Goal: Task Accomplishment & Management: Manage account settings

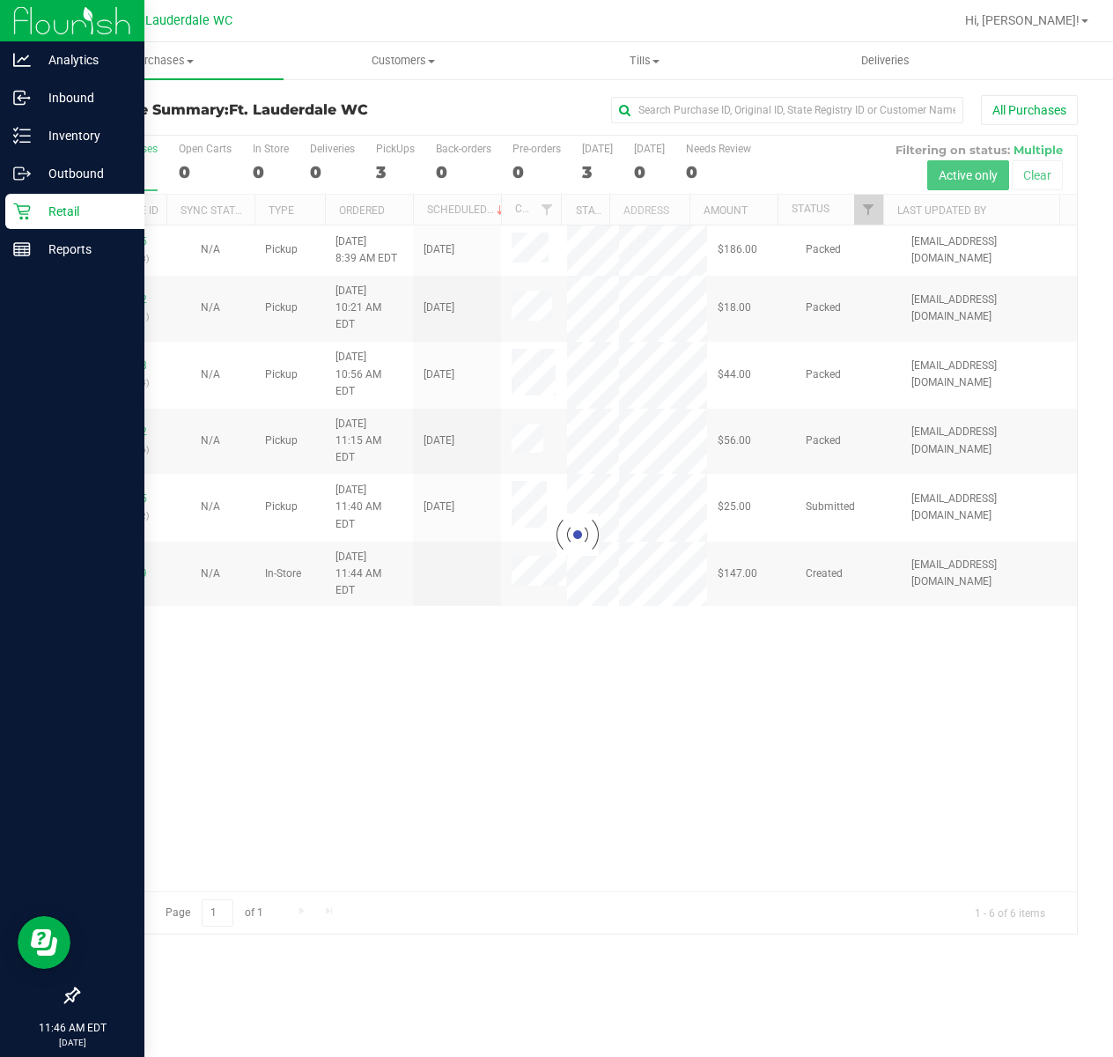
click at [58, 197] on div "Retail" at bounding box center [74, 211] width 139 height 35
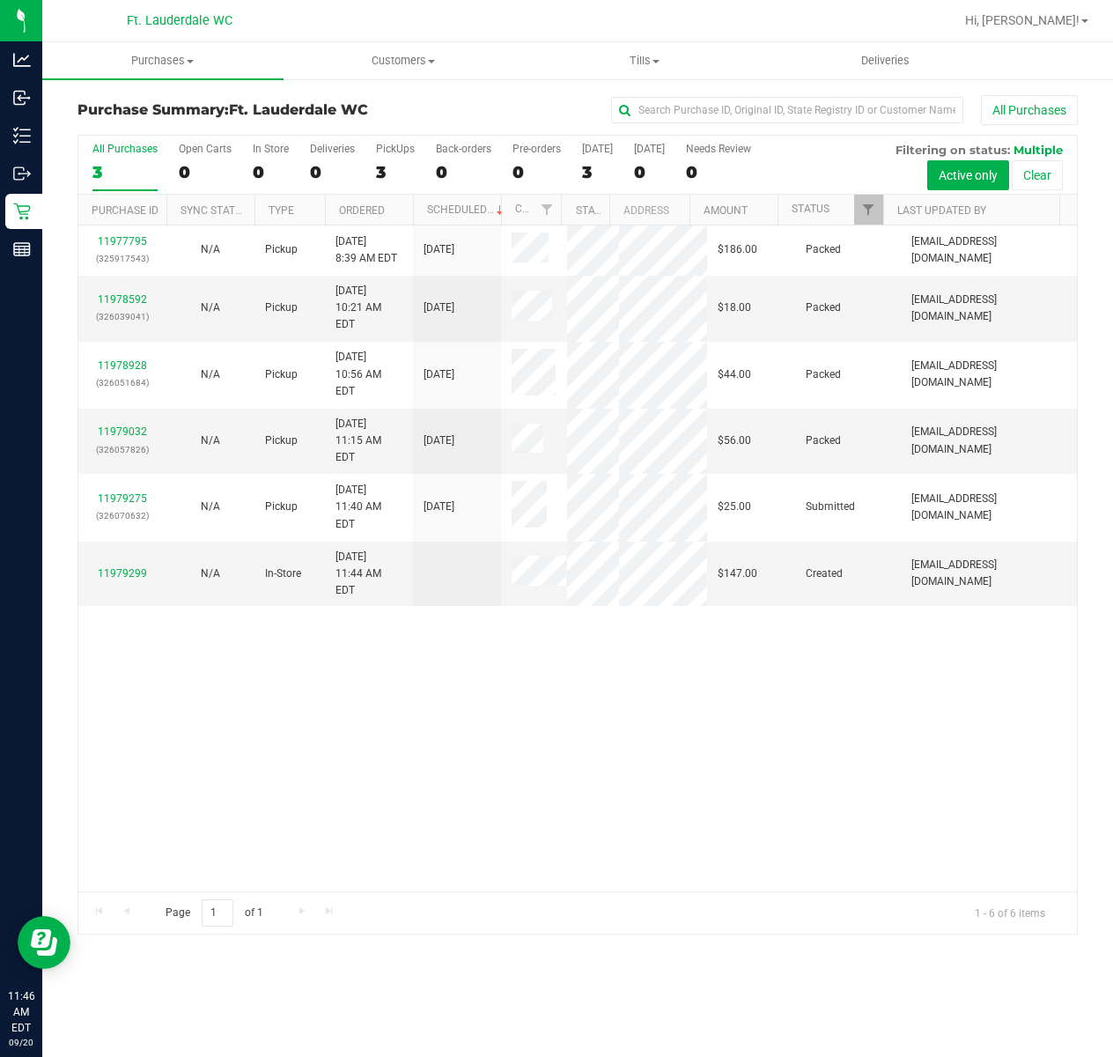
drag, startPoint x: 398, startPoint y: 664, endPoint x: 329, endPoint y: 596, distance: 96.5
click at [399, 664] on div "11977795 (325917543) N/A Pickup 9/20/2025 8:39 AM EDT 9/20/2025 $186.00 Packed …" at bounding box center [577, 559] width 999 height 666
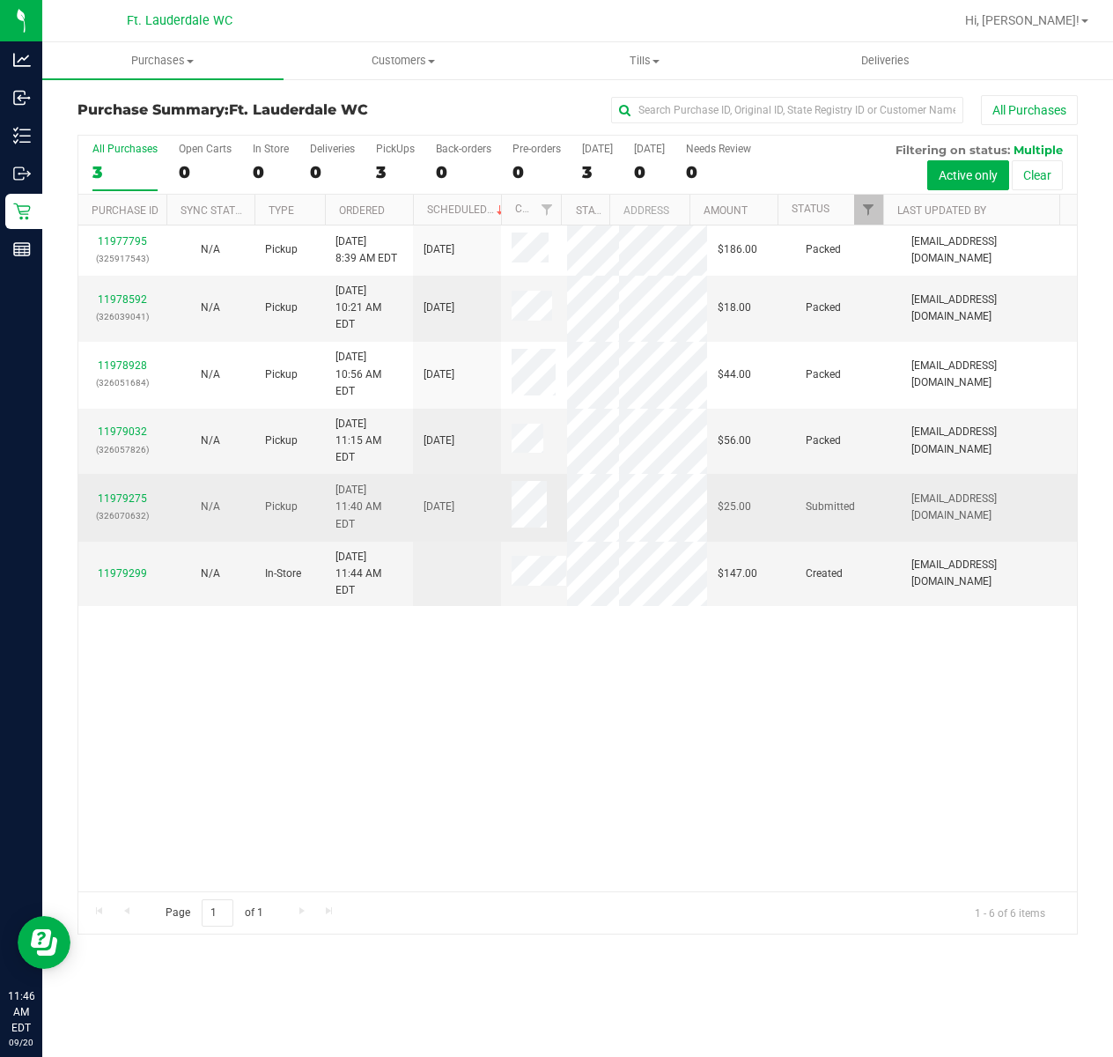
click at [178, 499] on div "N/A" at bounding box center [210, 507] width 67 height 17
click at [138, 492] on link "11979275" at bounding box center [122, 498] width 49 height 12
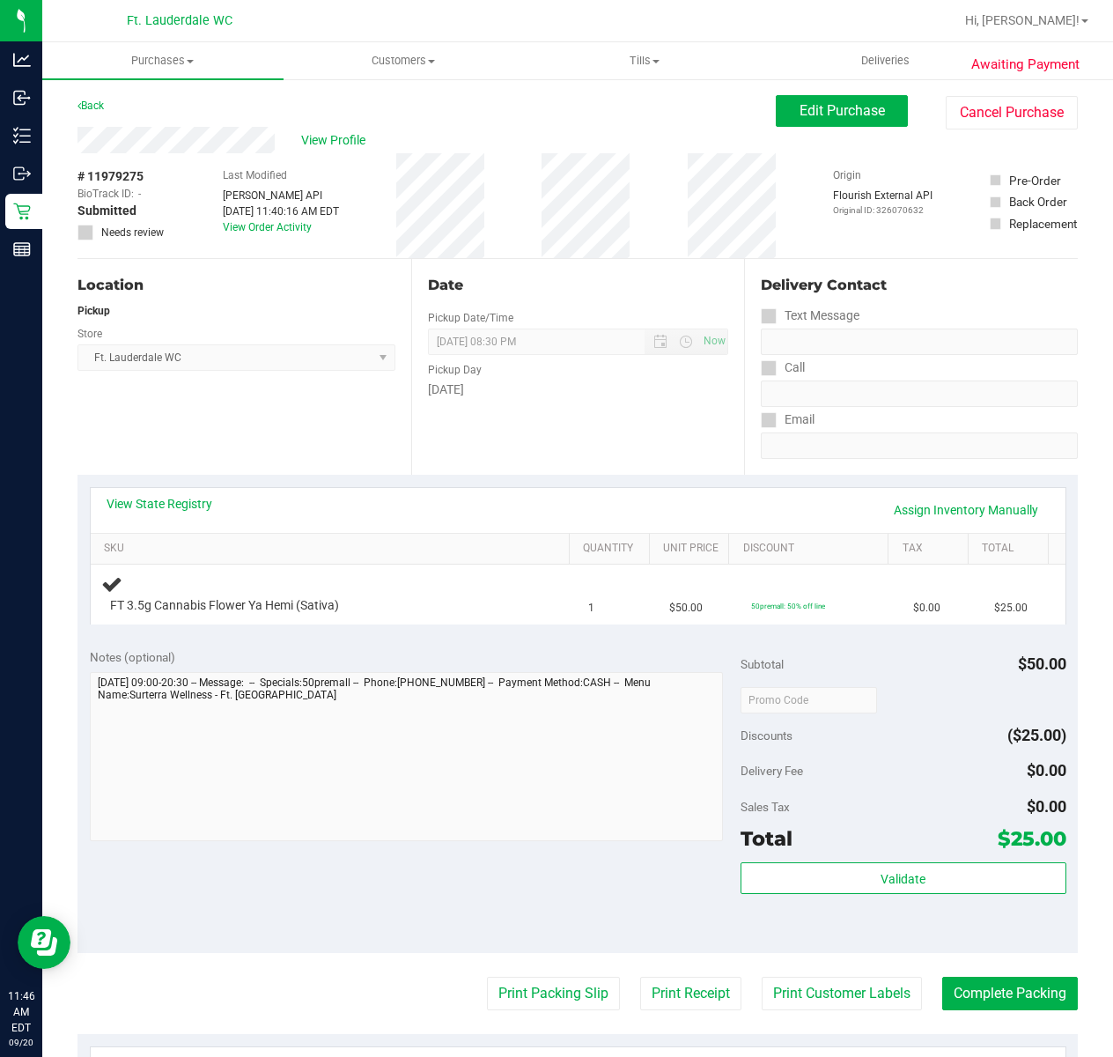
click at [307, 432] on div "Location Pickup Store Ft. Lauderdale WC Select Store Bonita Springs WC Boynton …" at bounding box center [245, 367] width 334 height 216
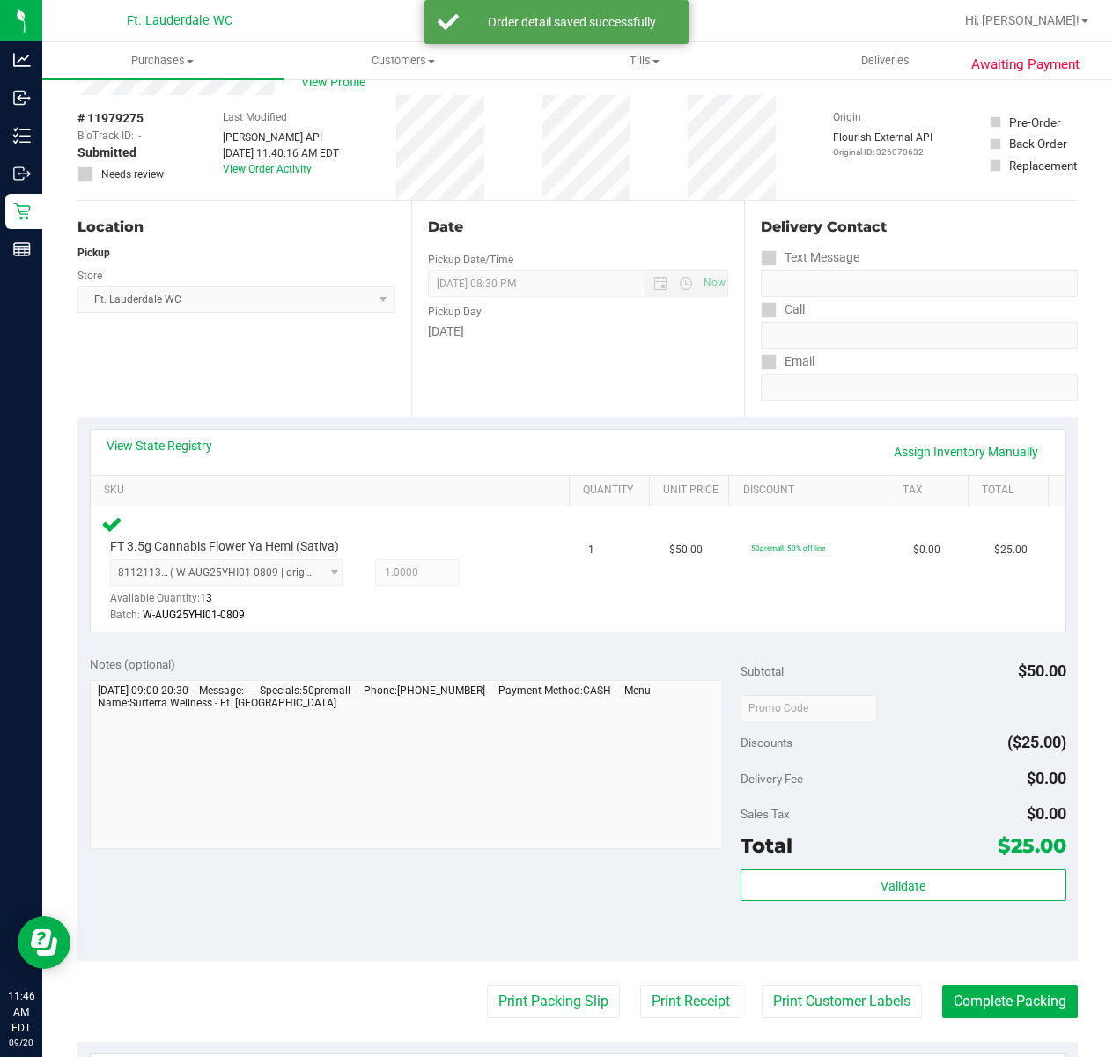
scroll to position [117, 0]
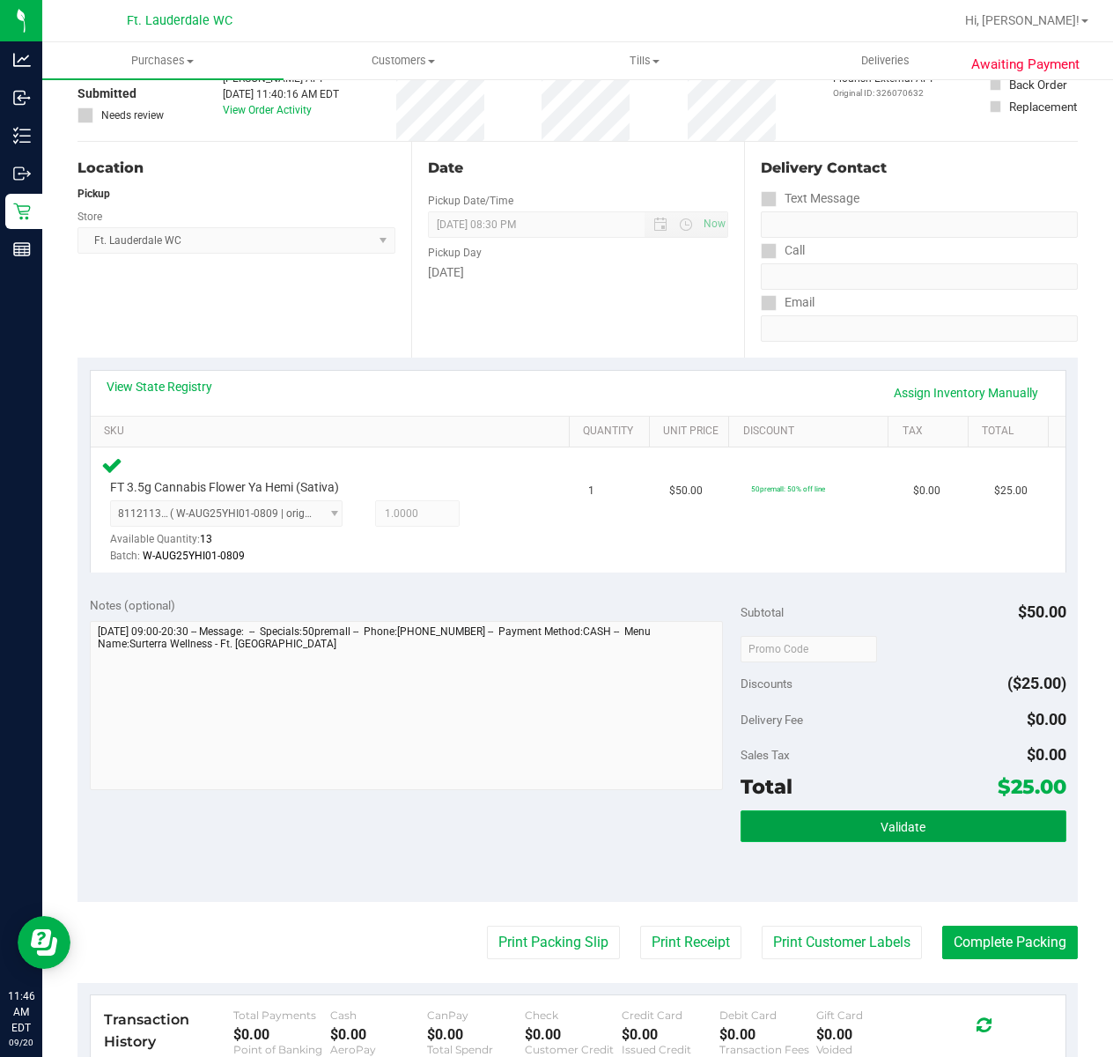
drag, startPoint x: 1023, startPoint y: 814, endPoint x: 935, endPoint y: 780, distance: 94.2
click at [1020, 814] on button "Validate" at bounding box center [904, 826] width 326 height 32
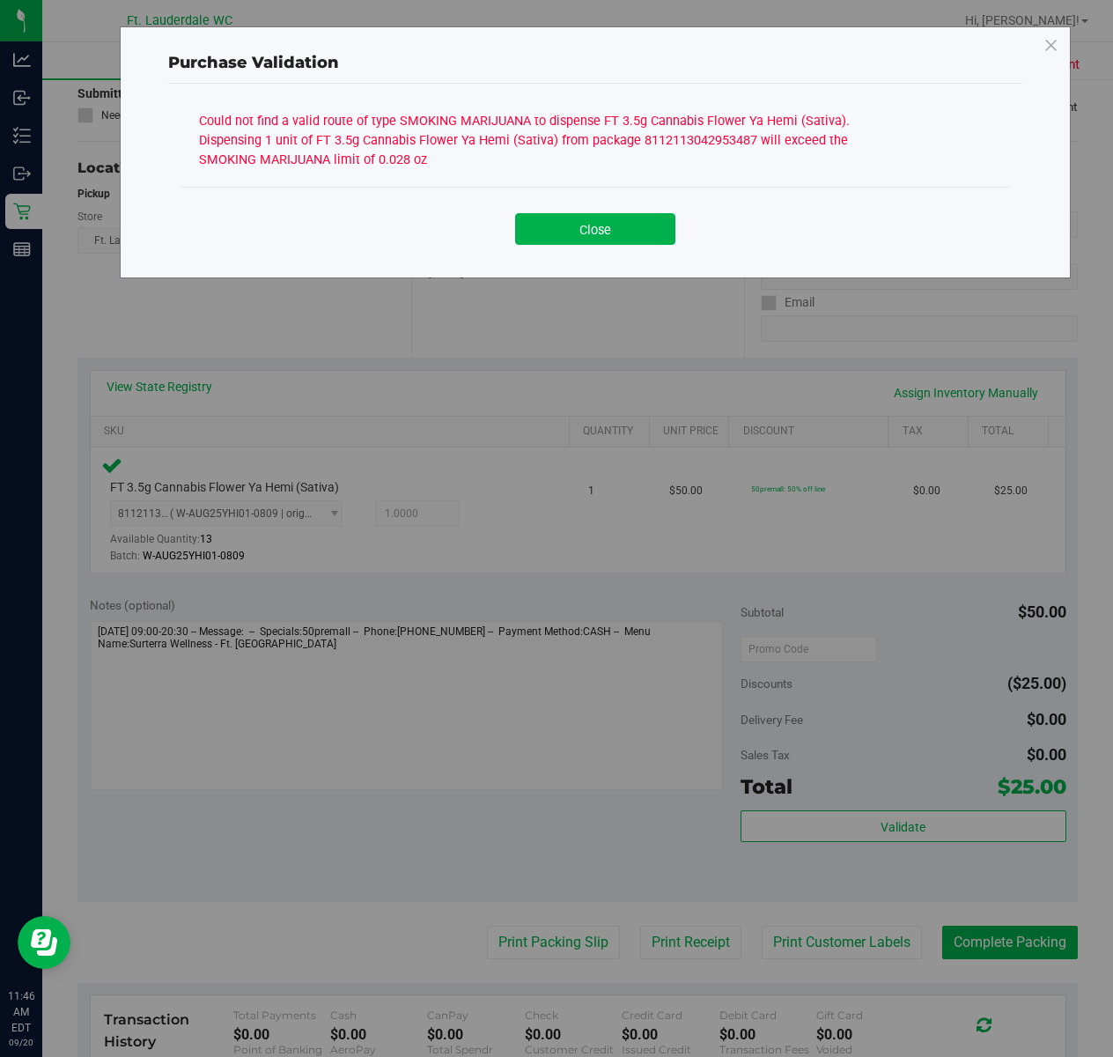
click at [546, 187] on div "Close" at bounding box center [595, 222] width 828 height 71
click at [558, 208] on div "Close" at bounding box center [596, 223] width 802 height 44
click at [558, 223] on button "Close" at bounding box center [595, 229] width 160 height 32
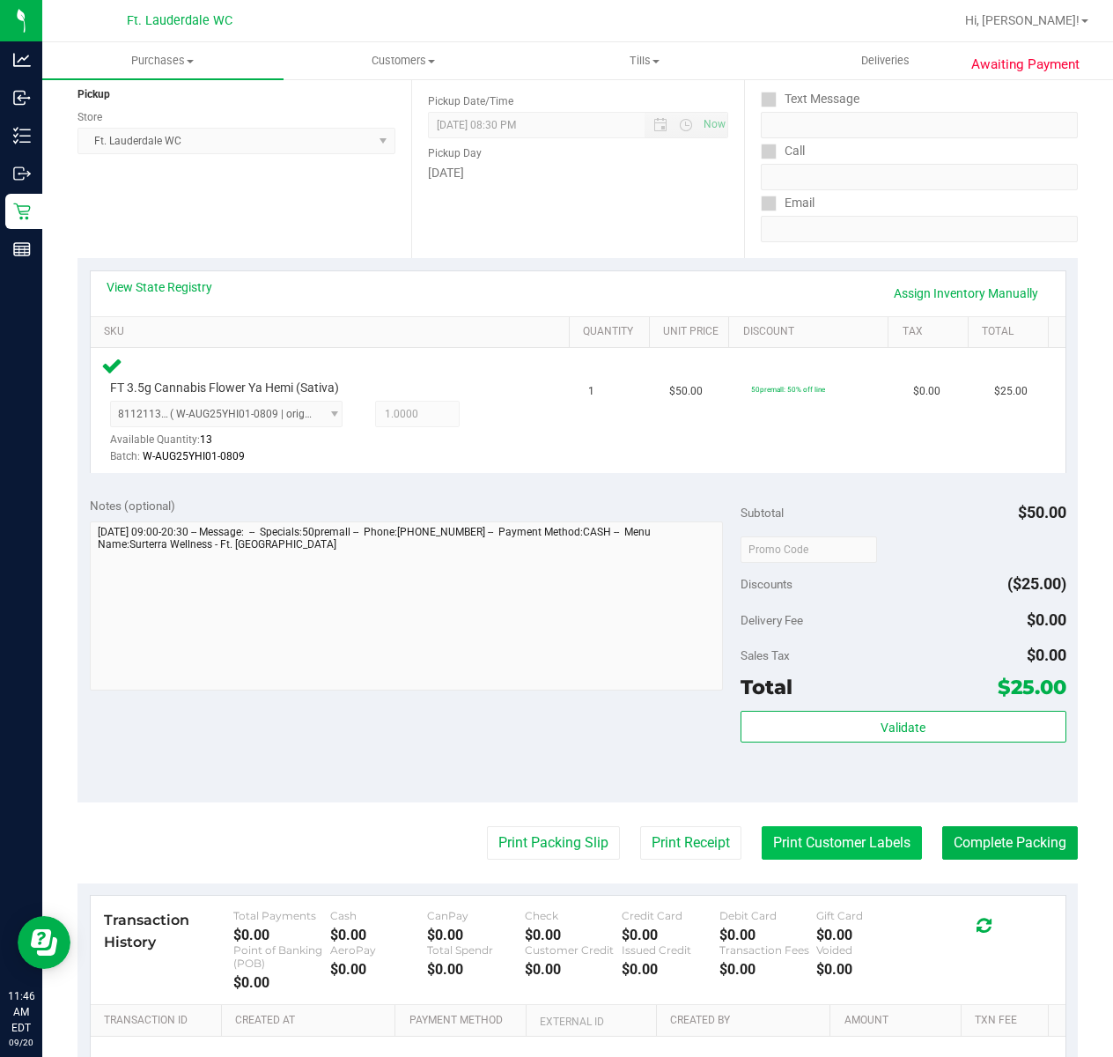
scroll to position [421, 0]
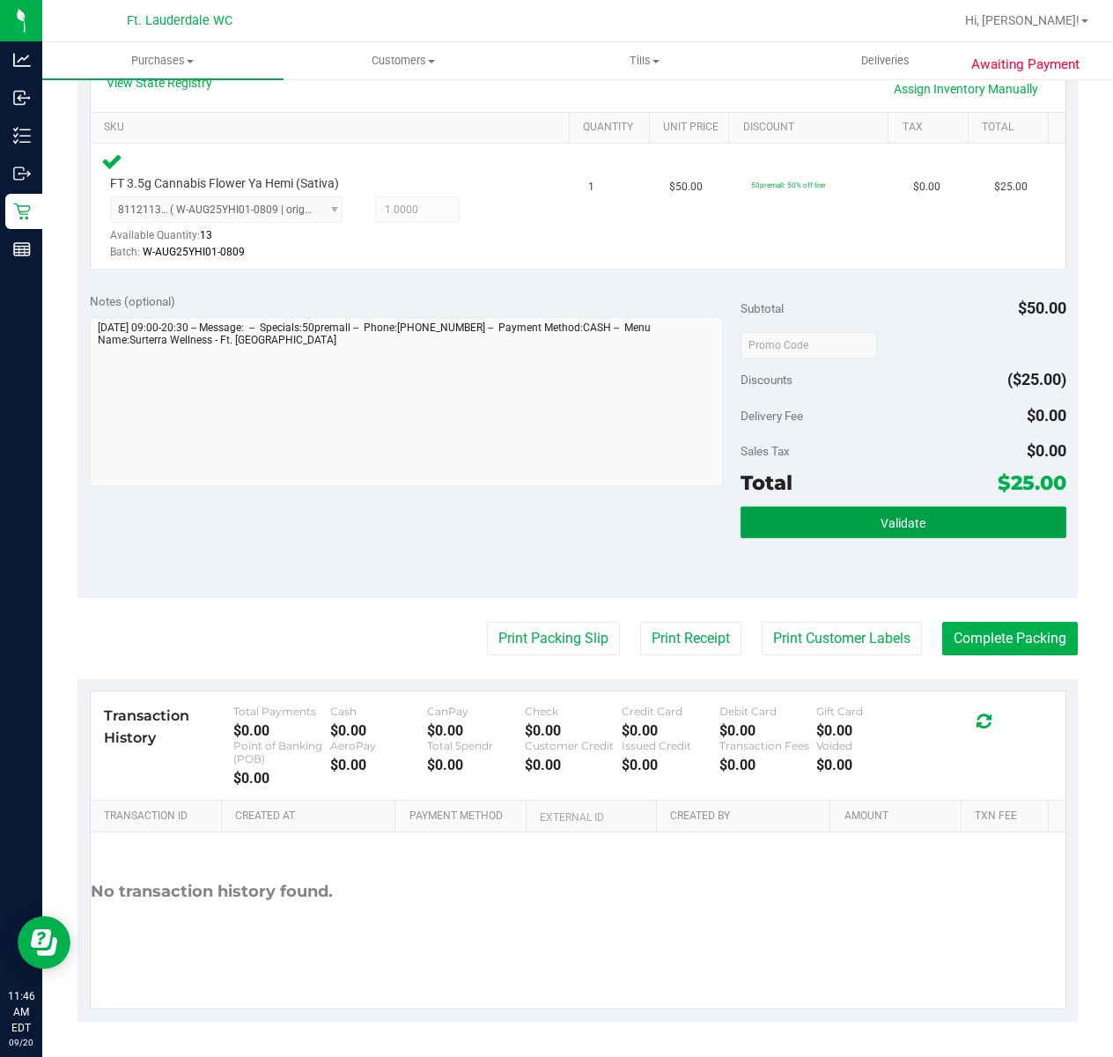
click at [815, 525] on button "Validate" at bounding box center [904, 523] width 326 height 32
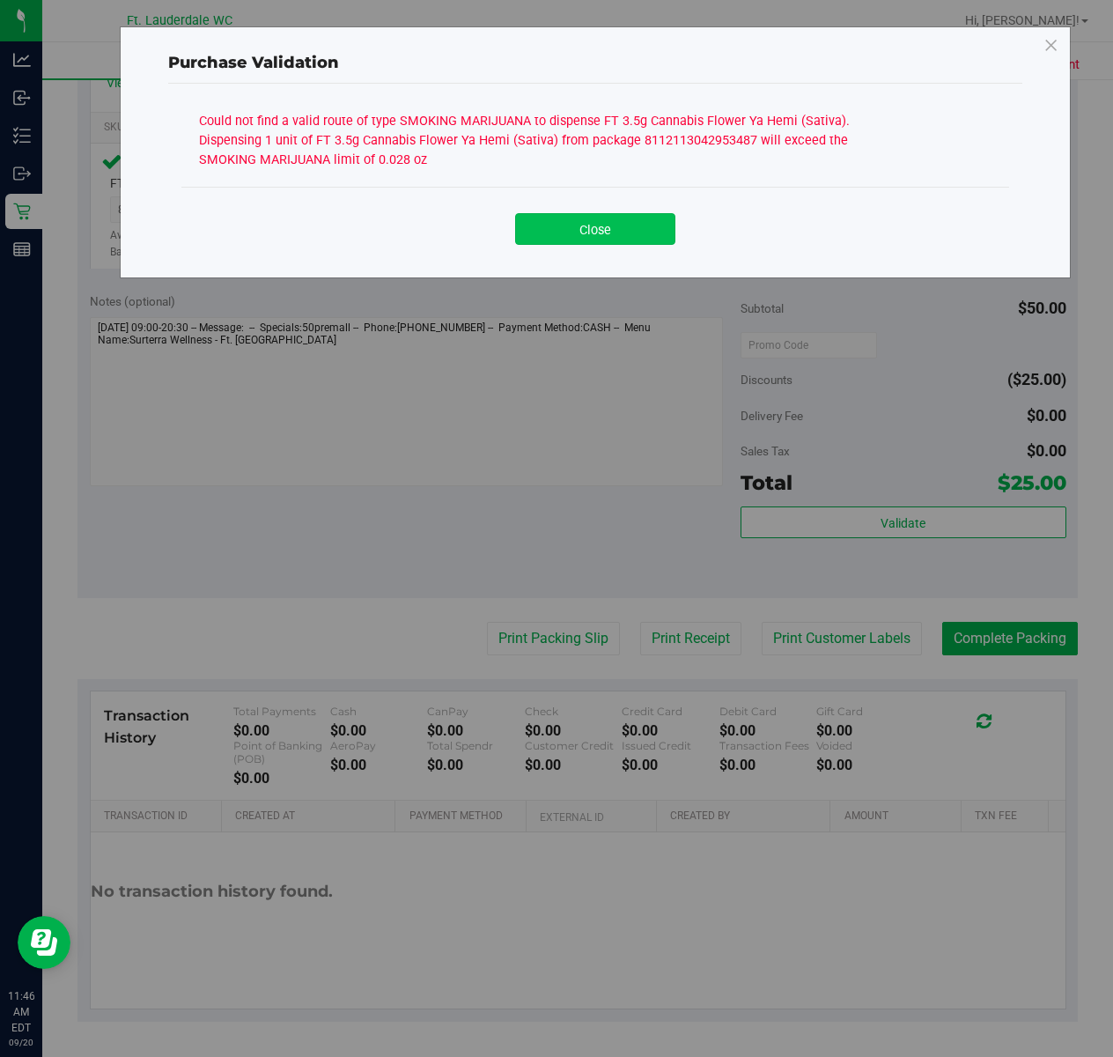
click at [635, 226] on button "Close" at bounding box center [595, 229] width 160 height 32
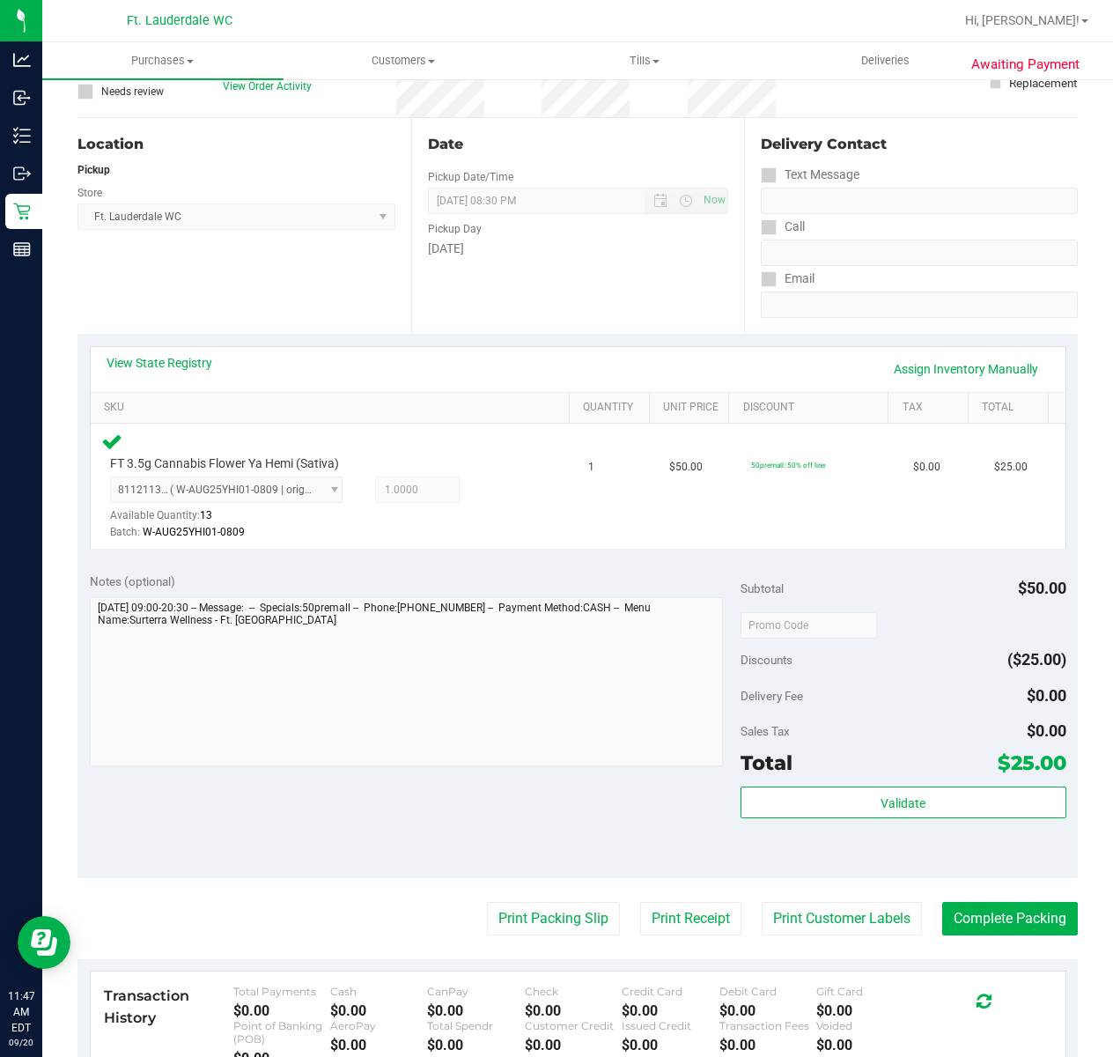
scroll to position [0, 0]
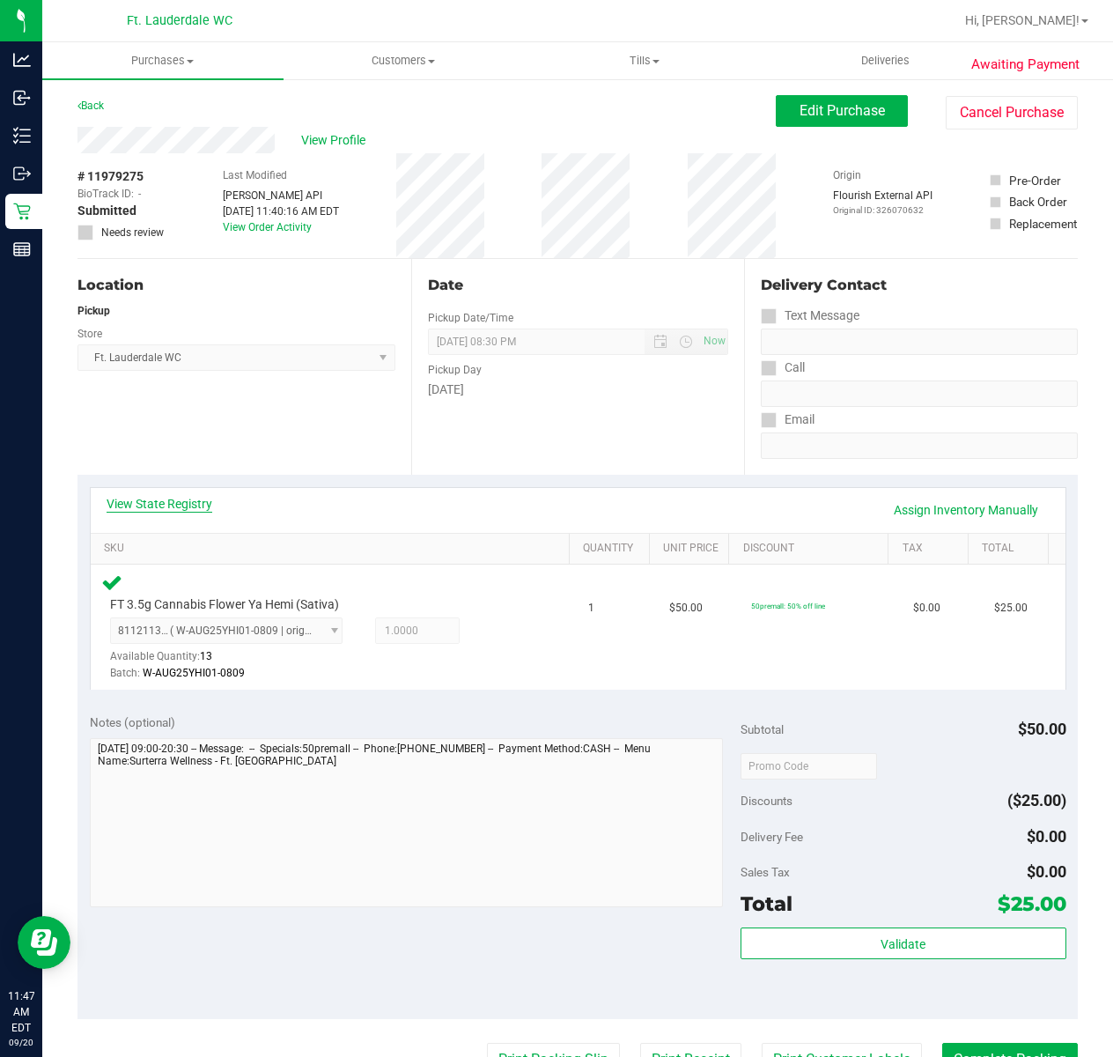
click at [118, 506] on link "View State Registry" at bounding box center [160, 504] width 106 height 18
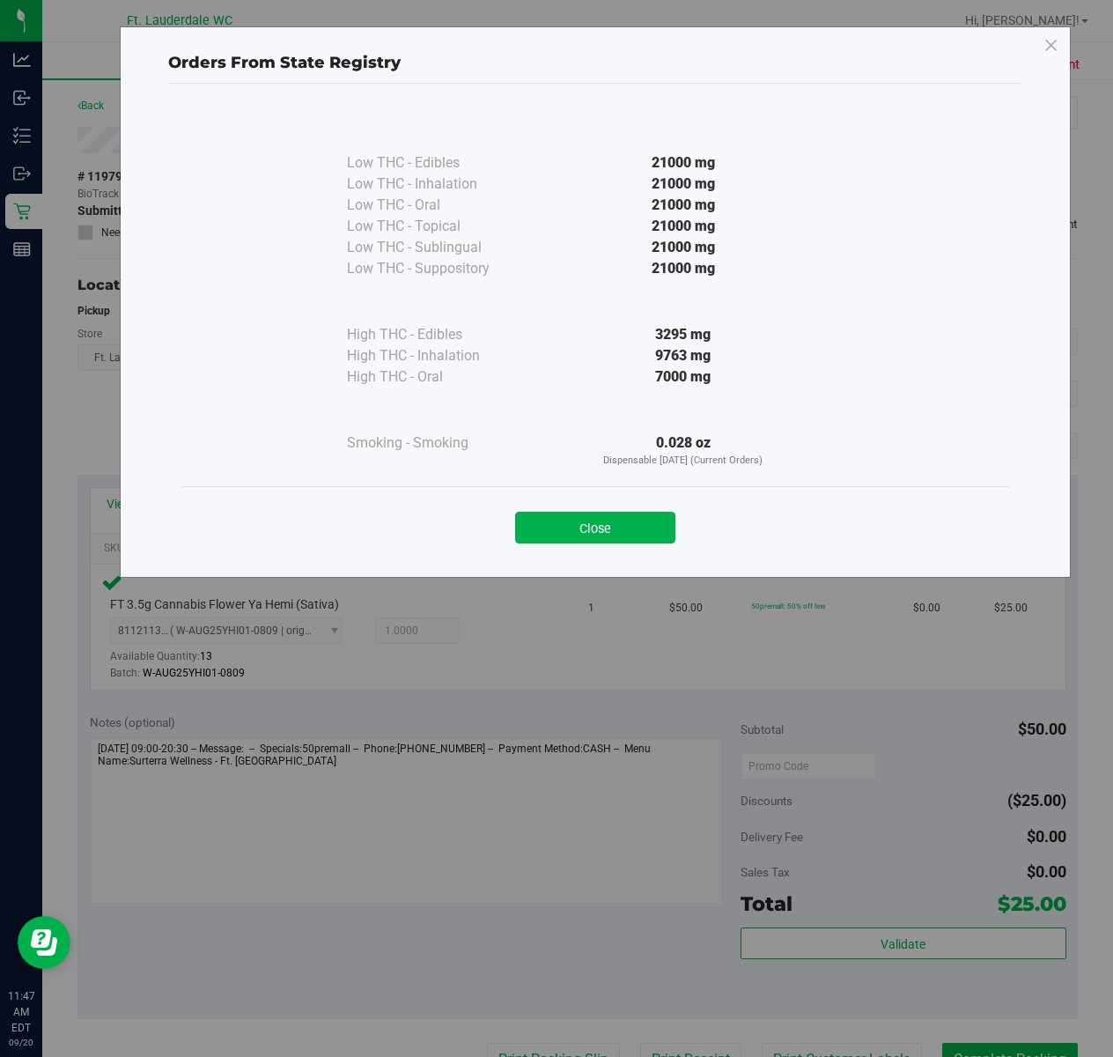
drag, startPoint x: 585, startPoint y: 534, endPoint x: 519, endPoint y: 435, distance: 118.7
click at [583, 520] on button "Close" at bounding box center [595, 528] width 160 height 32
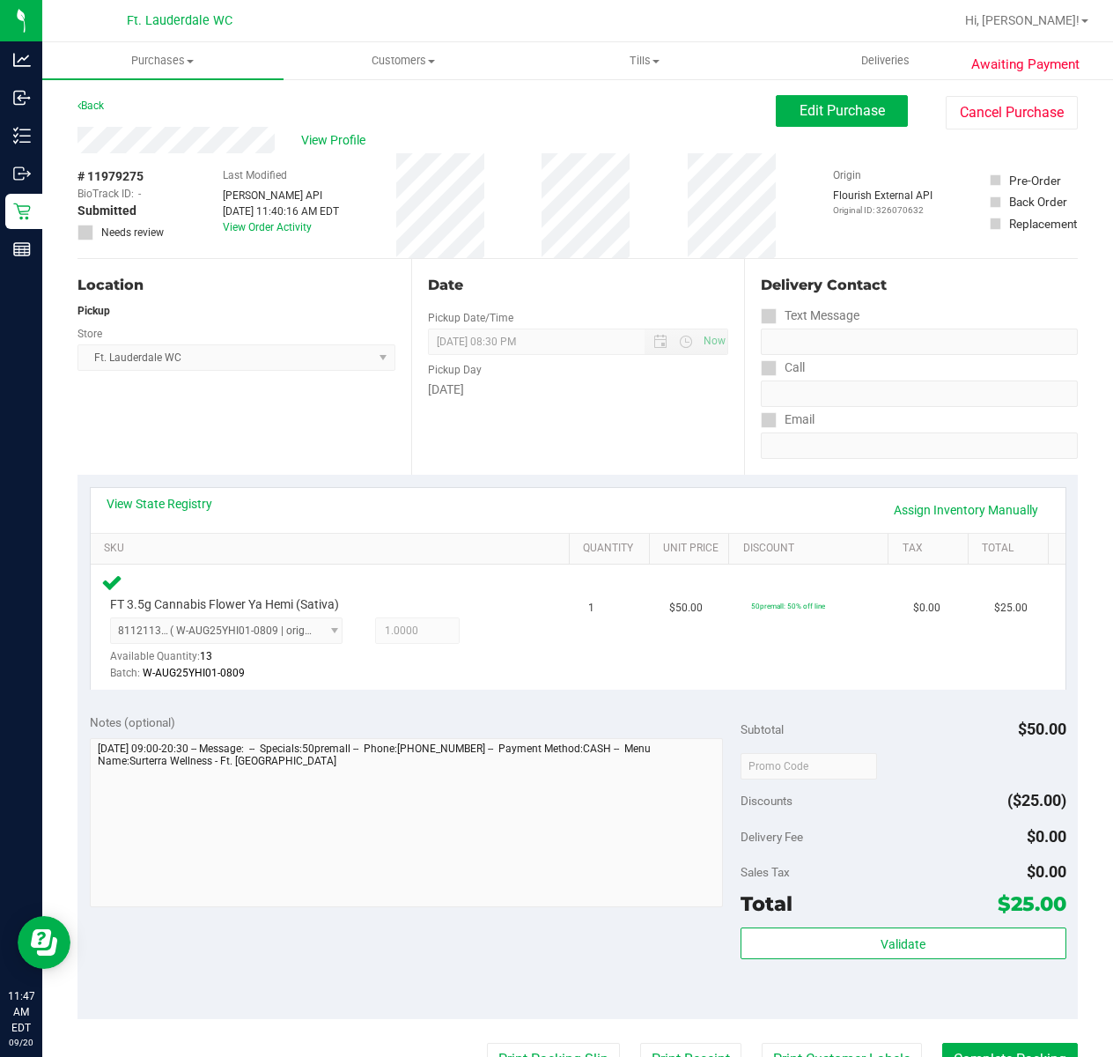
click at [984, 135] on div "View Profile # 11979275 BioTrack ID: - Submitted Needs review Last Modified Jan…" at bounding box center [578, 193] width 1001 height 132
click at [987, 120] on button "Cancel Purchase" at bounding box center [1012, 112] width 132 height 33
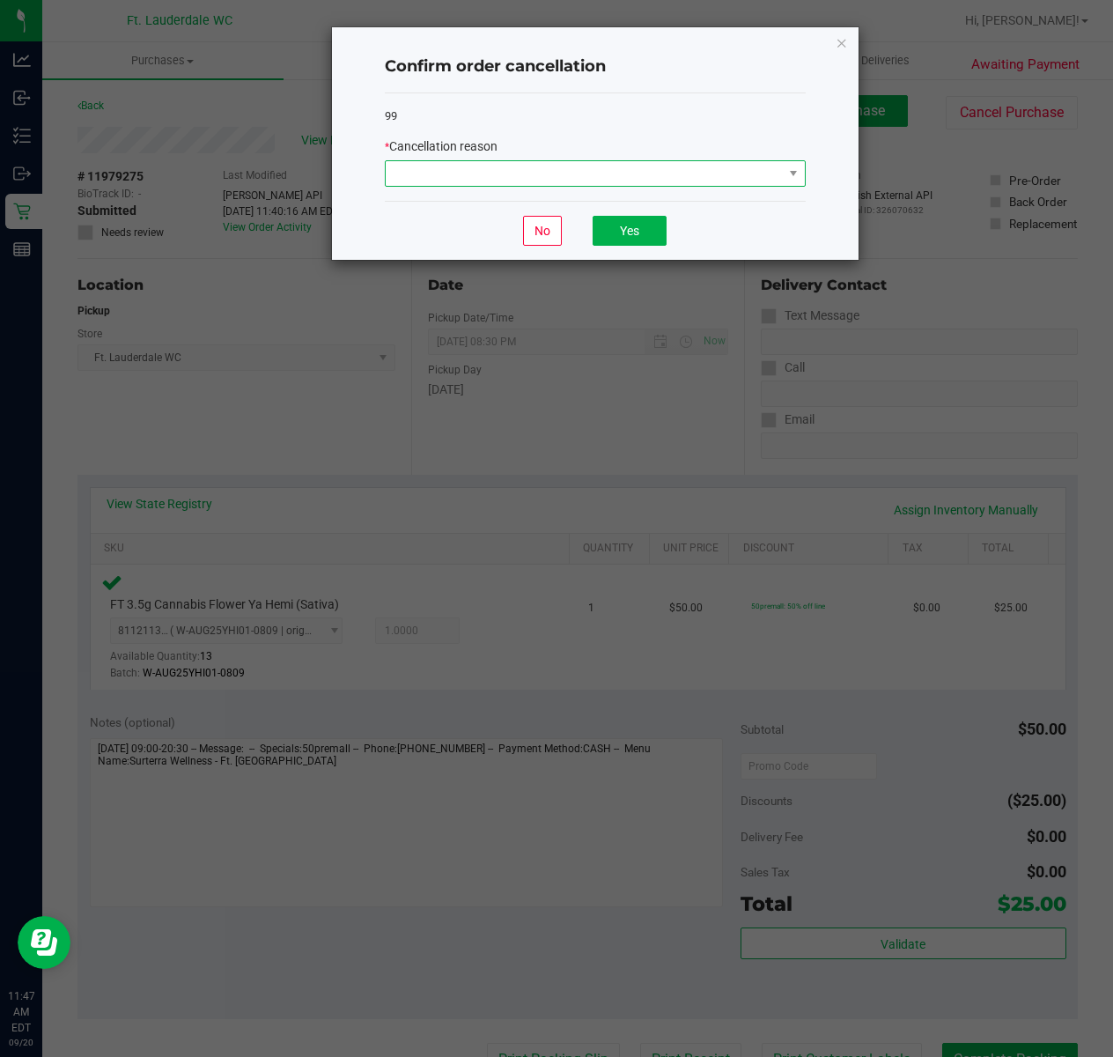
click at [529, 162] on span at bounding box center [584, 173] width 397 height 25
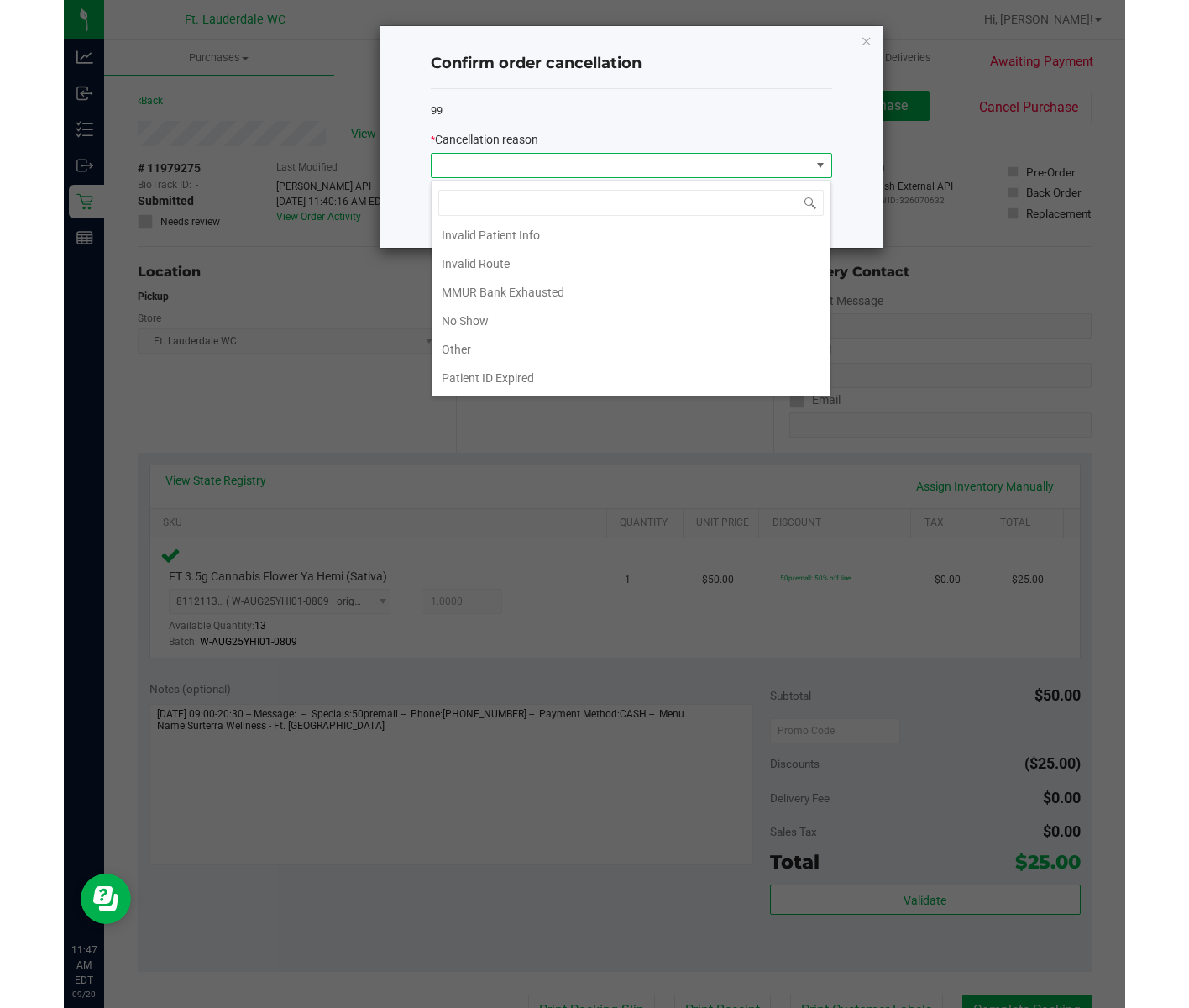
scroll to position [94, 0]
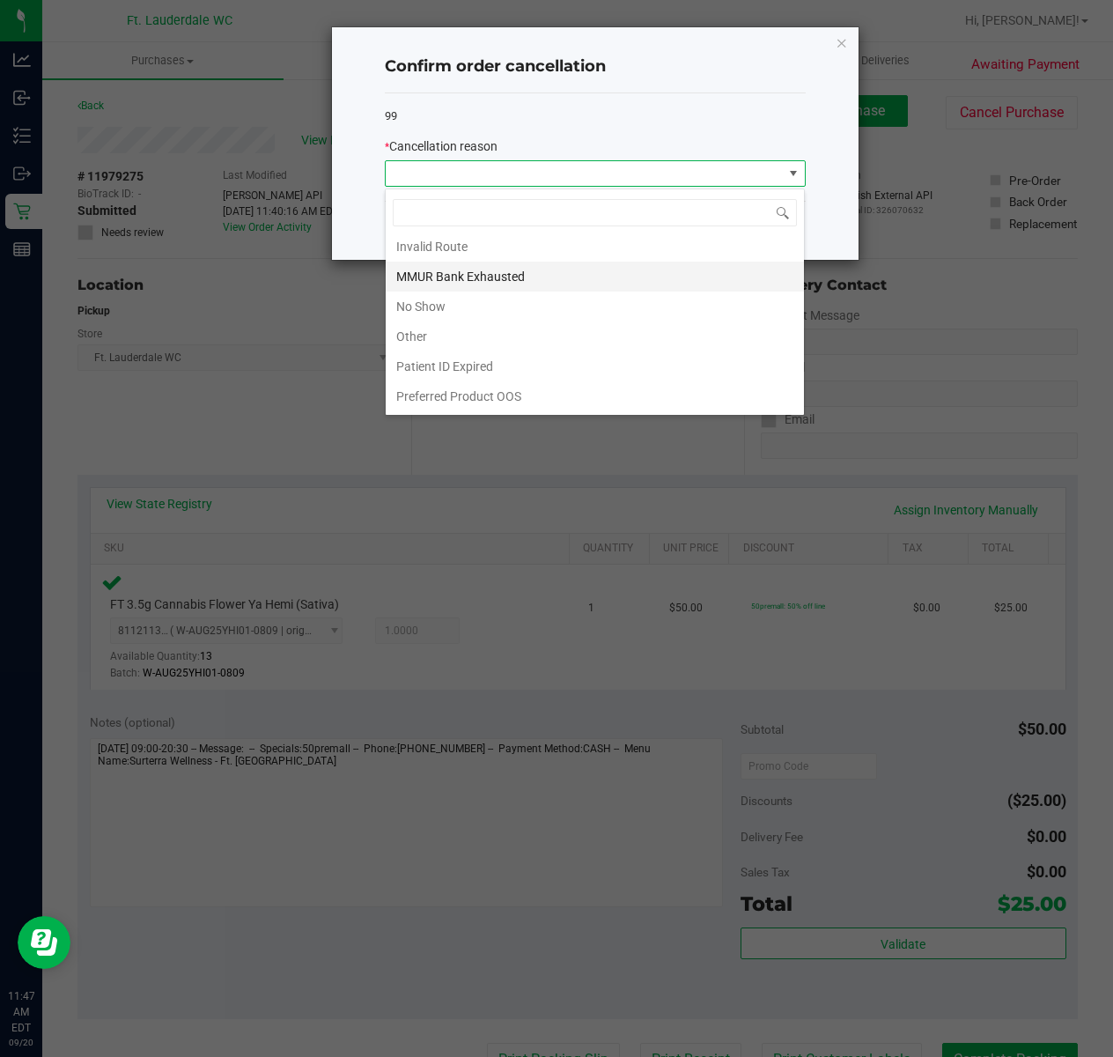
click at [477, 265] on li "MMUR Bank Exhausted" at bounding box center [595, 277] width 418 height 30
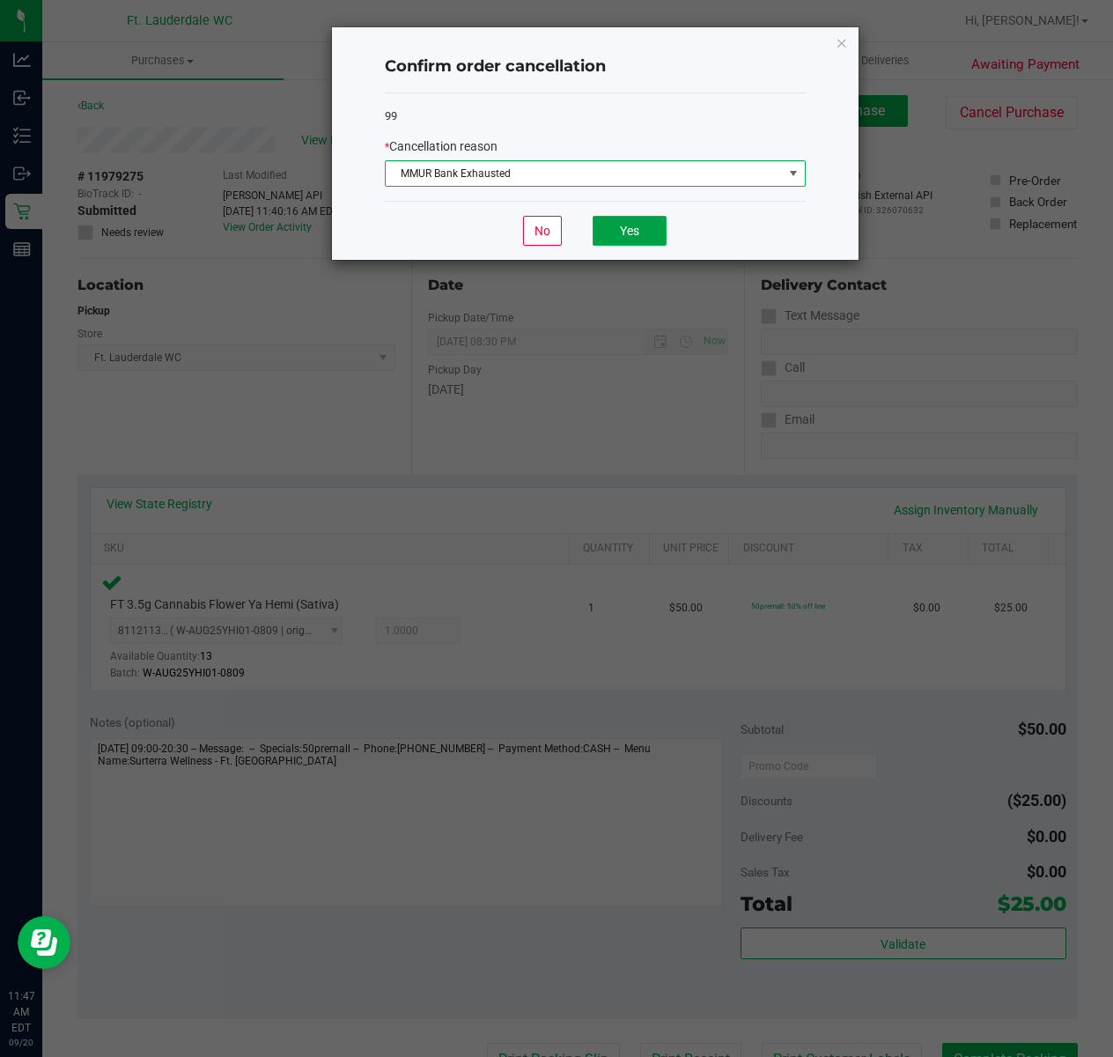
click at [632, 236] on button "Yes" at bounding box center [630, 231] width 74 height 30
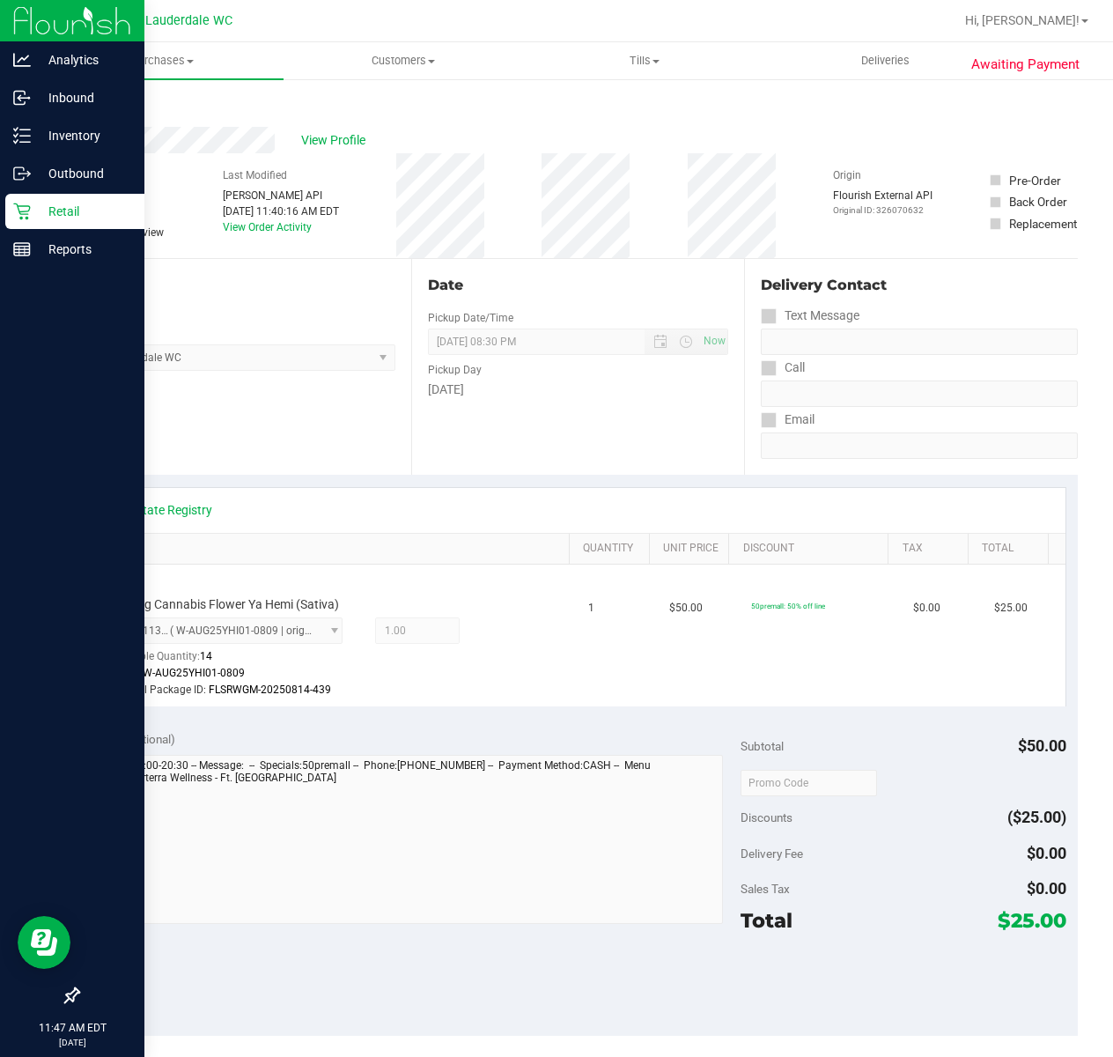
click at [47, 208] on p "Retail" at bounding box center [84, 211] width 106 height 21
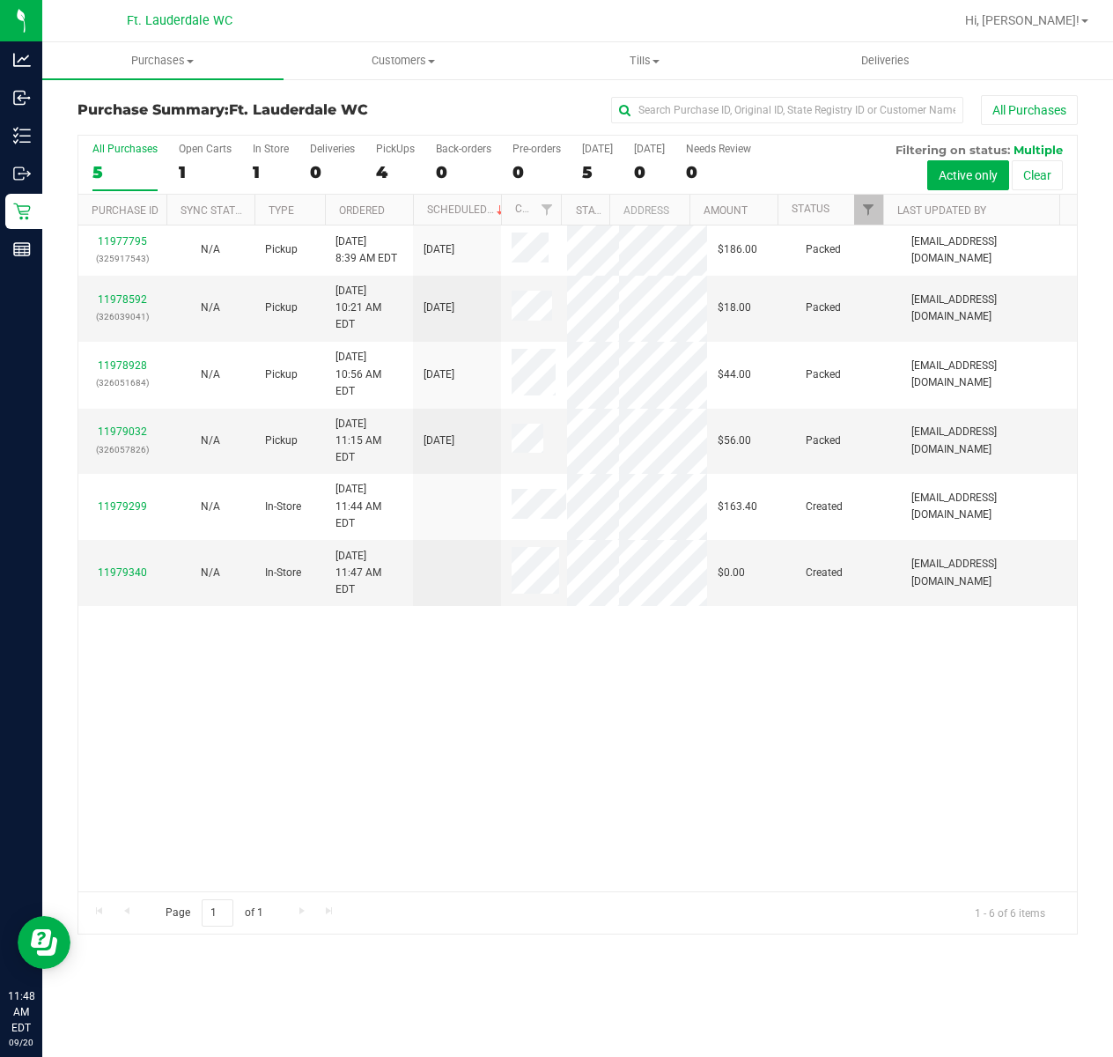
click at [406, 706] on div "11977795 (325917543) N/A Pickup 9/20/2025 8:39 AM EDT 9/20/2025 $186.00 Packed …" at bounding box center [577, 559] width 999 height 666
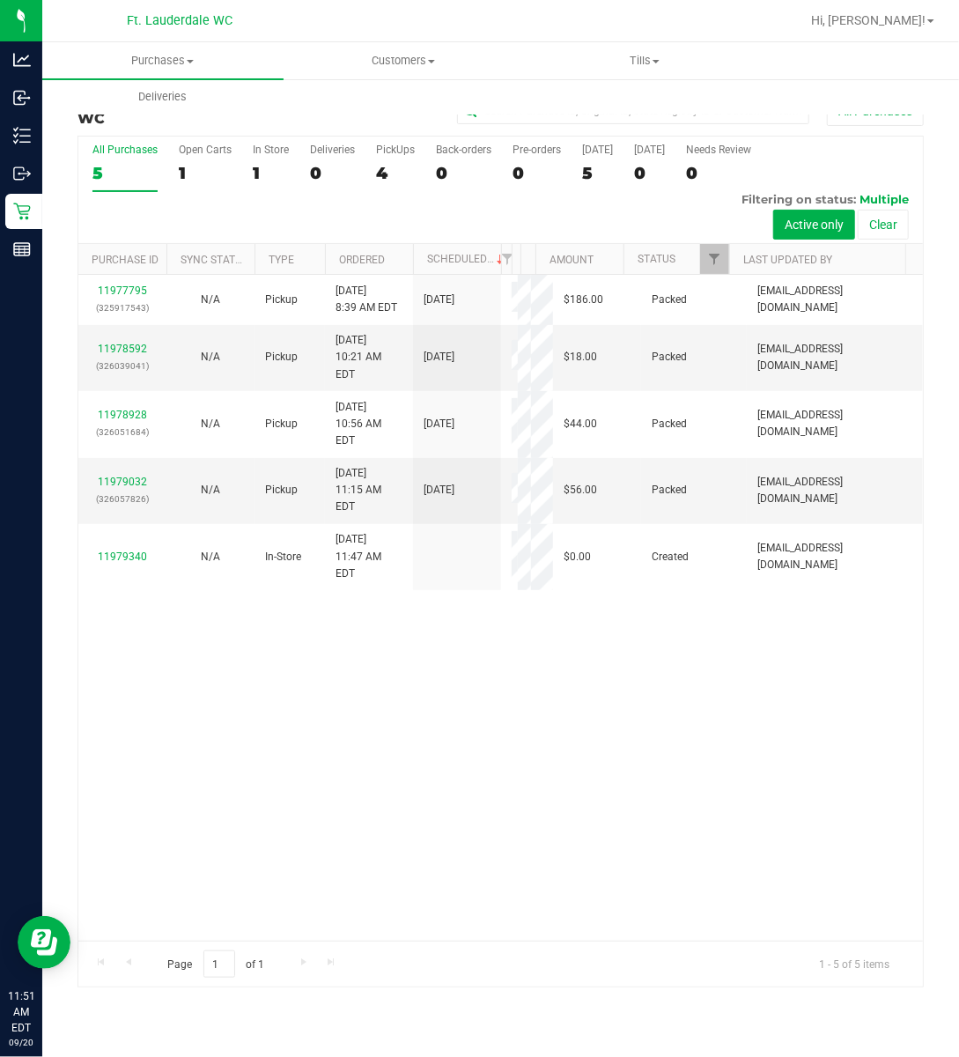
click at [648, 780] on div "11977795 (325917543) N/A Pickup 9/20/2025 8:39 AM EDT 9/20/2025 $186.00 Packed …" at bounding box center [500, 608] width 845 height 666
click at [220, 747] on div "11977795 (325917543) N/A Pickup 9/20/2025 8:39 AM EDT 9/20/2025 $186.00 Packed …" at bounding box center [500, 608] width 845 height 666
click at [21, 247] on line at bounding box center [22, 247] width 16 height 0
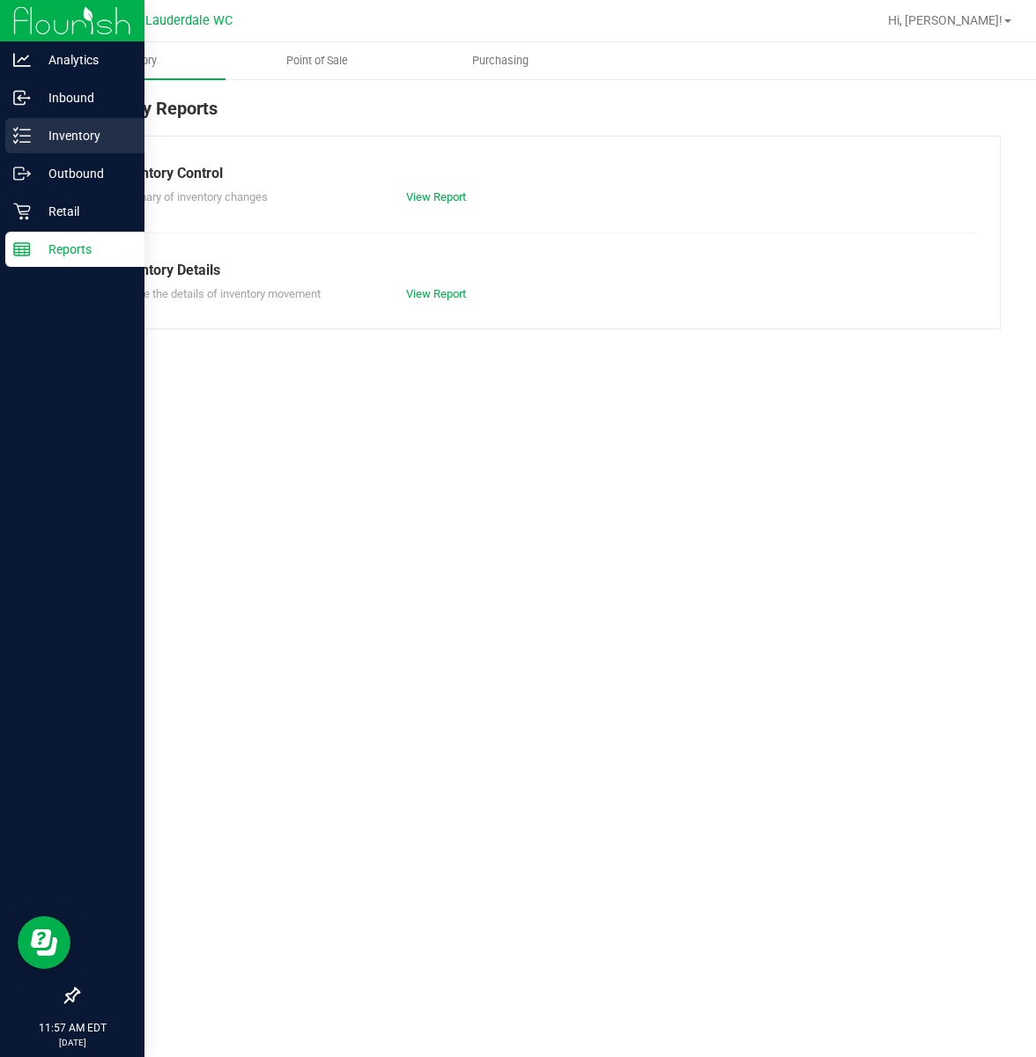
click at [57, 137] on p "Inventory" at bounding box center [84, 135] width 106 height 21
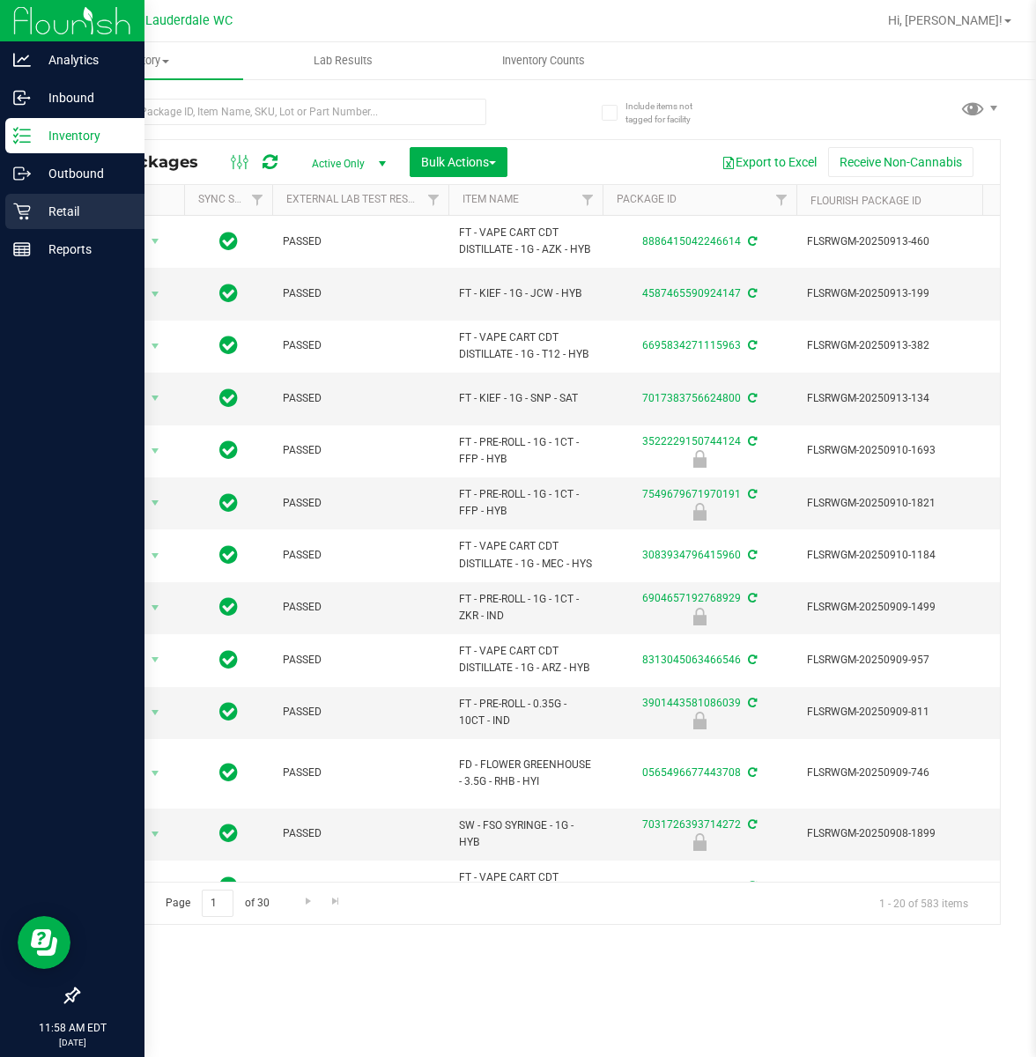
click at [79, 209] on p "Retail" at bounding box center [84, 211] width 106 height 21
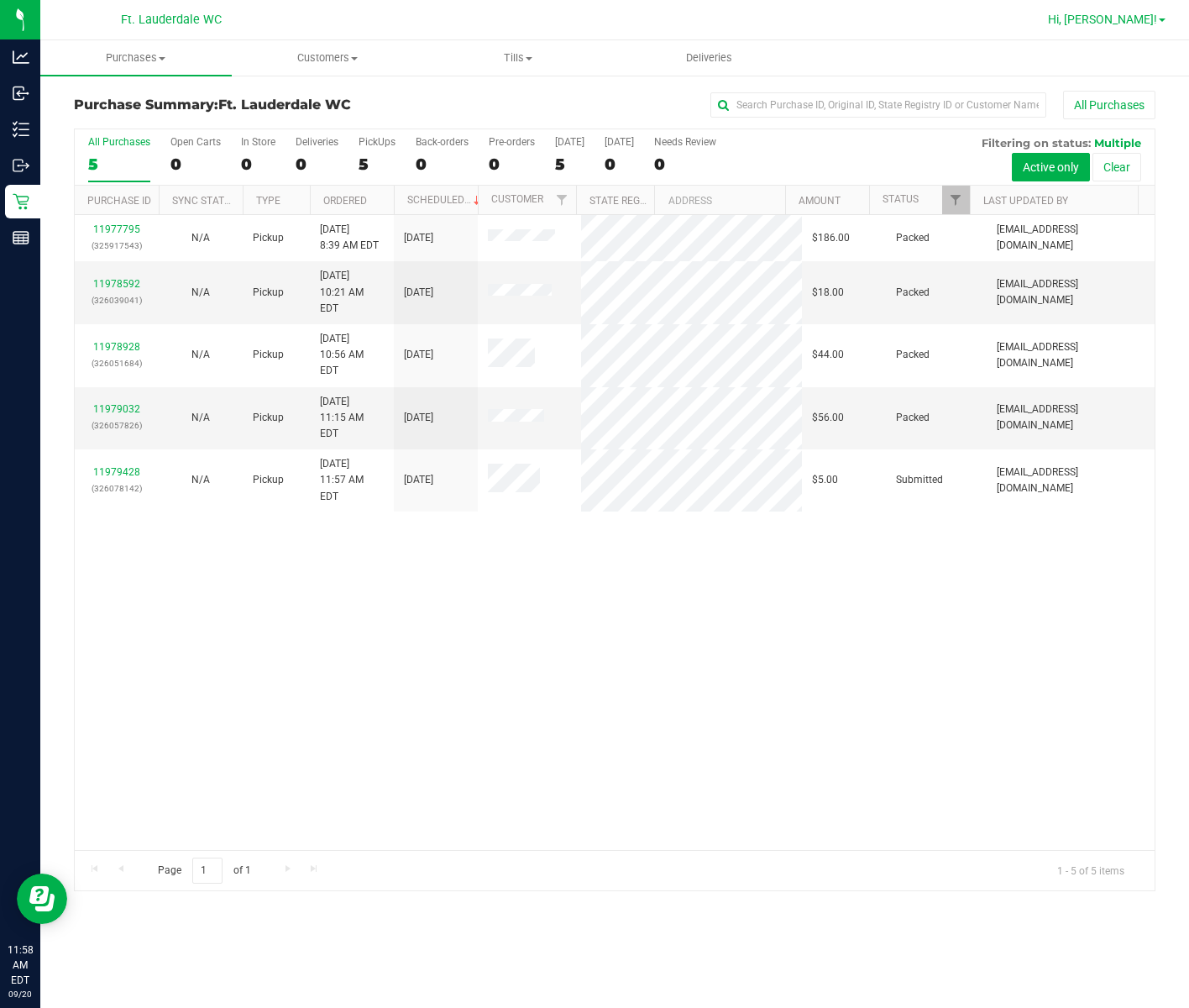
click at [1061, 22] on span "Hi, Spencer!" at bounding box center [1102, 19] width 110 height 13
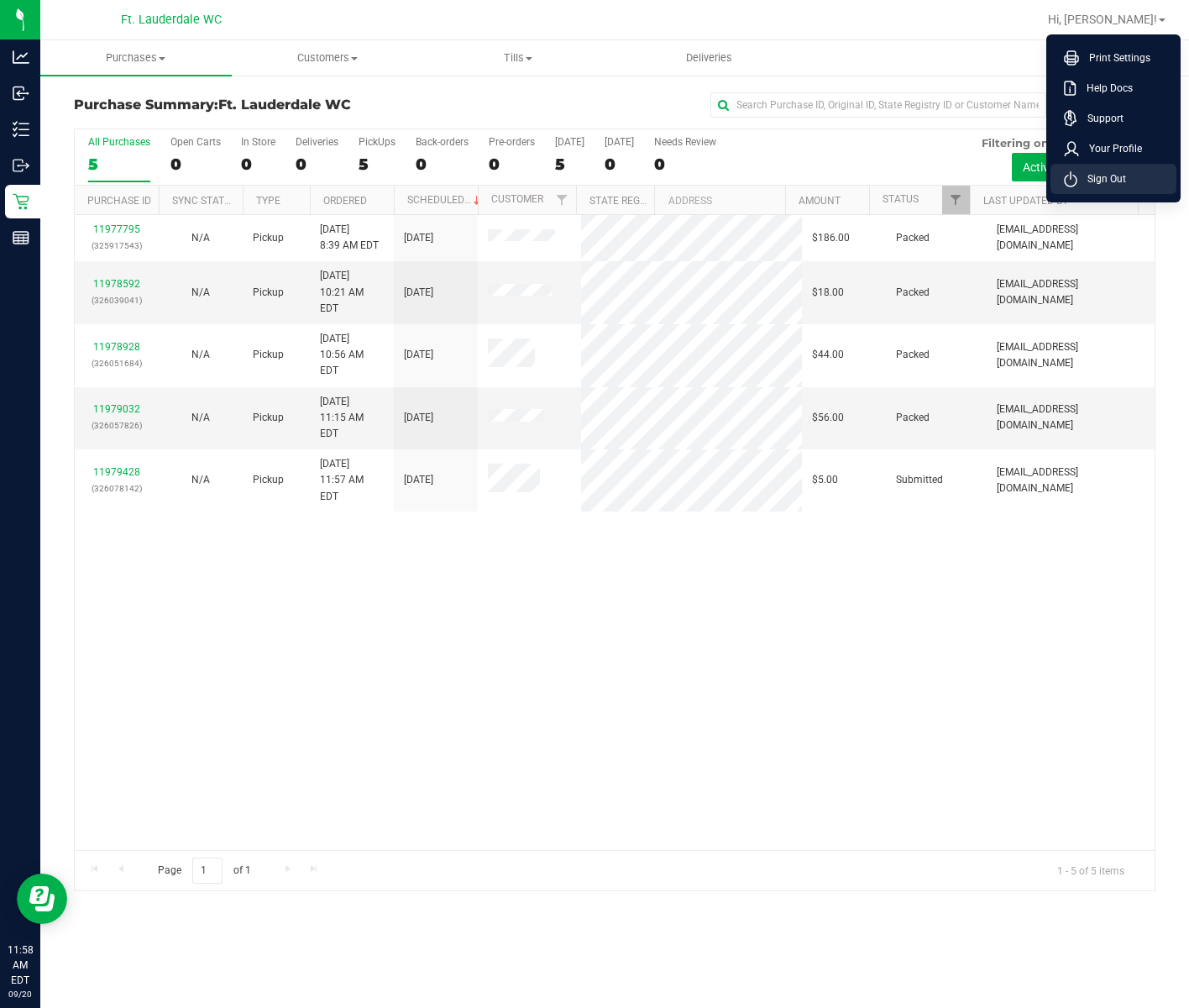
click at [1061, 175] on span "Sign Out" at bounding box center [1101, 179] width 49 height 17
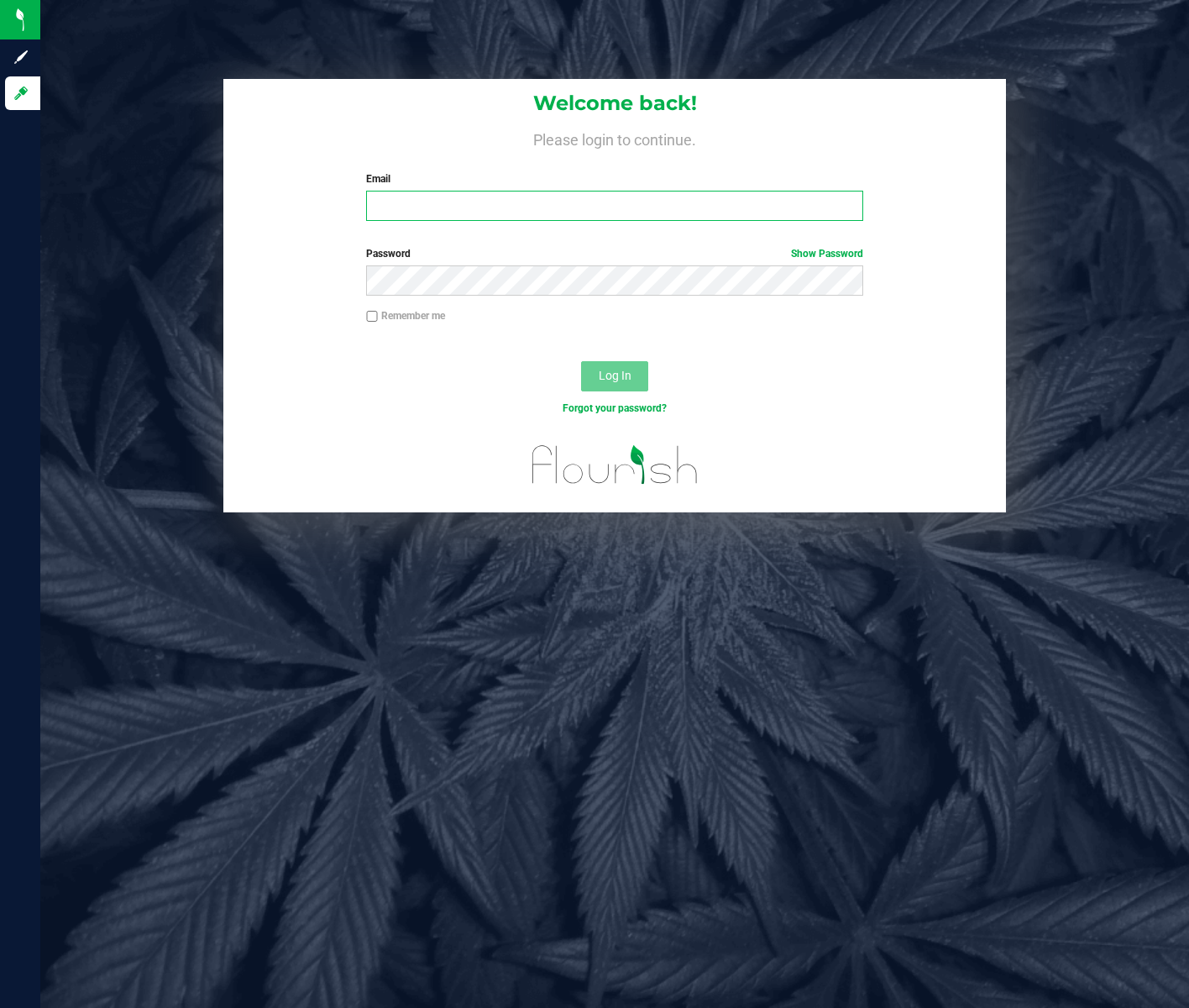
click at [528, 195] on input "Email" at bounding box center [614, 206] width 497 height 31
type input "slawson@liveparallel.com"
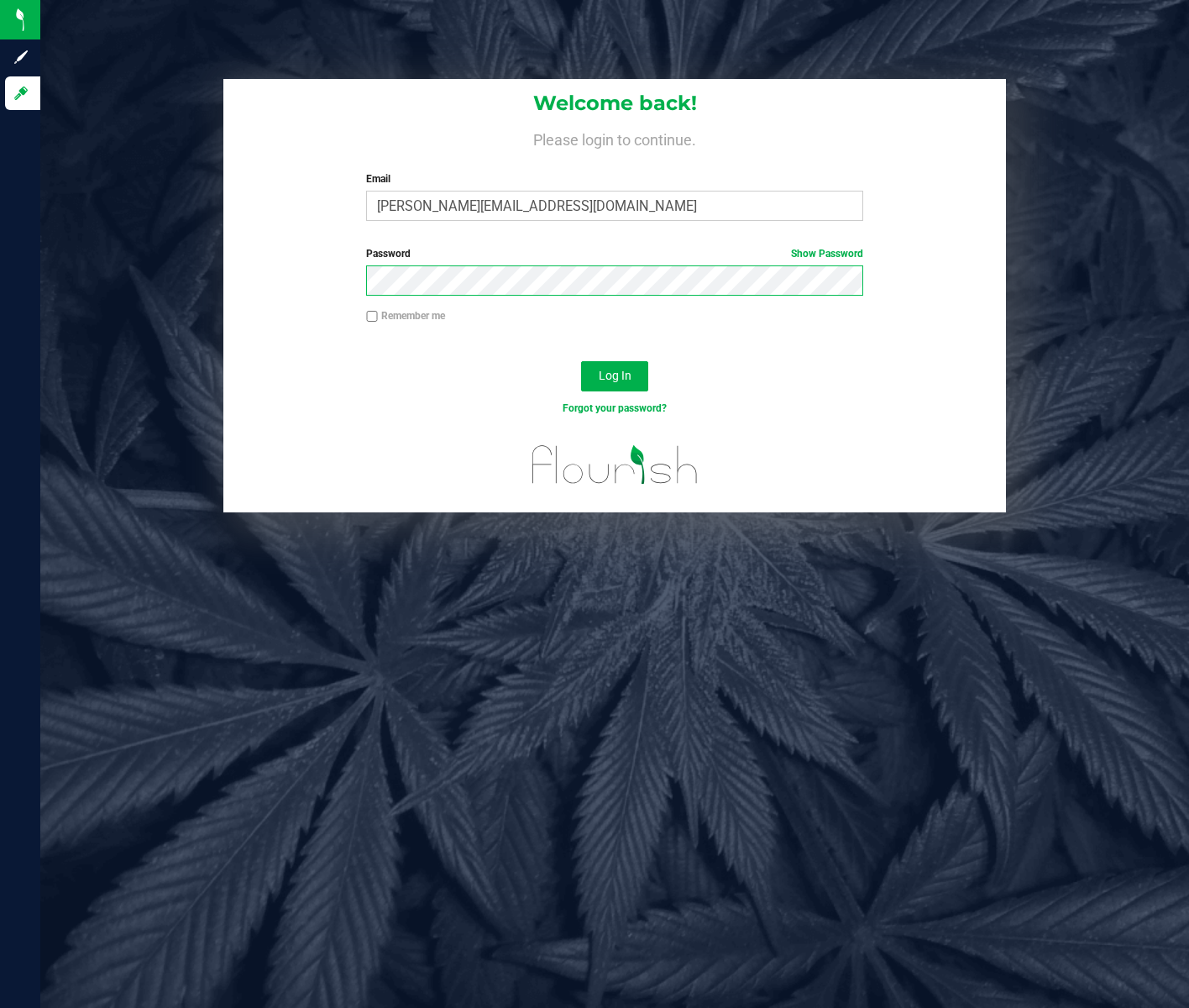
click at [582, 361] on button "Log In" at bounding box center [615, 377] width 67 height 31
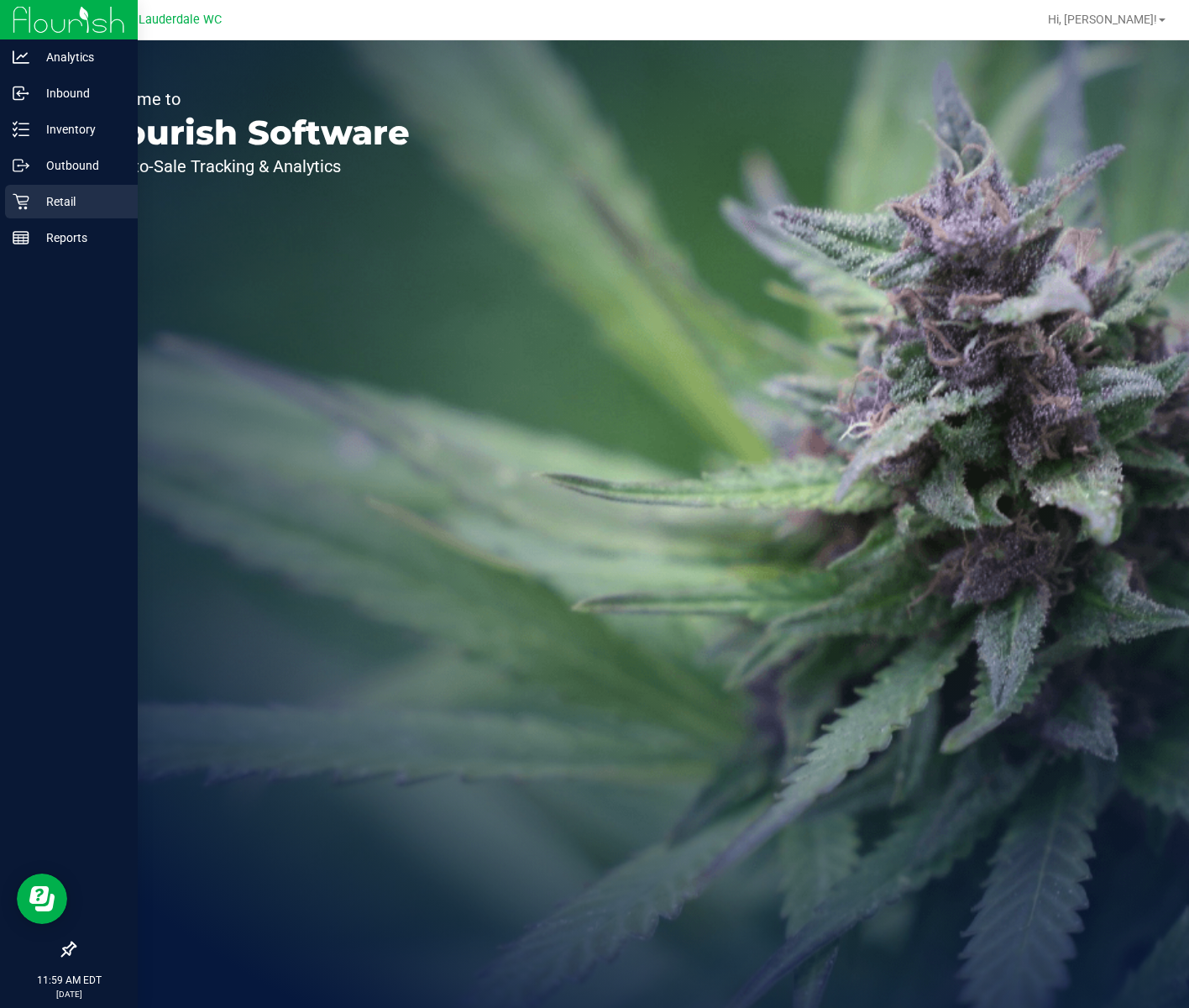
click at [31, 195] on p "Retail" at bounding box center [80, 201] width 101 height 20
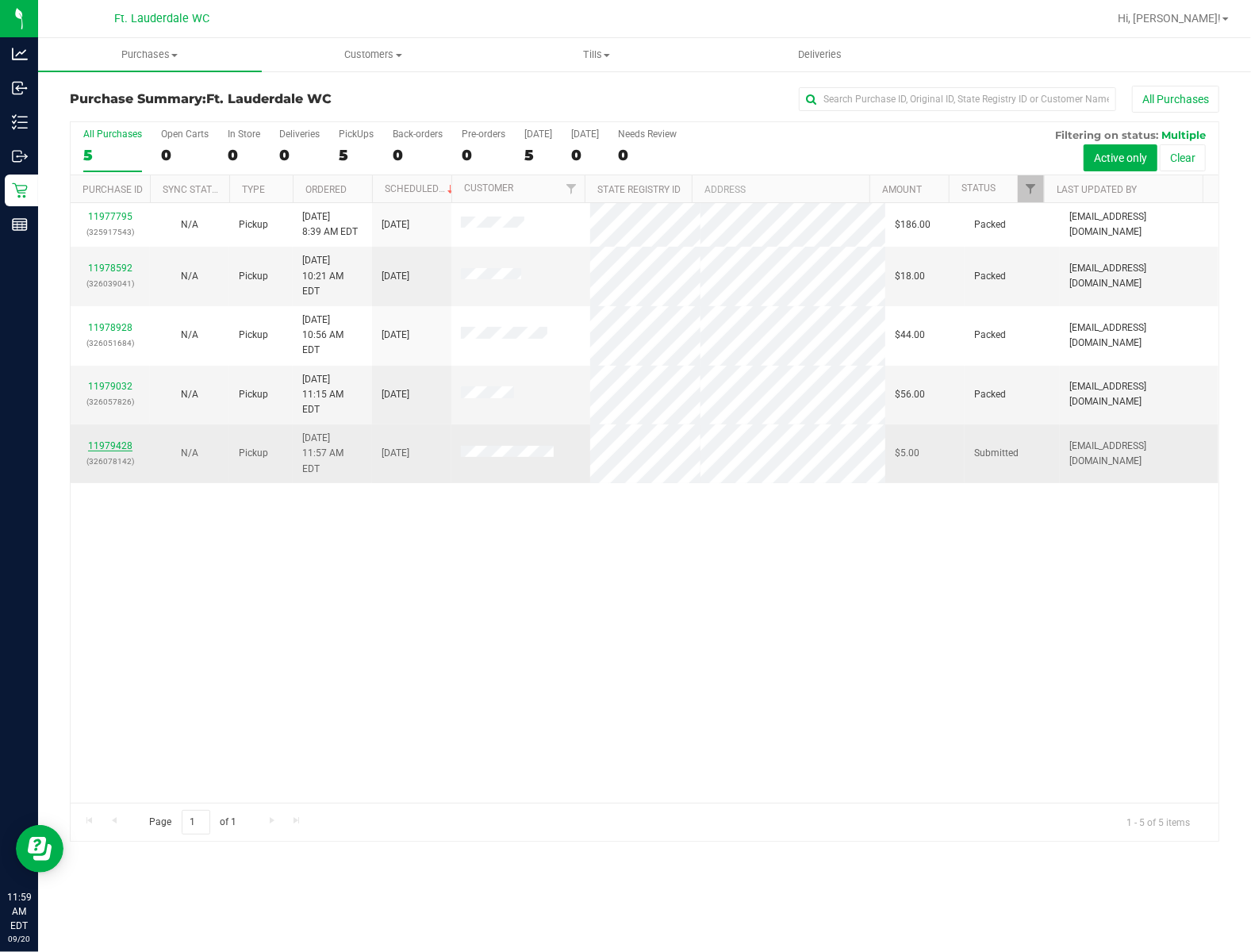
click at [112, 440] on link "11979428" at bounding box center [110, 446] width 44 height 11
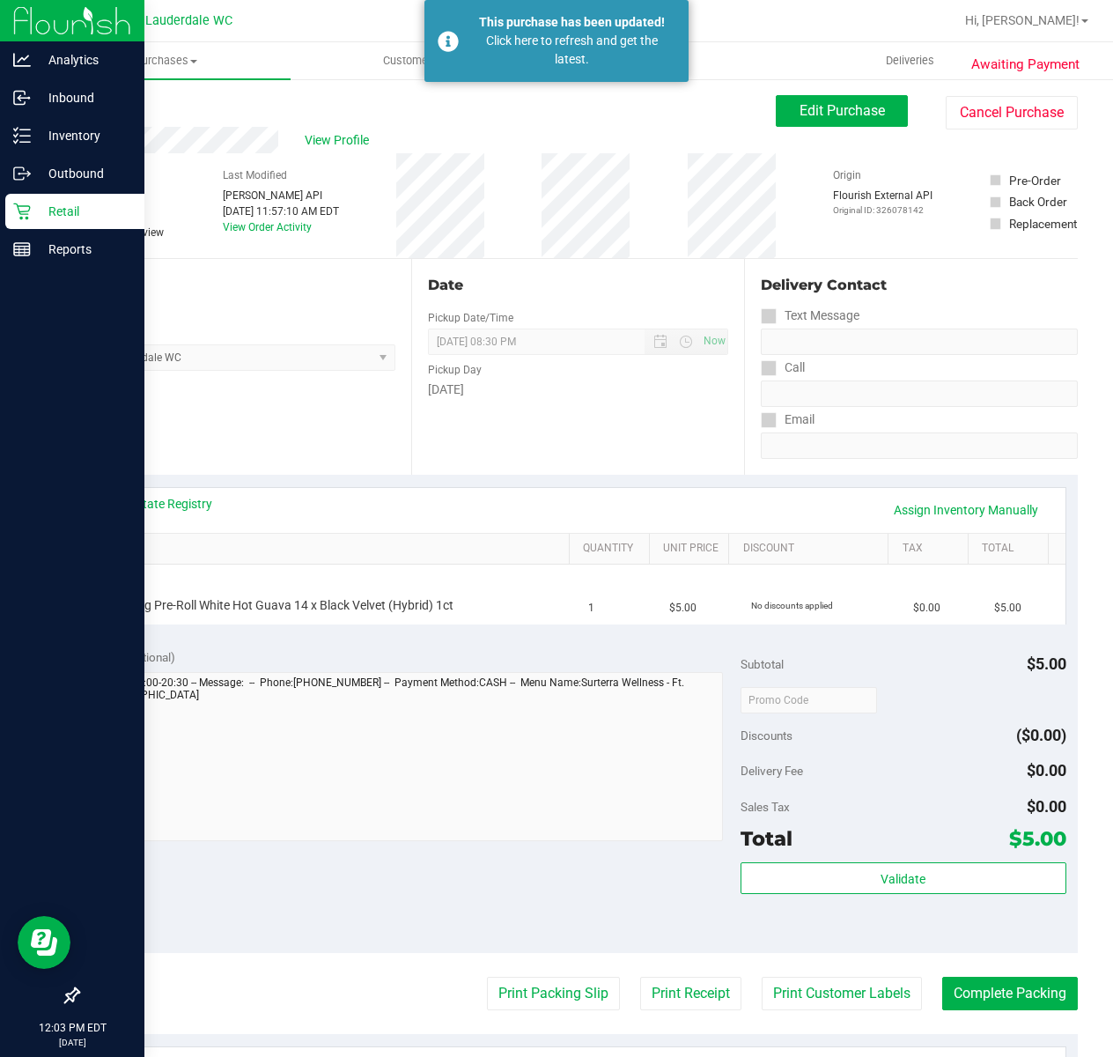
click at [21, 211] on icon at bounding box center [21, 211] width 17 height 17
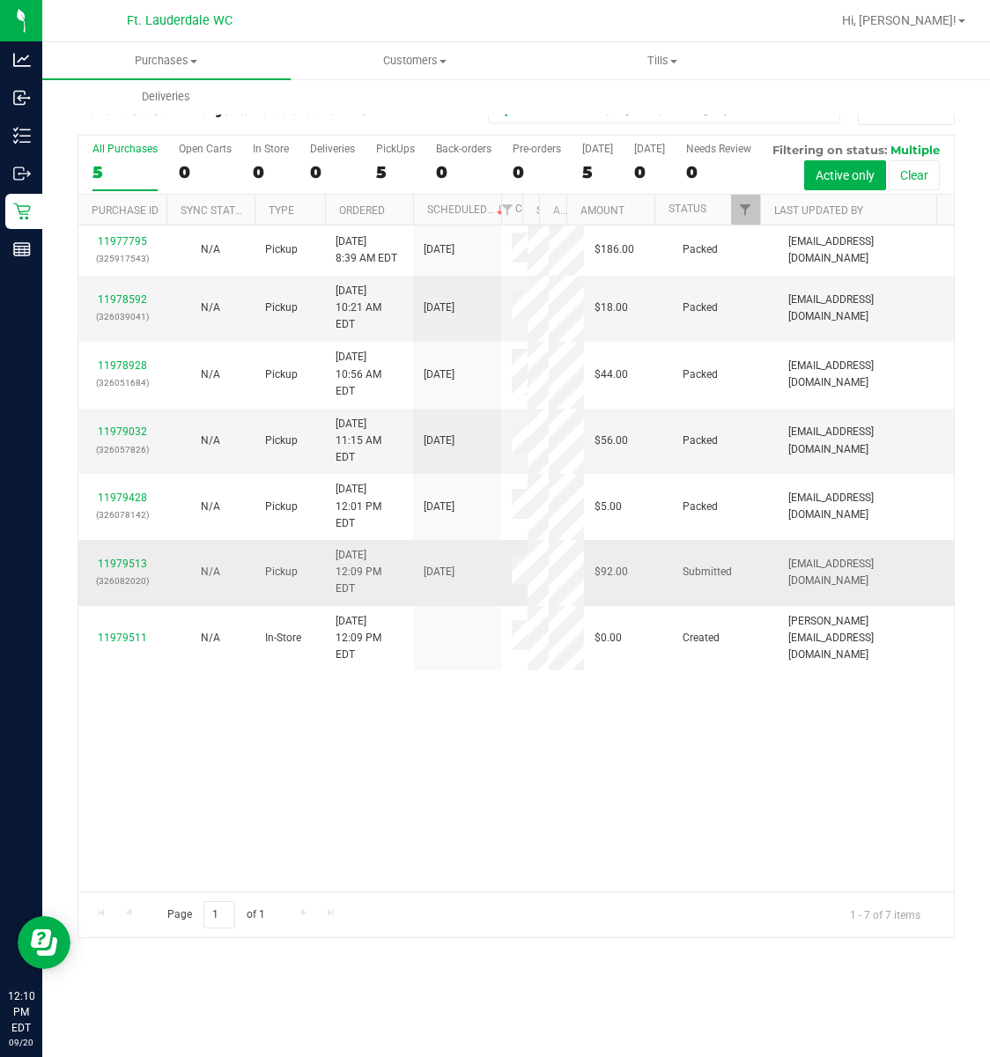
click at [110, 589] on div "11979513 (326082020)" at bounding box center [122, 572] width 67 height 33
click at [117, 570] on link "11979513" at bounding box center [122, 564] width 49 height 12
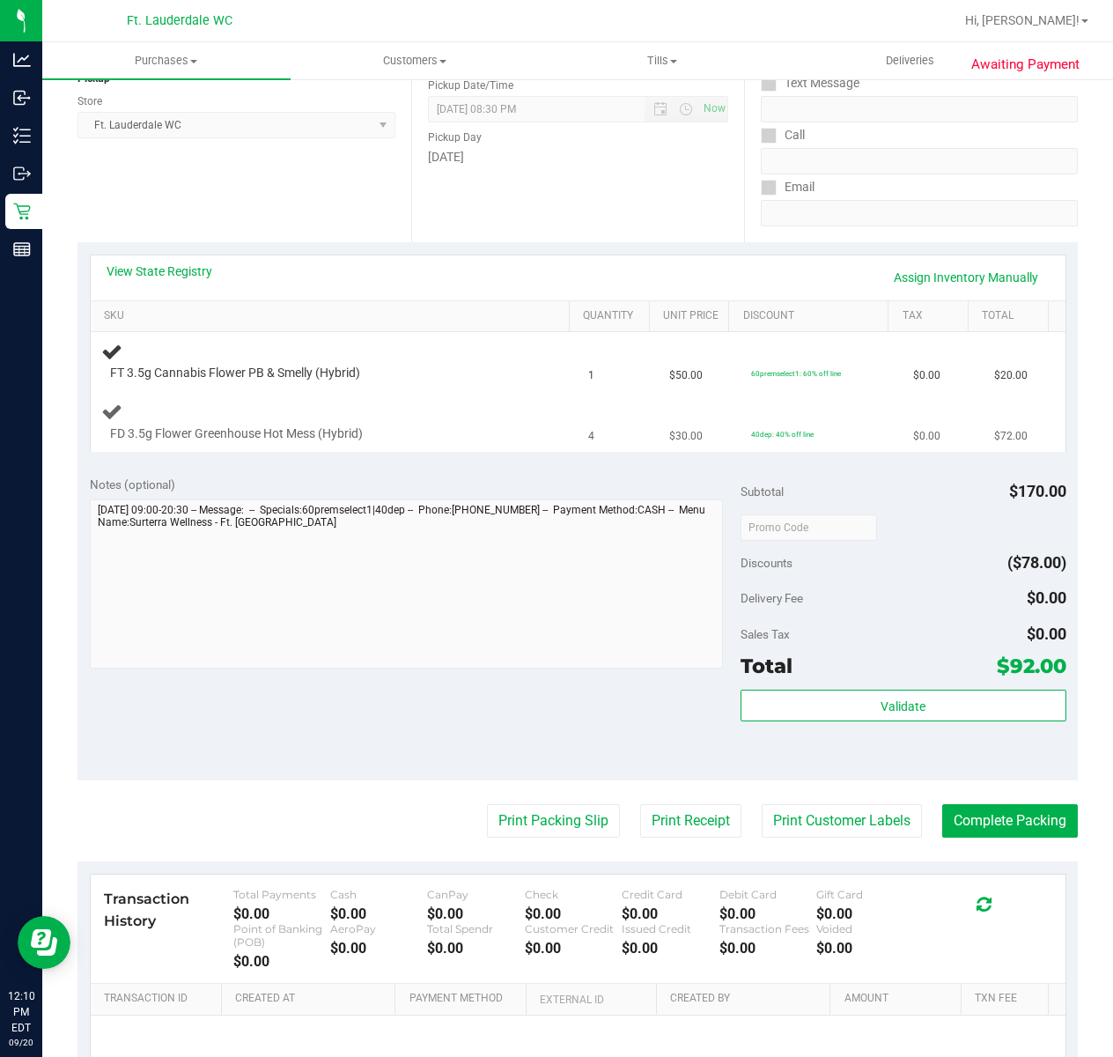
scroll to position [234, 0]
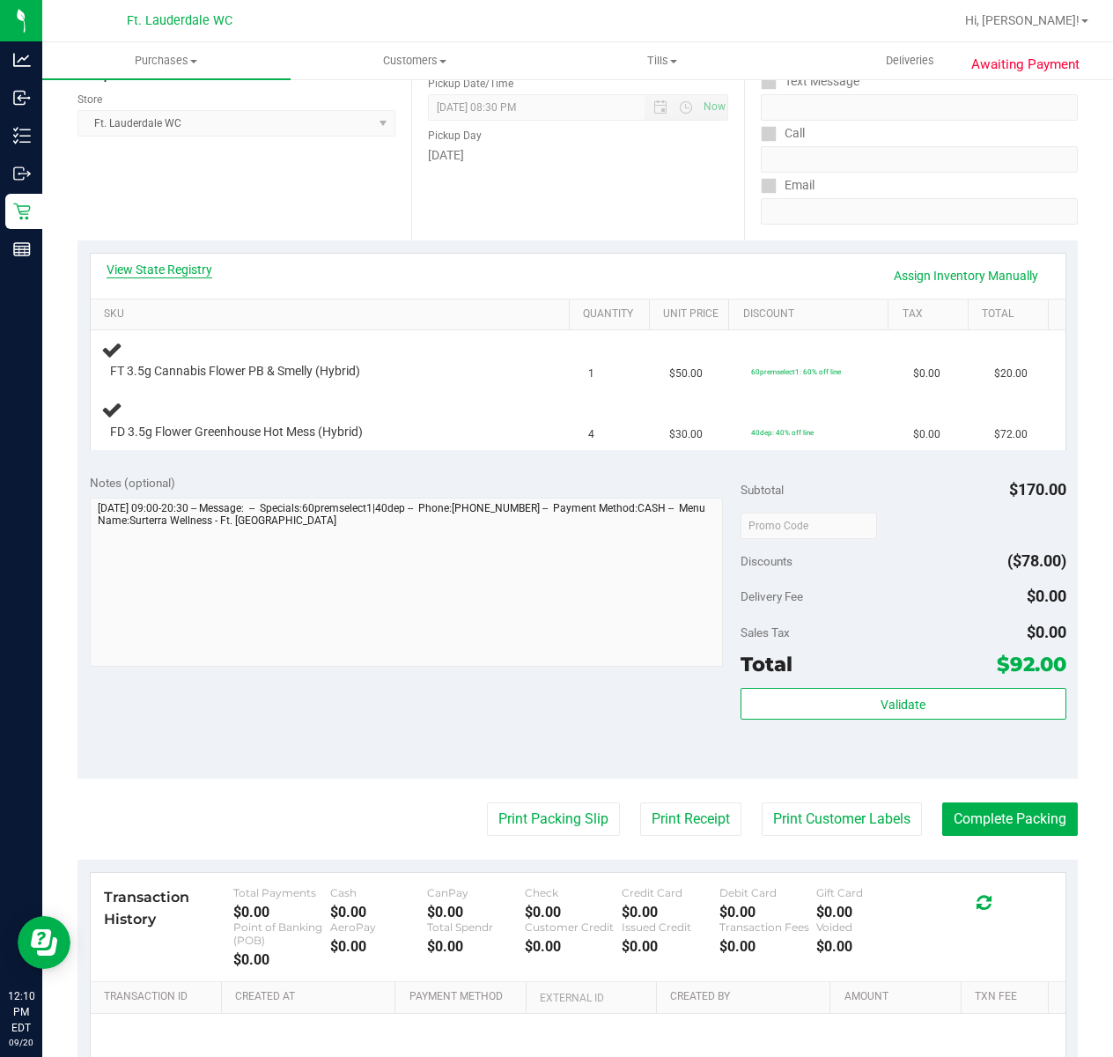
click at [195, 268] on link "View State Registry" at bounding box center [160, 270] width 106 height 18
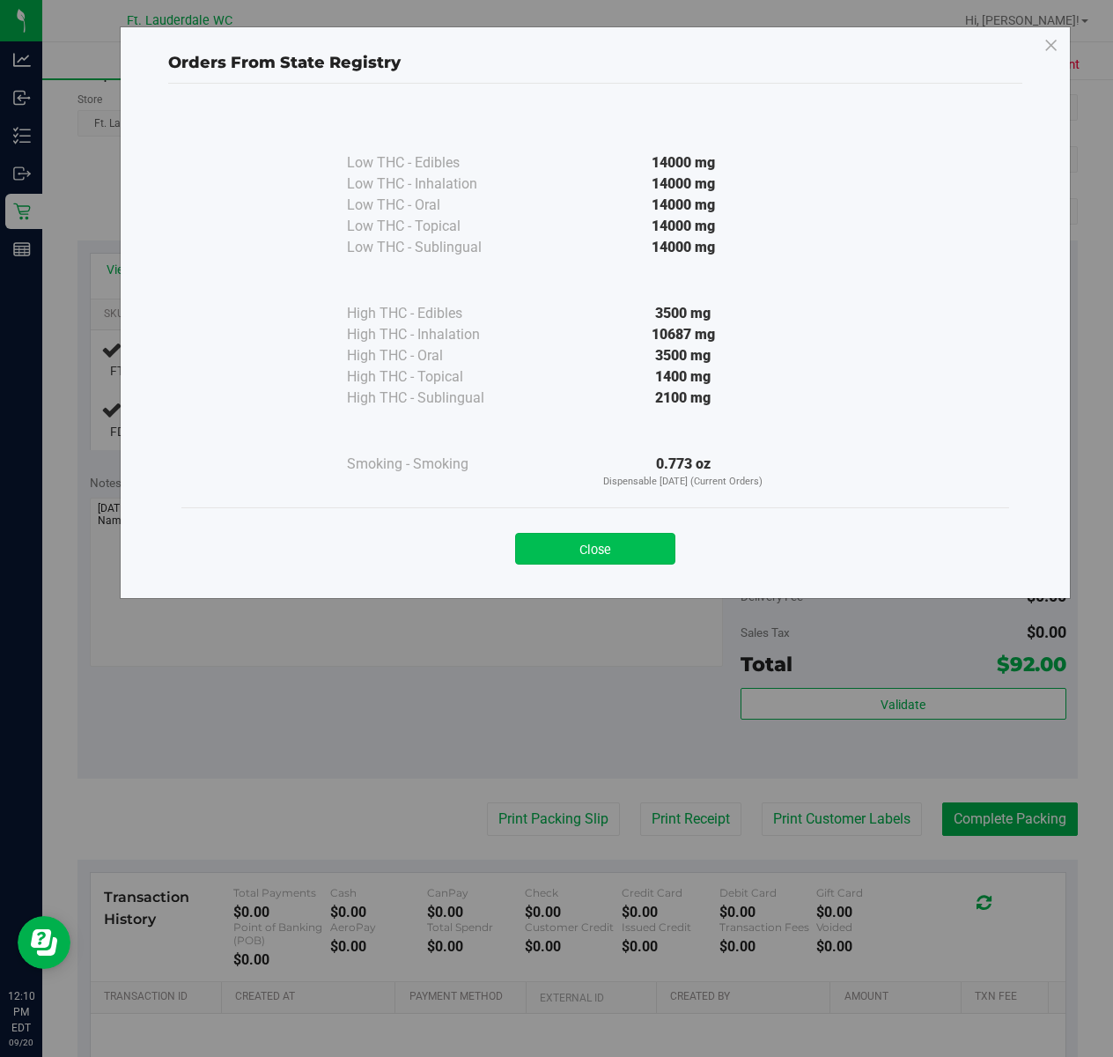
click at [587, 543] on button "Close" at bounding box center [595, 549] width 160 height 32
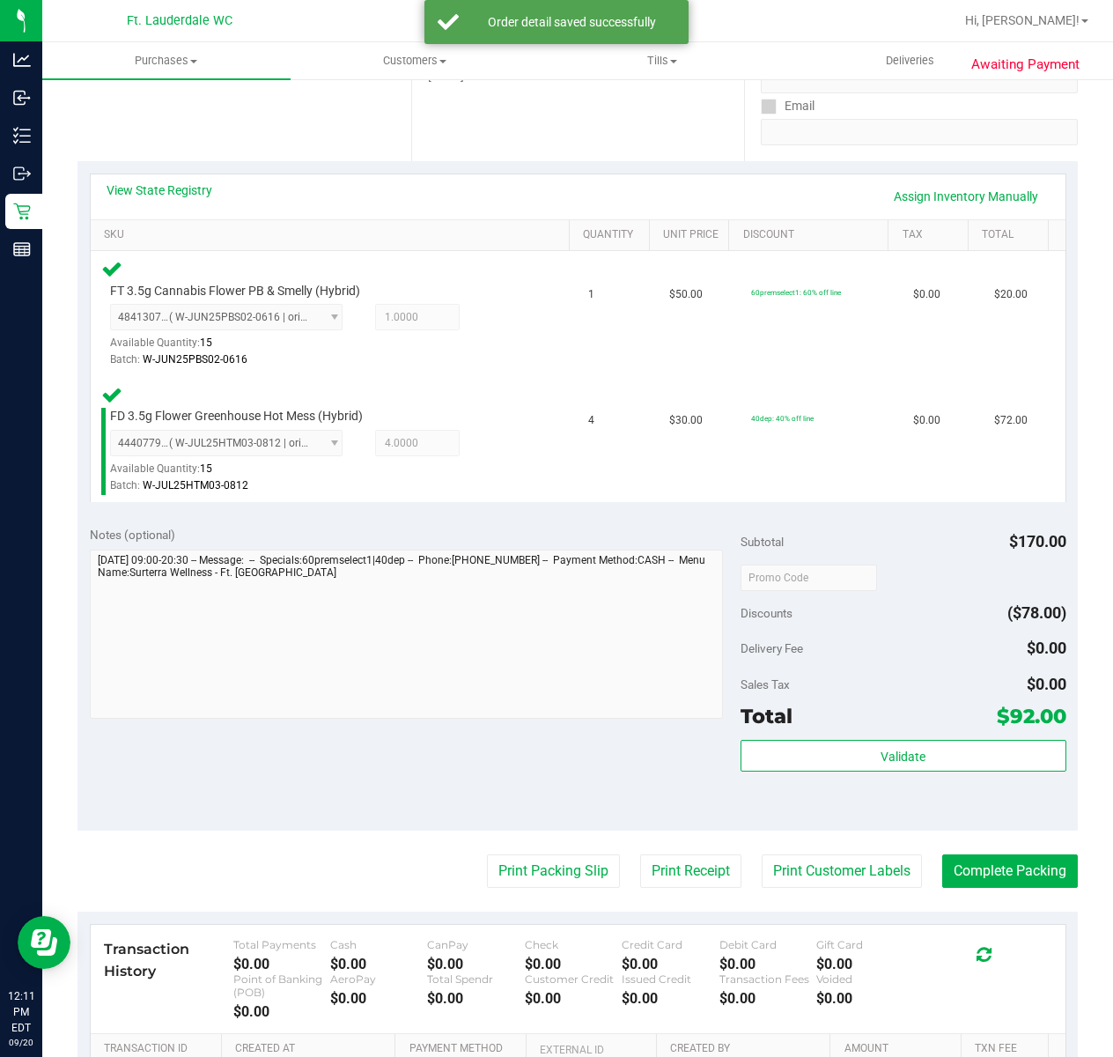
scroll to position [352, 0]
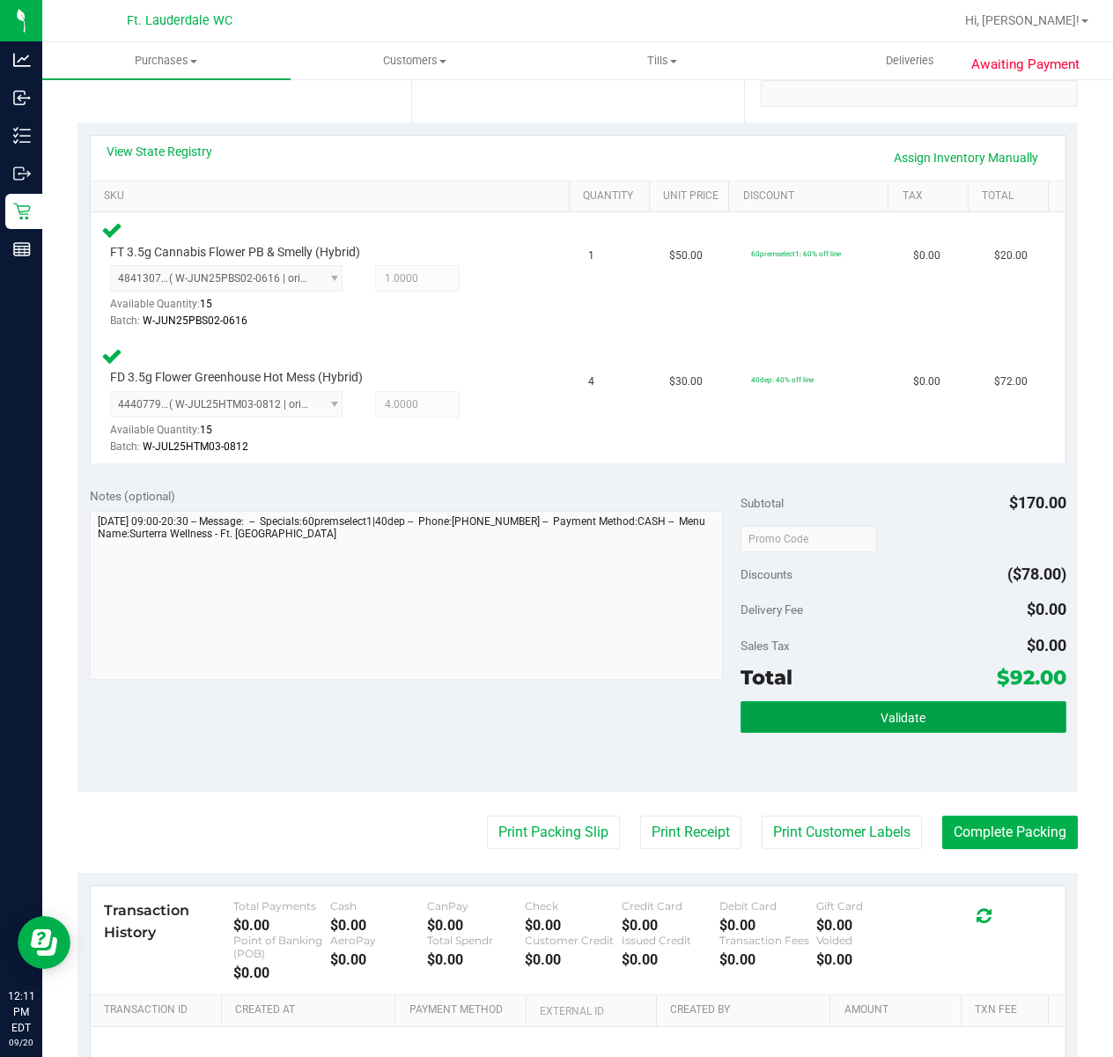
click at [889, 727] on button "Validate" at bounding box center [904, 717] width 326 height 32
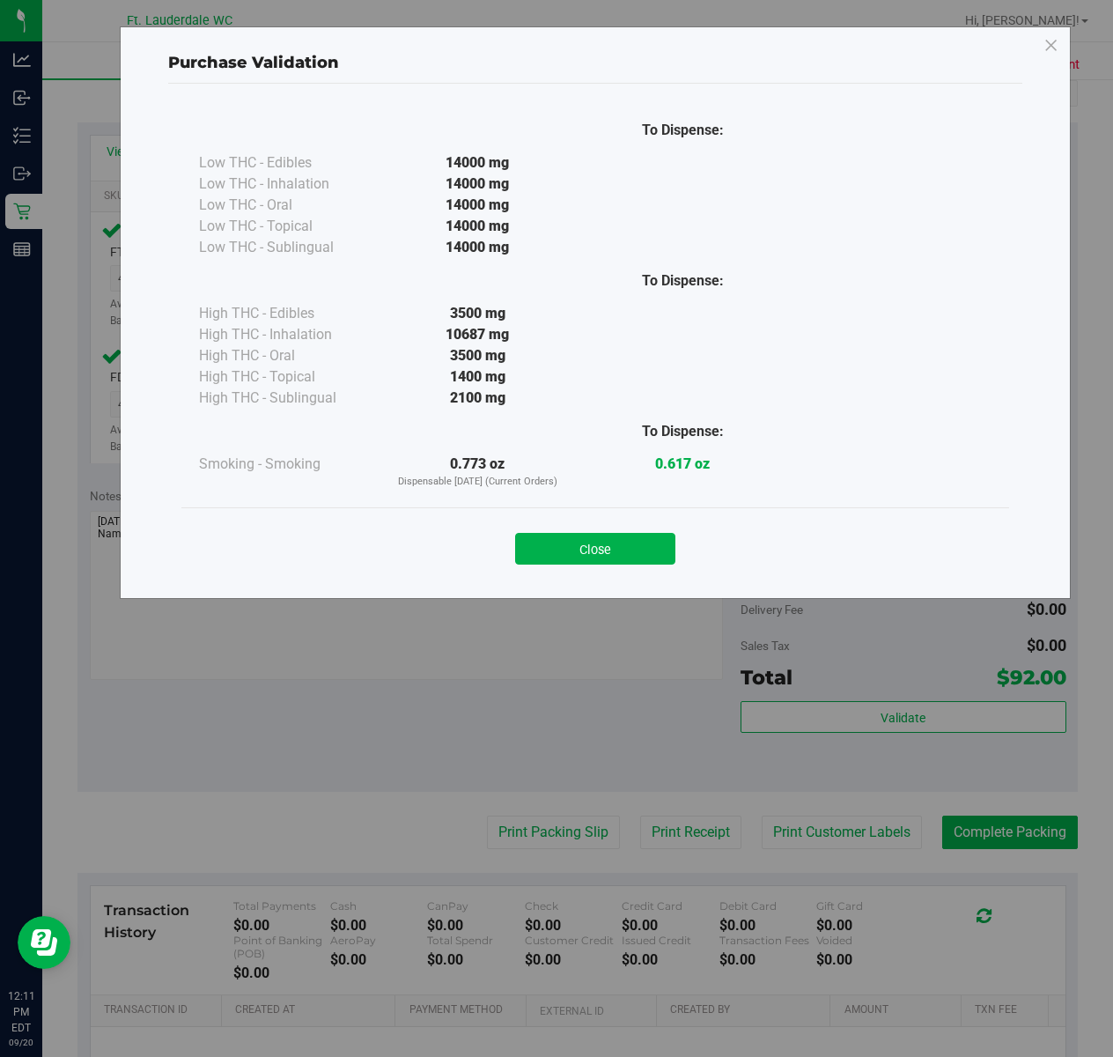
drag, startPoint x: 617, startPoint y: 553, endPoint x: 618, endPoint y: 575, distance: 22.1
click at [617, 551] on button "Close" at bounding box center [595, 549] width 160 height 32
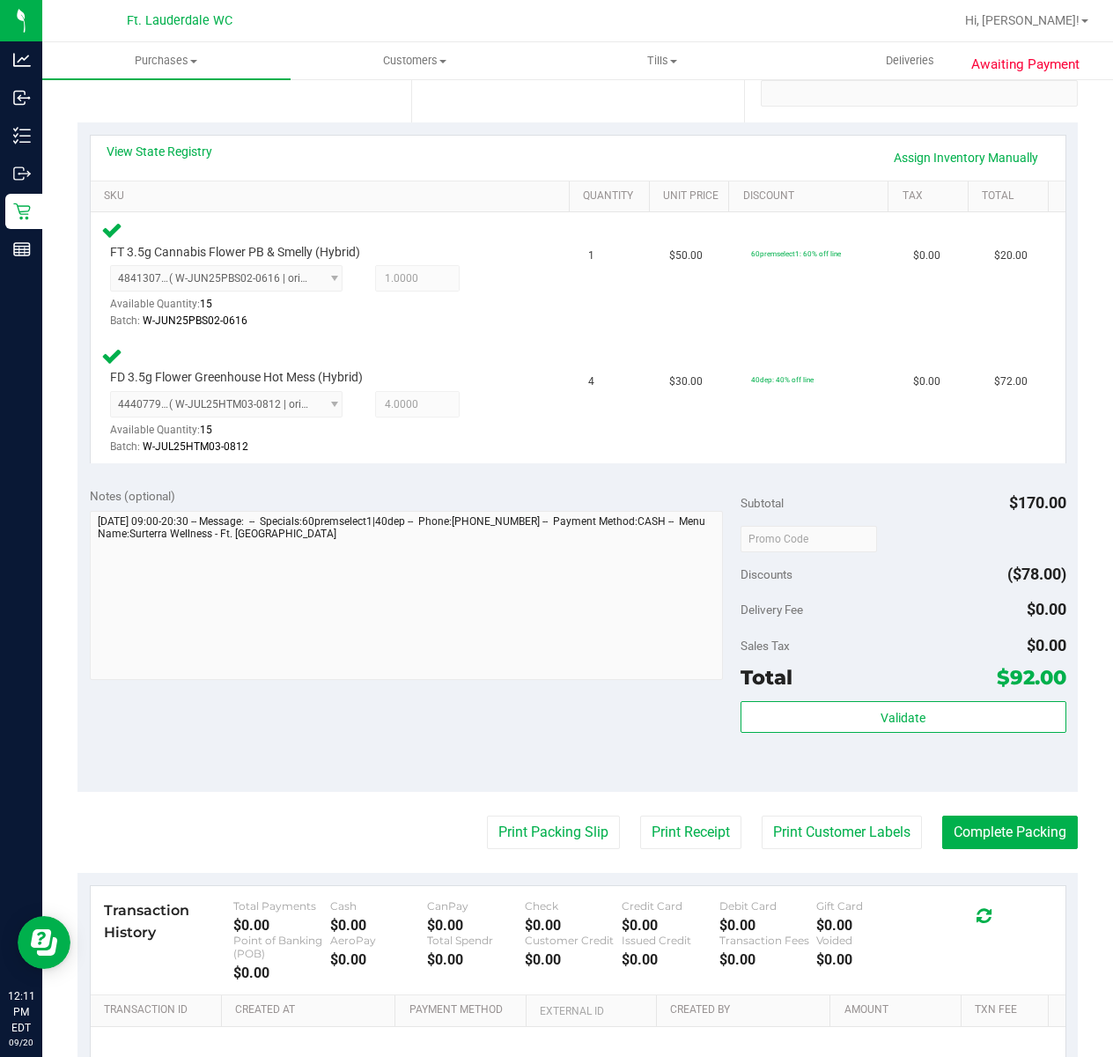
click at [550, 811] on purchase-details "Back Edit Purchase Cancel Purchase View Profile # 11979513 BioTrack ID: - Submi…" at bounding box center [578, 479] width 1001 height 1473
click at [526, 832] on button "Print Packing Slip" at bounding box center [553, 832] width 133 height 33
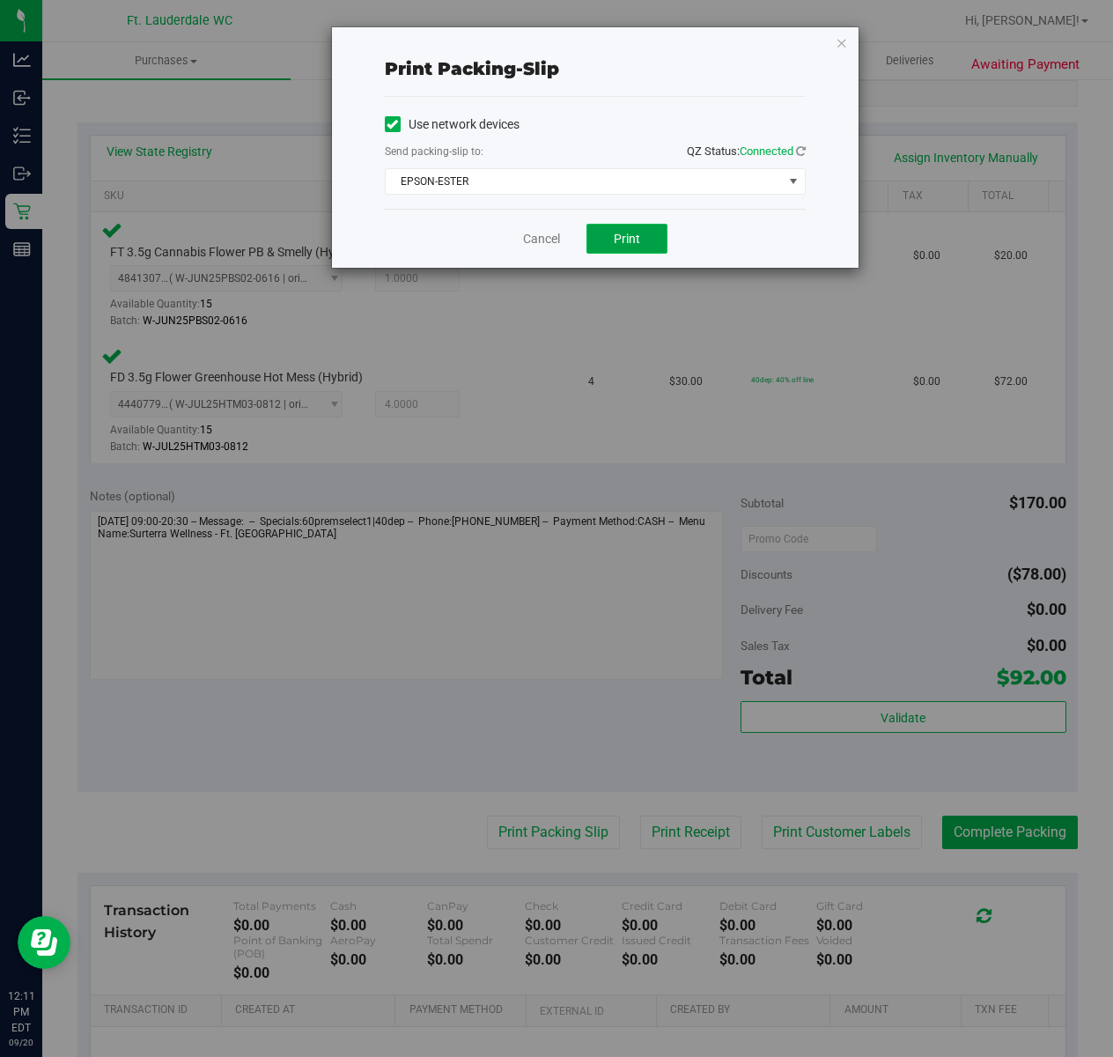
click at [622, 243] on span "Print" at bounding box center [627, 239] width 26 height 14
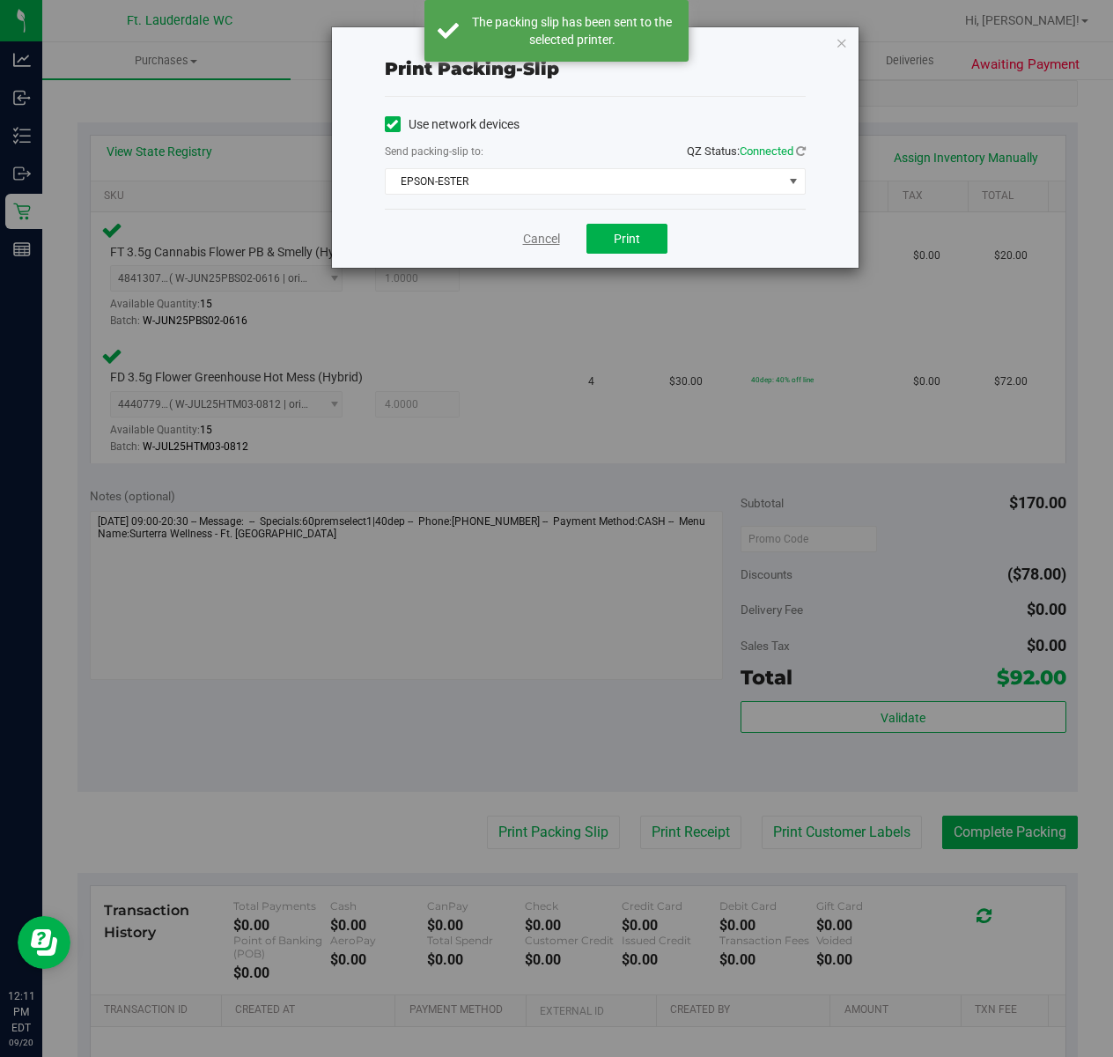
click at [530, 240] on link "Cancel" at bounding box center [541, 239] width 37 height 18
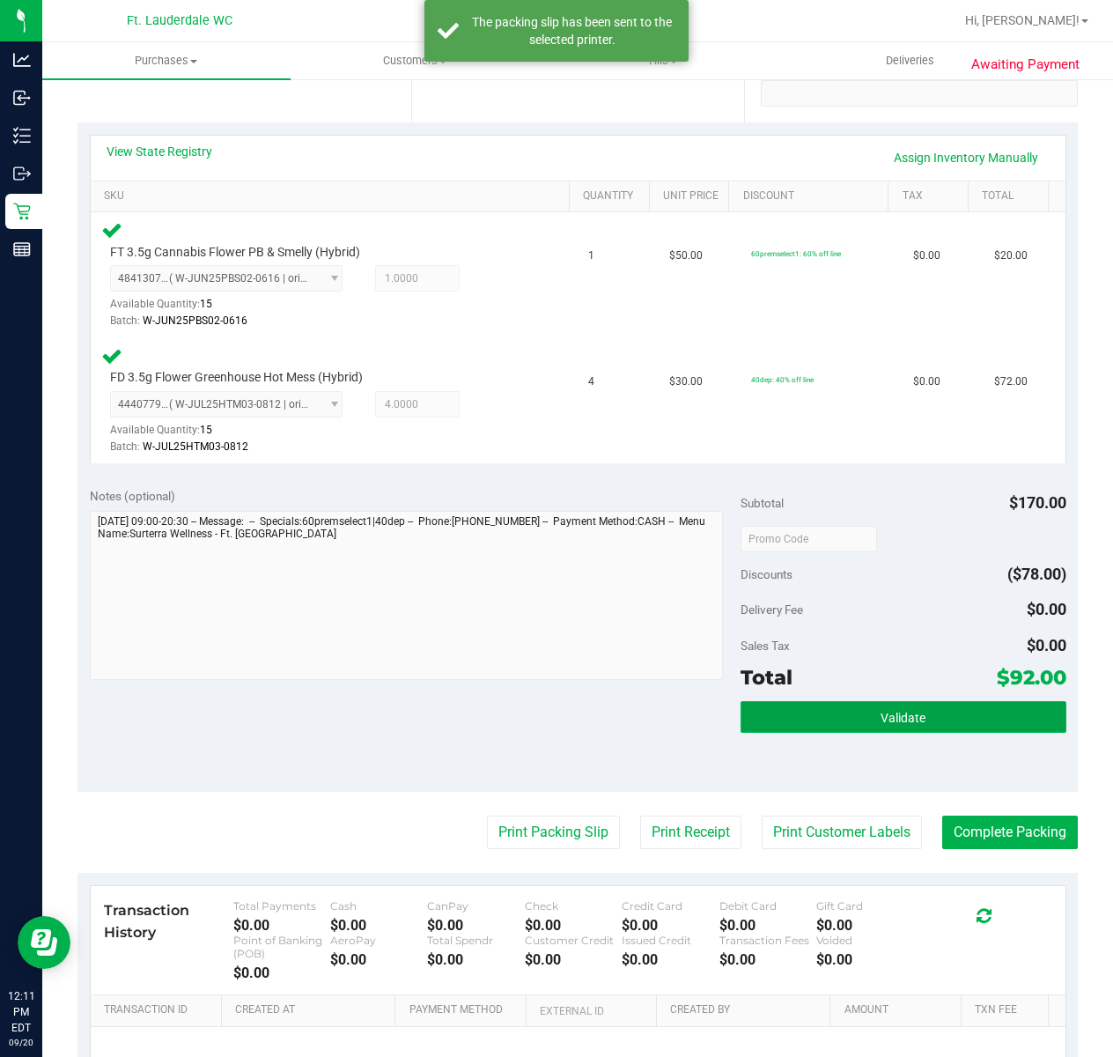
click at [891, 719] on span "Validate" at bounding box center [903, 718] width 45 height 14
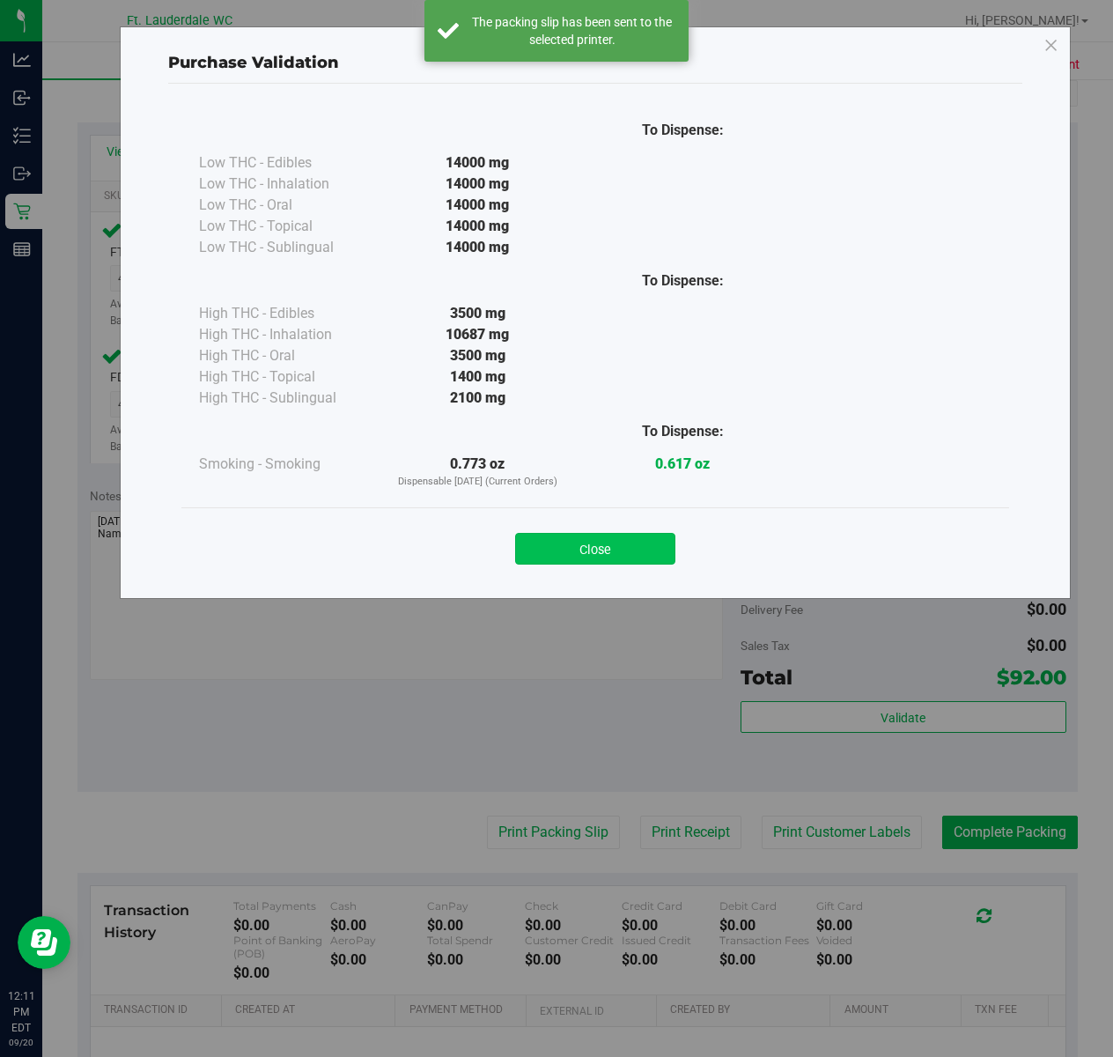
click at [624, 561] on button "Close" at bounding box center [595, 549] width 160 height 32
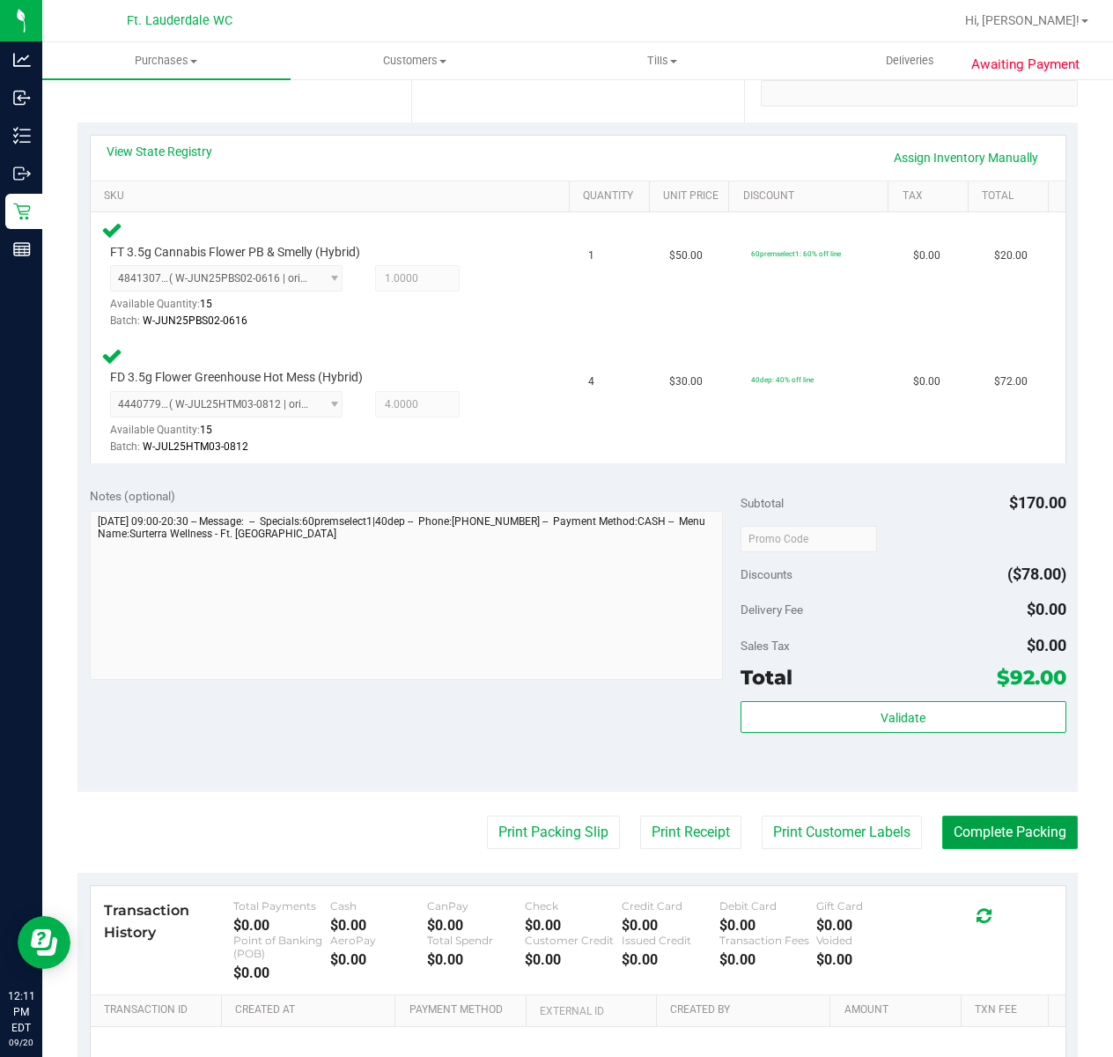
click at [987, 842] on button "Complete Packing" at bounding box center [1011, 832] width 136 height 33
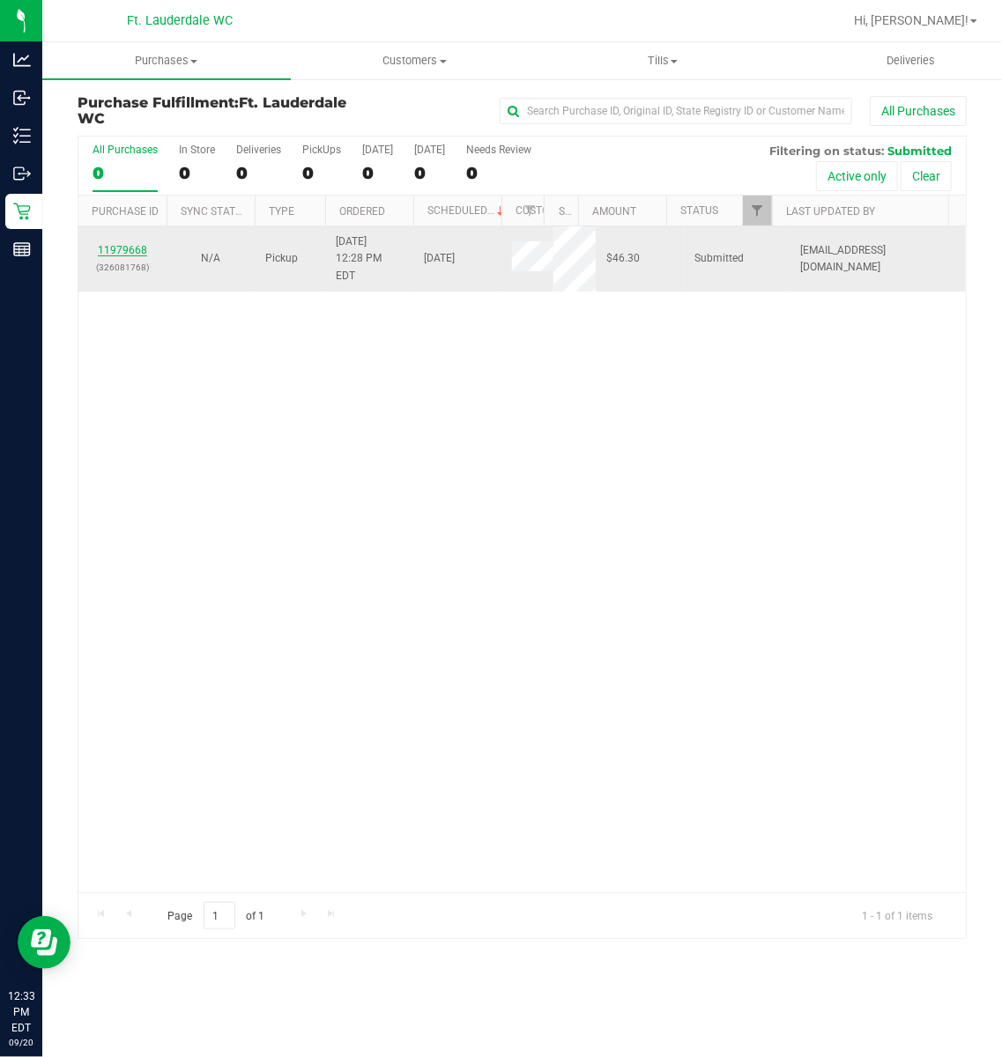
click at [121, 244] on link "11979668" at bounding box center [122, 250] width 49 height 12
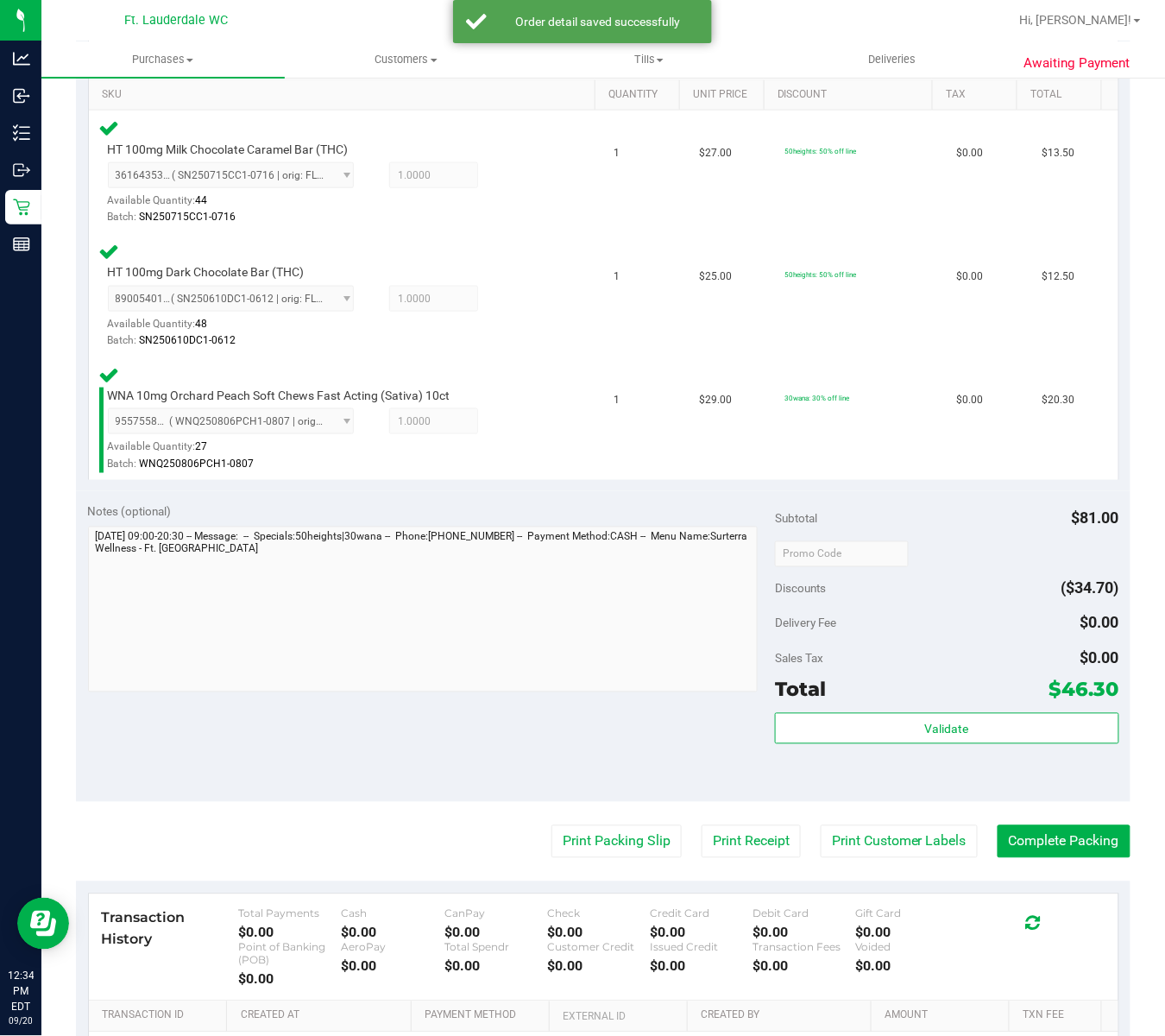
scroll to position [440, 0]
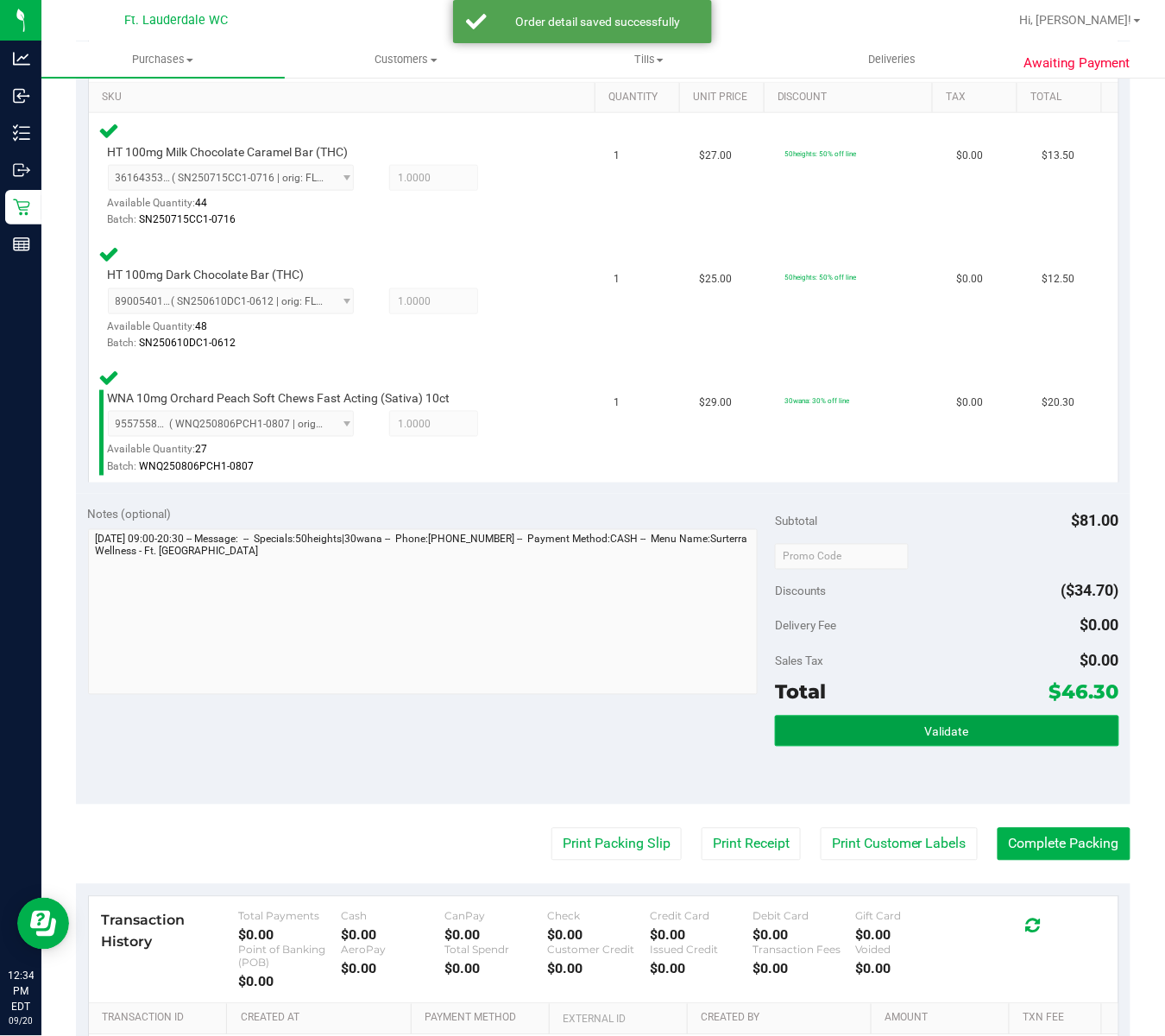
click at [950, 715] on button "Validate" at bounding box center [947, 731] width 344 height 31
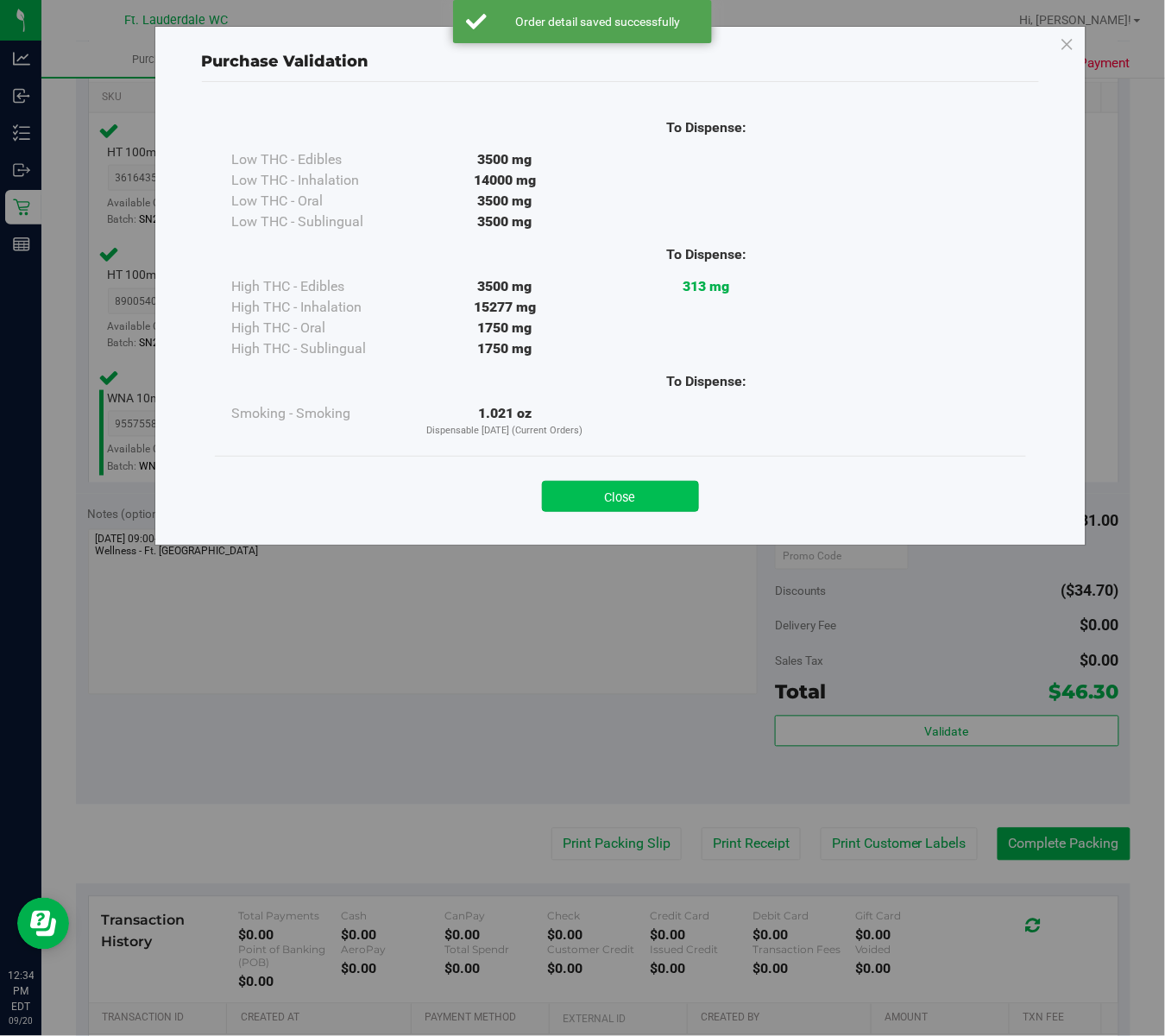
click at [640, 488] on button "Close" at bounding box center [620, 497] width 157 height 31
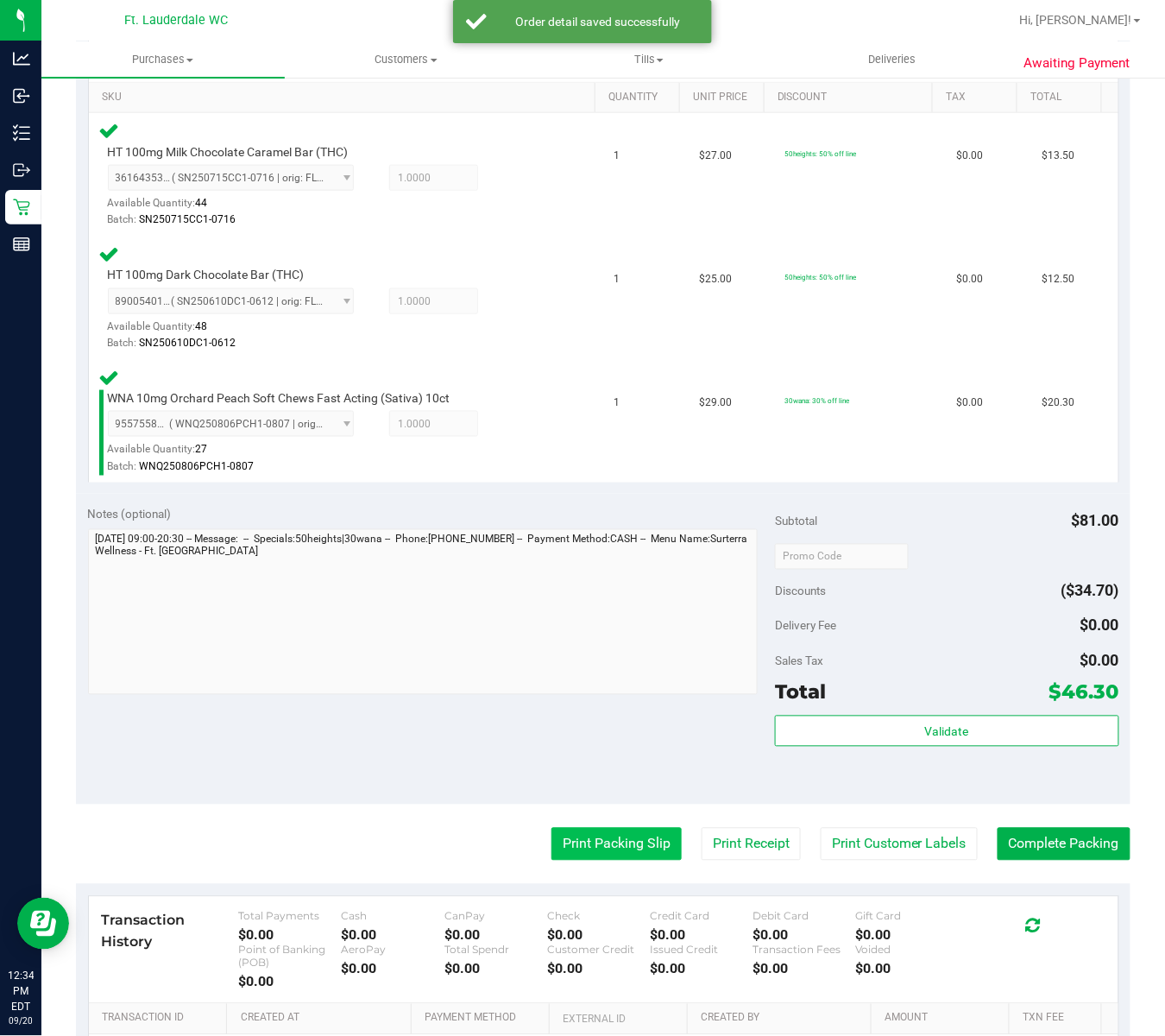
click at [601, 828] on button "Print Packing Slip" at bounding box center [616, 844] width 130 height 32
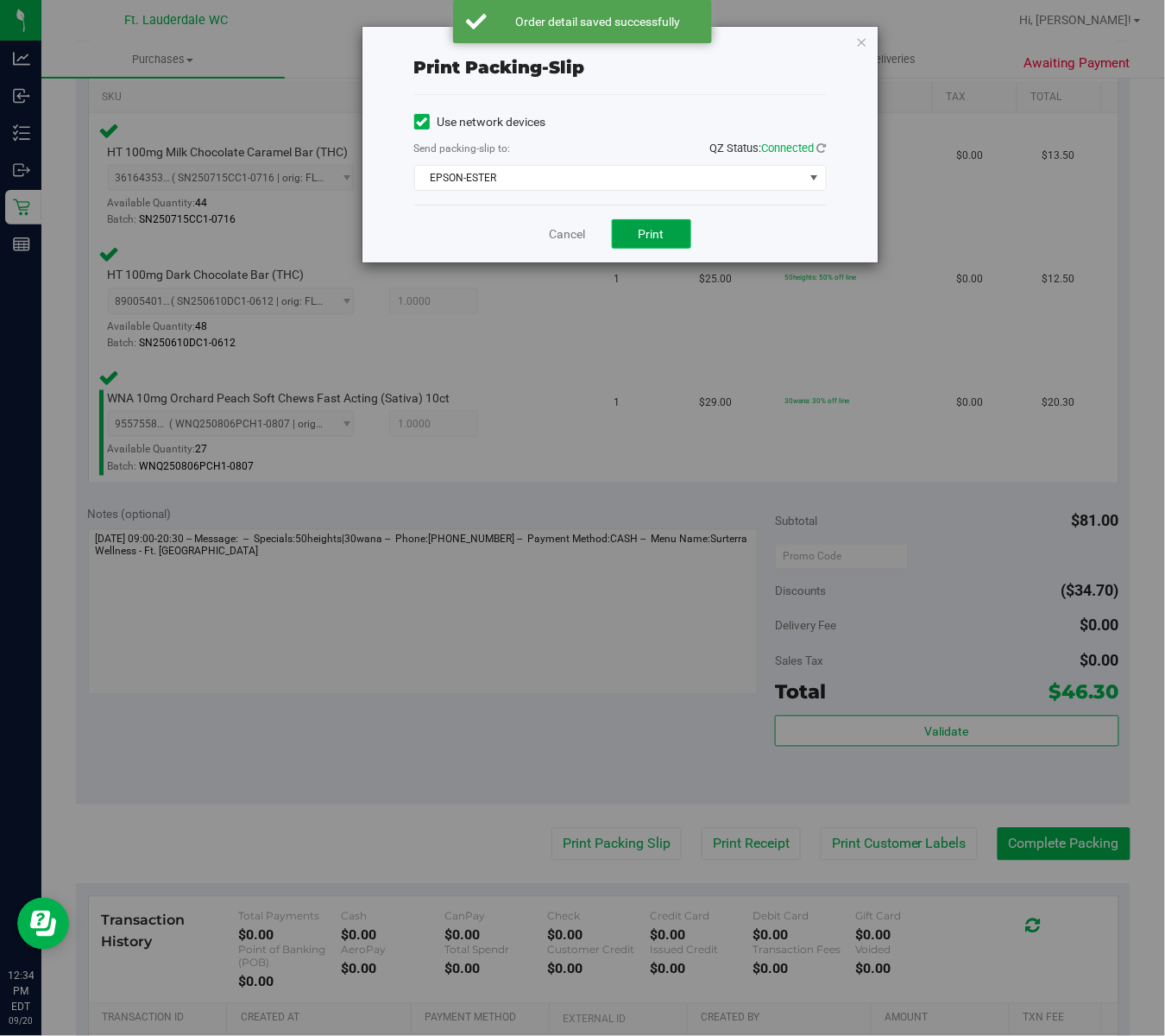
click at [649, 235] on span "Print" at bounding box center [652, 234] width 25 height 14
click at [568, 229] on link "Cancel" at bounding box center [567, 234] width 36 height 18
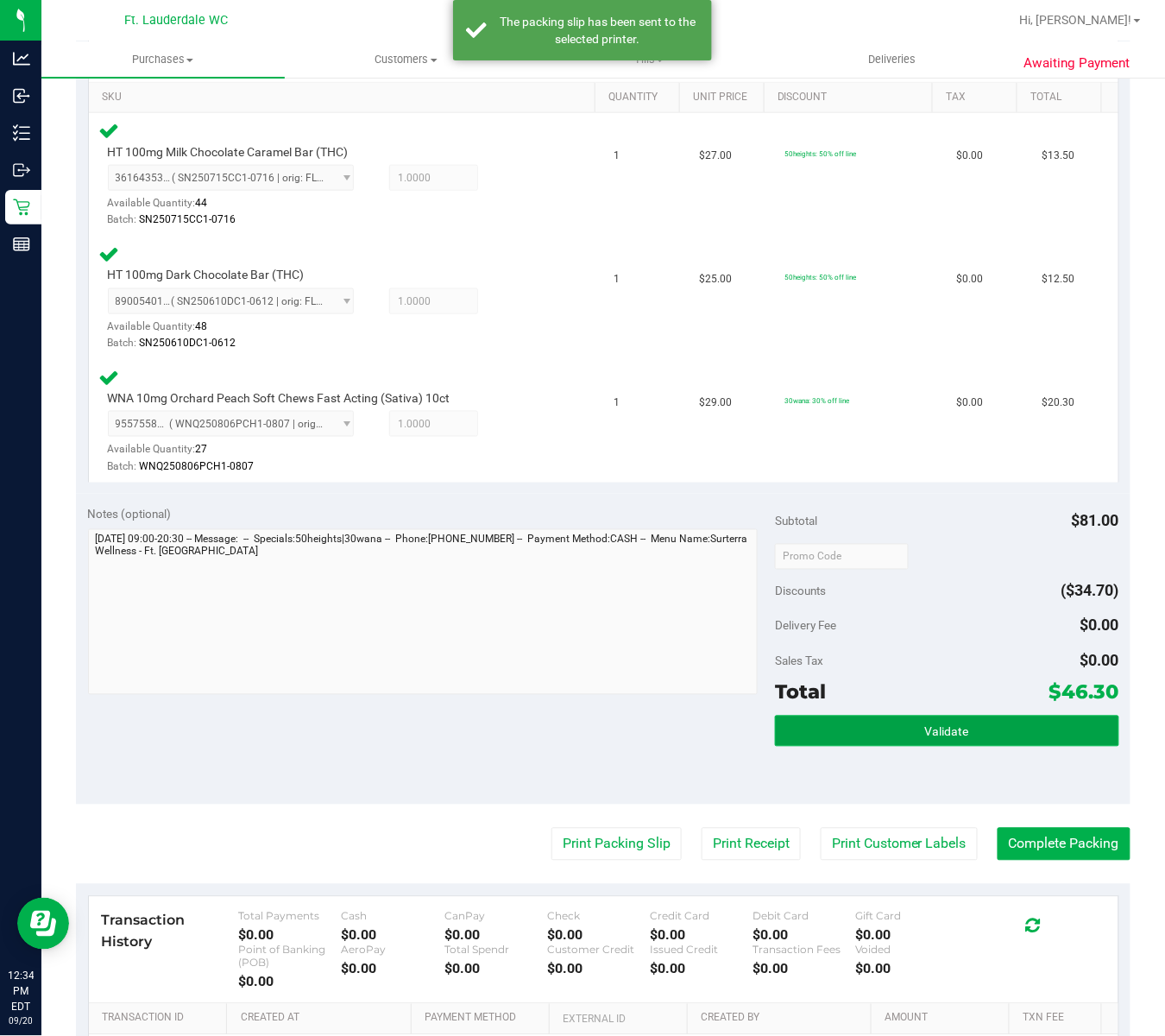
click at [947, 715] on button "Validate" at bounding box center [947, 731] width 344 height 31
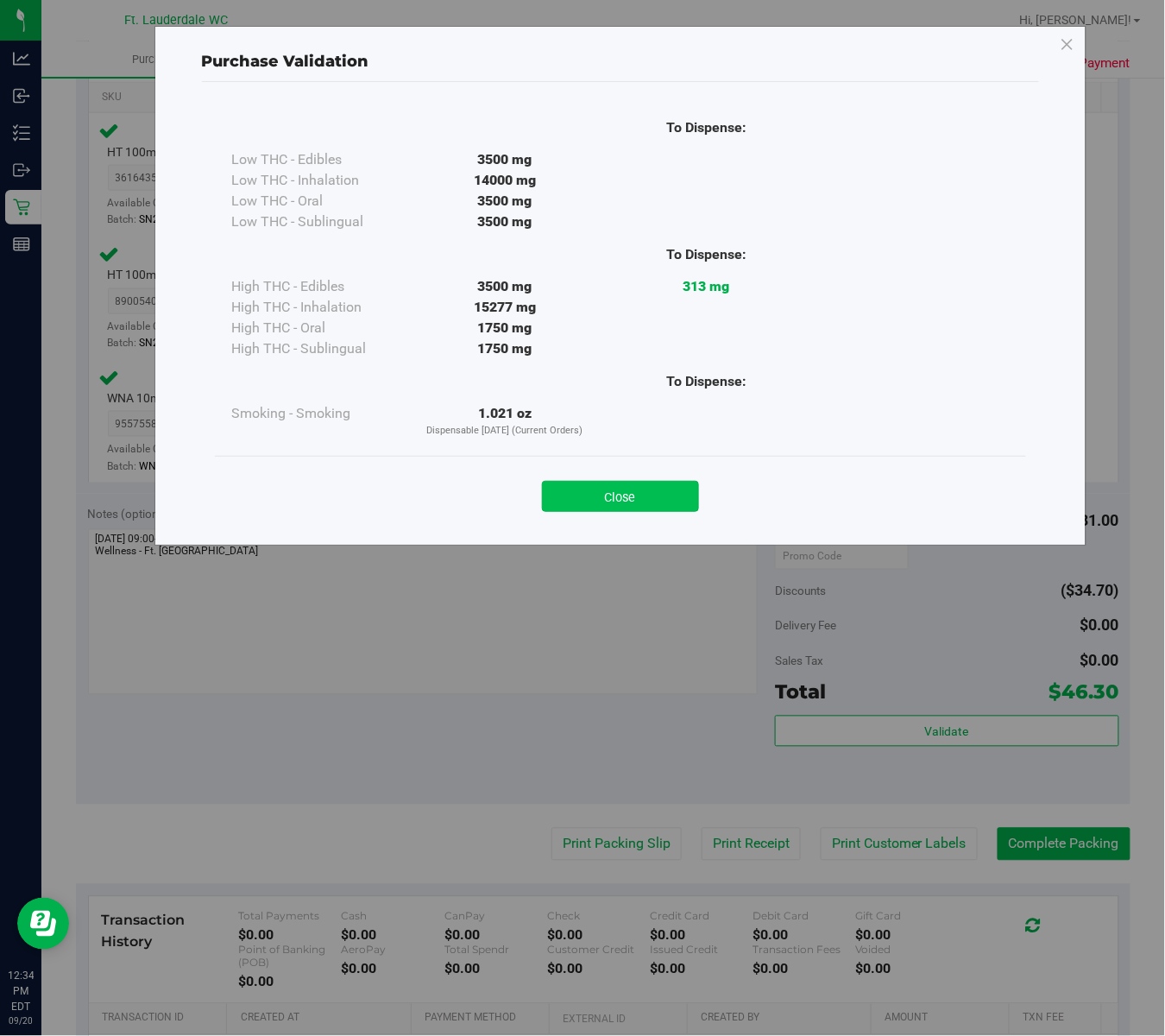
click at [646, 487] on button "Close" at bounding box center [620, 497] width 157 height 31
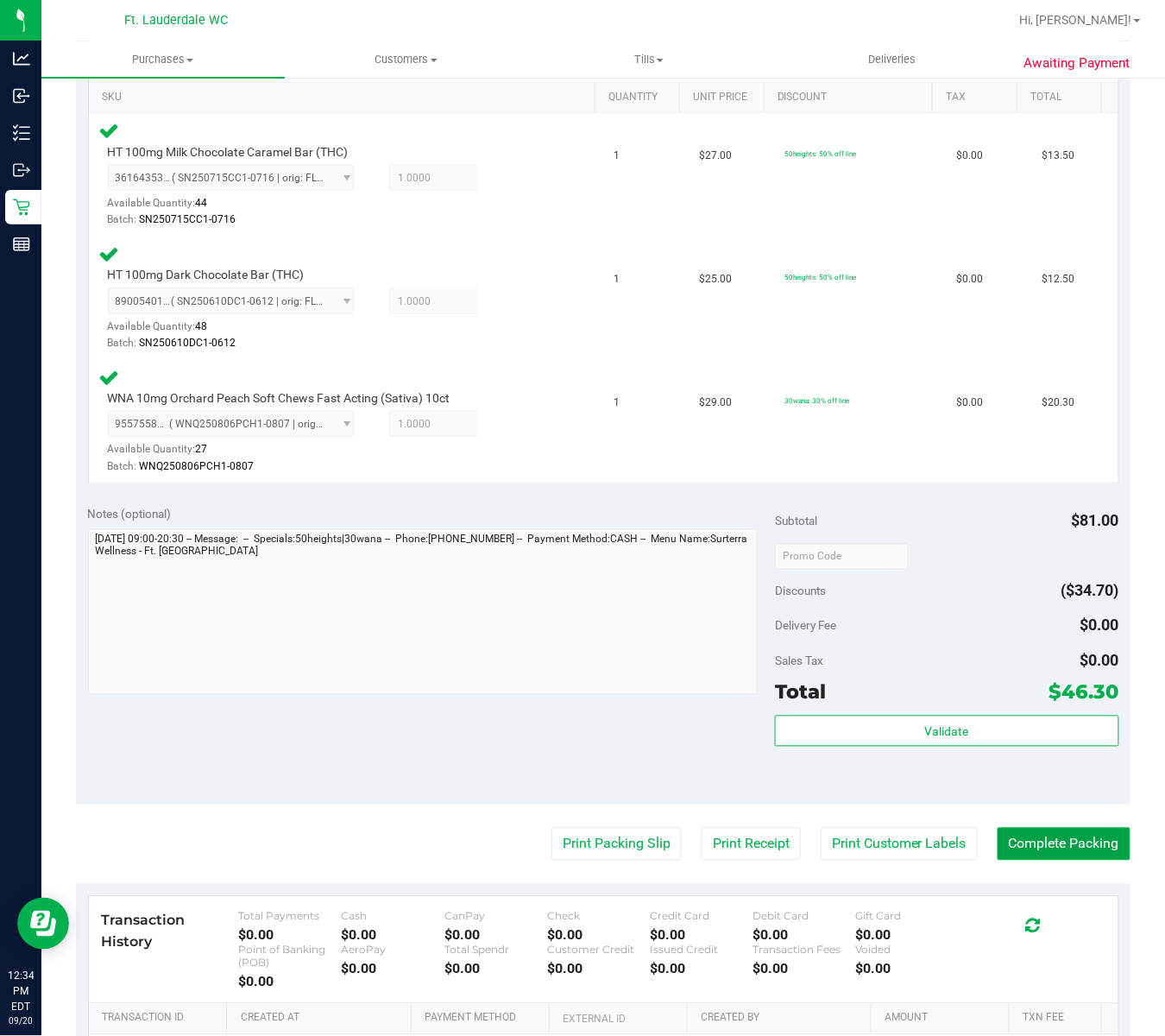
click at [1051, 828] on button "Complete Packing" at bounding box center [1064, 844] width 133 height 32
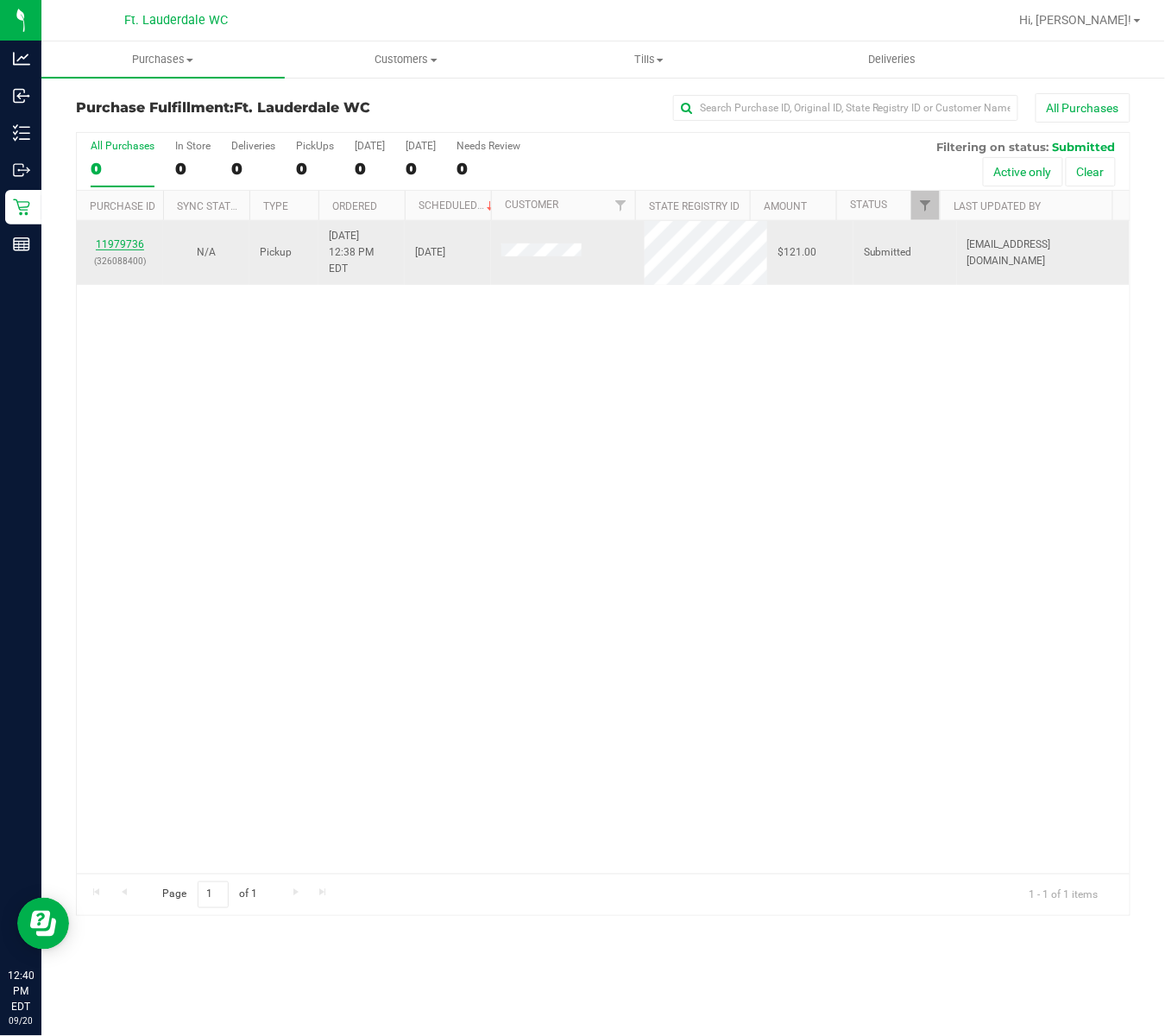
click at [111, 238] on link "11979736" at bounding box center [120, 244] width 48 height 12
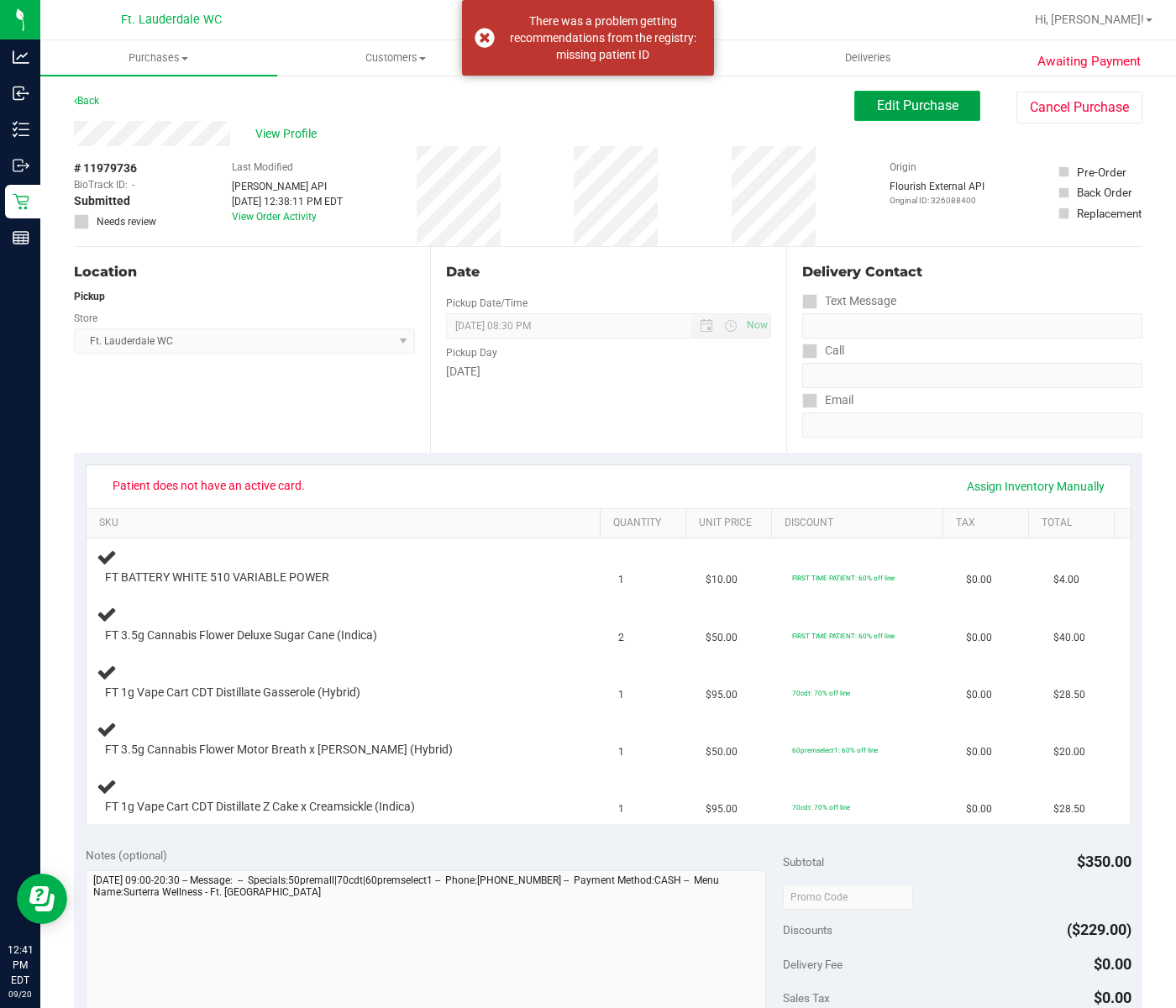
click at [889, 104] on span "Edit Purchase" at bounding box center [918, 105] width 81 height 16
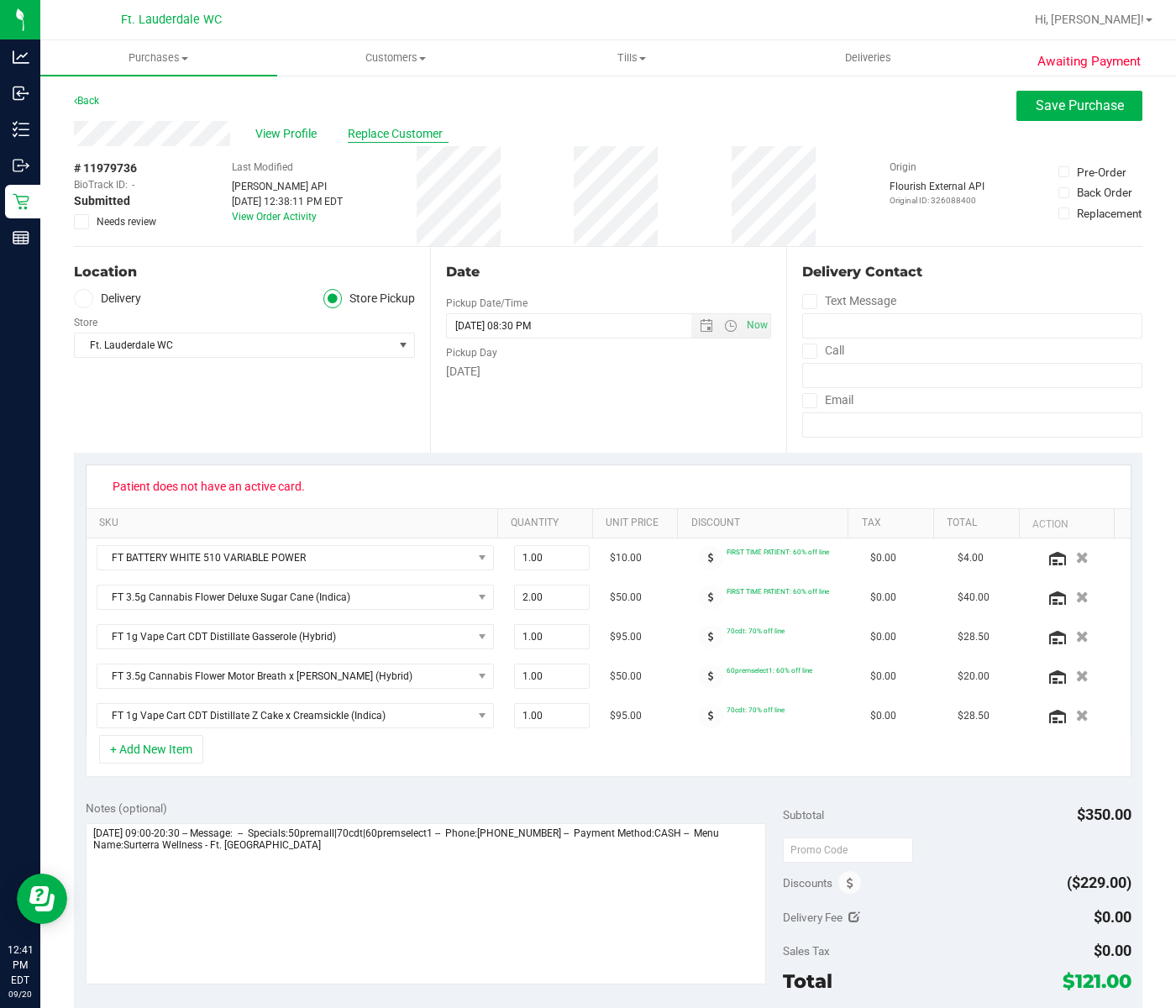
click at [388, 129] on span "Replace Customer" at bounding box center [399, 134] width 101 height 17
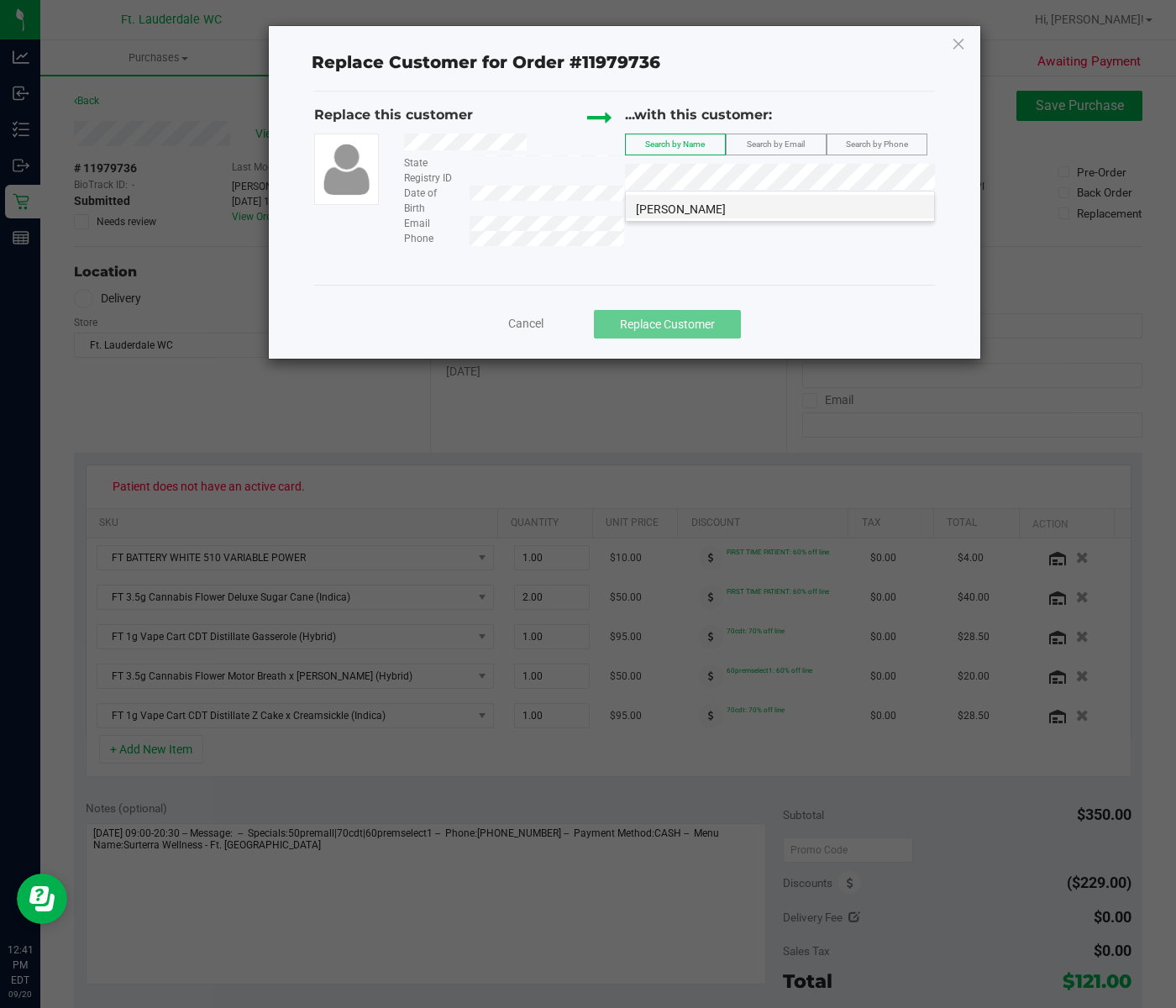
click at [794, 199] on li "STEVEN COLANGELO" at bounding box center [779, 206] width 308 height 24
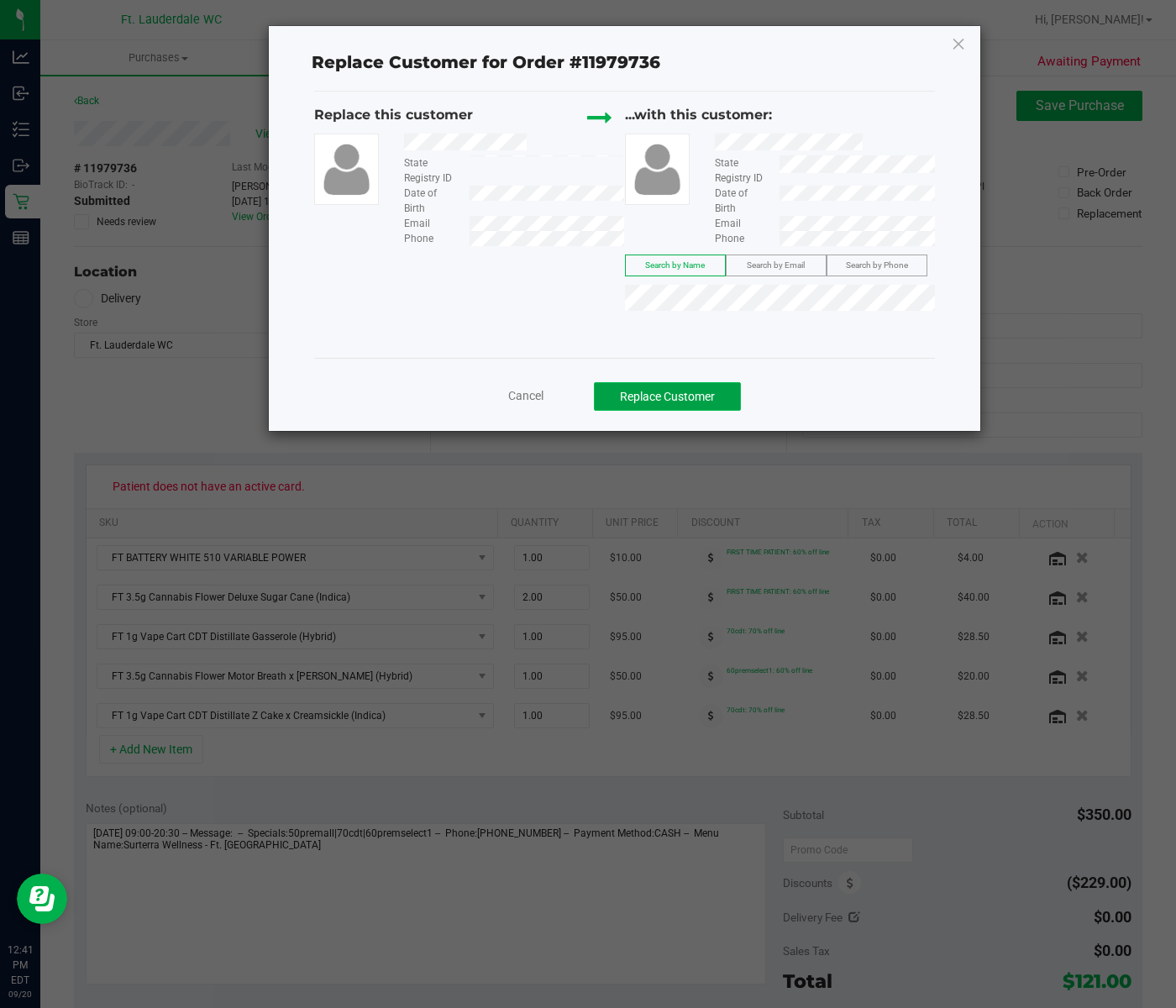
click at [671, 395] on button "Replace Customer" at bounding box center [668, 397] width 147 height 29
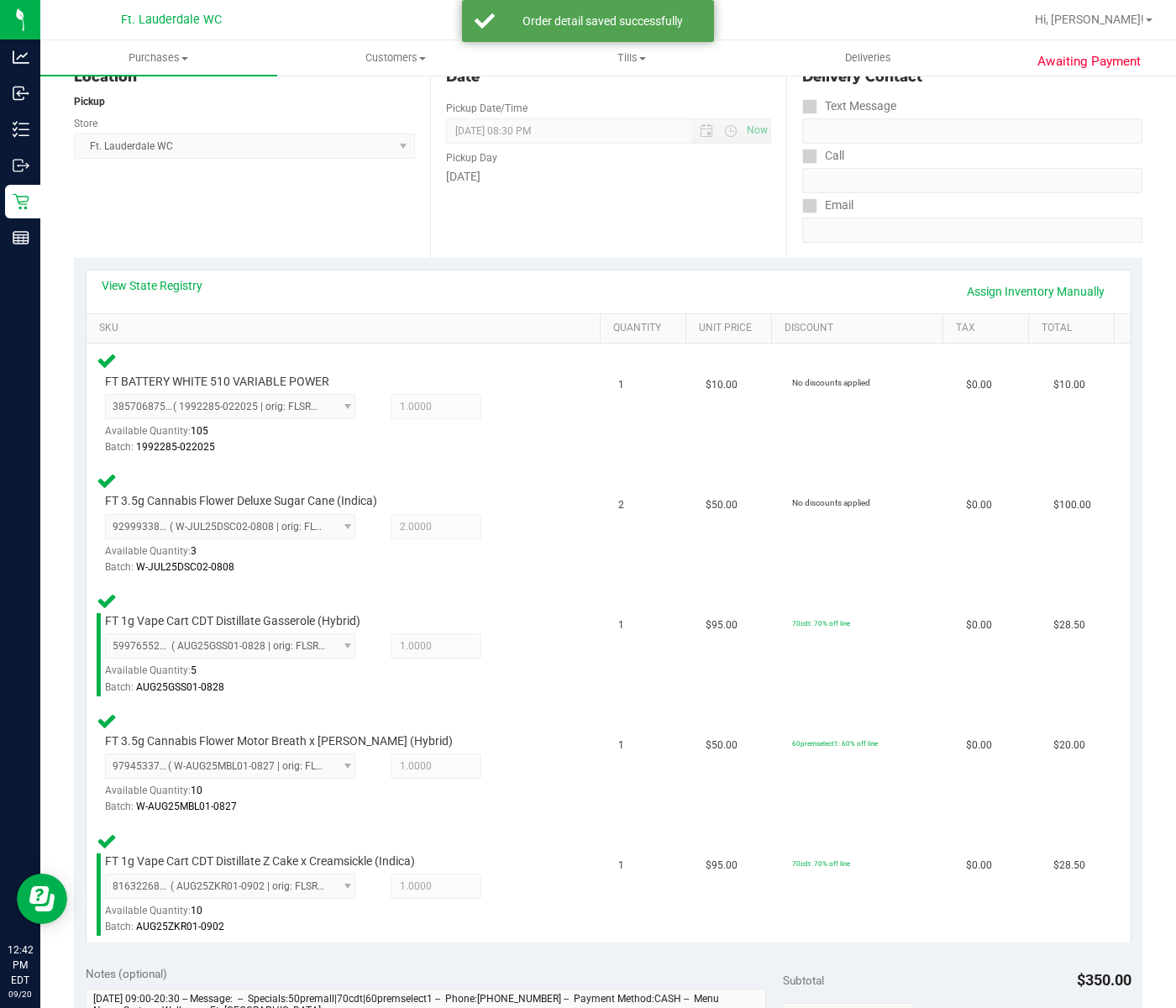
scroll to position [560, 0]
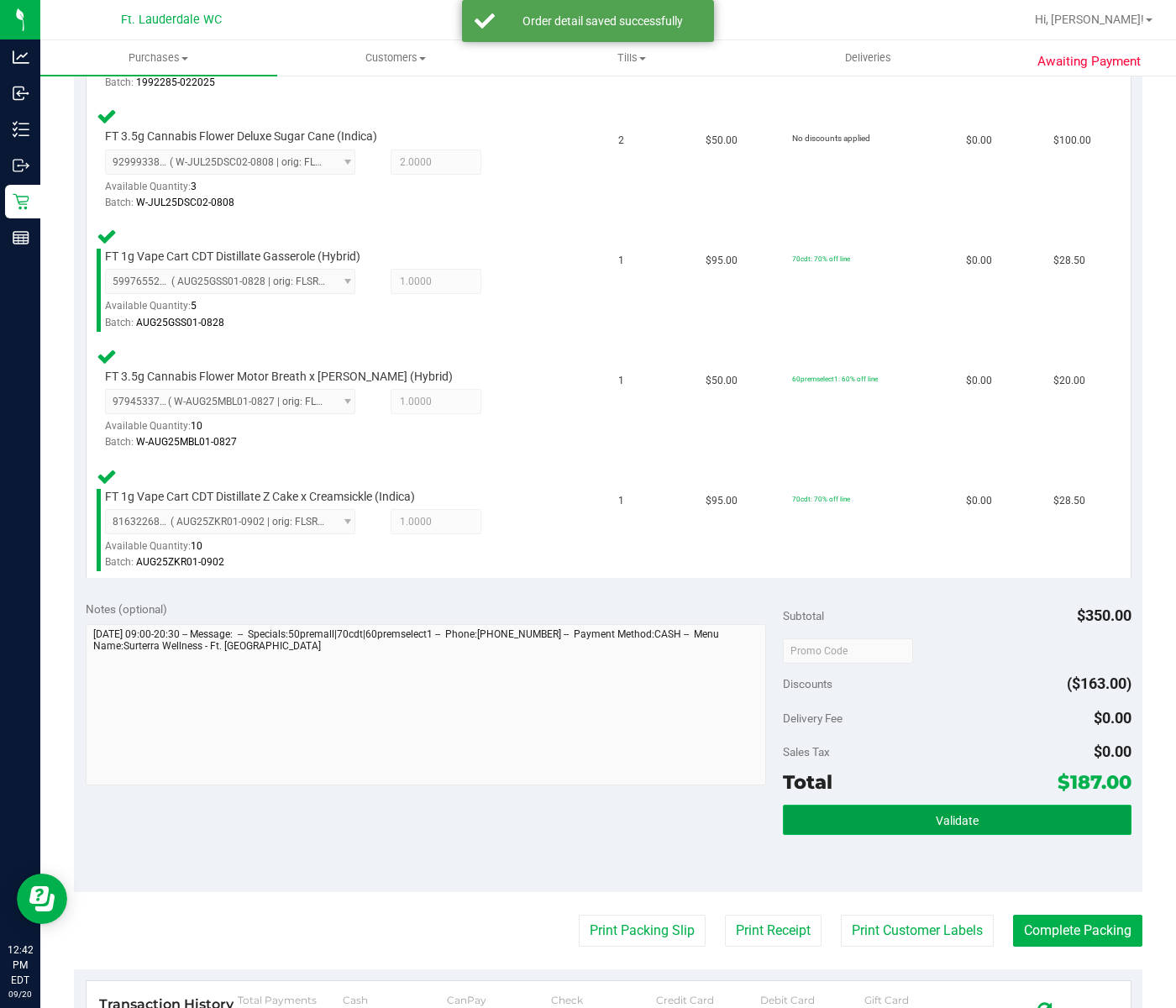
click at [944, 805] on button "Validate" at bounding box center [958, 820] width 349 height 31
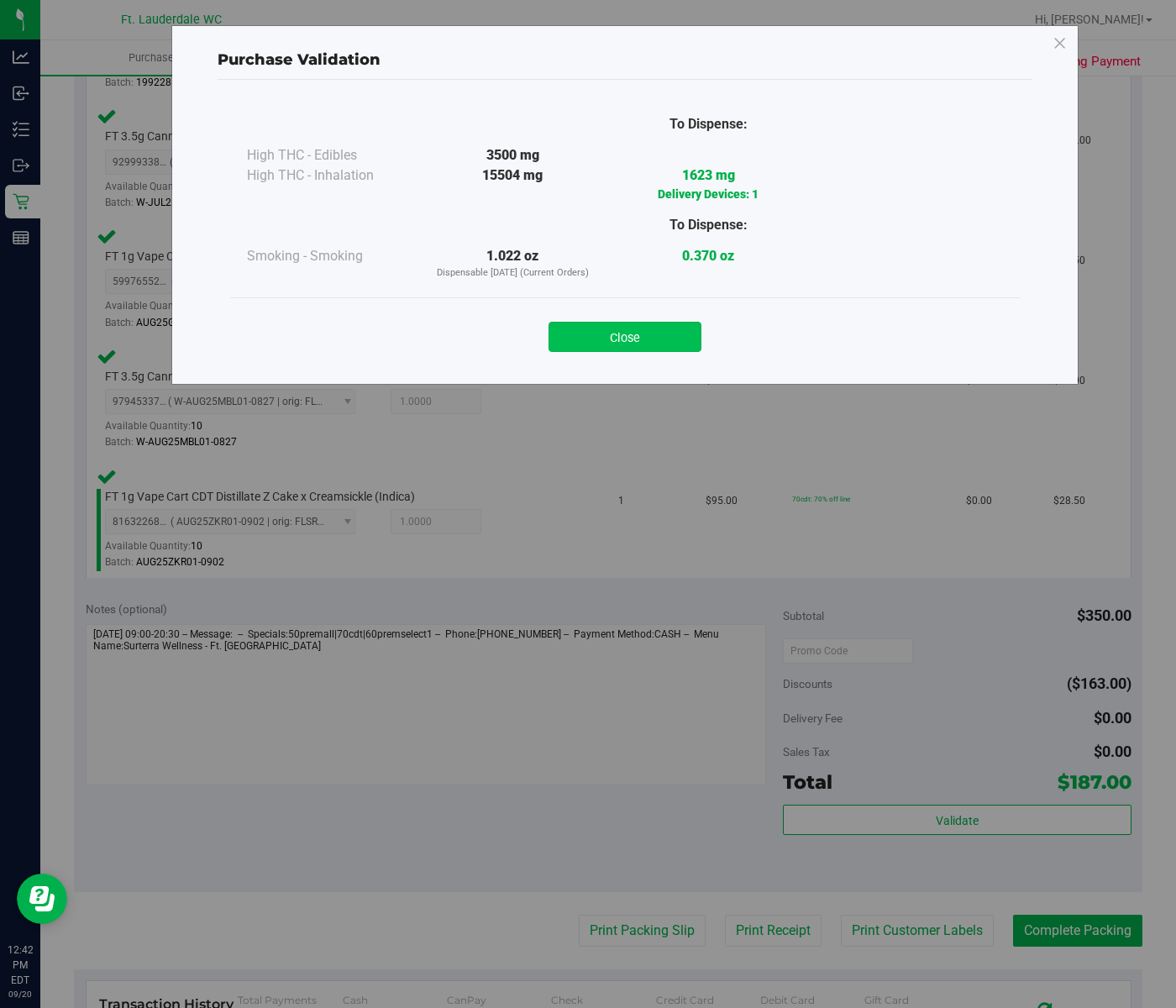
click at [618, 335] on button "Close" at bounding box center [625, 337] width 153 height 31
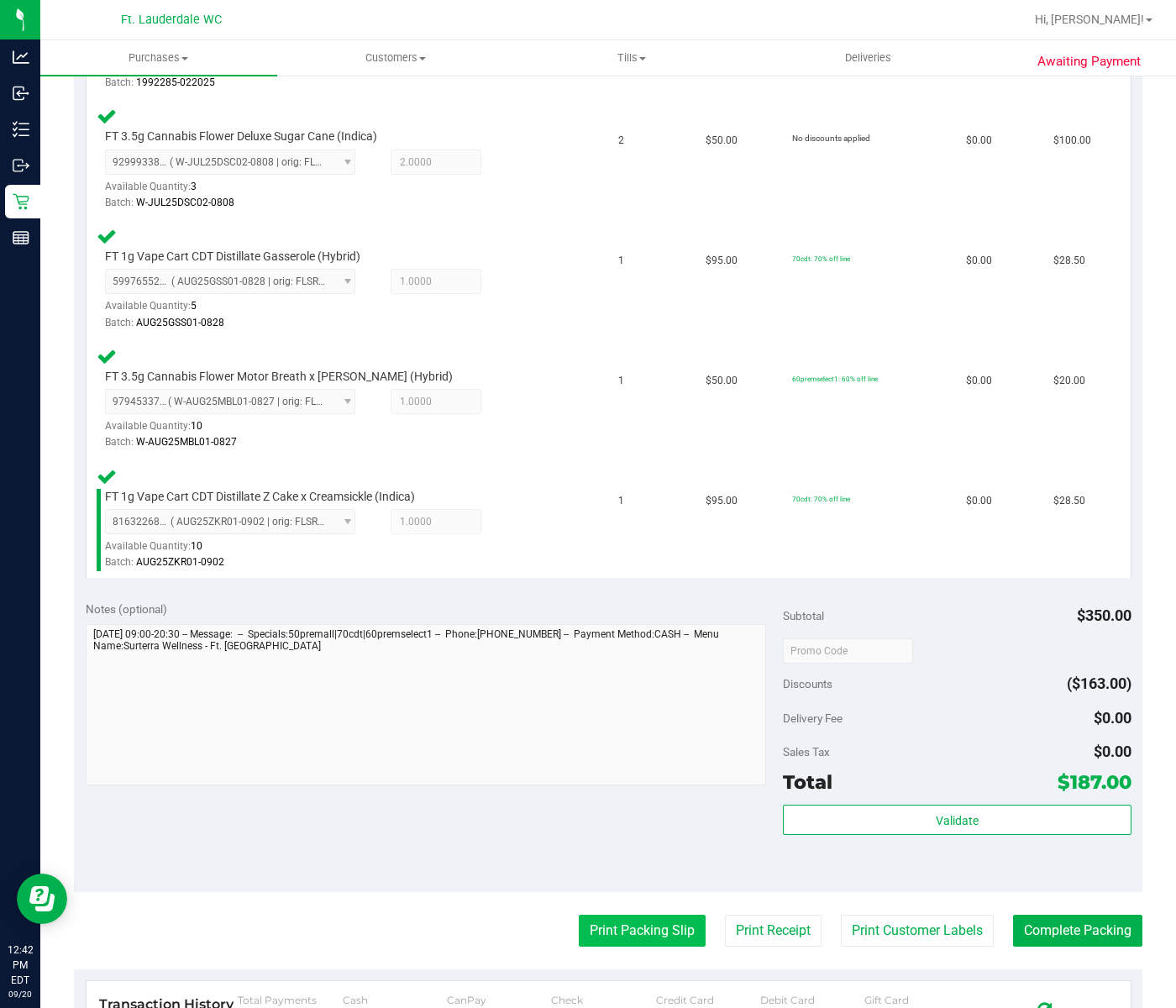
click at [629, 915] on button "Print Packing Slip" at bounding box center [642, 930] width 127 height 31
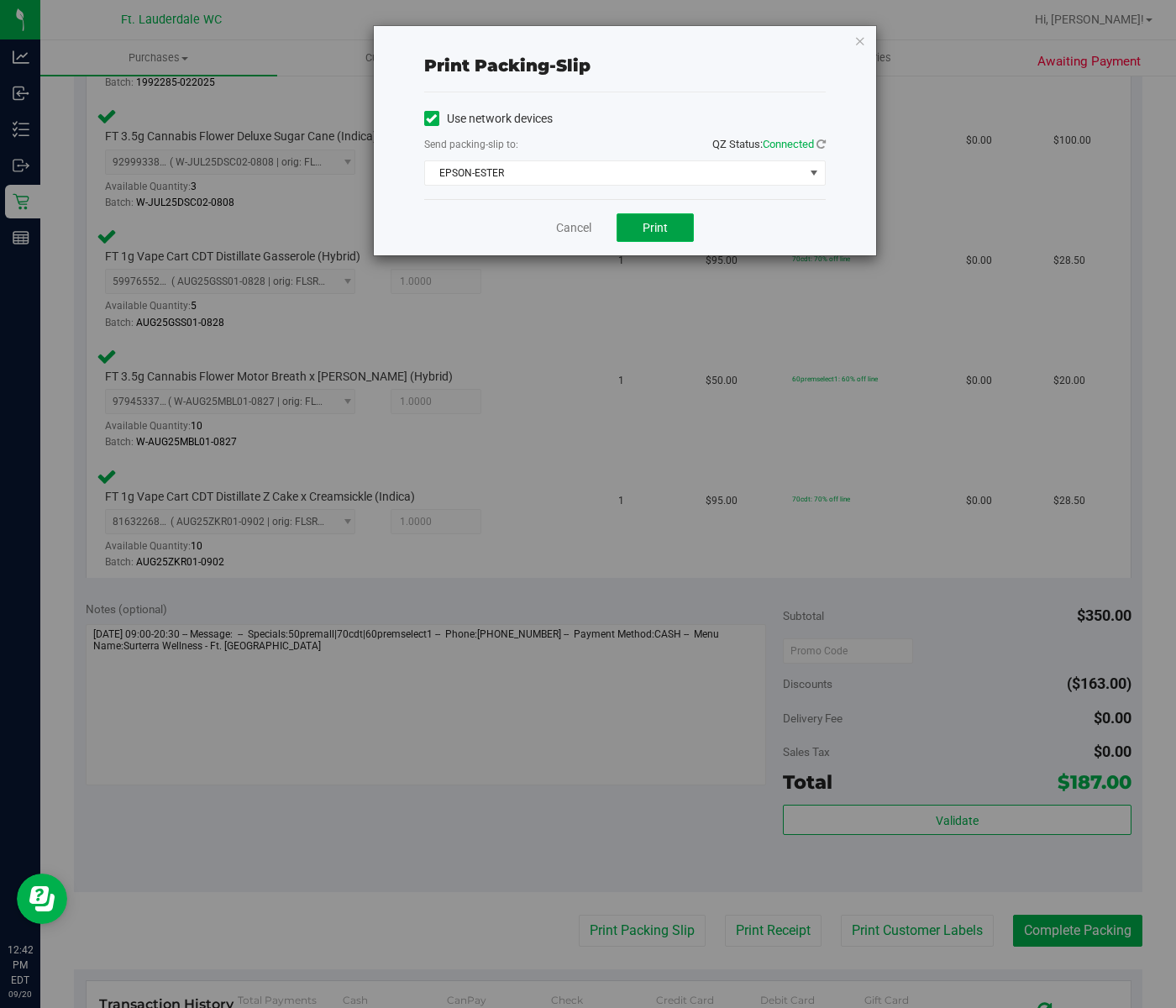
click at [662, 229] on span "Print" at bounding box center [655, 228] width 25 height 13
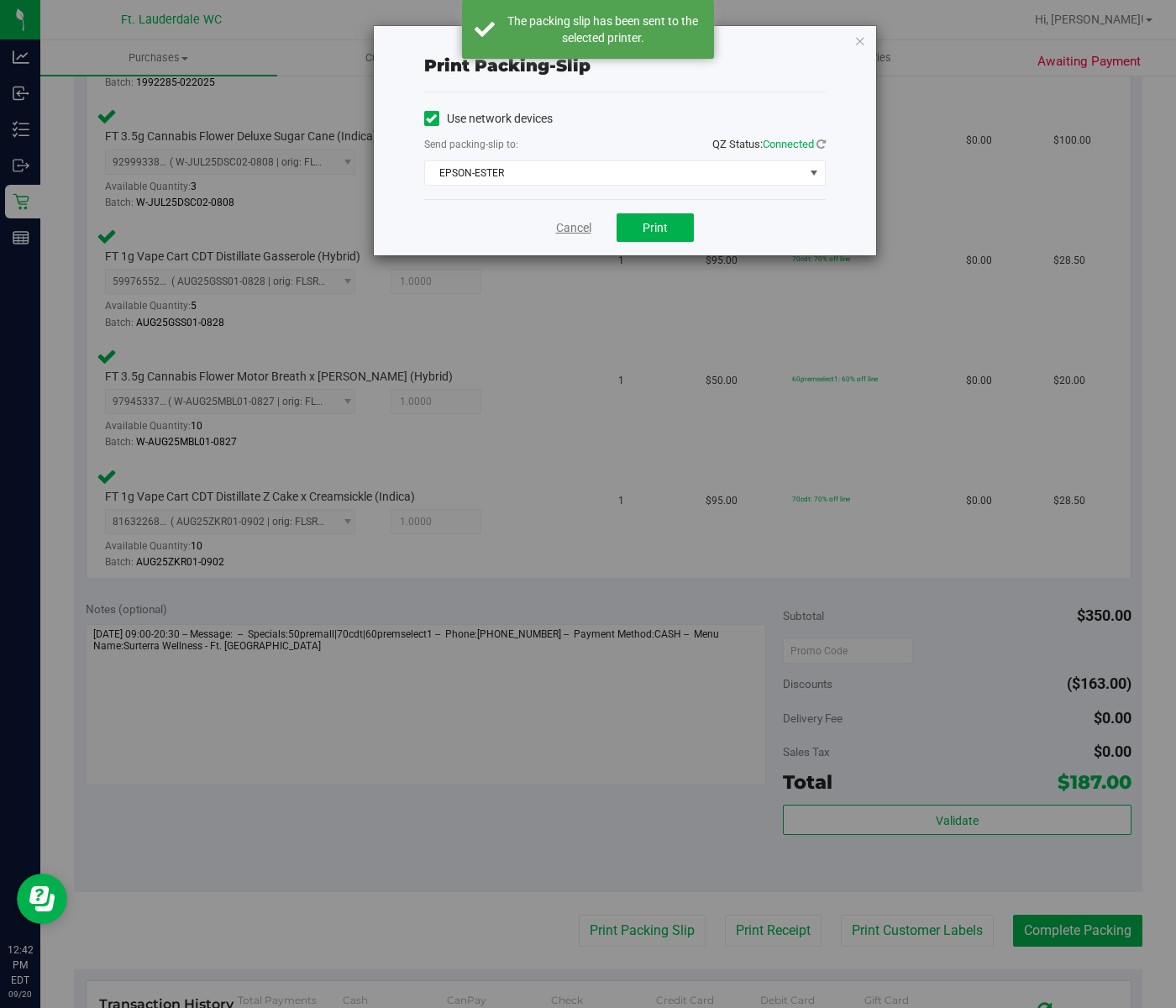
click at [571, 227] on link "Cancel" at bounding box center [573, 228] width 35 height 17
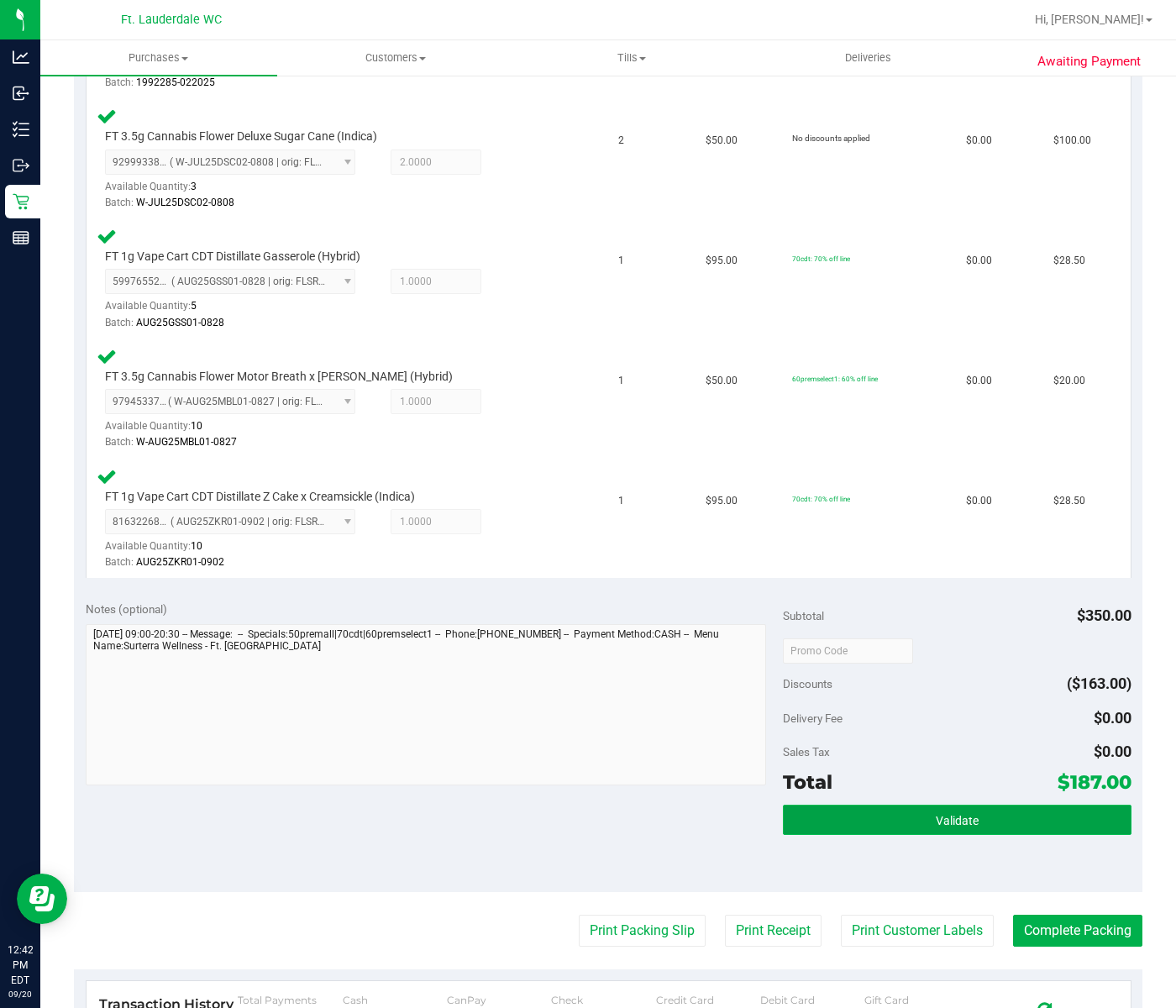
drag, startPoint x: 989, startPoint y: 707, endPoint x: 920, endPoint y: 580, distance: 144.5
click at [988, 805] on button "Validate" at bounding box center [958, 820] width 349 height 31
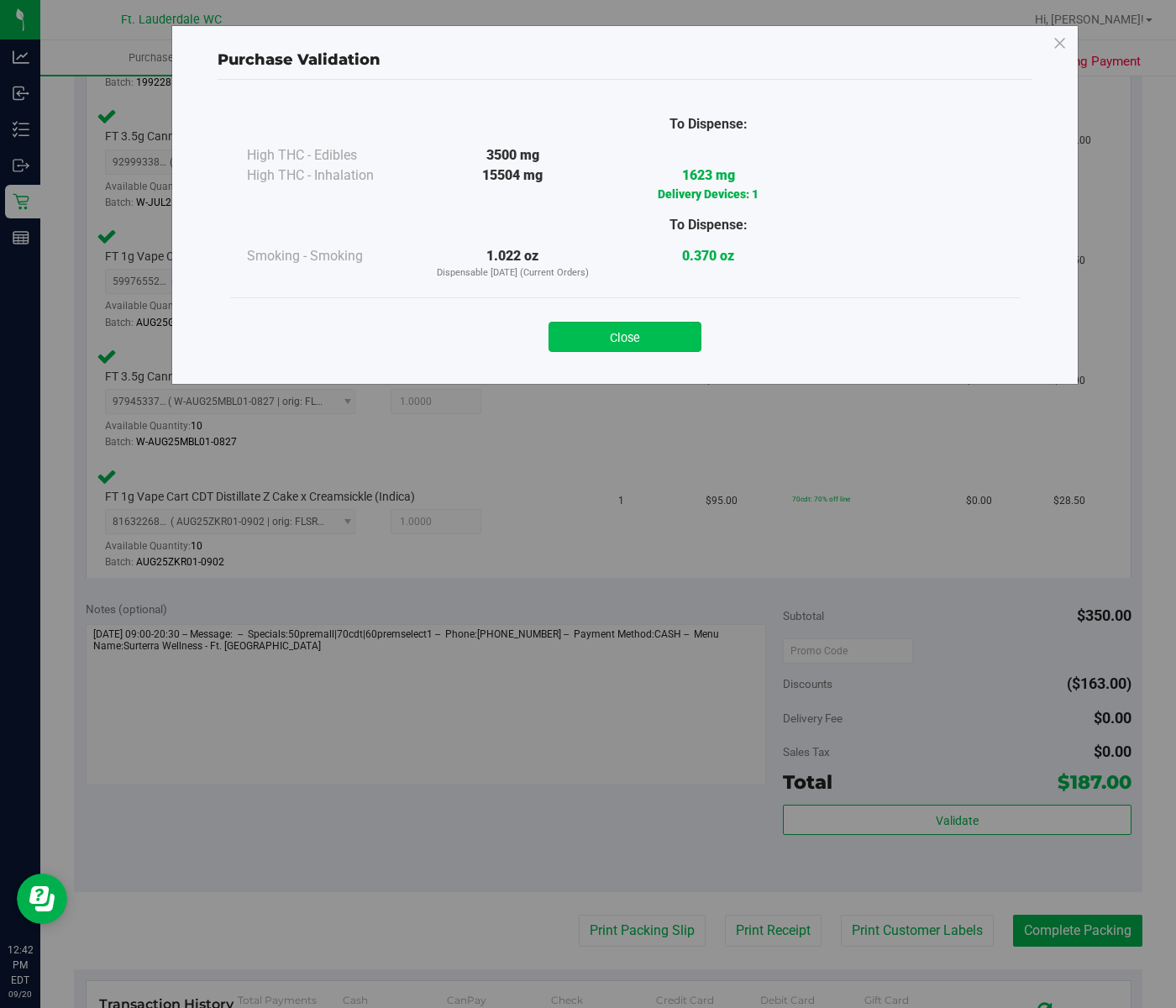
click at [687, 348] on button "Close" at bounding box center [625, 337] width 153 height 31
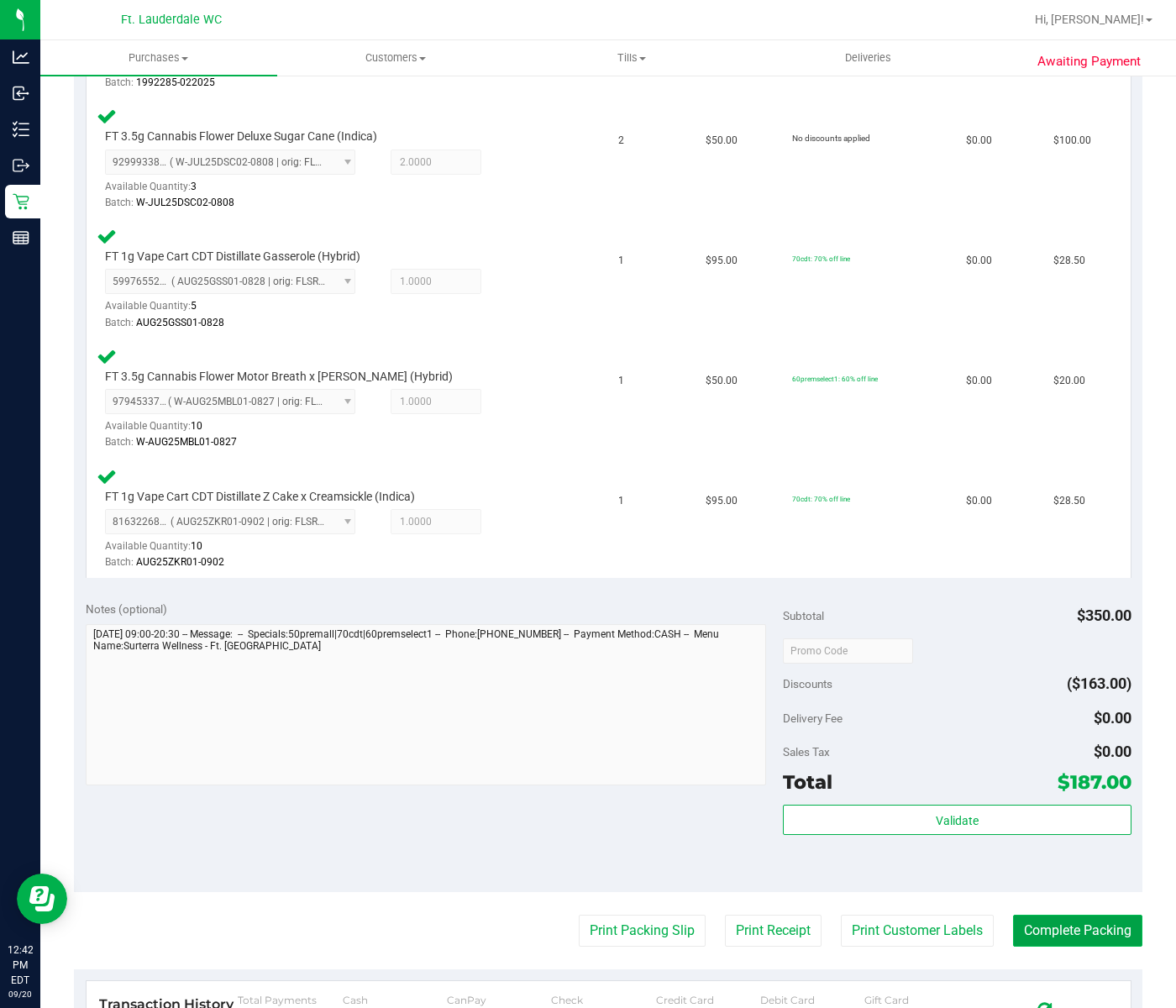
click at [1057, 915] on button "Complete Packing" at bounding box center [1078, 930] width 130 height 31
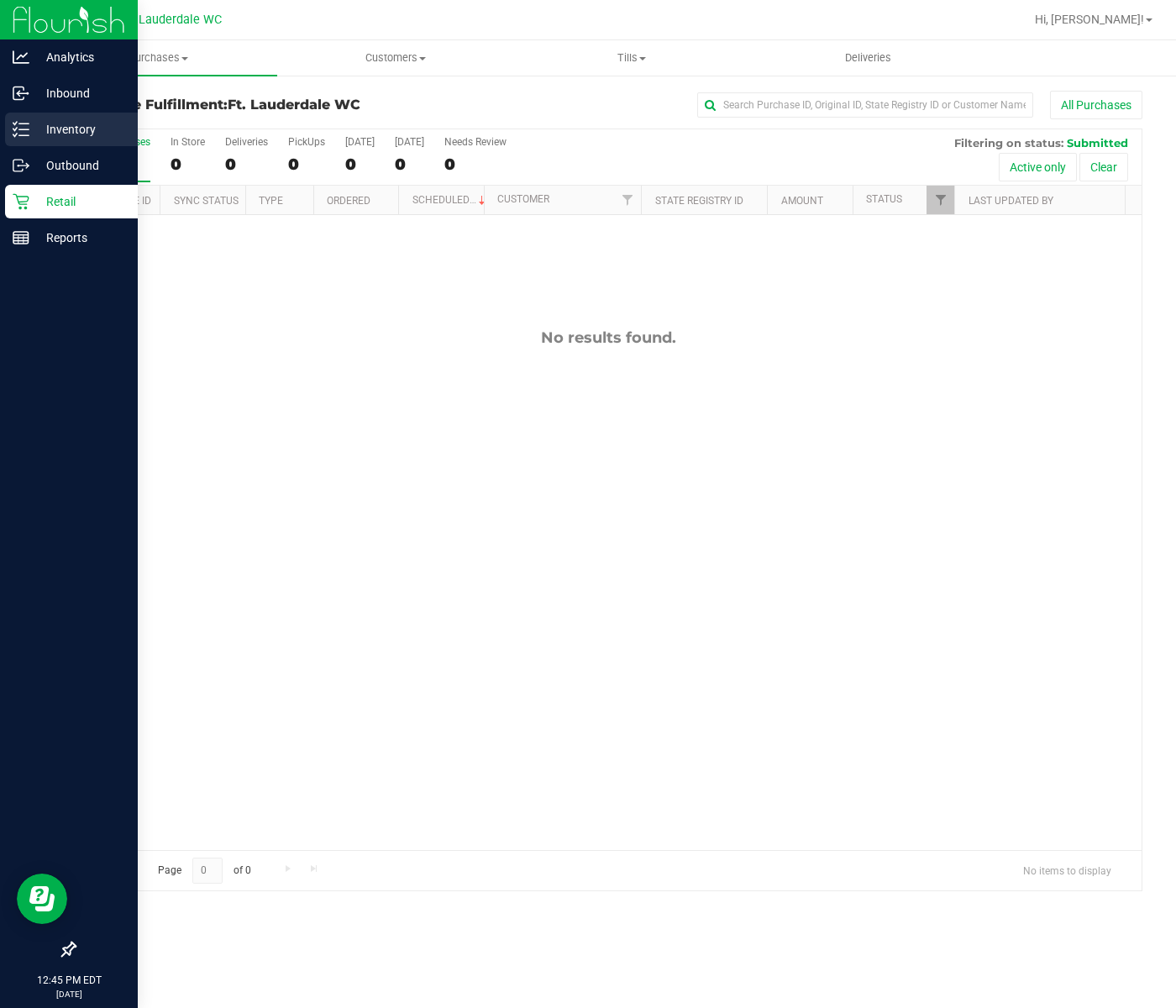
click at [18, 128] on icon at bounding box center [21, 130] width 17 height 17
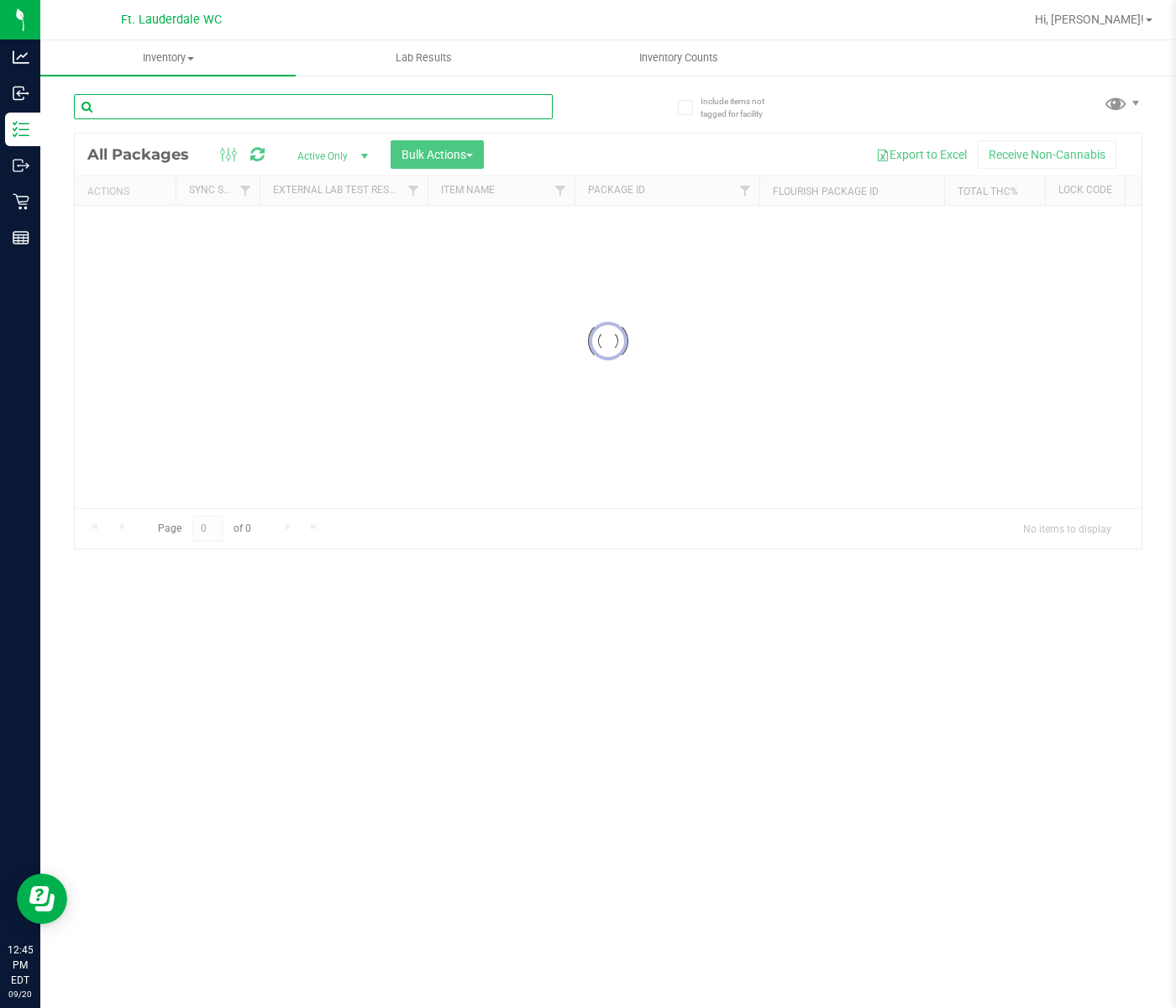
click at [320, 97] on div "Inventory All packages All inventory Waste log Create inventory Lab Results Inv…" at bounding box center [608, 524] width 1136 height 968
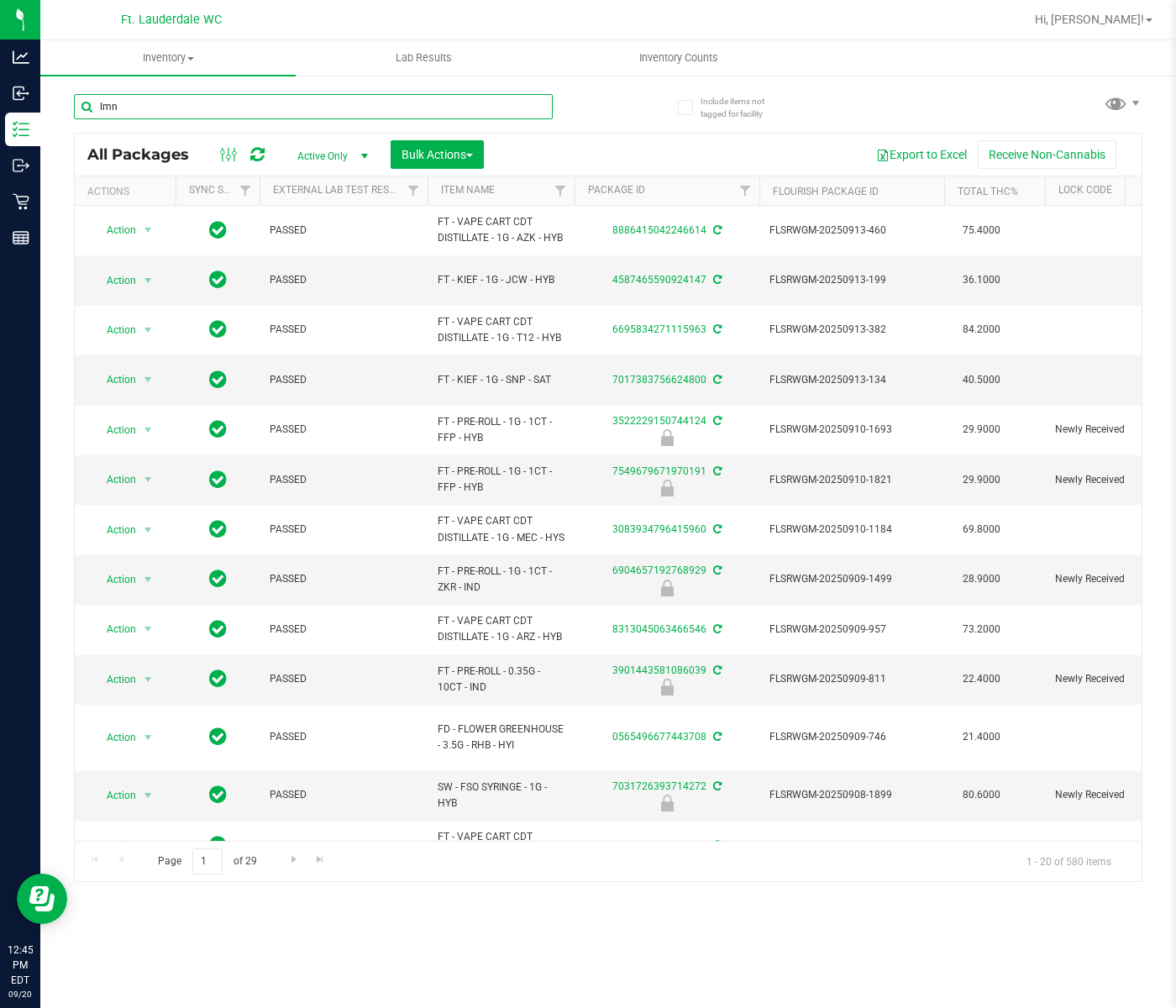
type input "lmn"
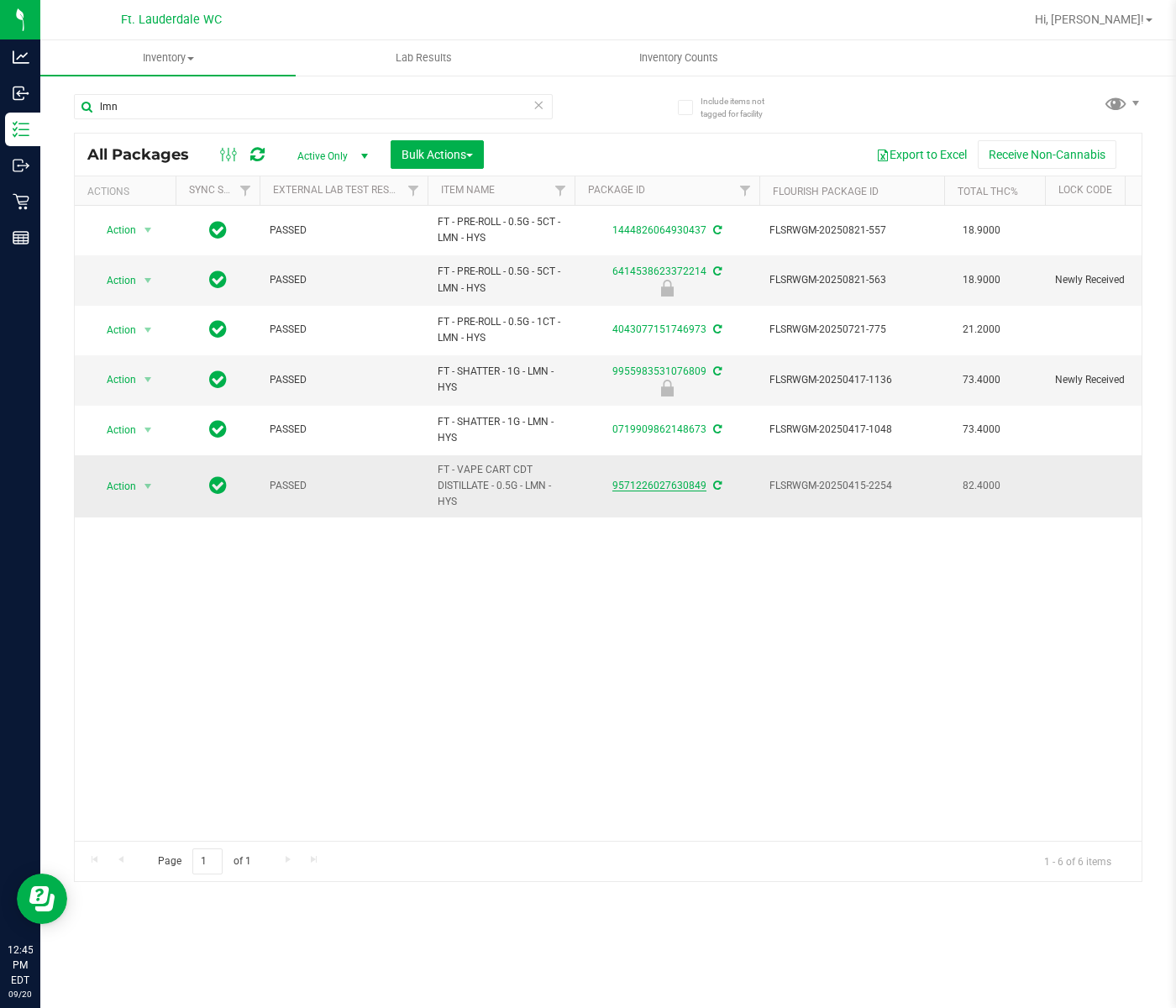
click at [647, 491] on link "9571226027630849" at bounding box center [659, 485] width 94 height 11
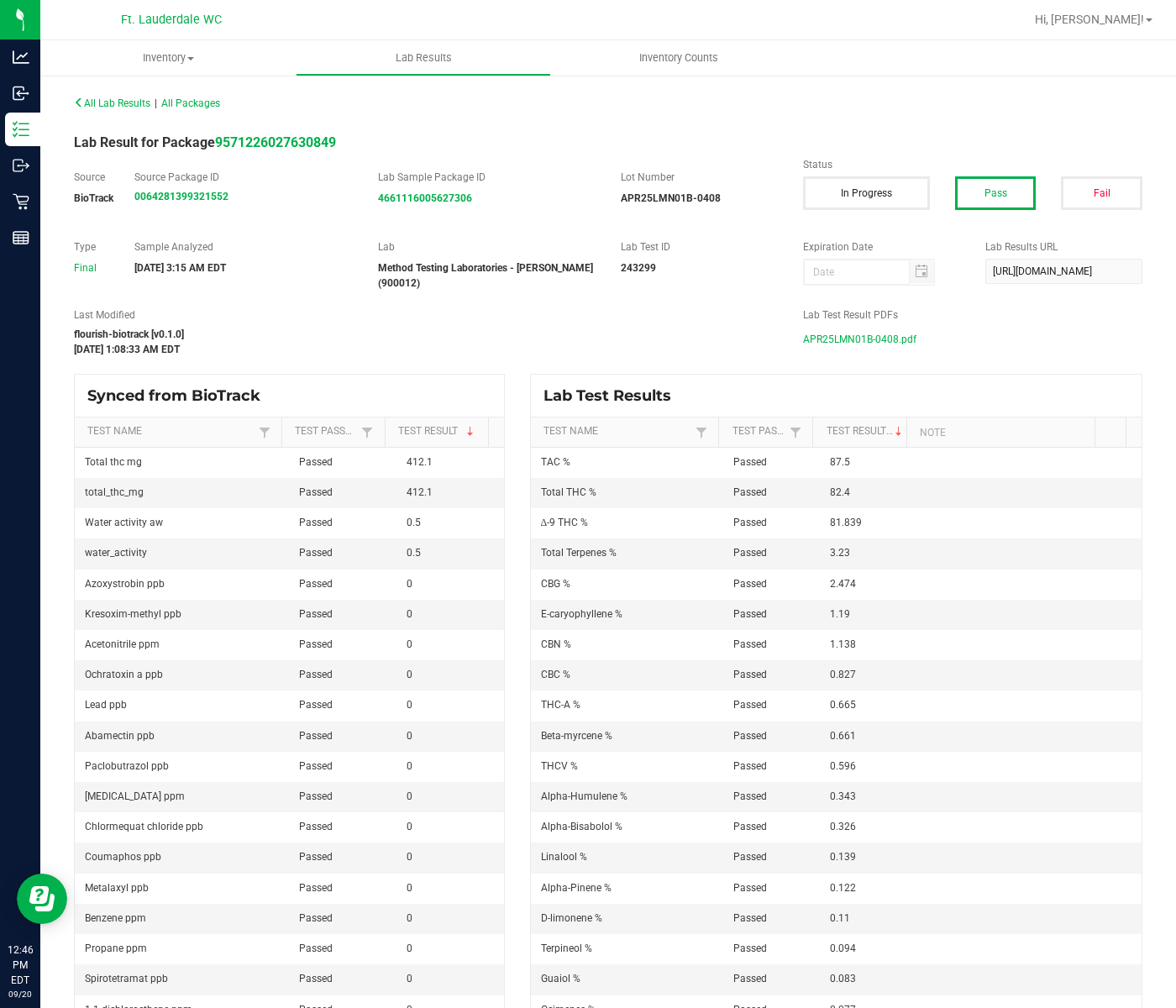
click at [861, 341] on span "APR25LMN01B-0408.pdf" at bounding box center [859, 339] width 113 height 25
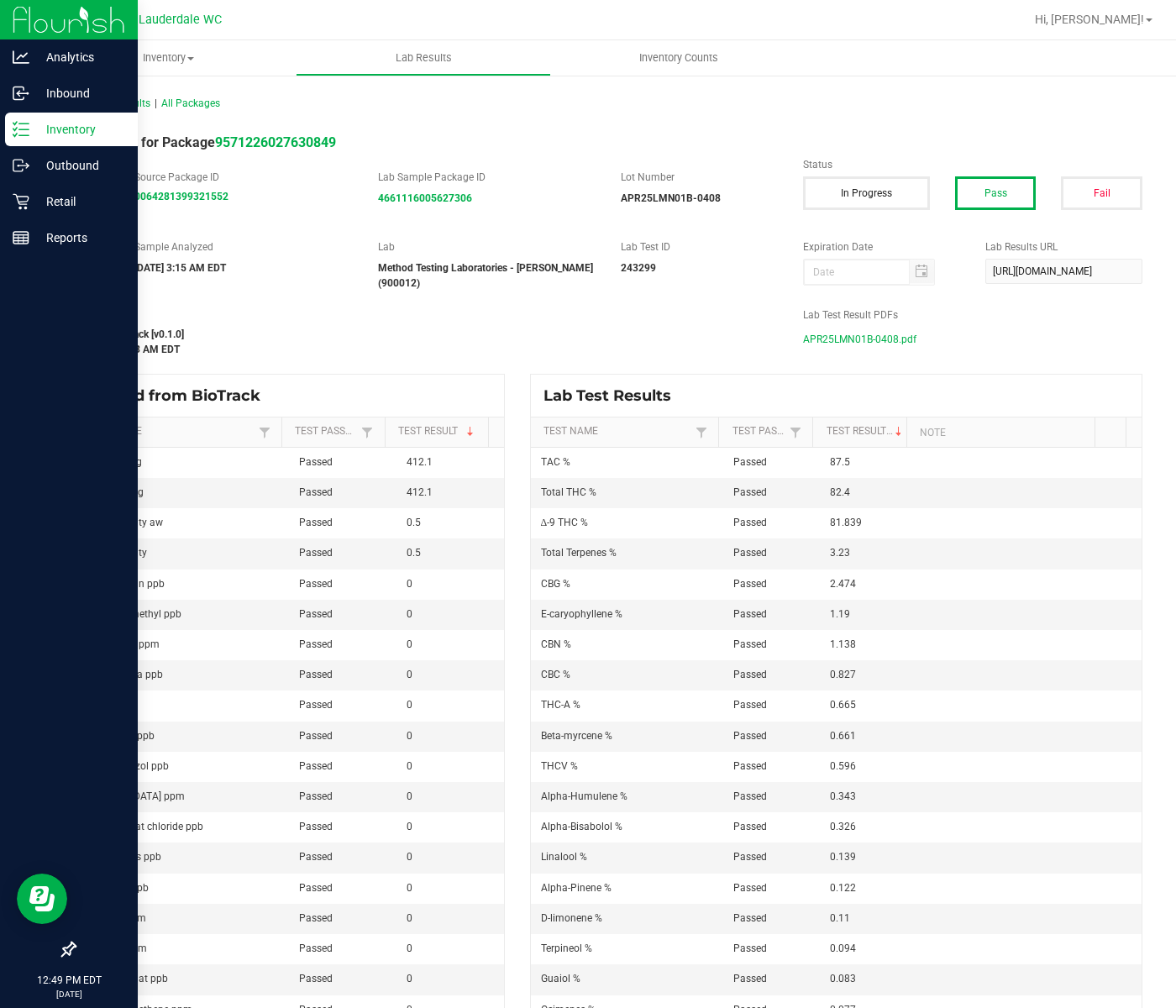
click at [19, 123] on line at bounding box center [24, 123] width 10 height 0
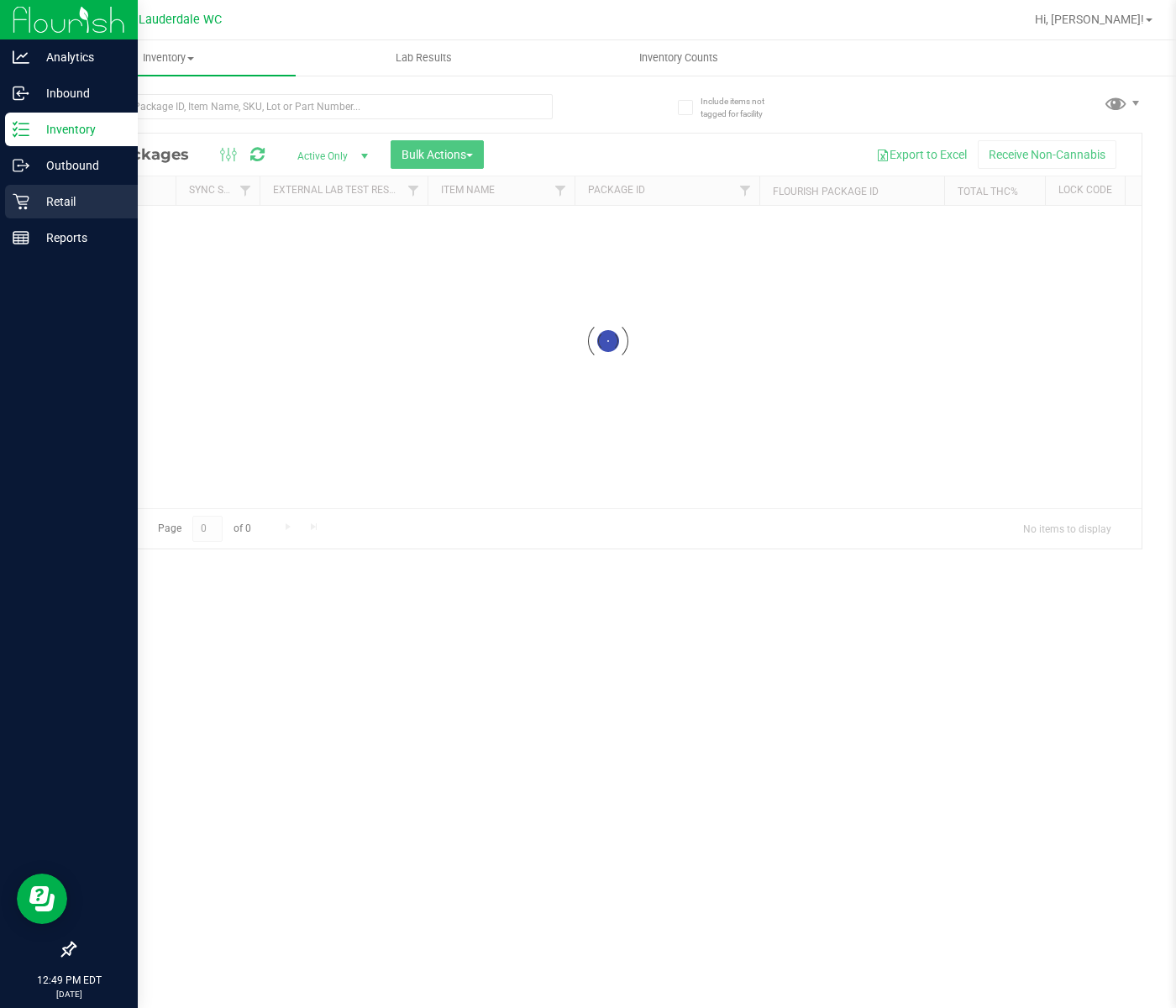
click at [66, 206] on p "Retail" at bounding box center [80, 201] width 101 height 20
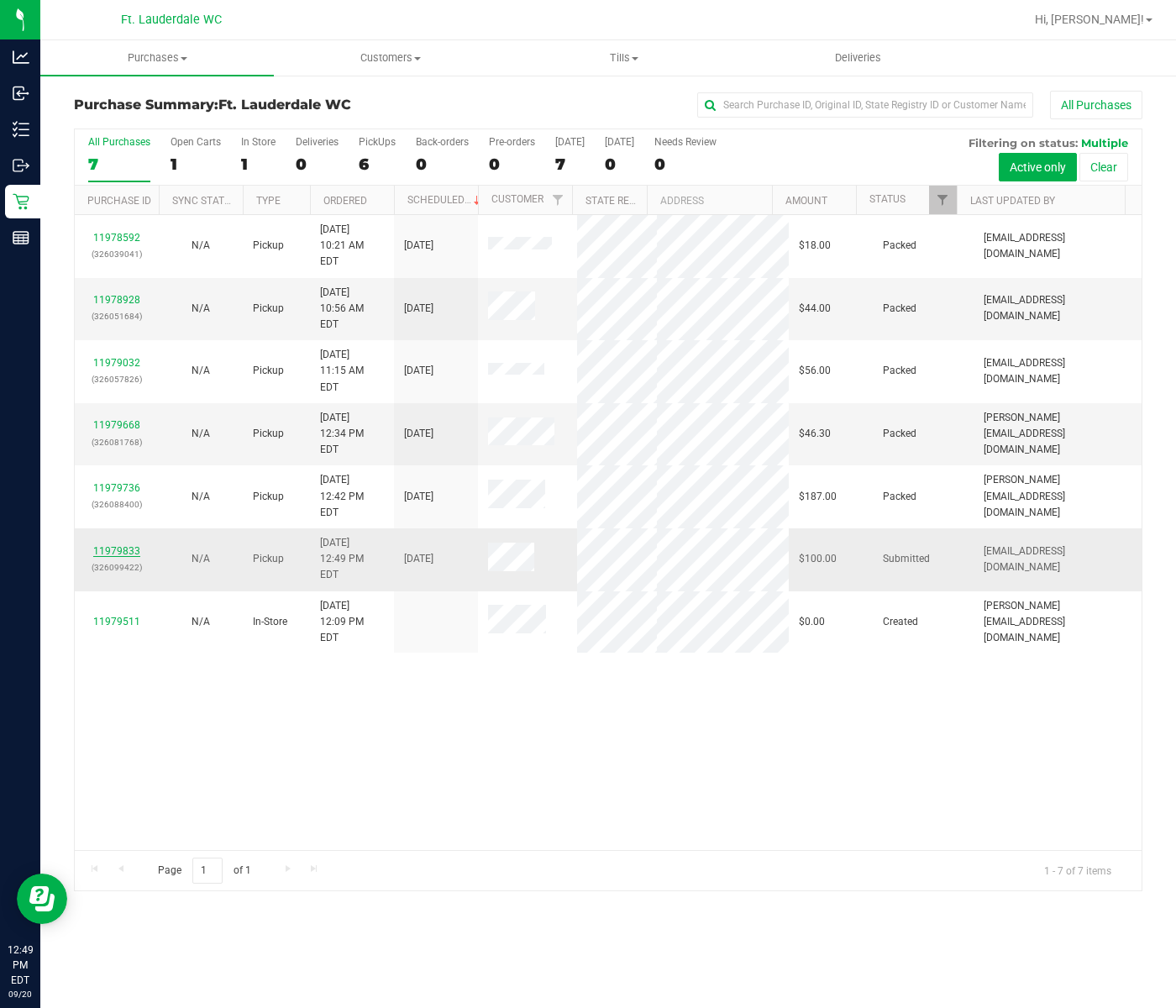
click at [109, 545] on link "11979833" at bounding box center [116, 551] width 47 height 11
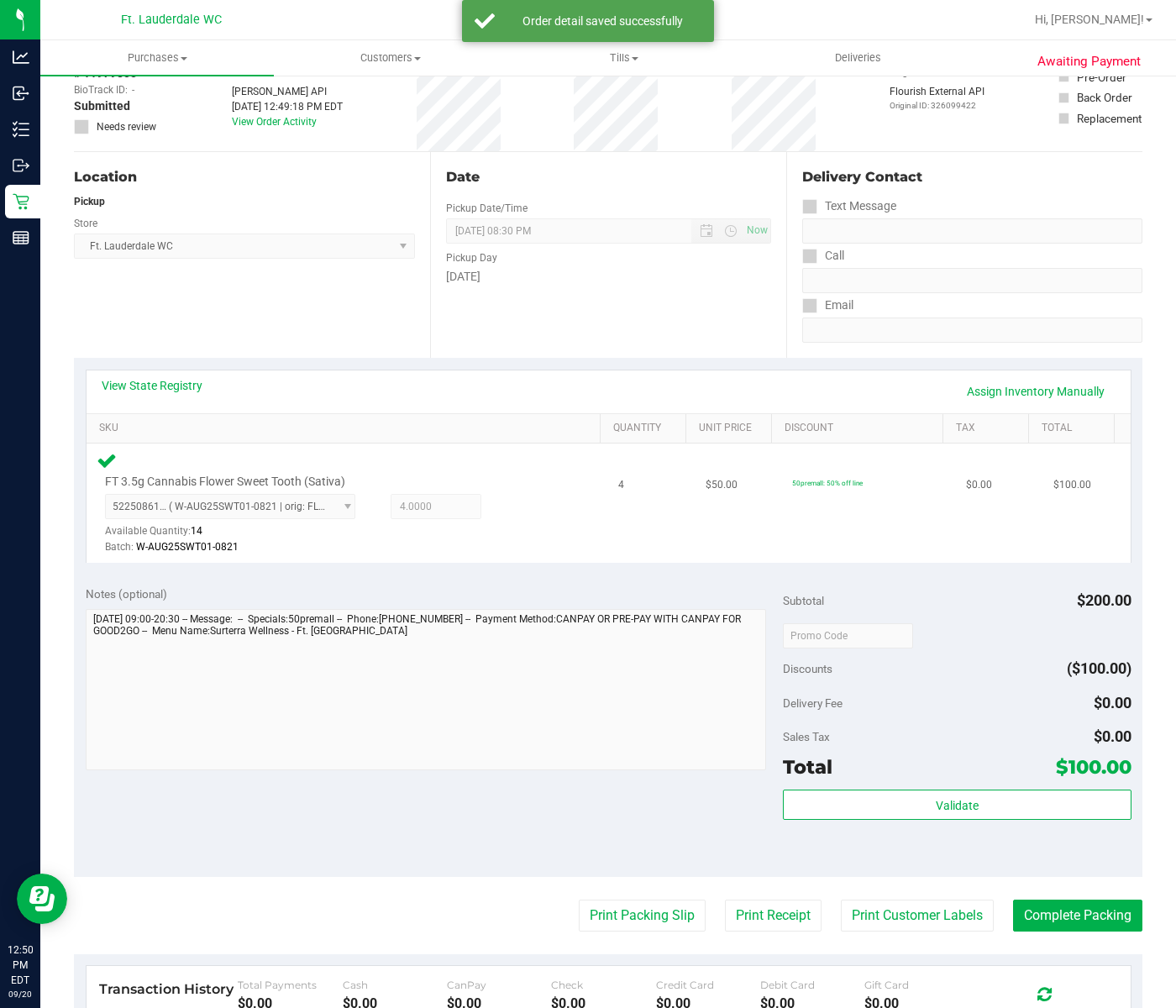
scroll to position [223, 0]
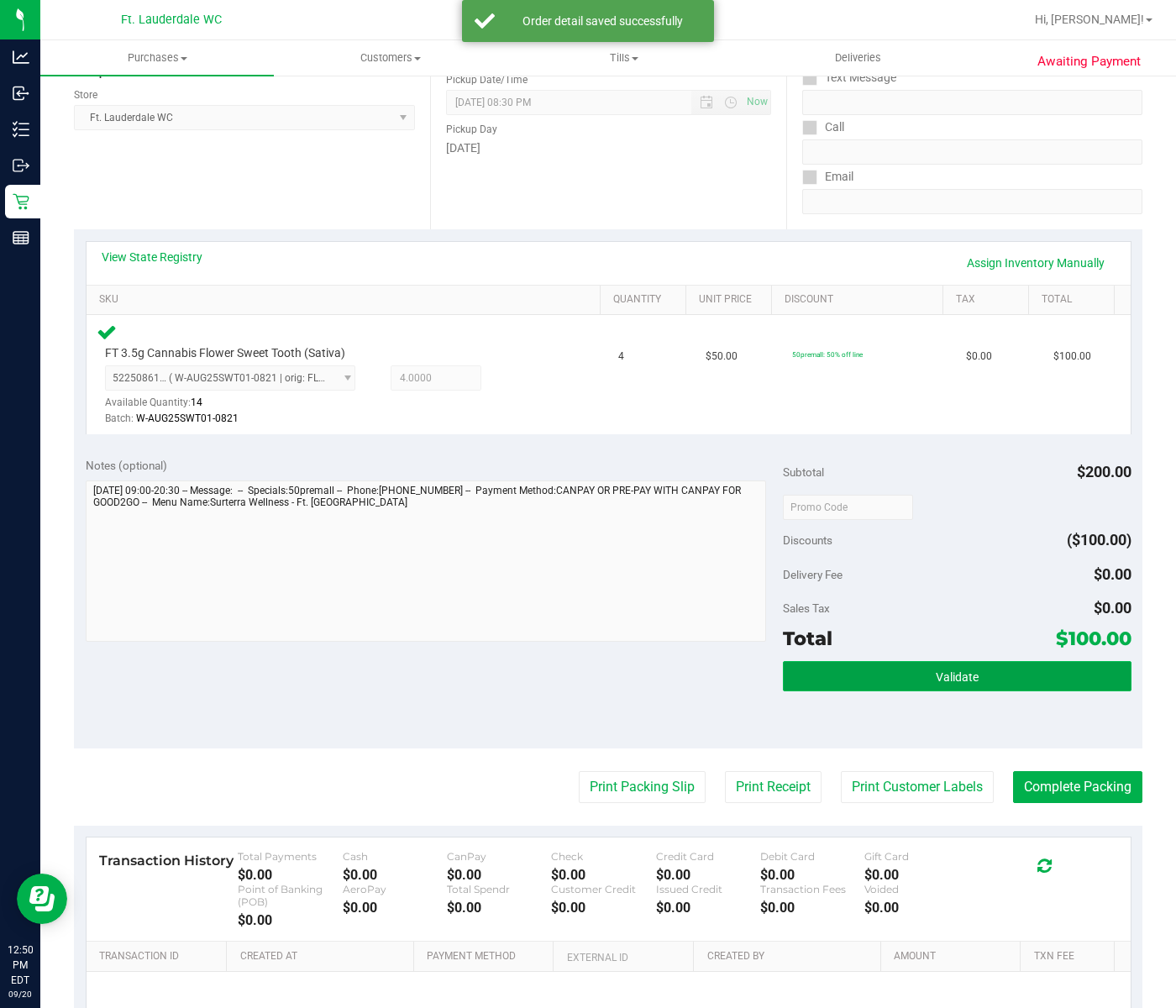
click at [1035, 661] on button "Validate" at bounding box center [958, 676] width 349 height 31
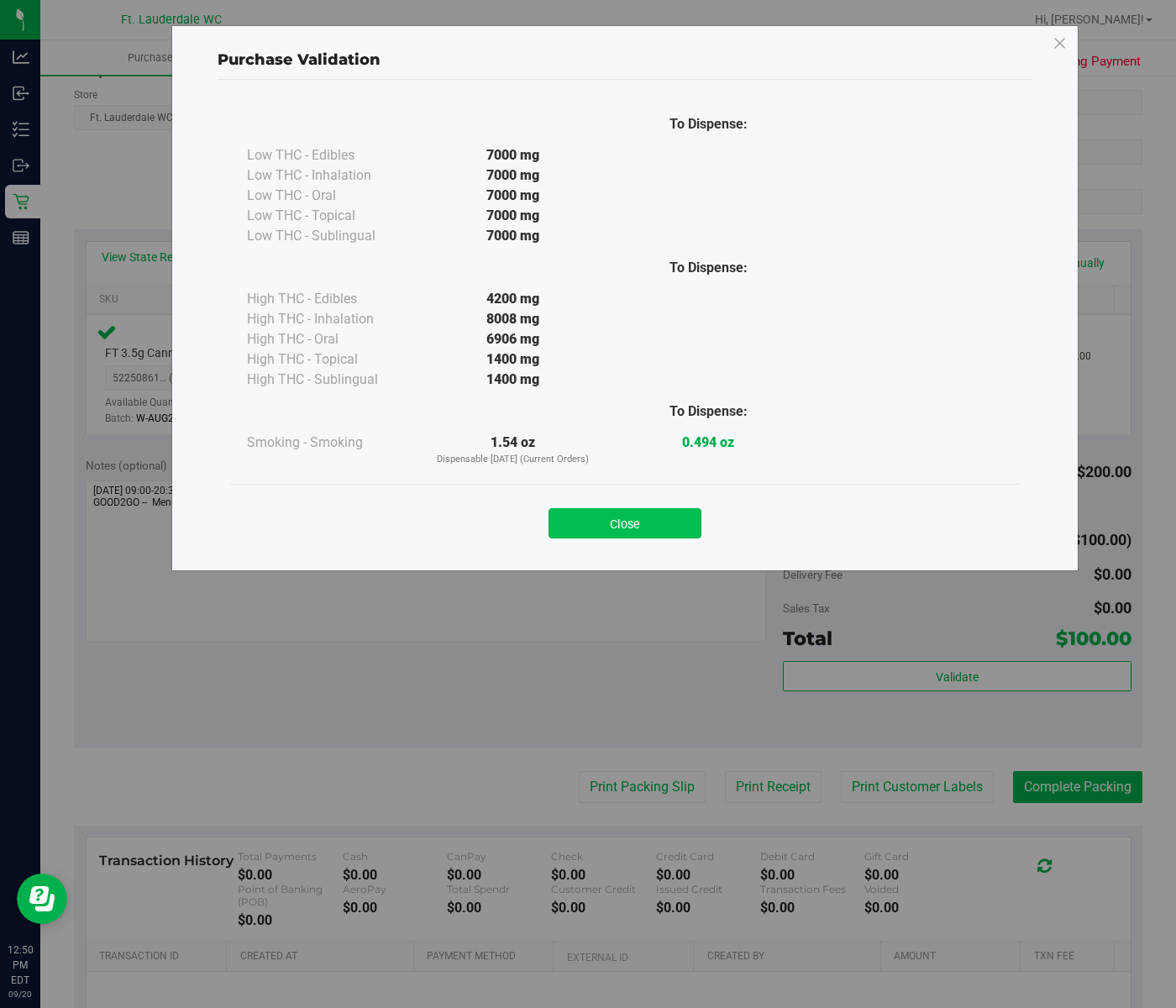
click at [620, 536] on button "Close" at bounding box center [625, 524] width 153 height 31
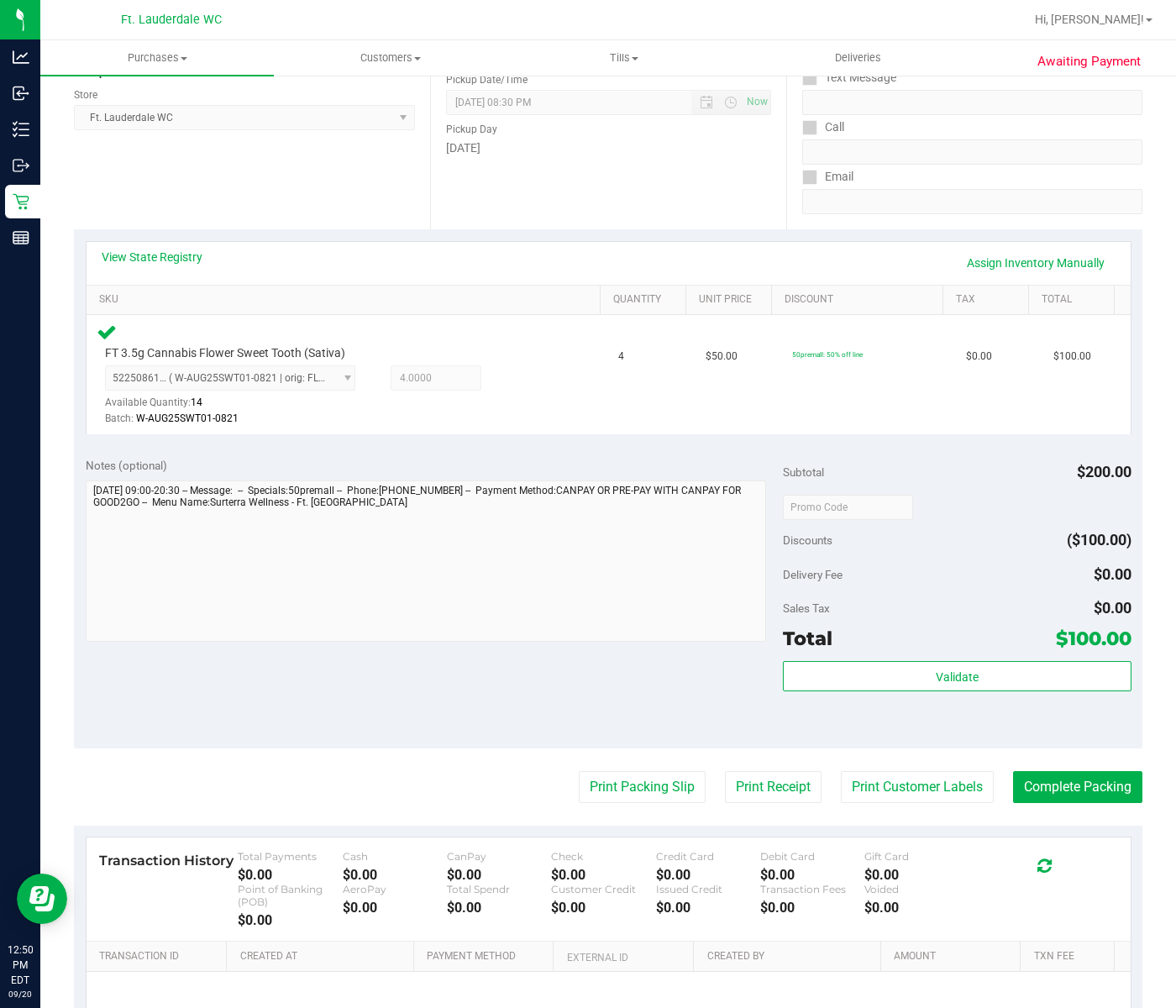
click at [650, 784] on purchase-details "Back Edit Purchase Cancel Purchase View Profile # 11979833 BioTrack ID: - Submi…" at bounding box center [609, 510] width 1068 height 1286
click at [618, 771] on button "Print Packing Slip" at bounding box center [642, 787] width 127 height 31
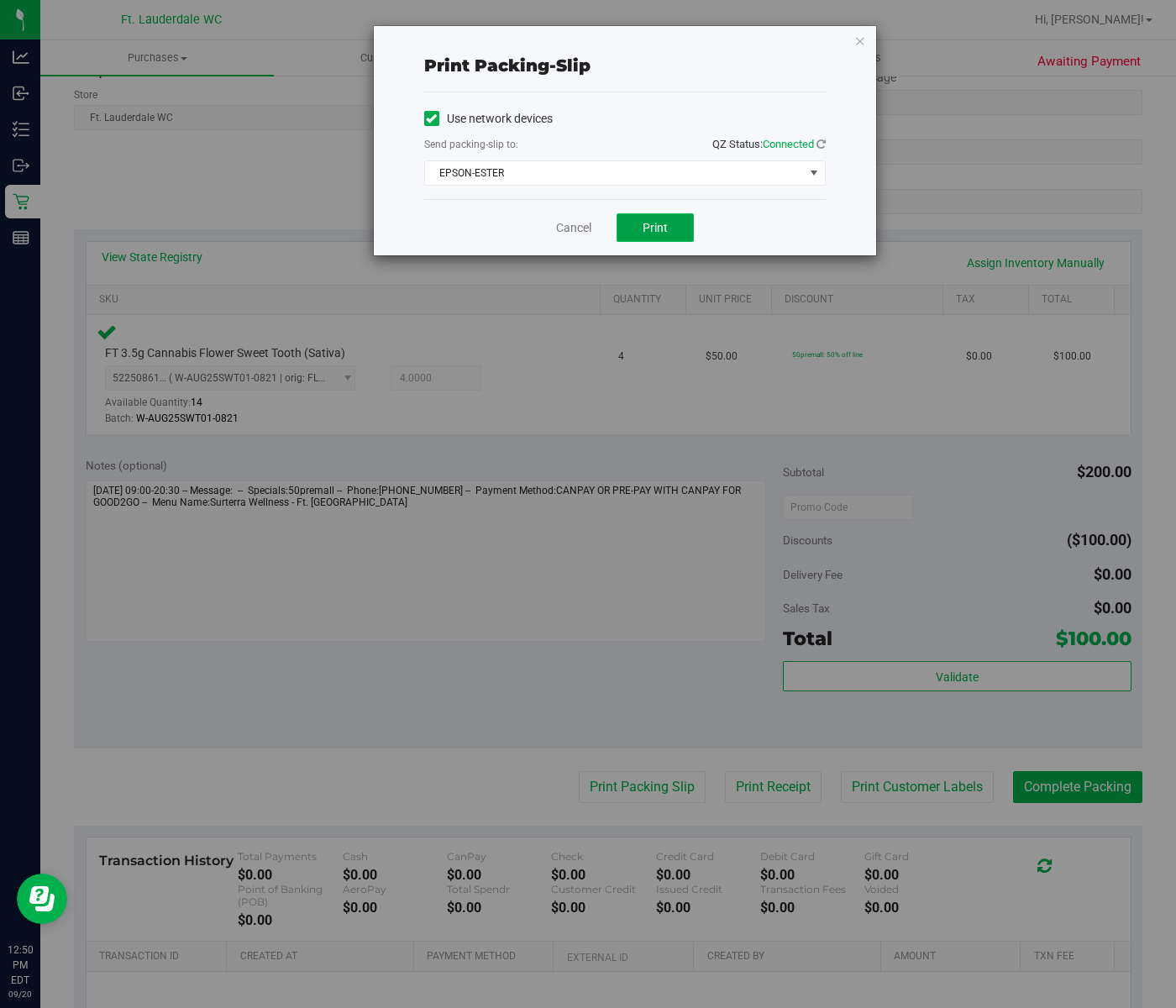
click at [673, 230] on button "Print" at bounding box center [655, 228] width 77 height 29
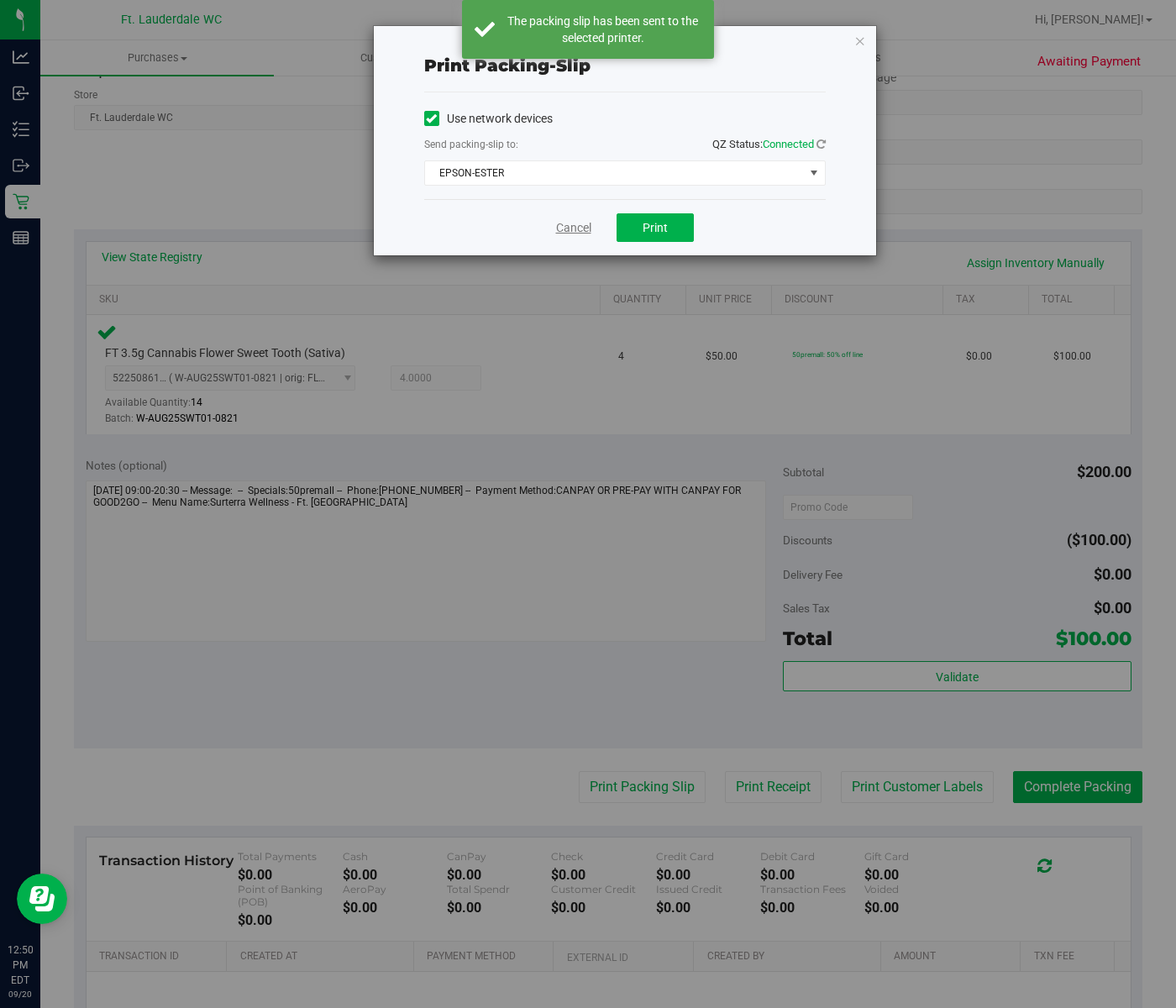
click at [587, 232] on link "Cancel" at bounding box center [573, 228] width 35 height 17
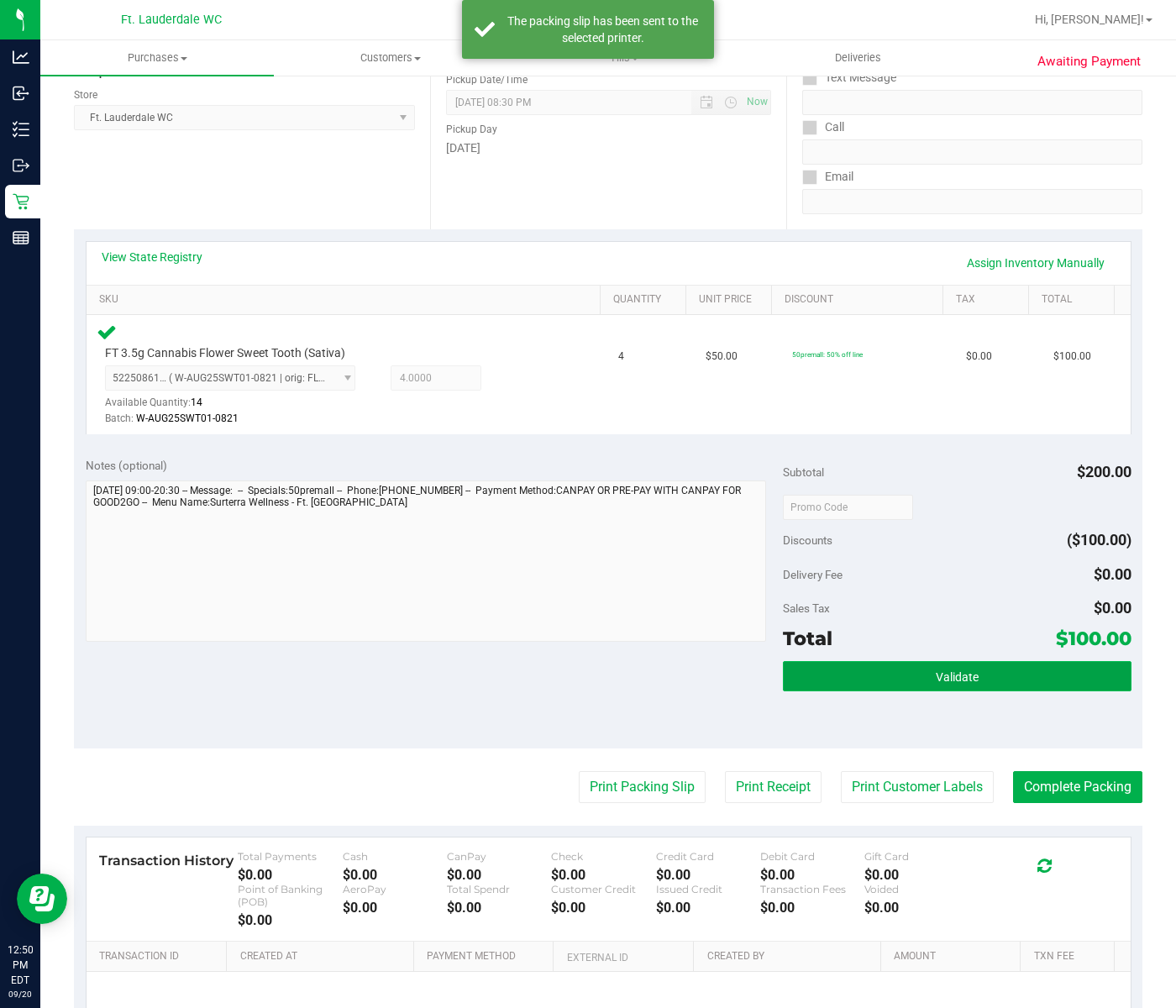
click at [962, 670] on span "Validate" at bounding box center [957, 677] width 43 height 13
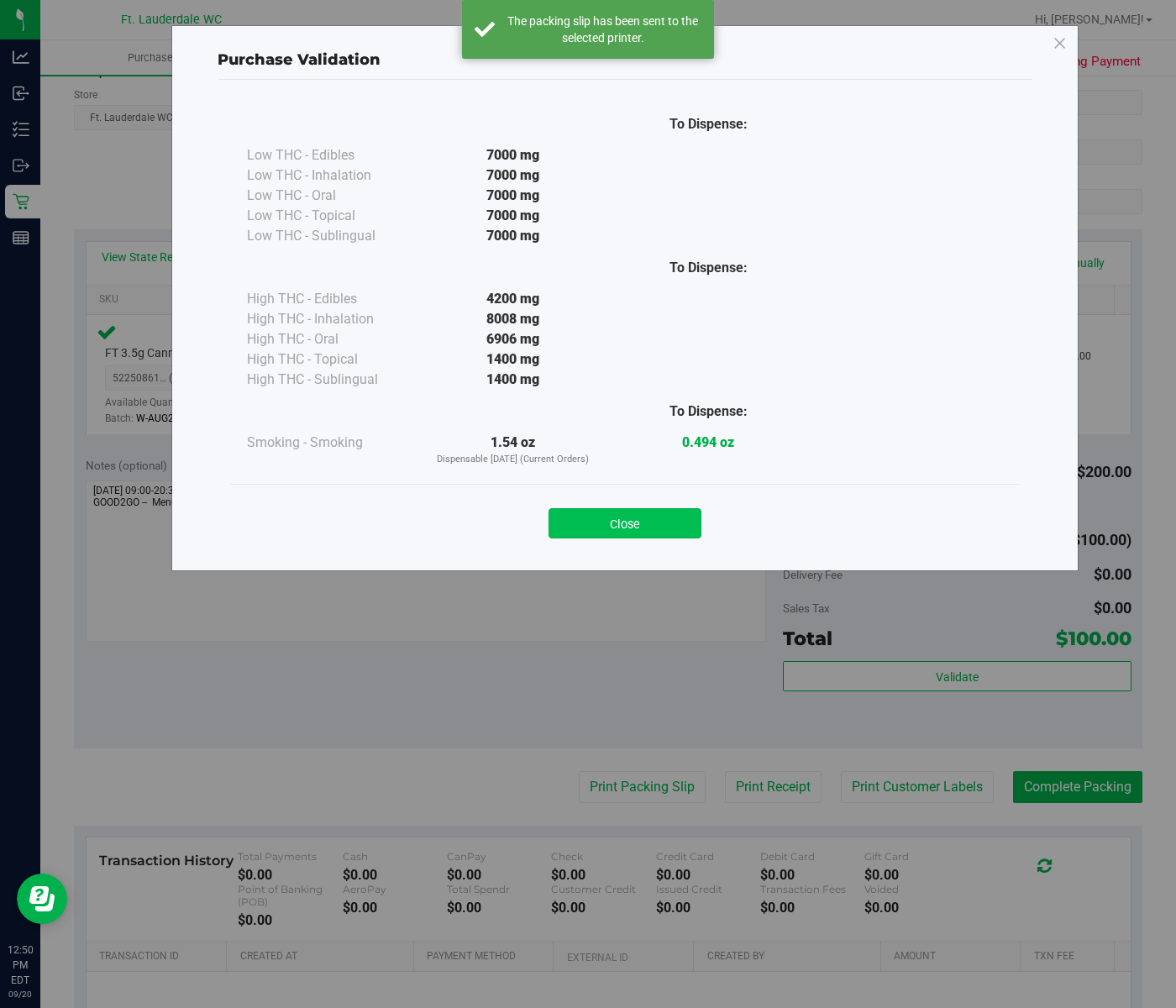
click at [629, 519] on button "Close" at bounding box center [625, 524] width 153 height 31
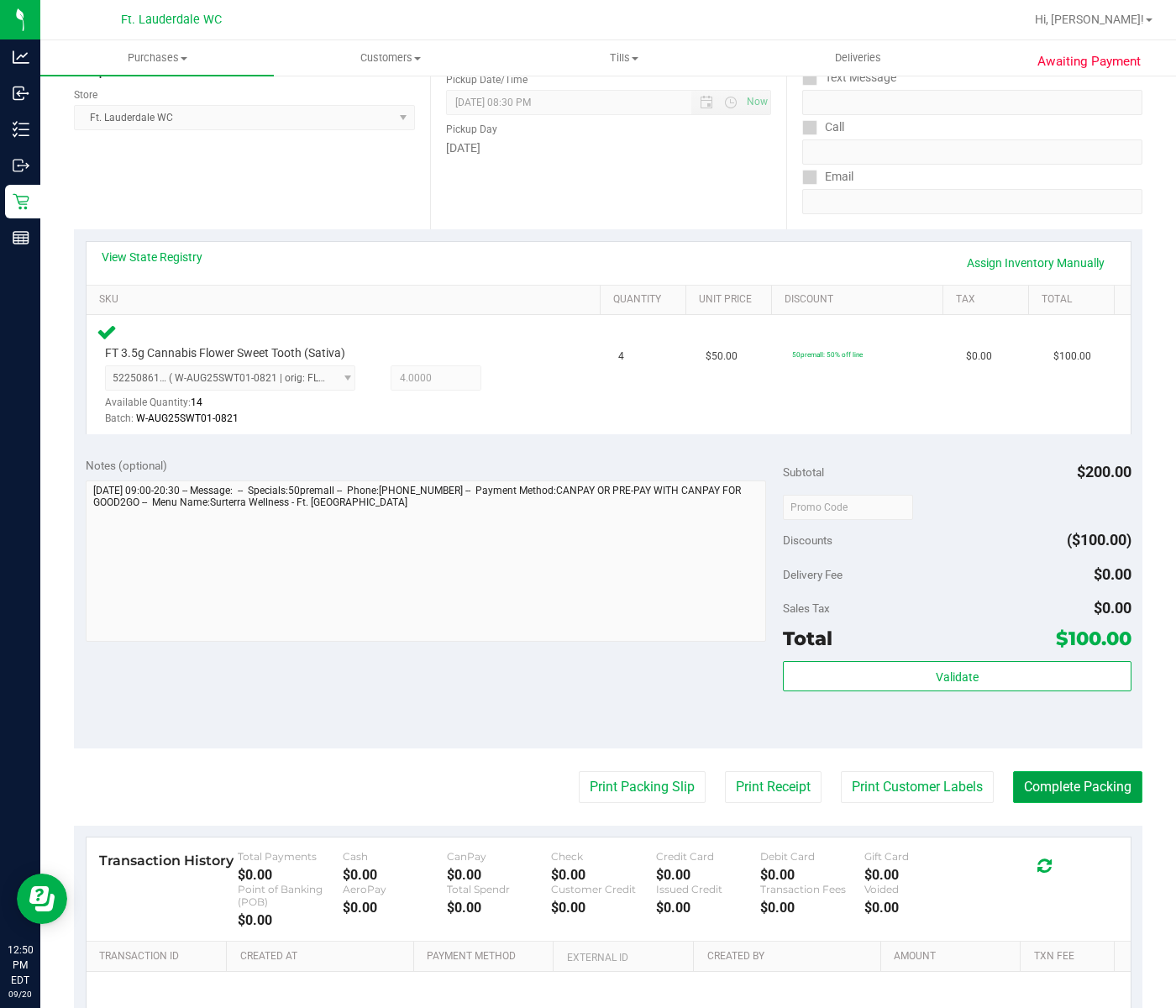
click at [1029, 771] on button "Complete Packing" at bounding box center [1078, 787] width 130 height 31
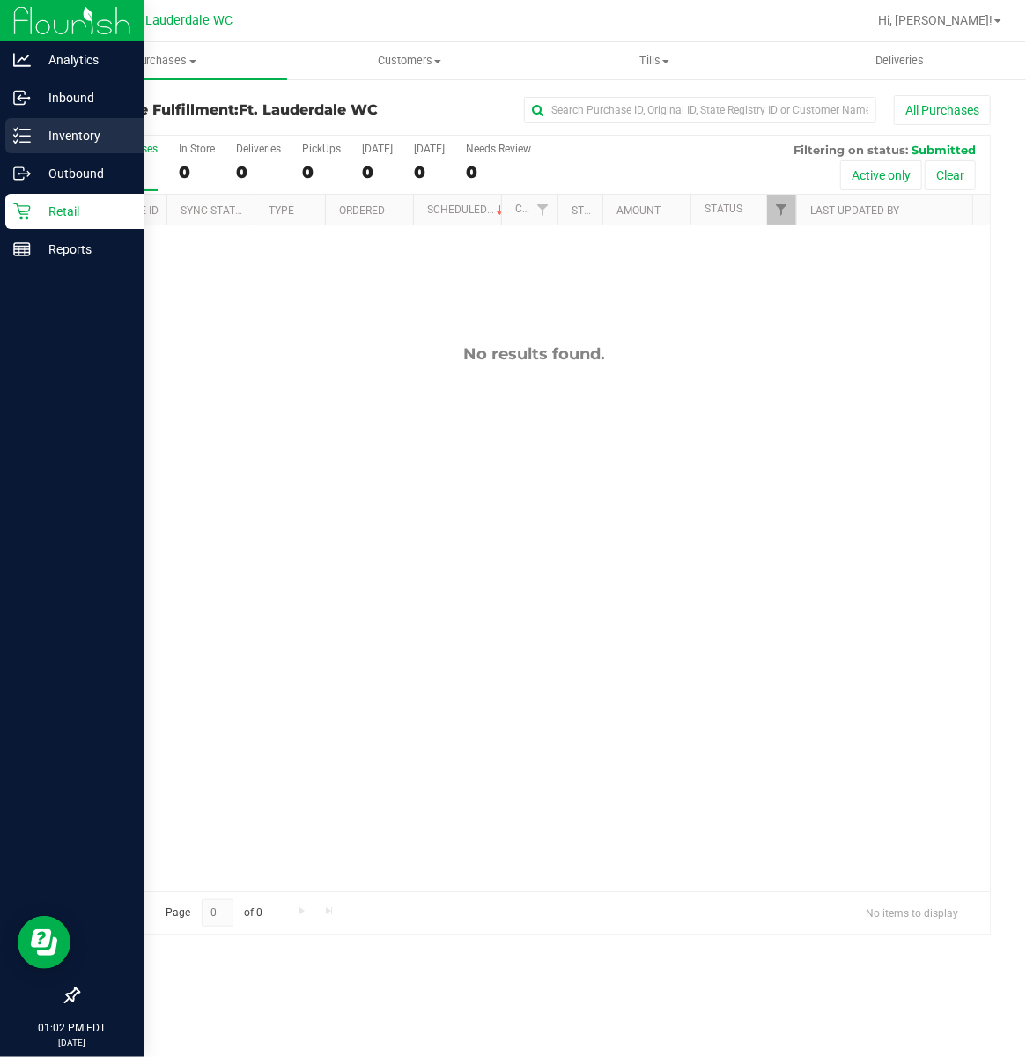
click at [50, 131] on p "Inventory" at bounding box center [84, 135] width 106 height 21
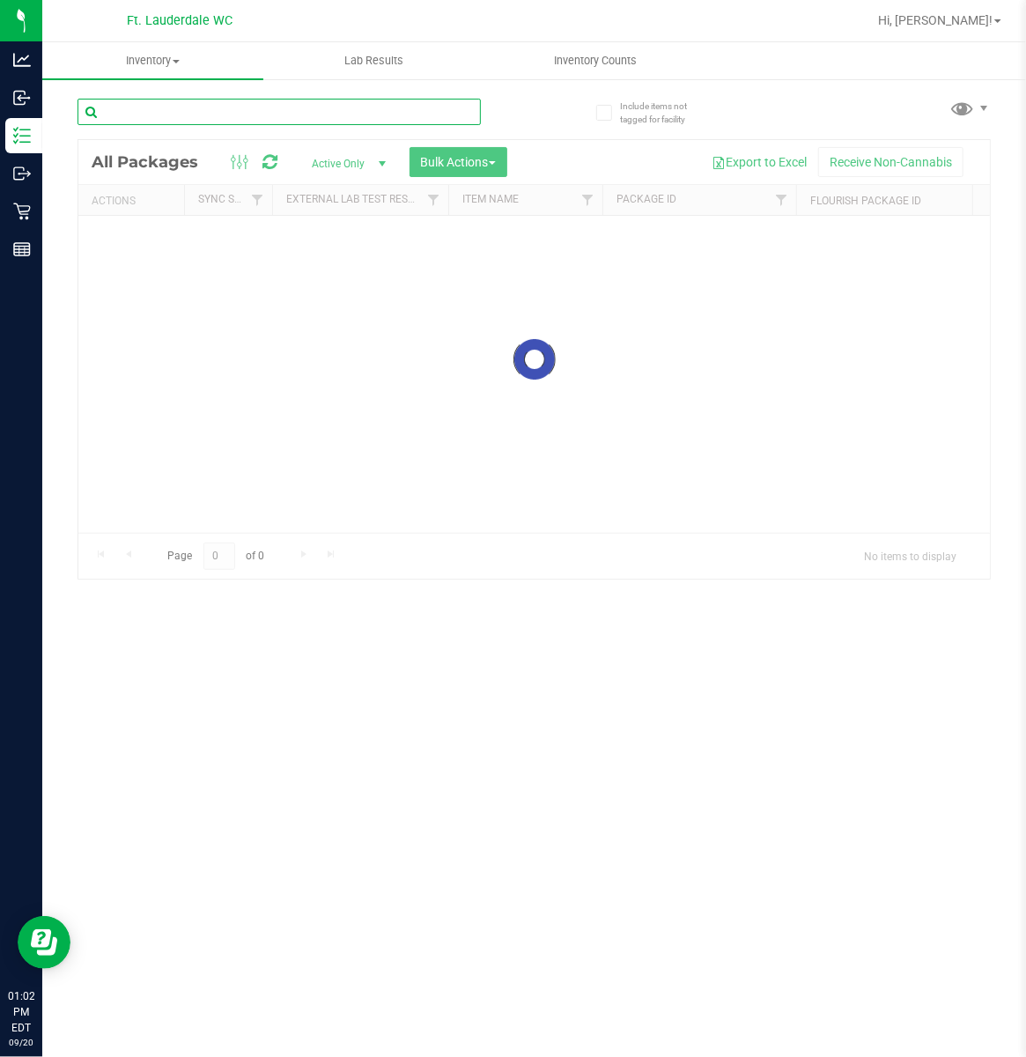
click at [199, 115] on input "text" at bounding box center [279, 112] width 403 height 26
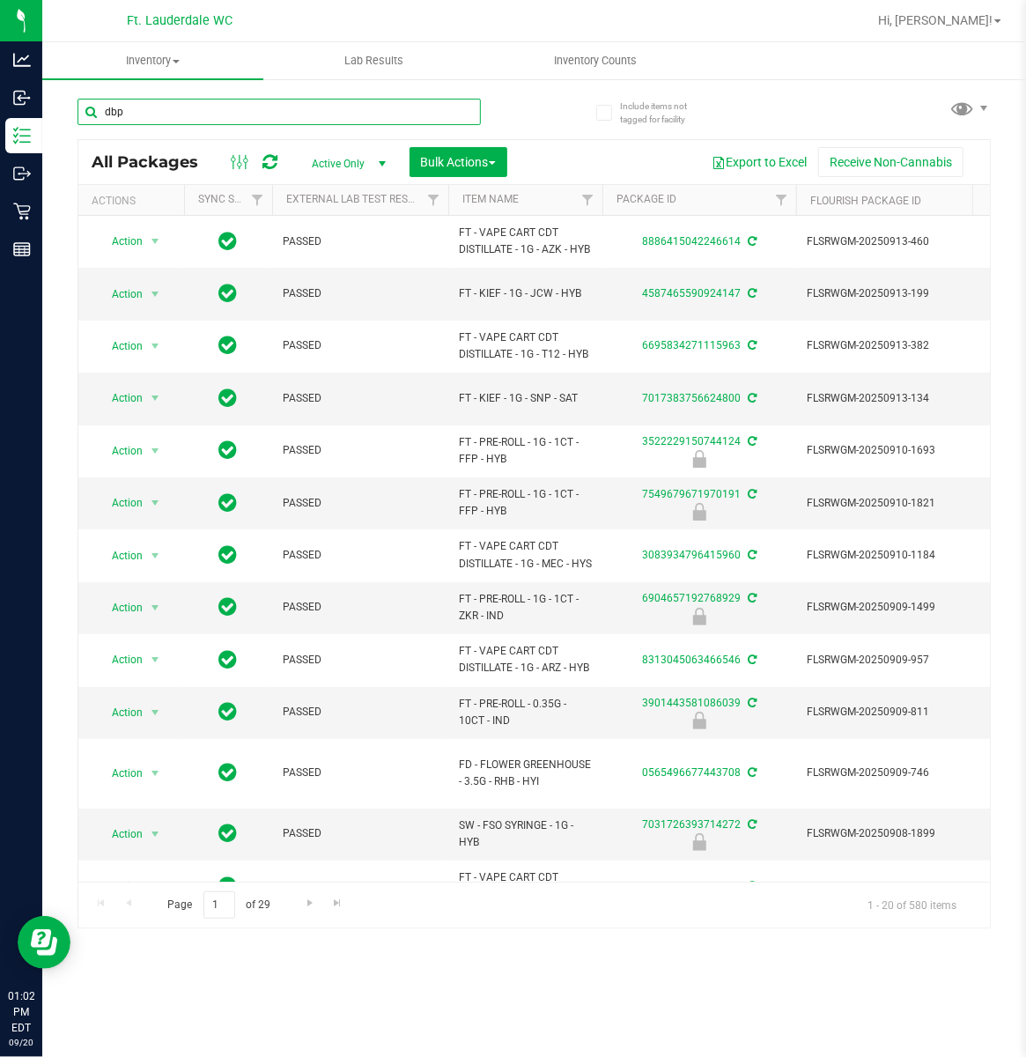
type input "dbp"
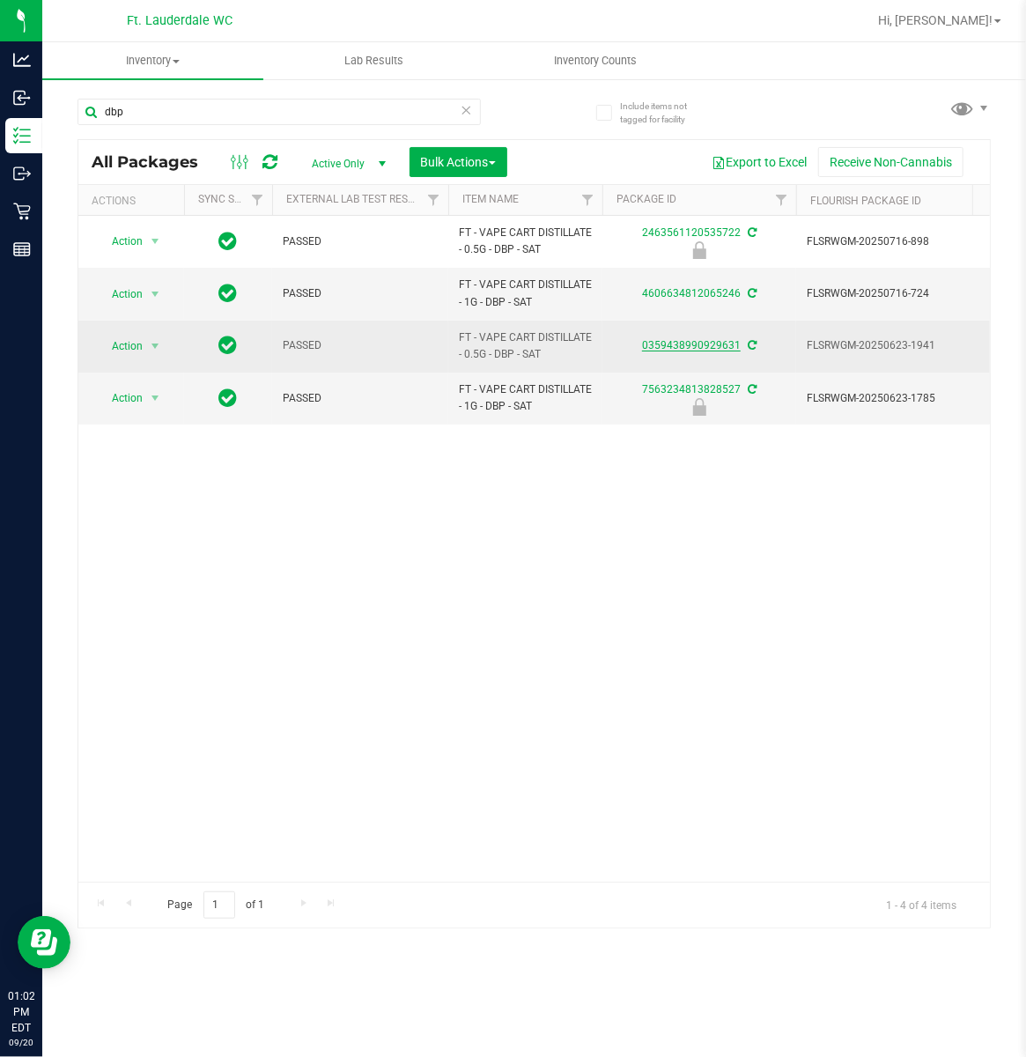
click at [717, 343] on link "0359438990929631" at bounding box center [691, 345] width 99 height 12
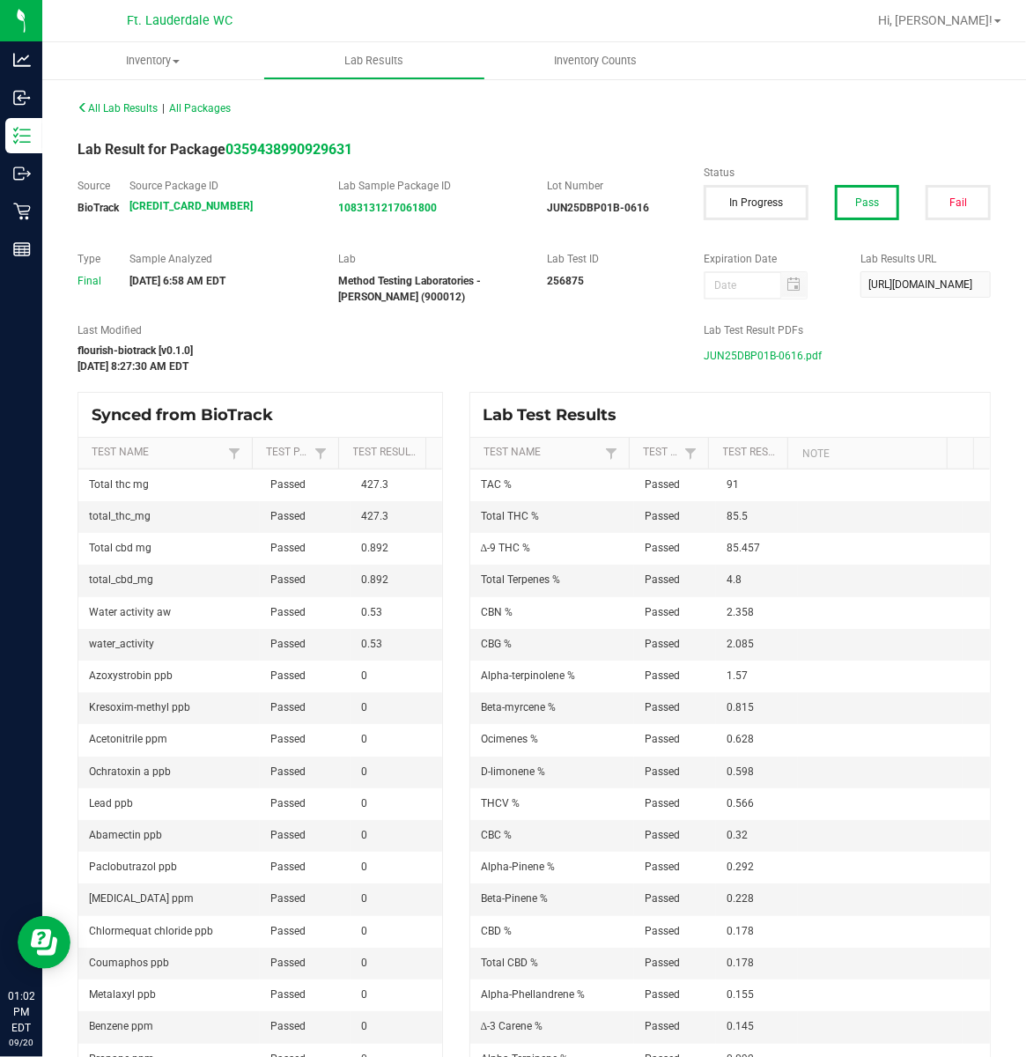
click at [765, 351] on span "JUN25DBP01B-0616.pdf" at bounding box center [763, 356] width 118 height 26
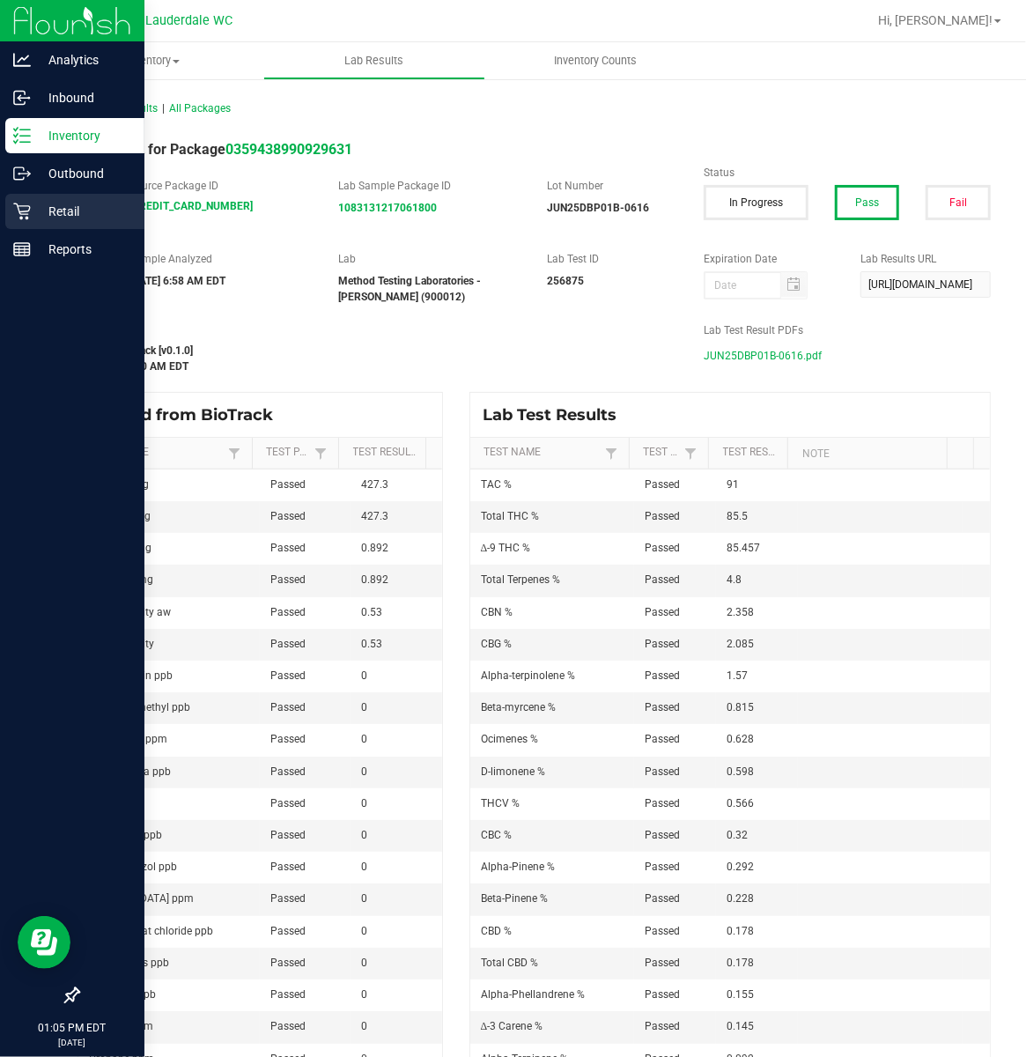
click at [40, 202] on p "Retail" at bounding box center [84, 211] width 106 height 21
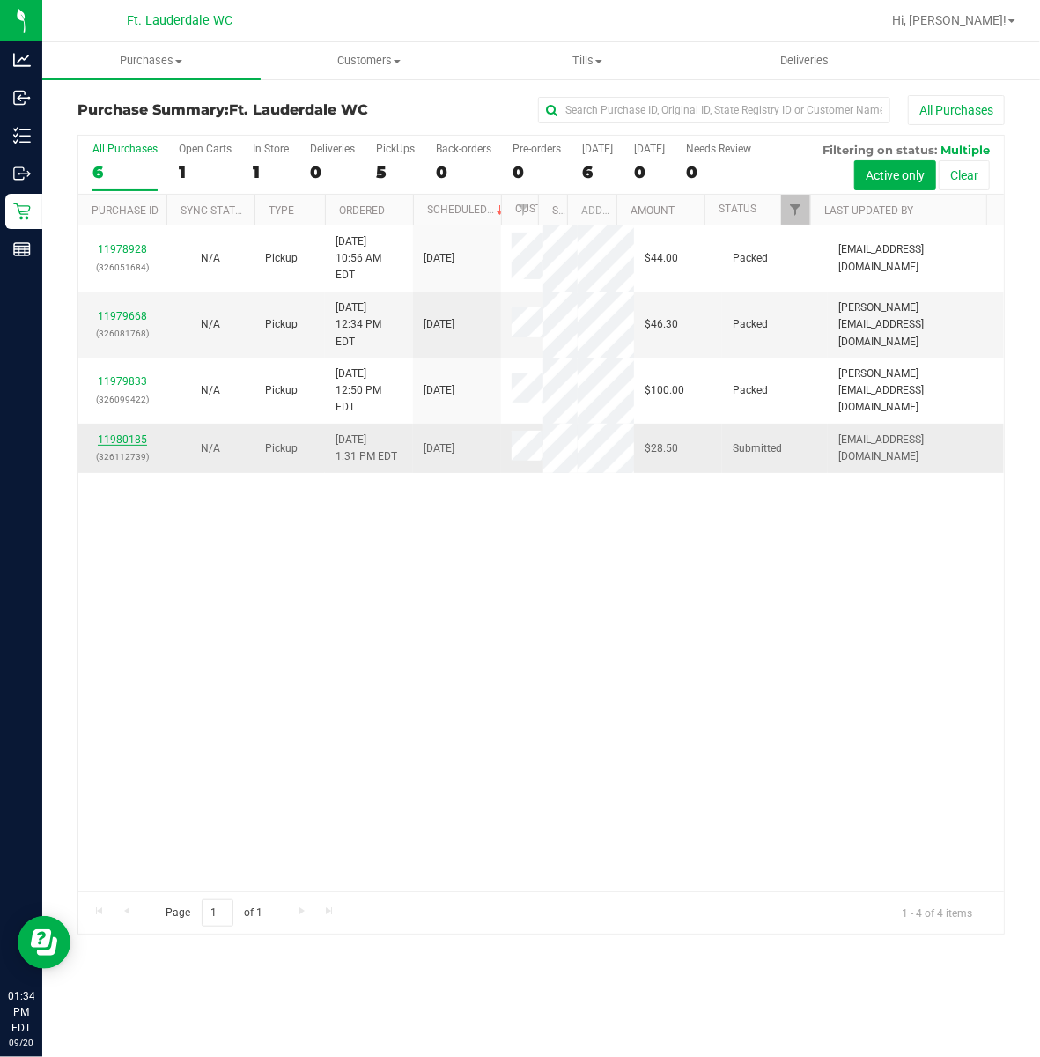
click at [142, 433] on link "11980185" at bounding box center [122, 439] width 49 height 12
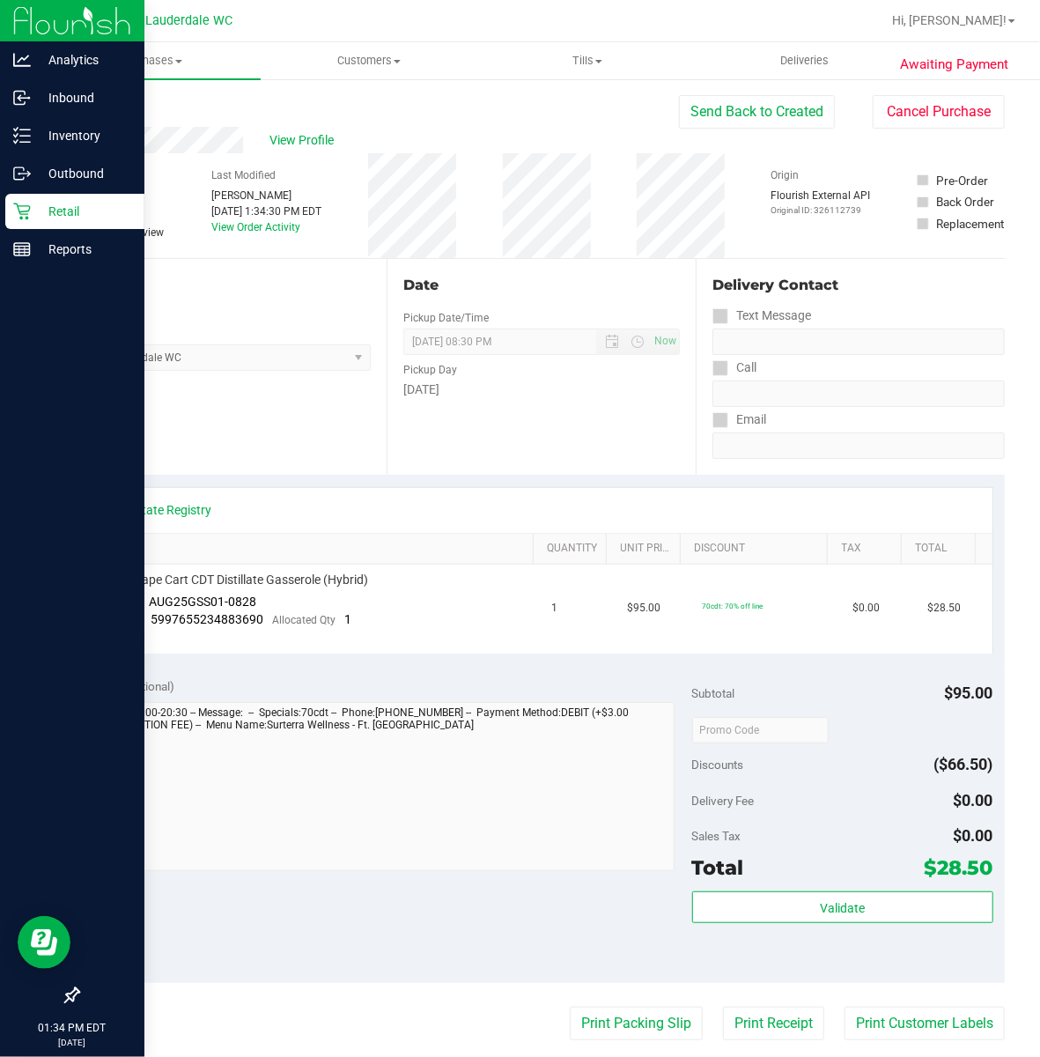
click at [16, 204] on icon at bounding box center [21, 211] width 17 height 17
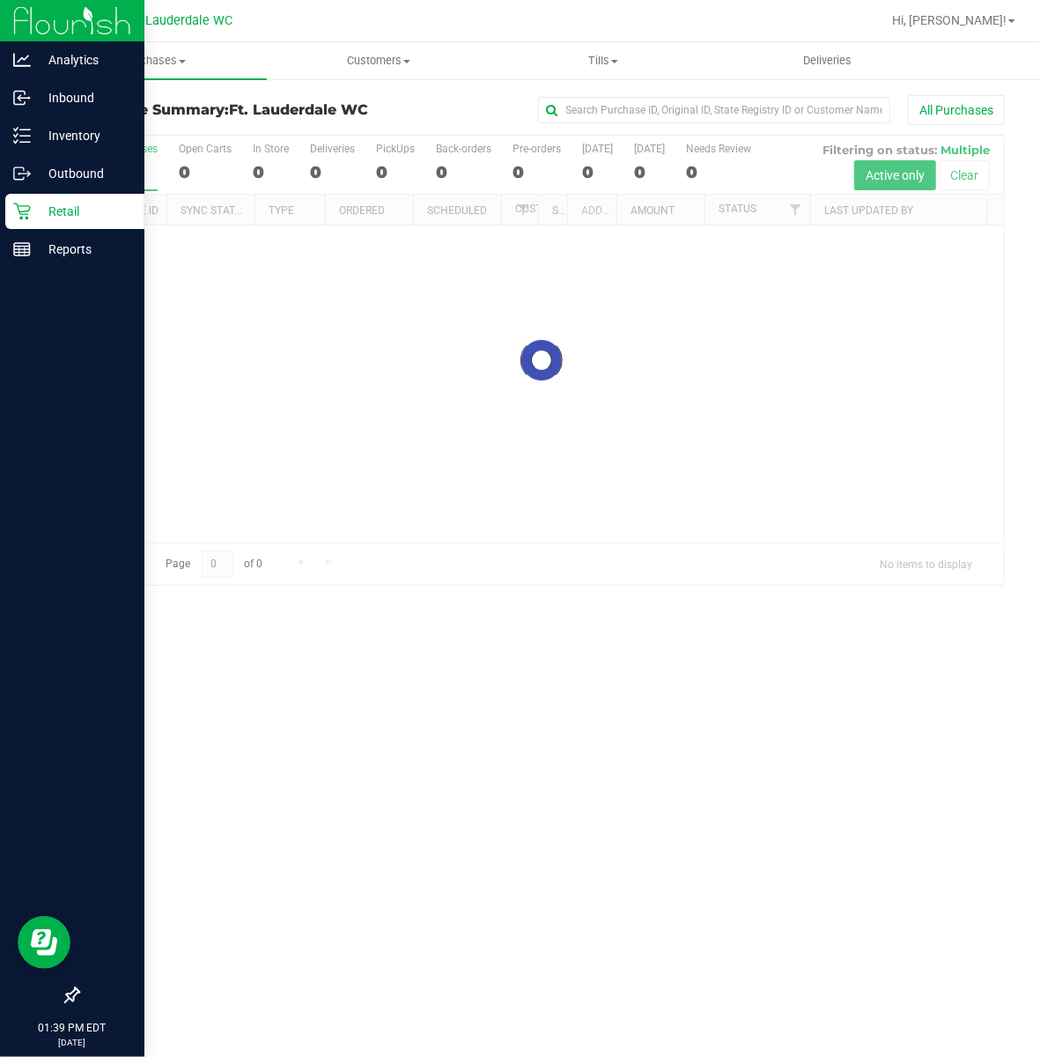
click at [23, 220] on div "Retail" at bounding box center [74, 211] width 139 height 35
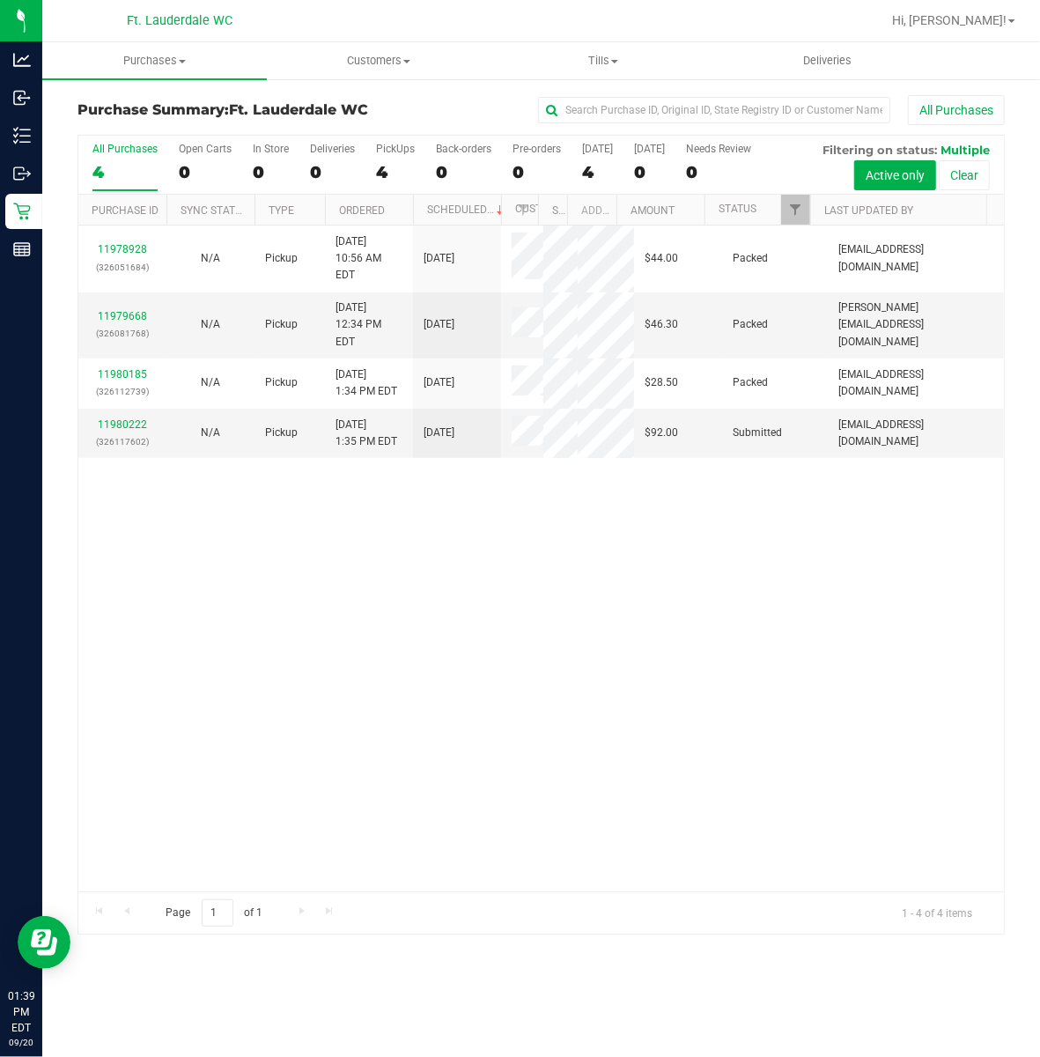
click at [322, 500] on div "11978928 (326051684) N/A Pickup 9/20/2025 10:56 AM EDT 9/20/2025 $44.00 Packed …" at bounding box center [541, 559] width 926 height 666
click at [492, 773] on div "11978928 (326051684) N/A Pickup 9/20/2025 10:56 AM EDT 9/20/2025 $44.00 Packed …" at bounding box center [541, 559] width 926 height 666
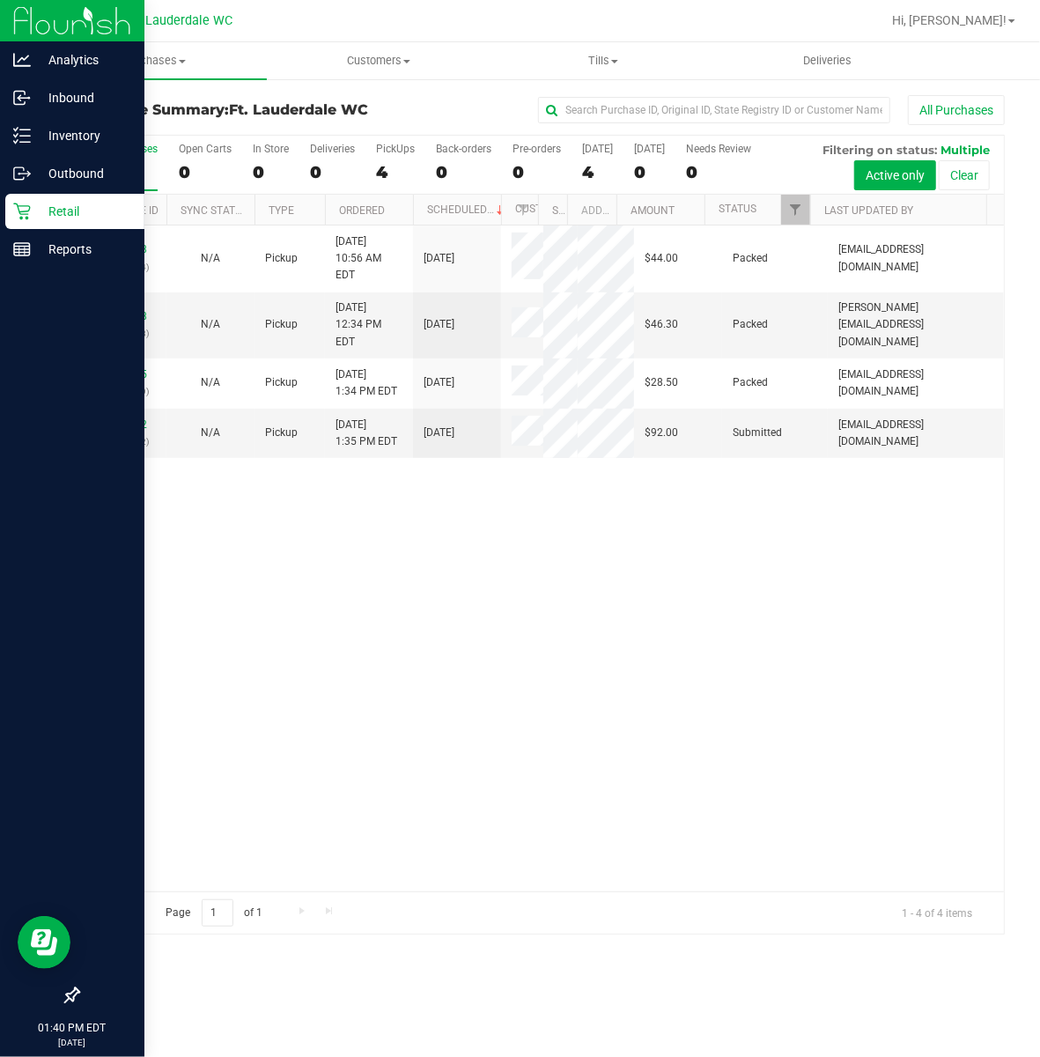
click at [21, 216] on icon at bounding box center [22, 212] width 18 height 18
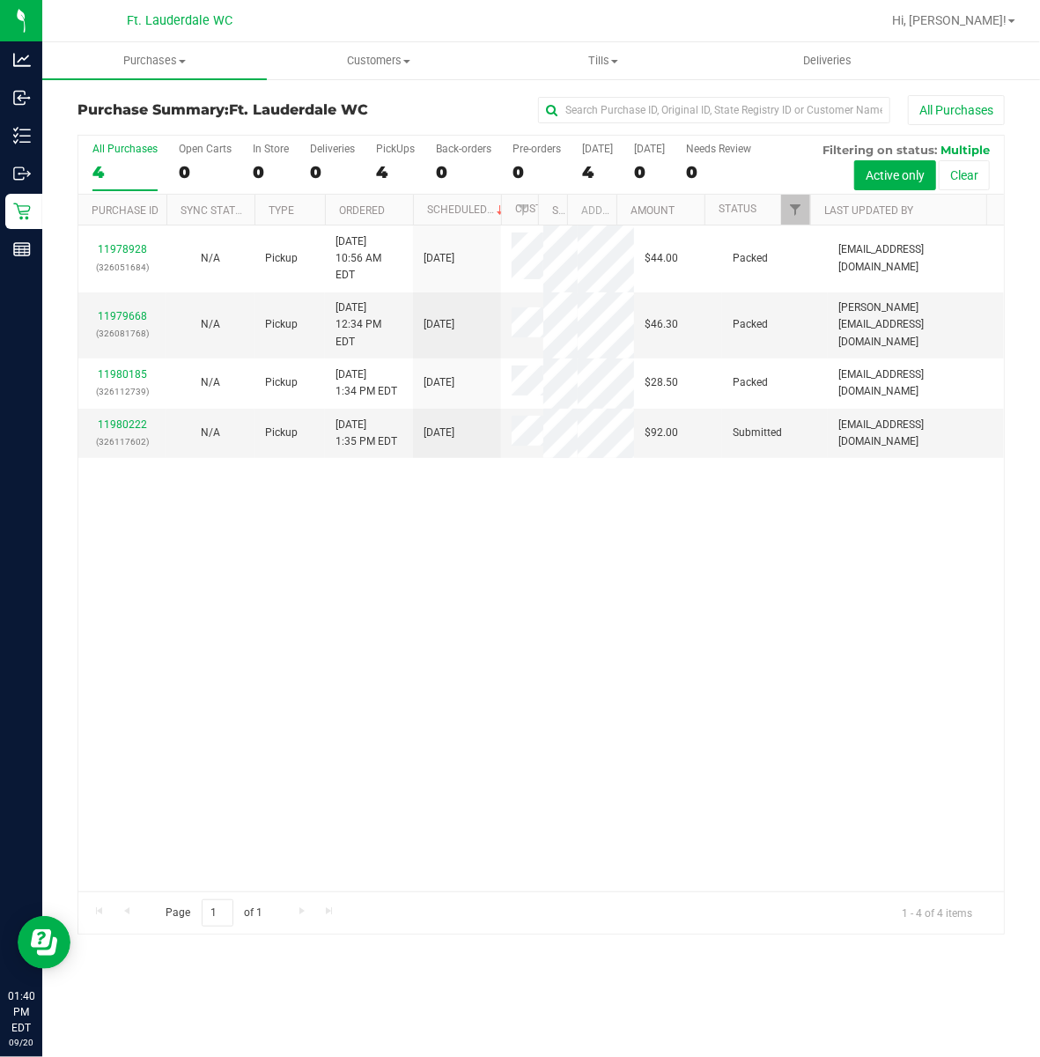
click at [569, 610] on div "11978928 (326051684) N/A Pickup 9/20/2025 10:56 AM EDT 9/20/2025 $44.00 Packed …" at bounding box center [541, 559] width 926 height 666
click at [410, 166] on div "4" at bounding box center [395, 172] width 39 height 20
click at [0, 0] on input "PickUps 4" at bounding box center [0, 0] width 0 height 0
click at [127, 409] on td "11980222 (326117602)" at bounding box center [122, 433] width 88 height 49
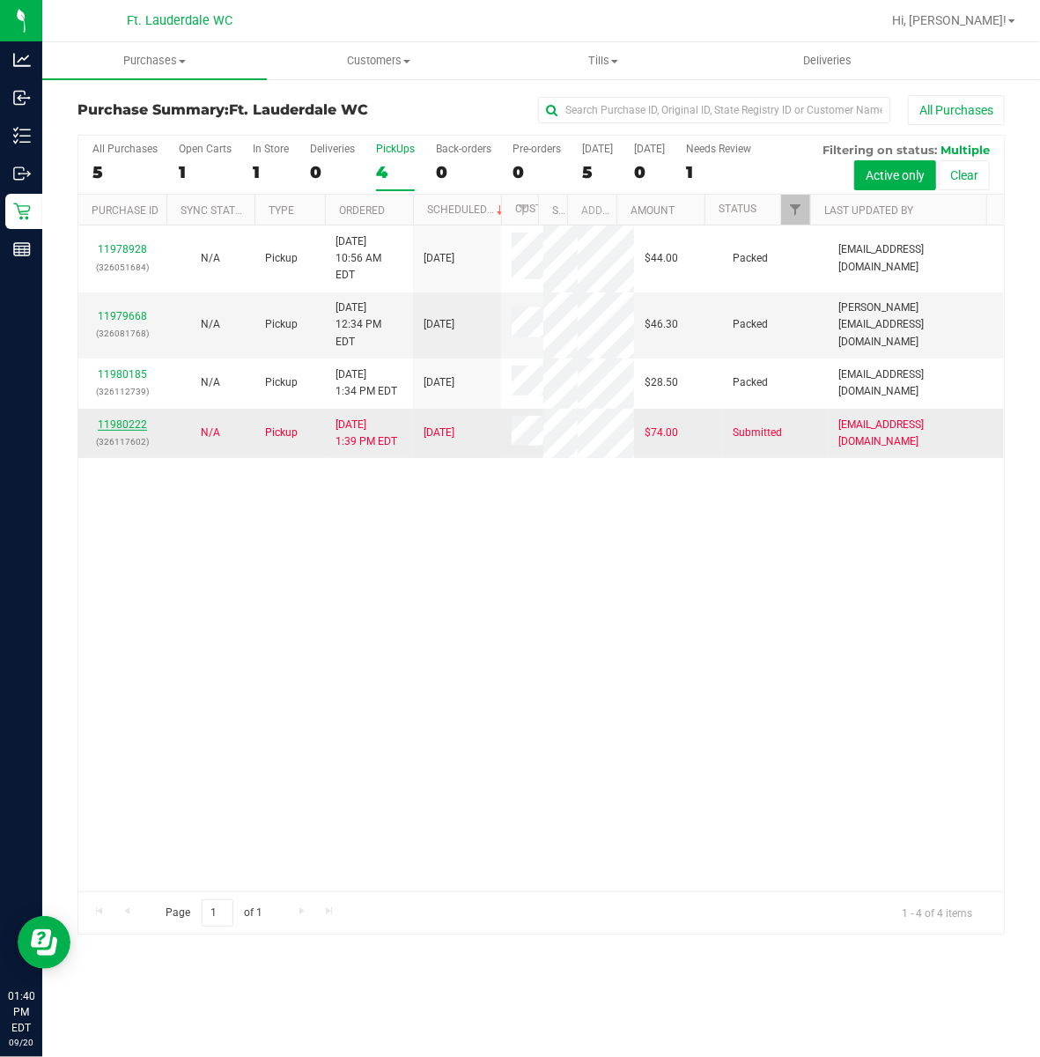
click at [125, 418] on link "11980222" at bounding box center [122, 424] width 49 height 12
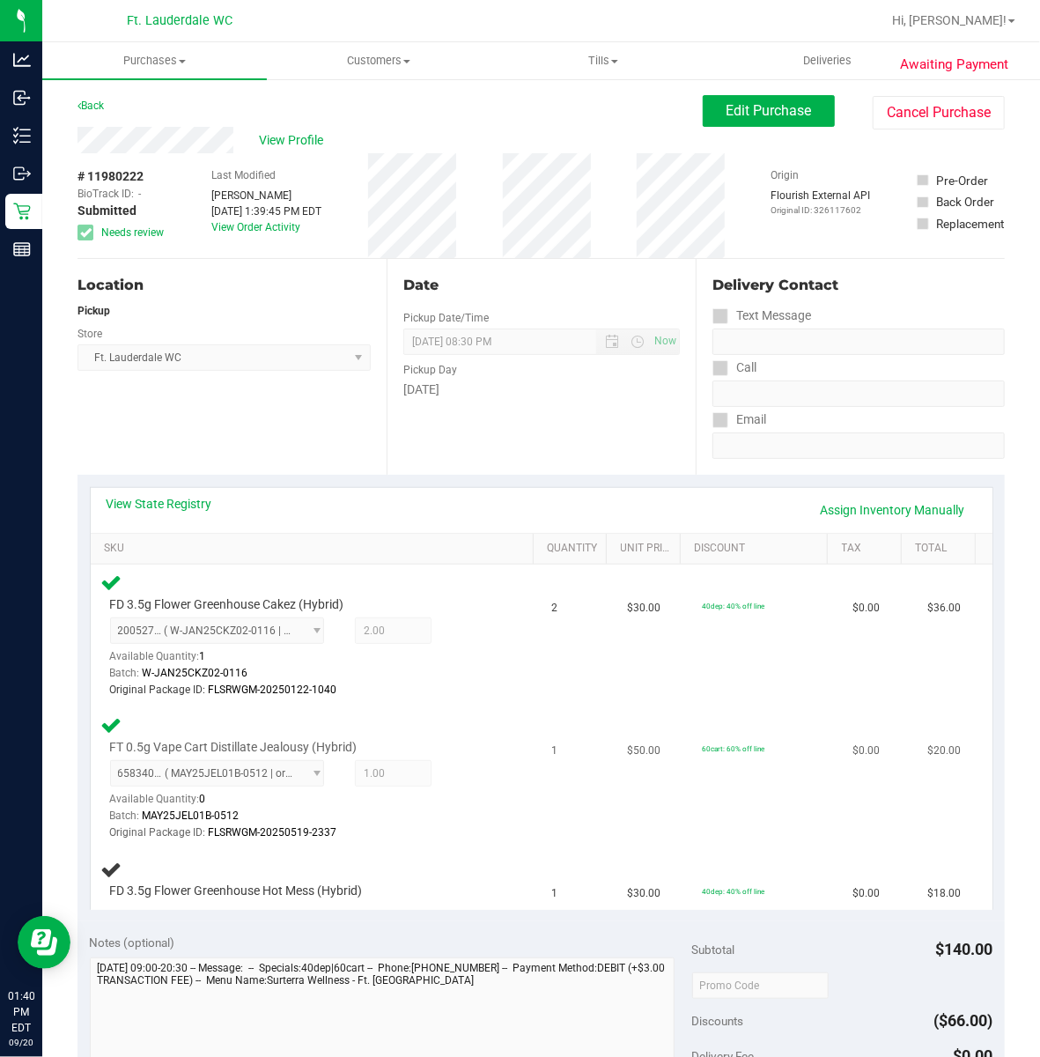
scroll to position [234, 0]
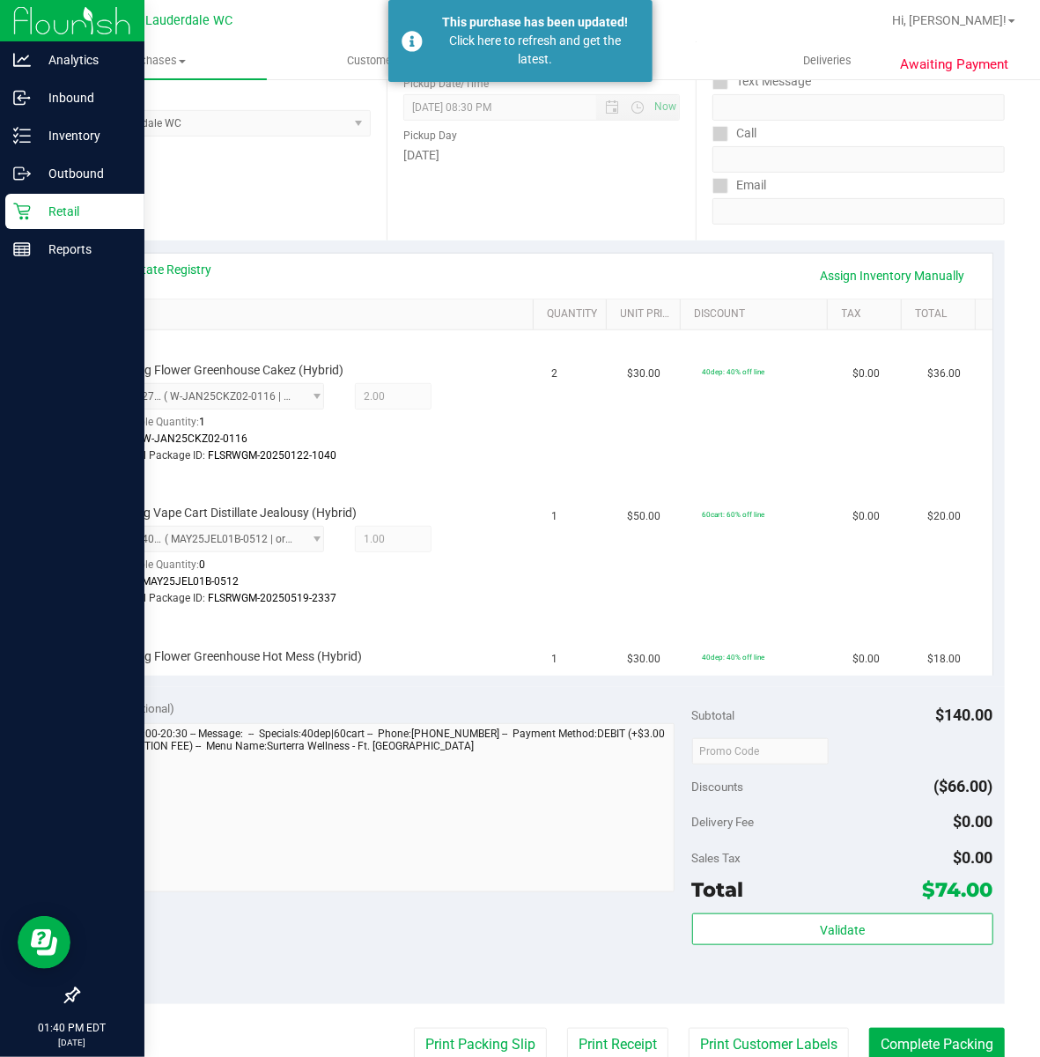
click at [16, 219] on icon at bounding box center [22, 212] width 18 height 18
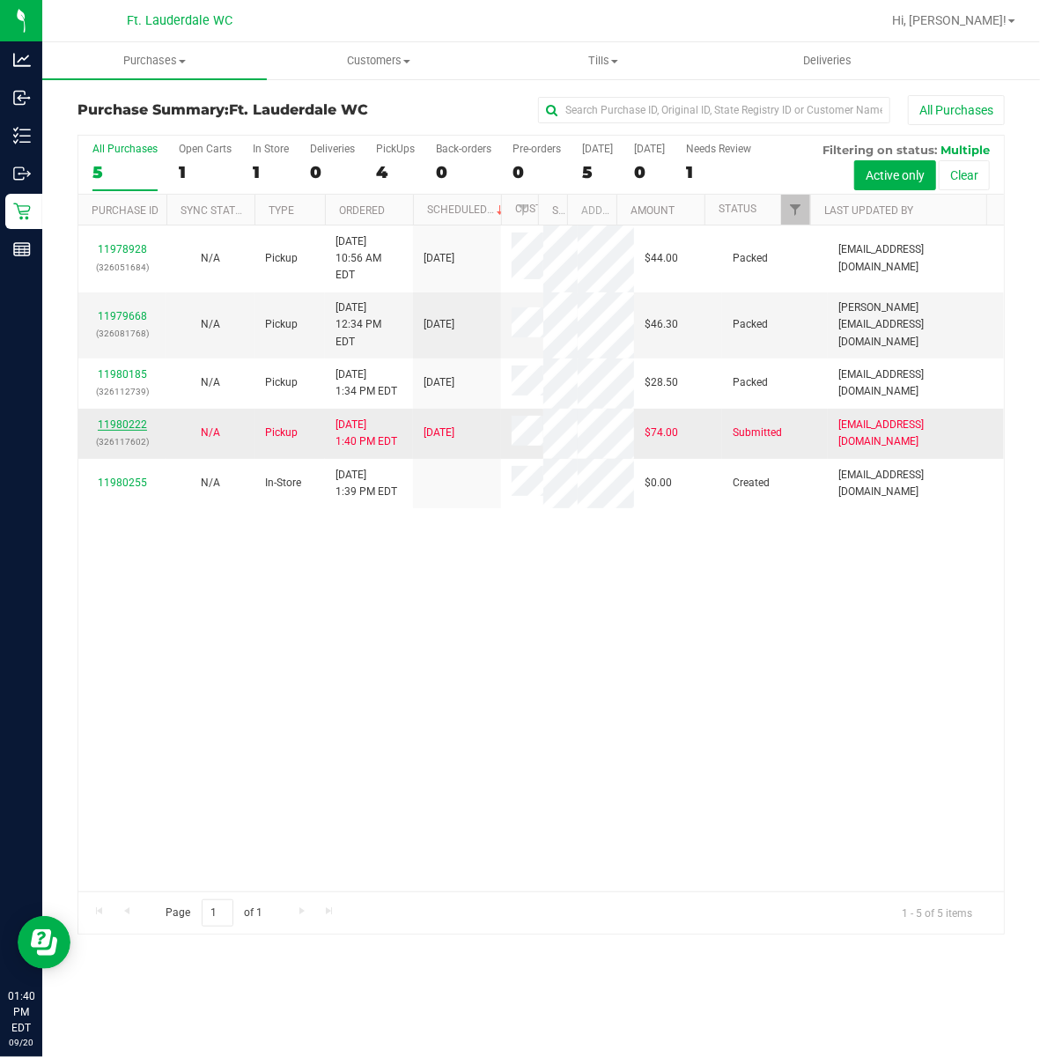
click at [142, 418] on link "11980222" at bounding box center [122, 424] width 49 height 12
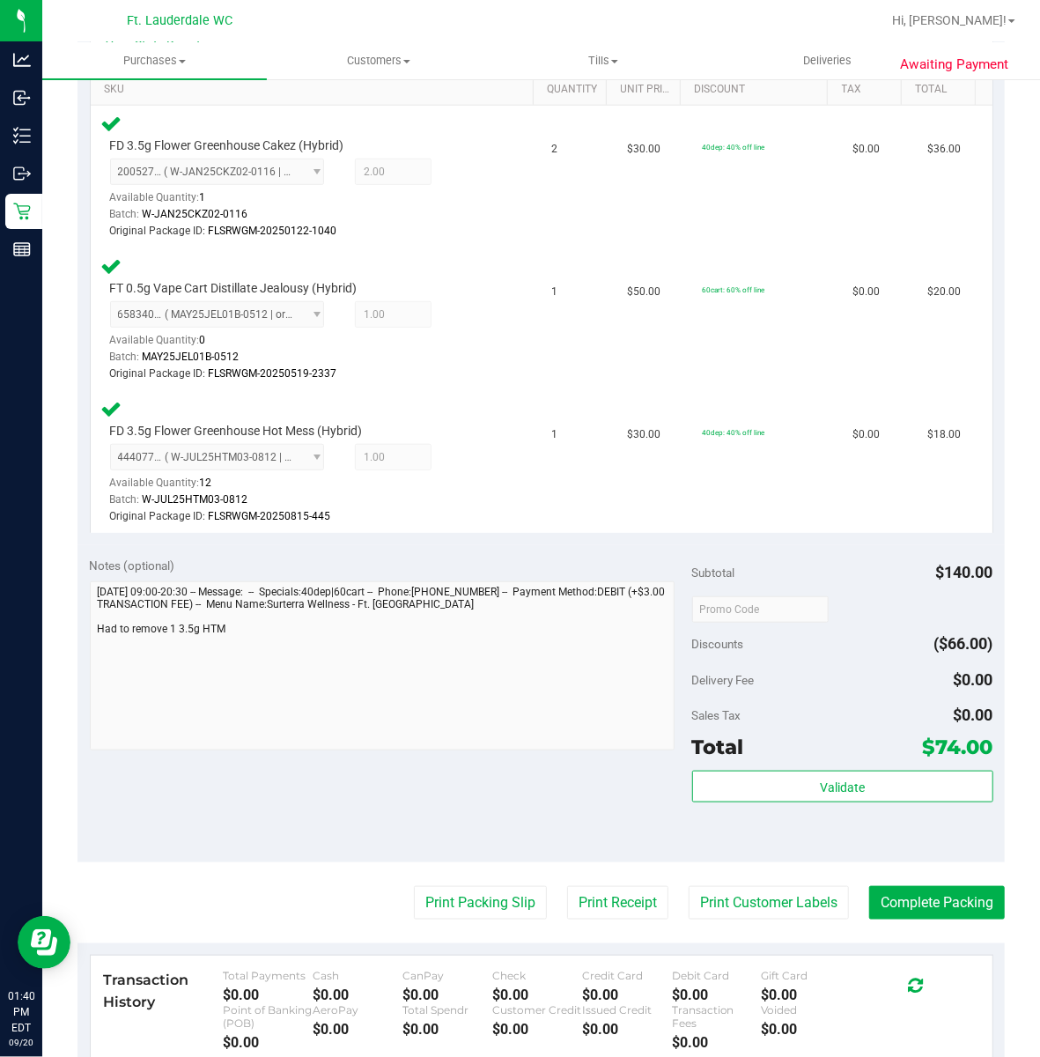
scroll to position [470, 0]
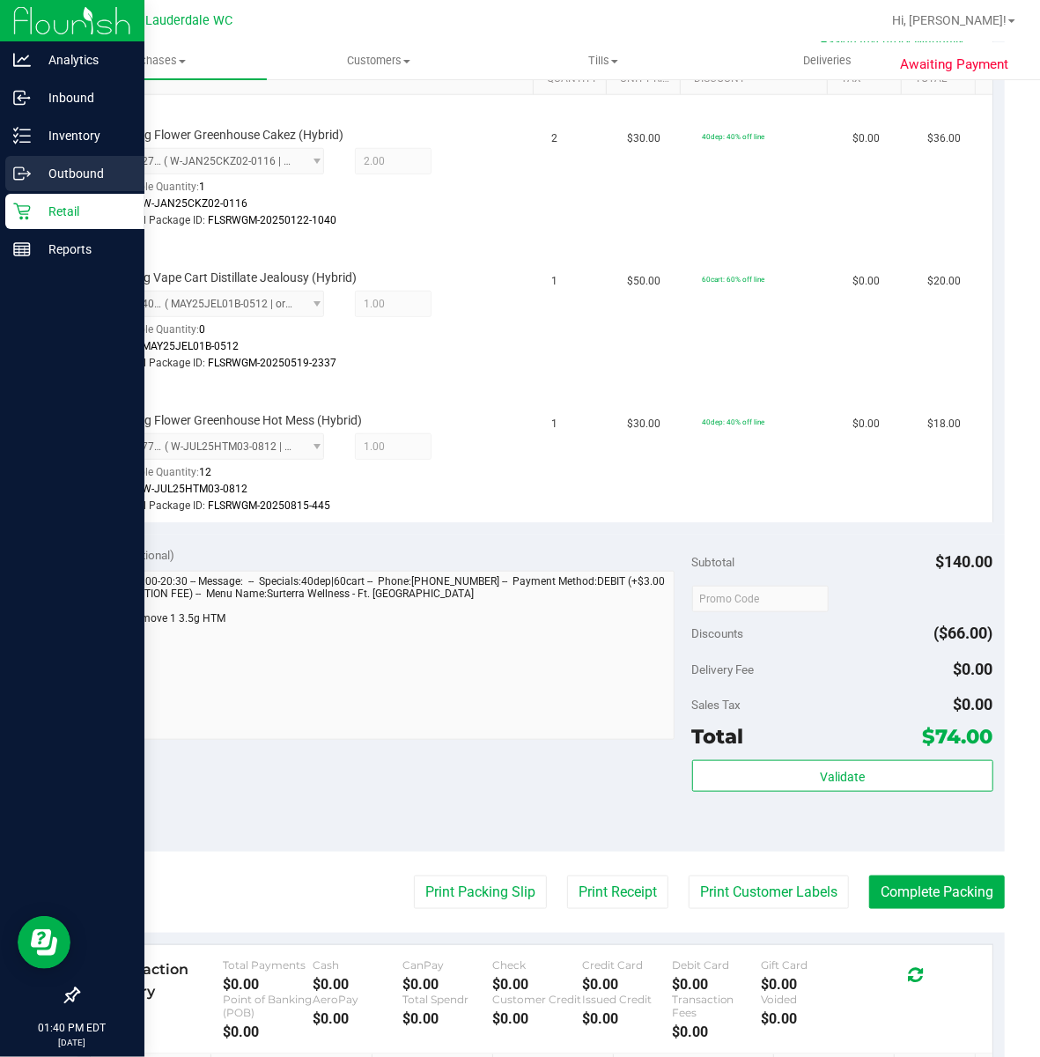
click at [30, 191] on link "Outbound" at bounding box center [72, 175] width 144 height 38
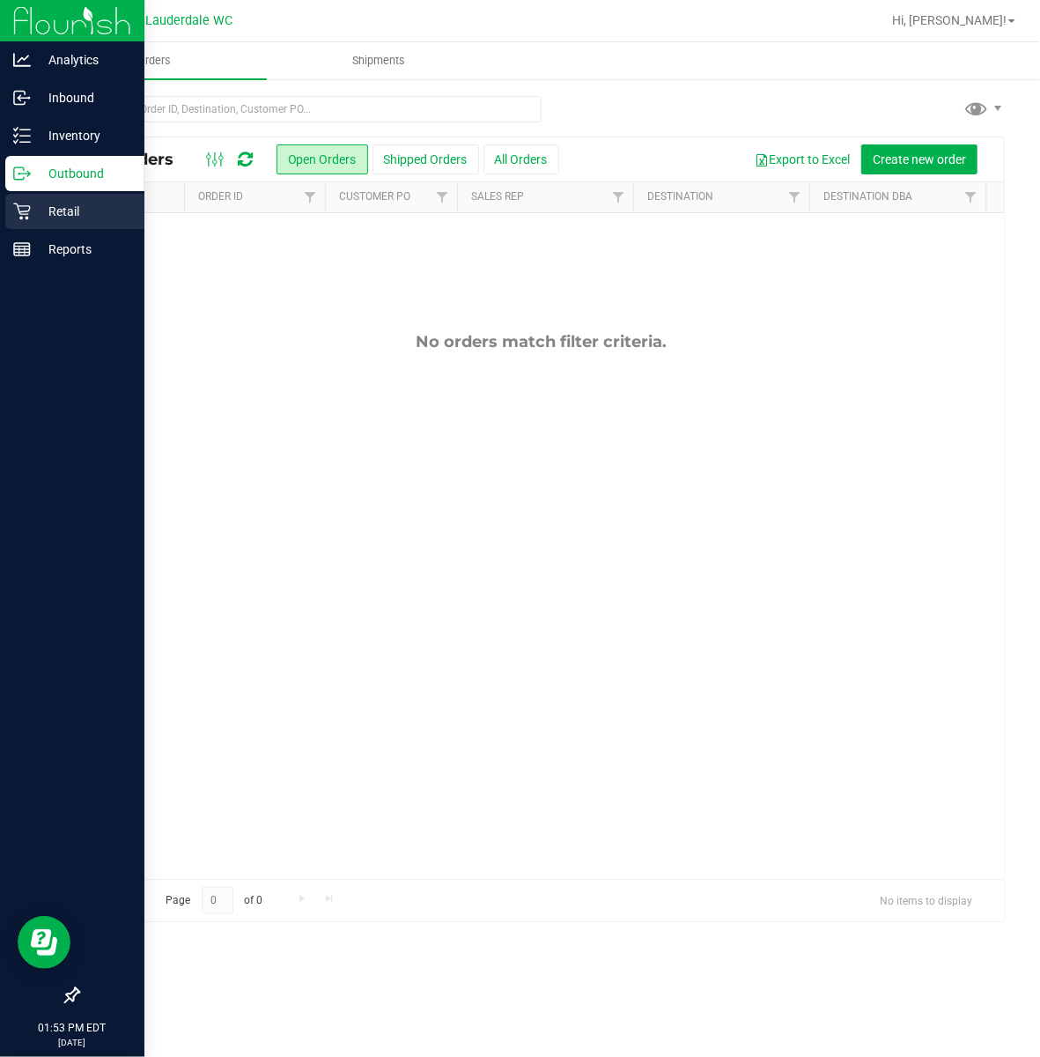
click at [33, 211] on p "Retail" at bounding box center [84, 211] width 106 height 21
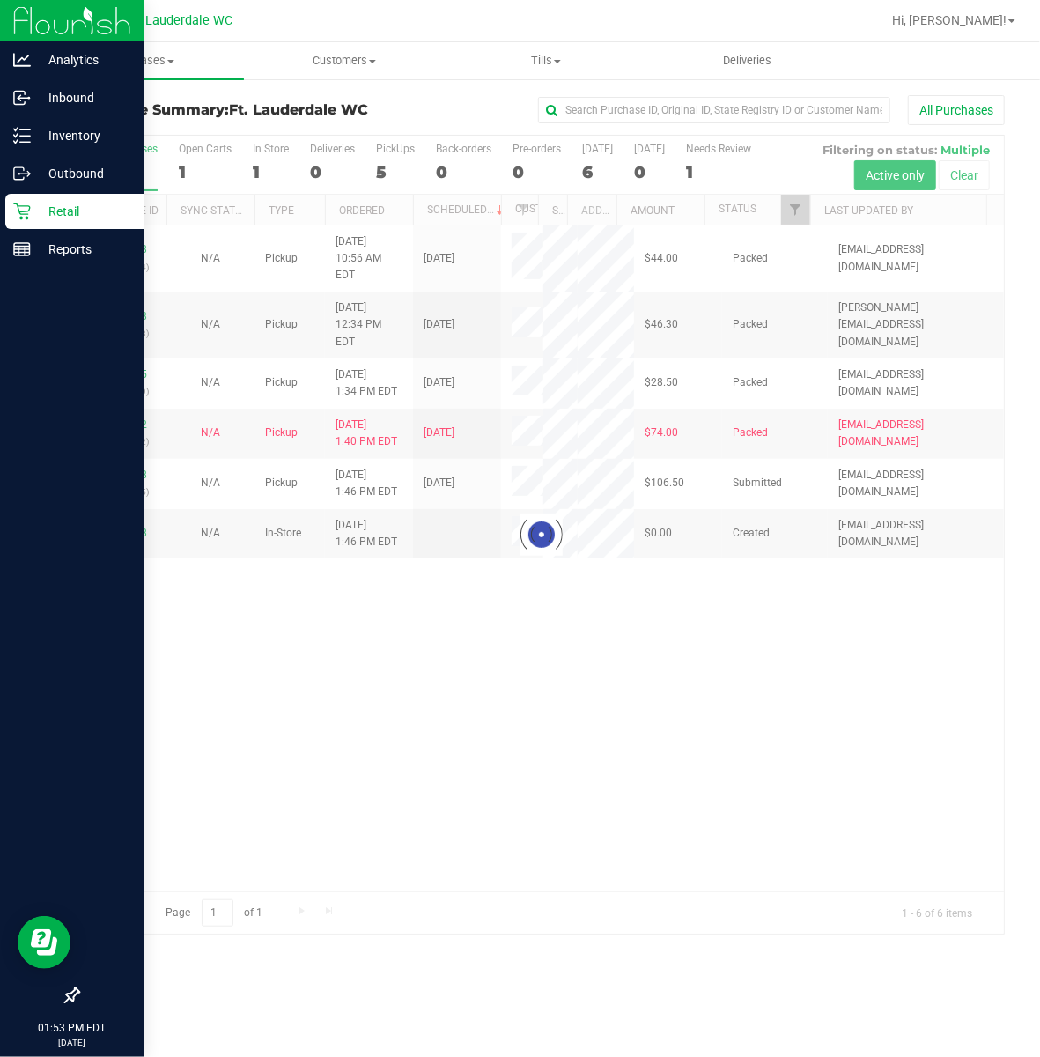
click at [546, 689] on div at bounding box center [541, 535] width 926 height 798
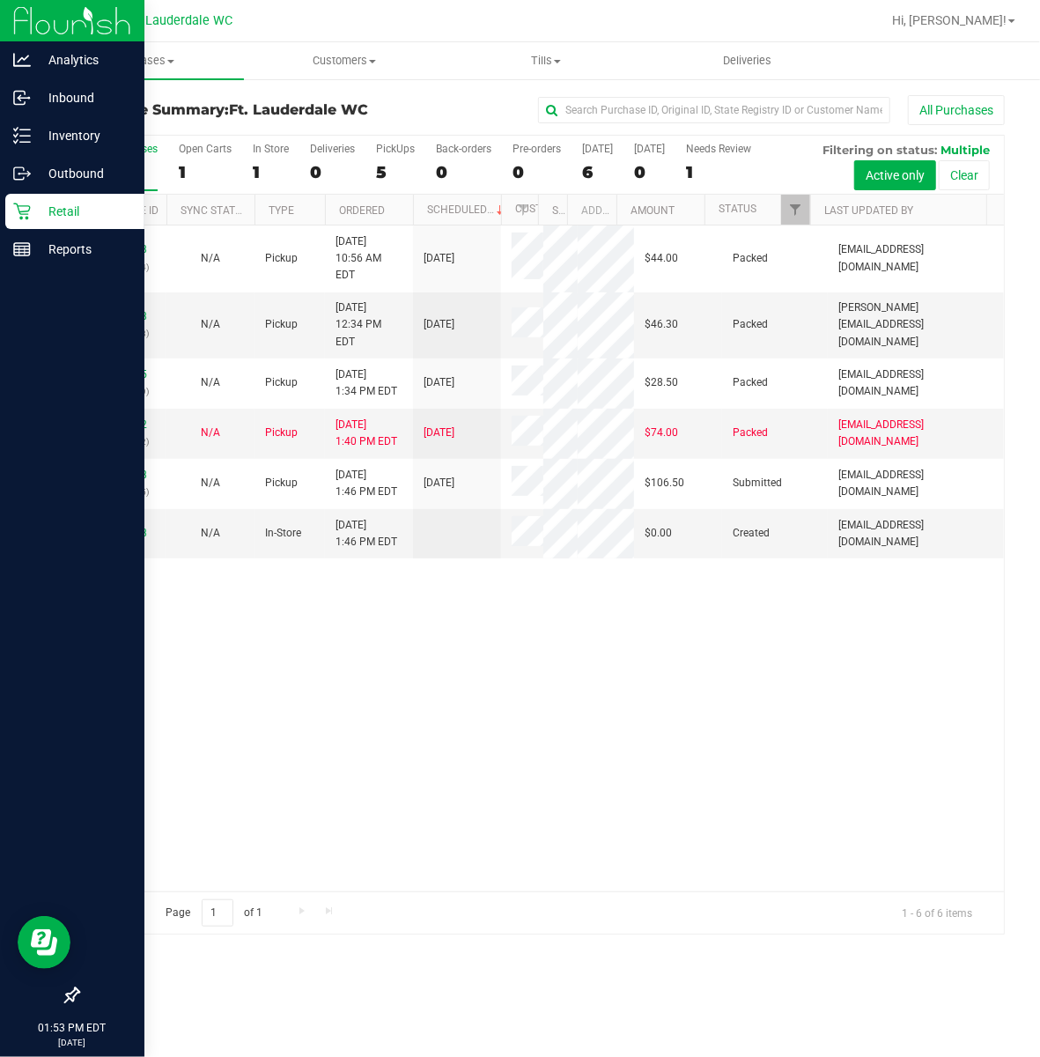
click at [30, 195] on div "Retail" at bounding box center [74, 211] width 139 height 35
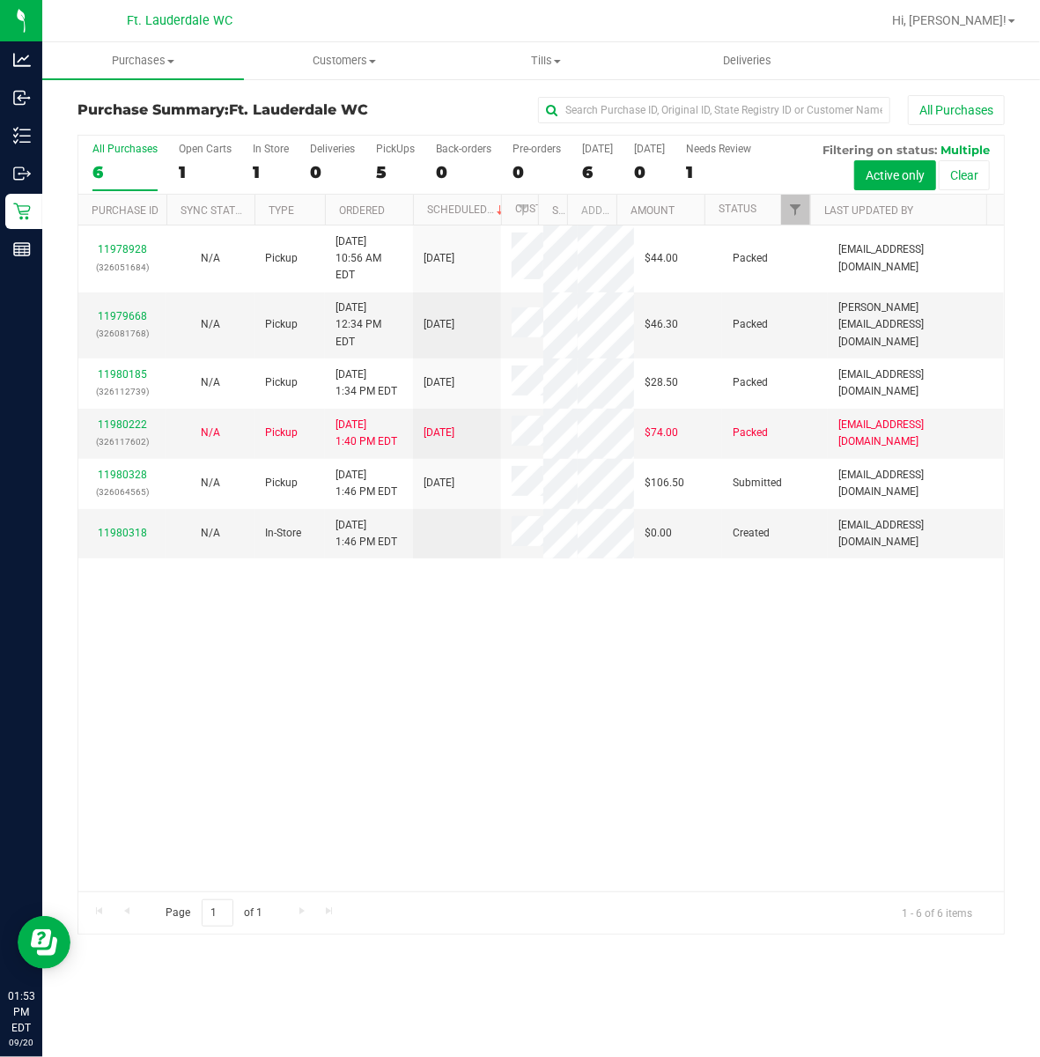
click at [566, 763] on div "11978928 (326051684) N/A Pickup 9/20/2025 10:56 AM EDT 9/20/2025 $44.00 Packed …" at bounding box center [541, 559] width 926 height 666
click at [136, 519] on link "11980414" at bounding box center [122, 525] width 49 height 12
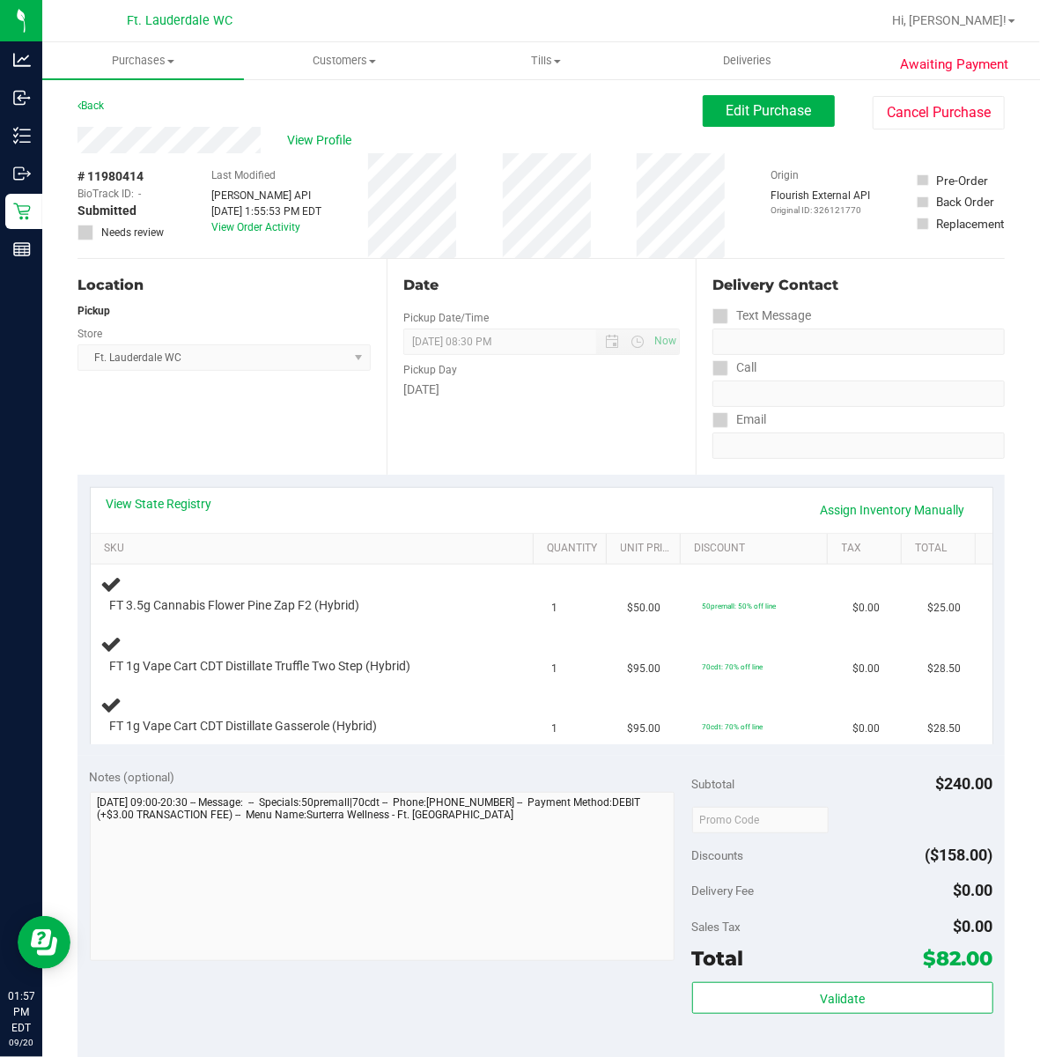
click at [351, 403] on div "Location Pickup Store Ft. Lauderdale WC Select Store Bonita Springs WC Boynton …" at bounding box center [232, 367] width 309 height 216
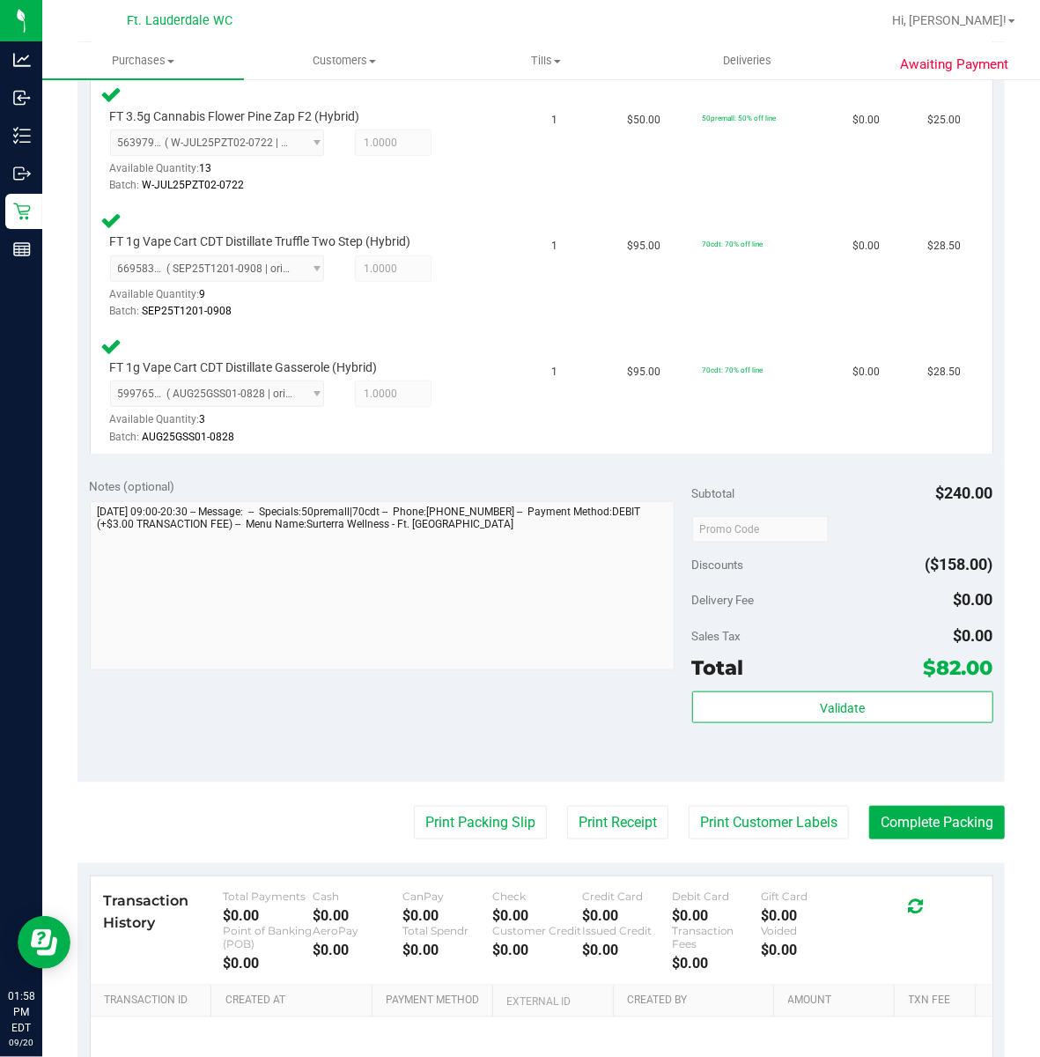
scroll to position [587, 0]
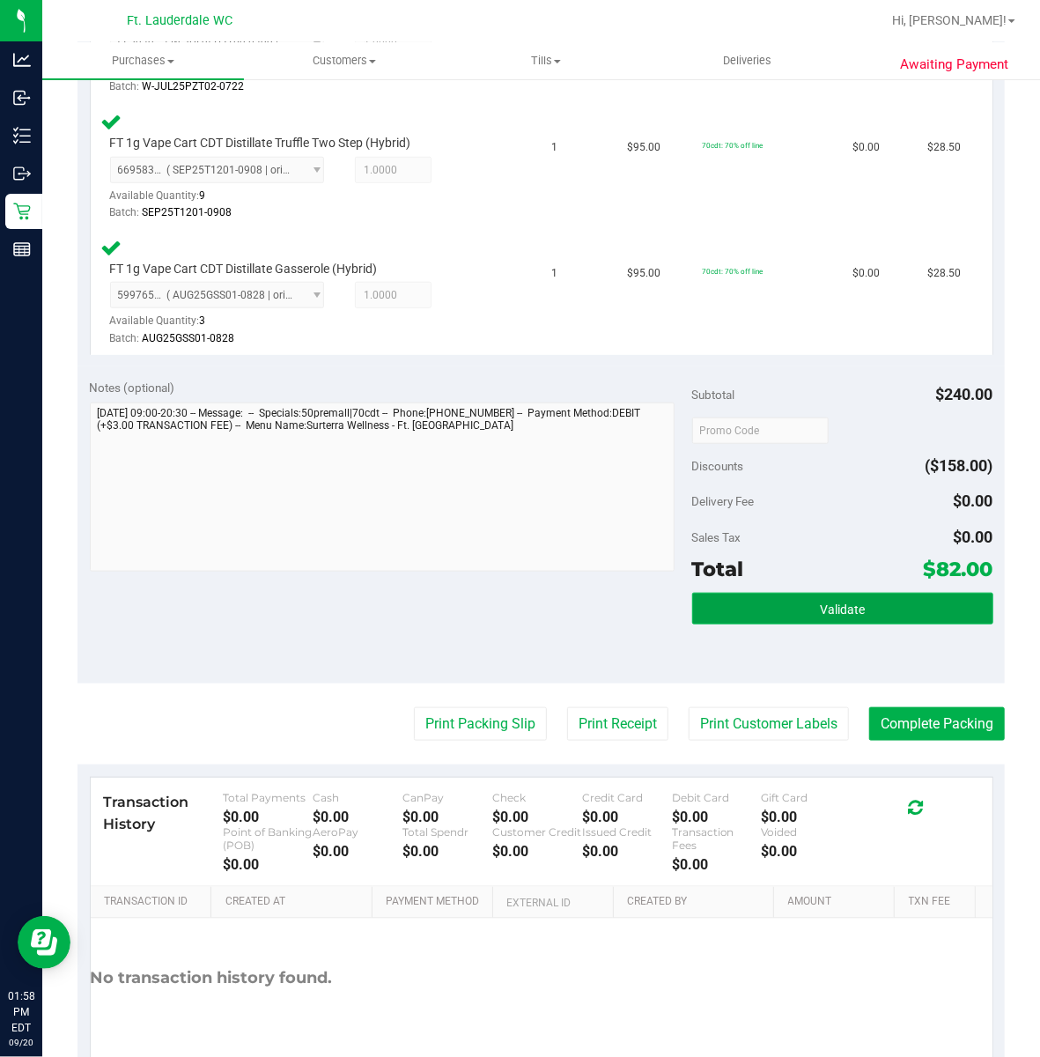
click at [776, 615] on button "Validate" at bounding box center [842, 609] width 301 height 32
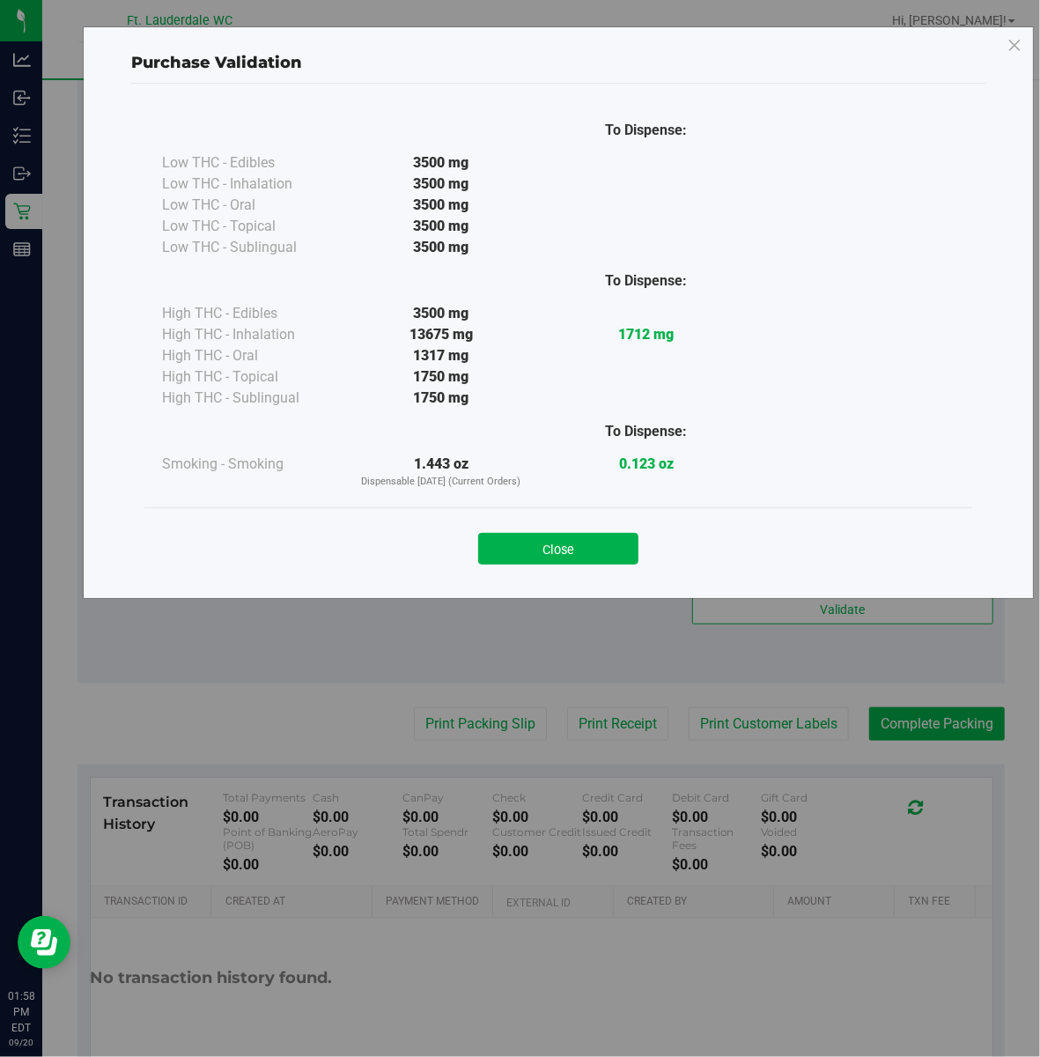
click at [638, 523] on div "Close" at bounding box center [559, 543] width 802 height 44
click at [628, 544] on button "Close" at bounding box center [558, 549] width 160 height 32
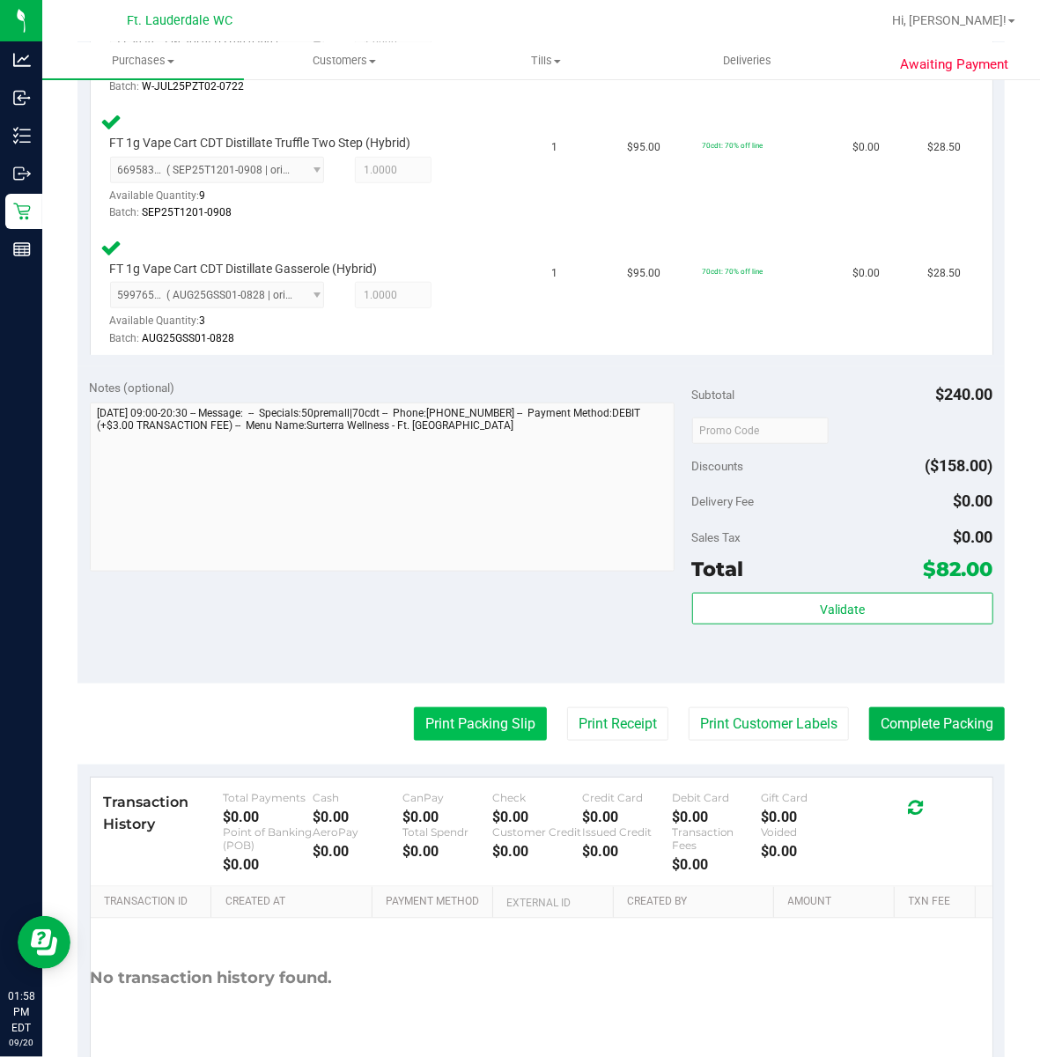
click at [473, 715] on button "Print Packing Slip" at bounding box center [480, 723] width 133 height 33
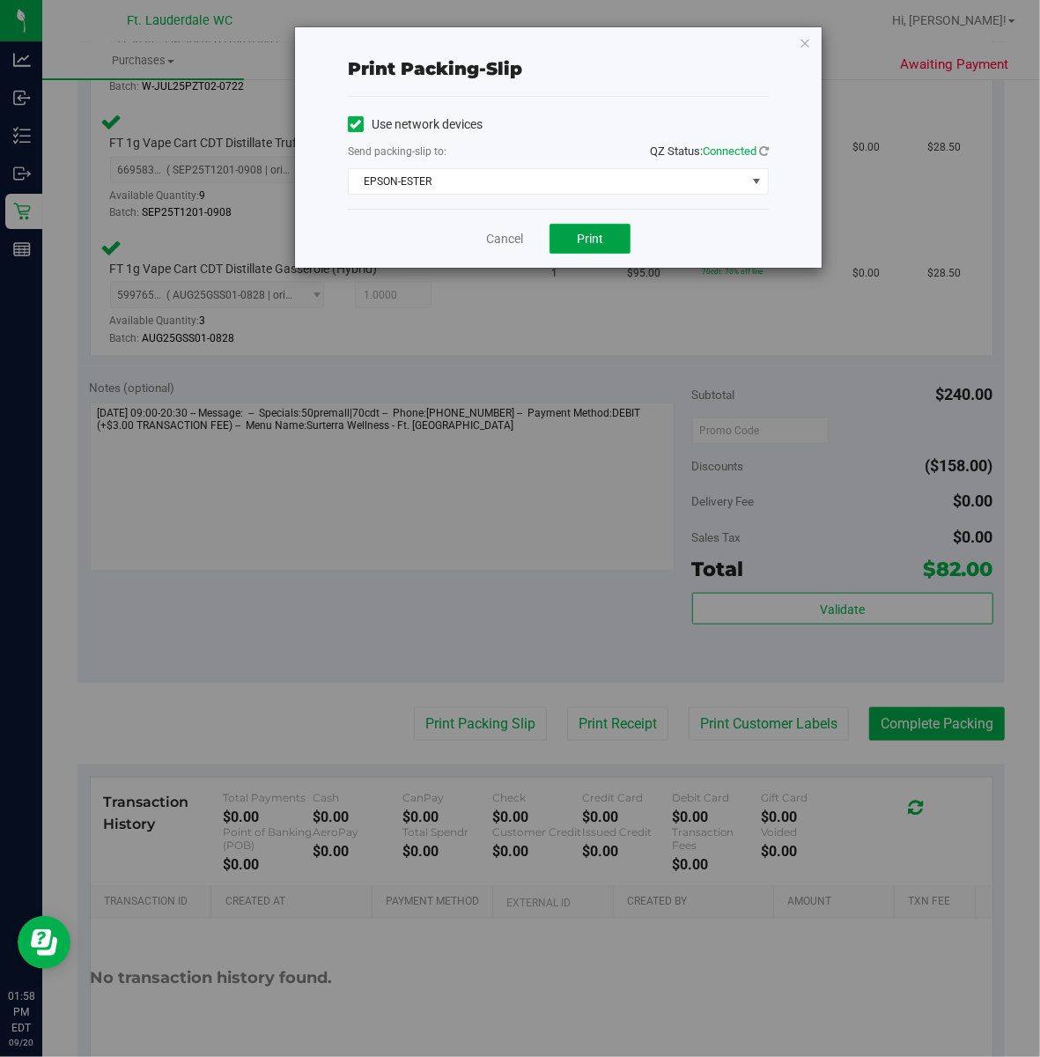
click at [589, 245] on span "Print" at bounding box center [590, 239] width 26 height 14
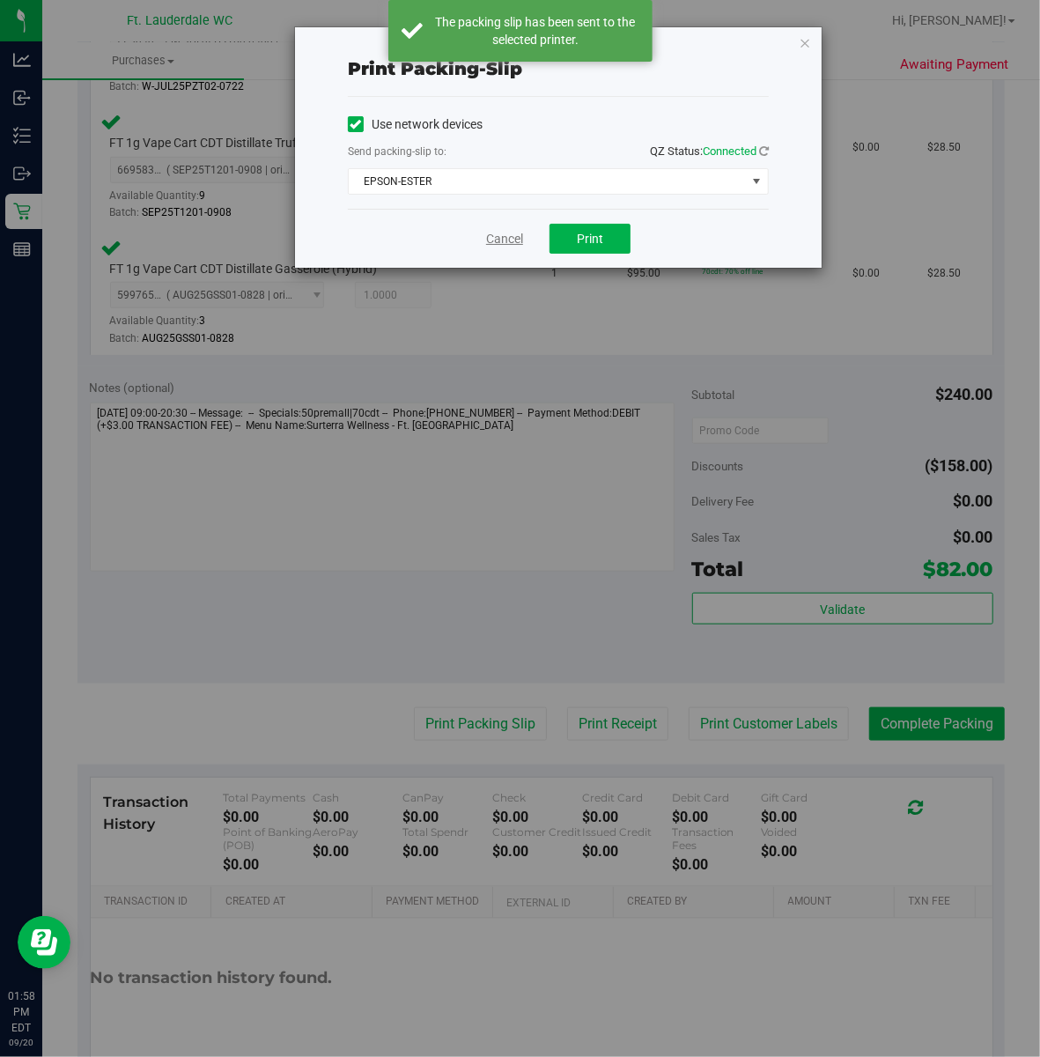
click at [492, 236] on link "Cancel" at bounding box center [504, 239] width 37 height 18
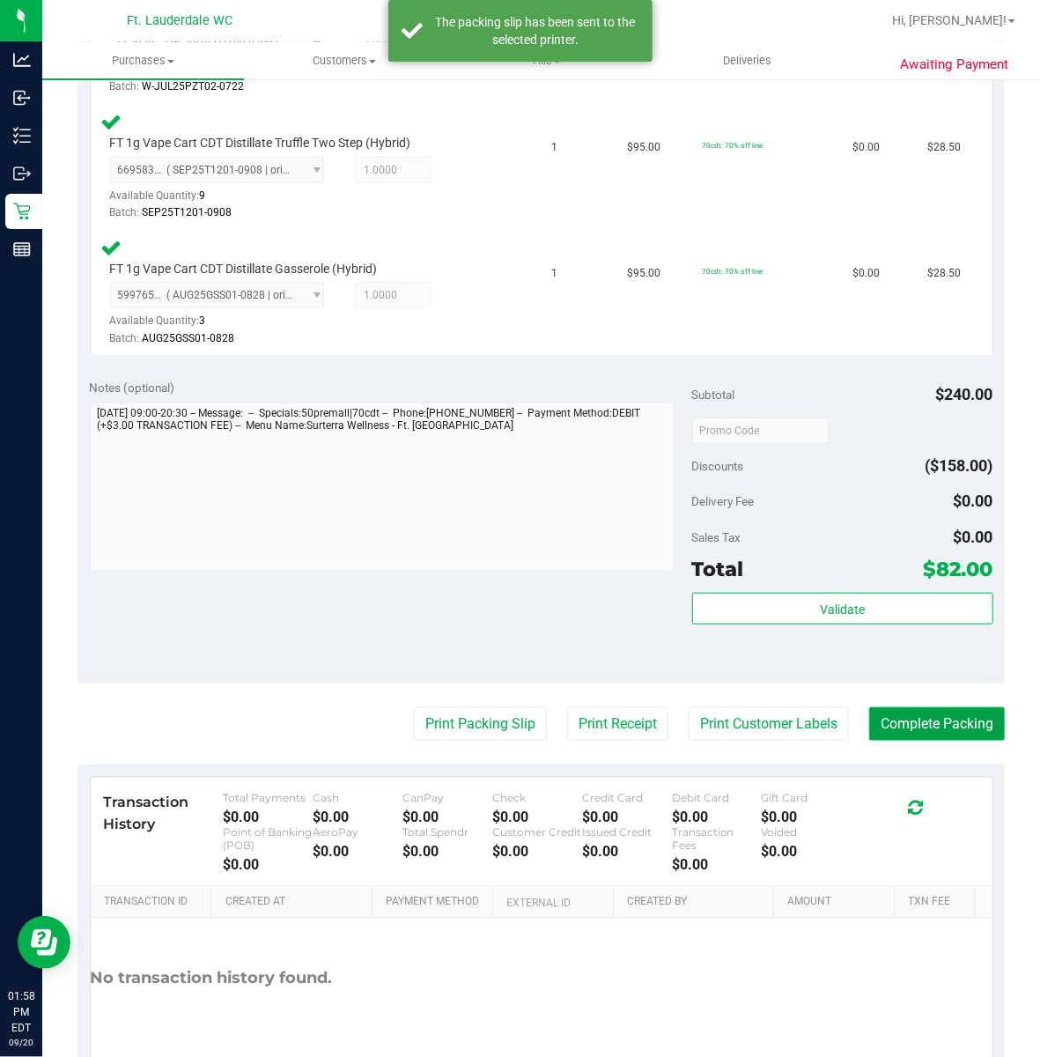
drag, startPoint x: 941, startPoint y: 706, endPoint x: 942, endPoint y: 716, distance: 9.7
click at [941, 707] on button "Complete Packing" at bounding box center [937, 723] width 136 height 33
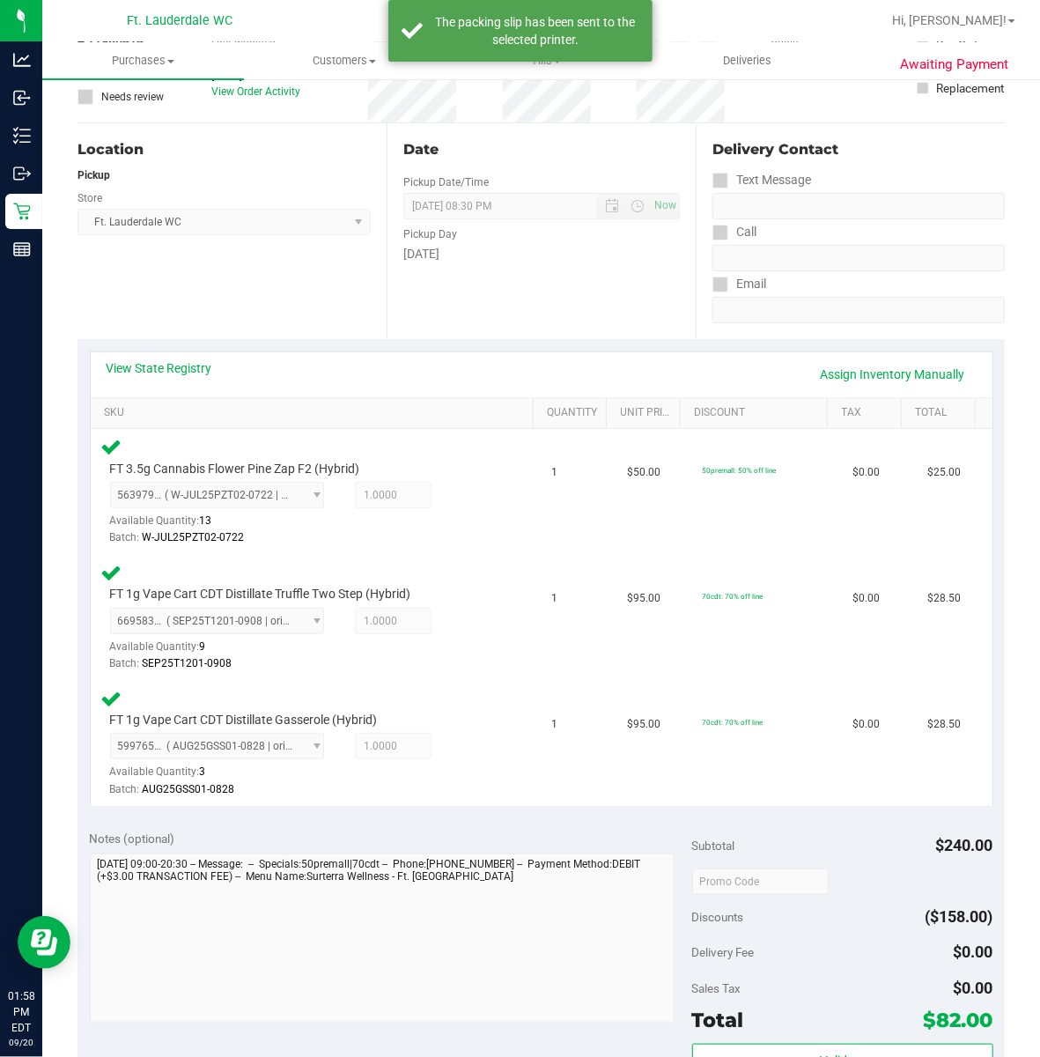
scroll to position [0, 0]
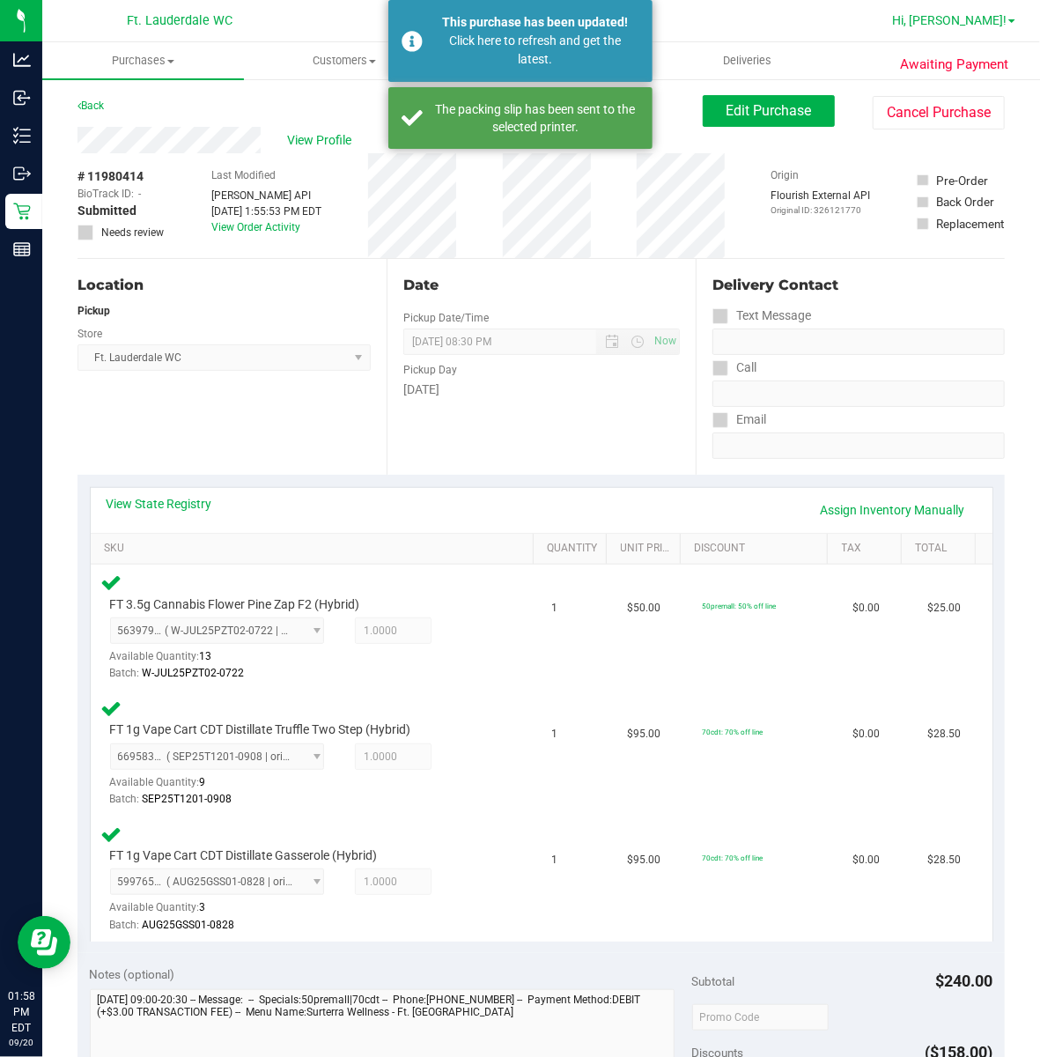
click at [987, 14] on span "Hi, [PERSON_NAME]!" at bounding box center [949, 20] width 115 height 14
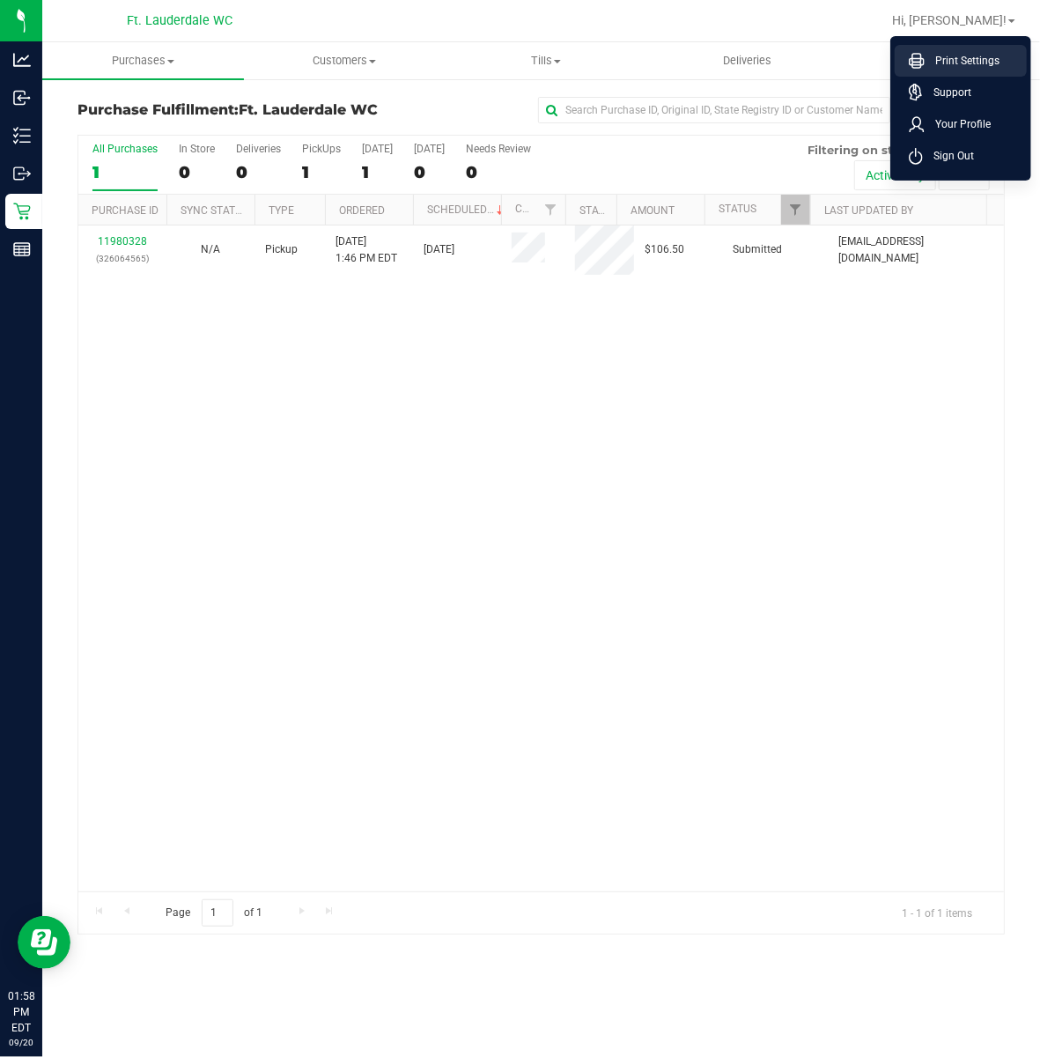
click at [944, 64] on span "Print Settings" at bounding box center [962, 61] width 75 height 18
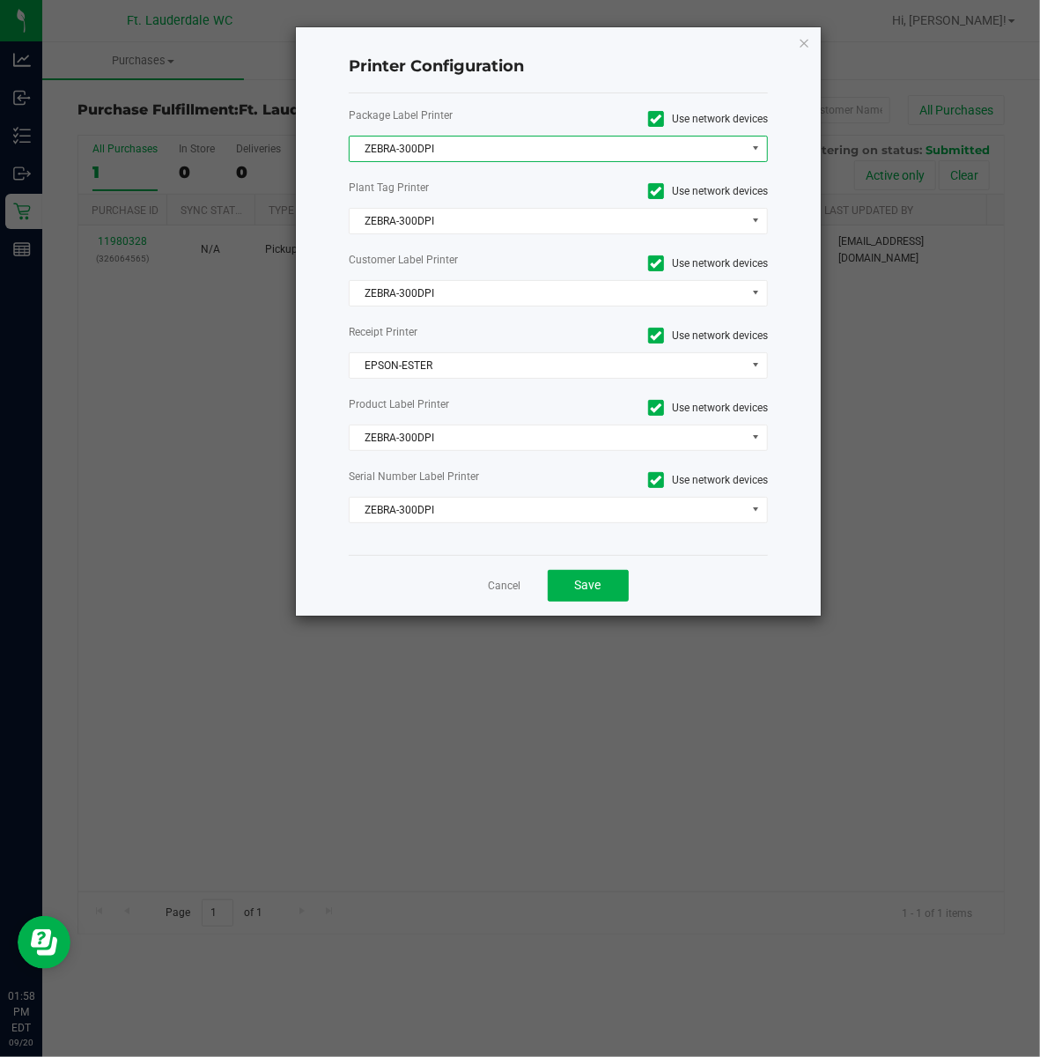
click at [498, 157] on span "ZEBRA-300DPI" at bounding box center [548, 149] width 396 height 25
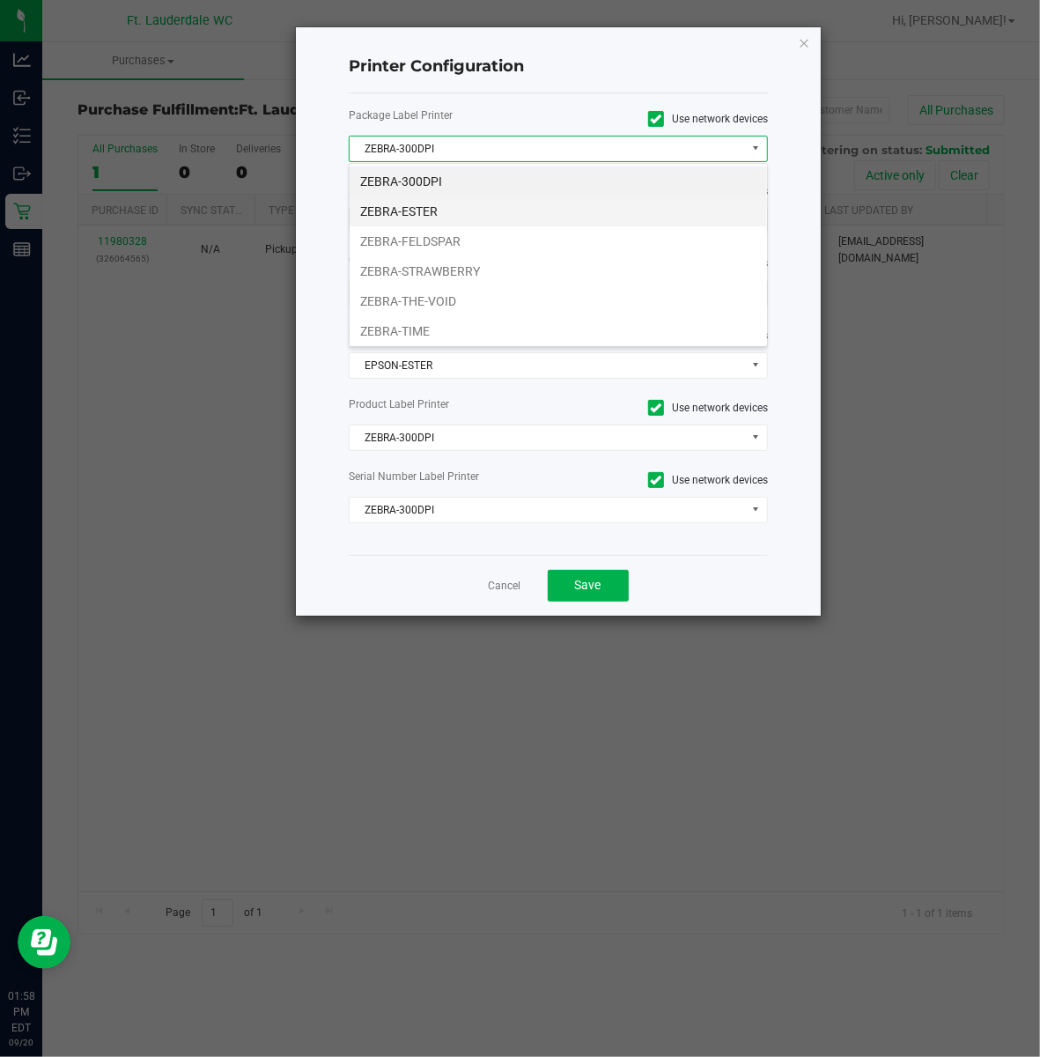
scroll to position [26, 418]
click at [428, 210] on li "ZEBRA-ESTER" at bounding box center [559, 211] width 418 height 30
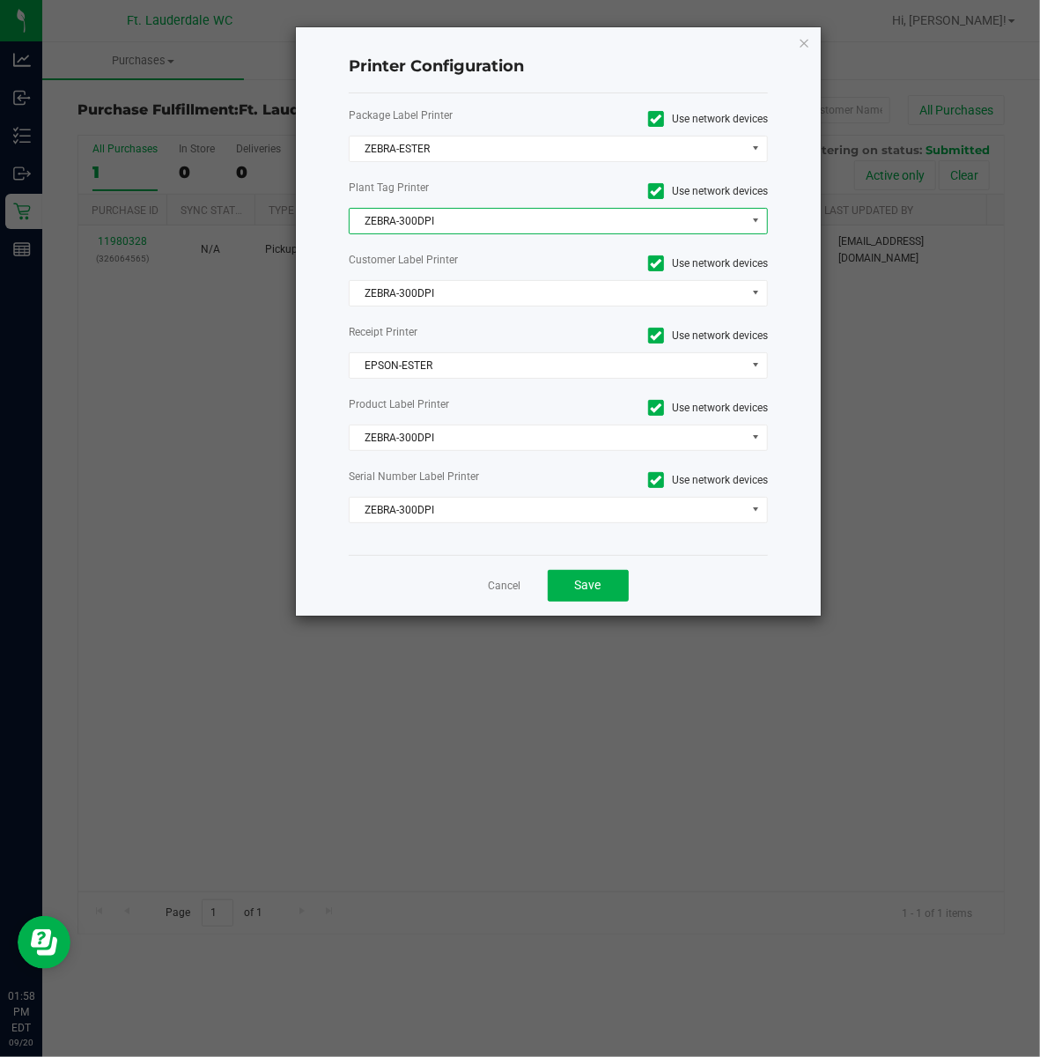
click at [426, 224] on span "ZEBRA-300DPI" at bounding box center [548, 221] width 396 height 25
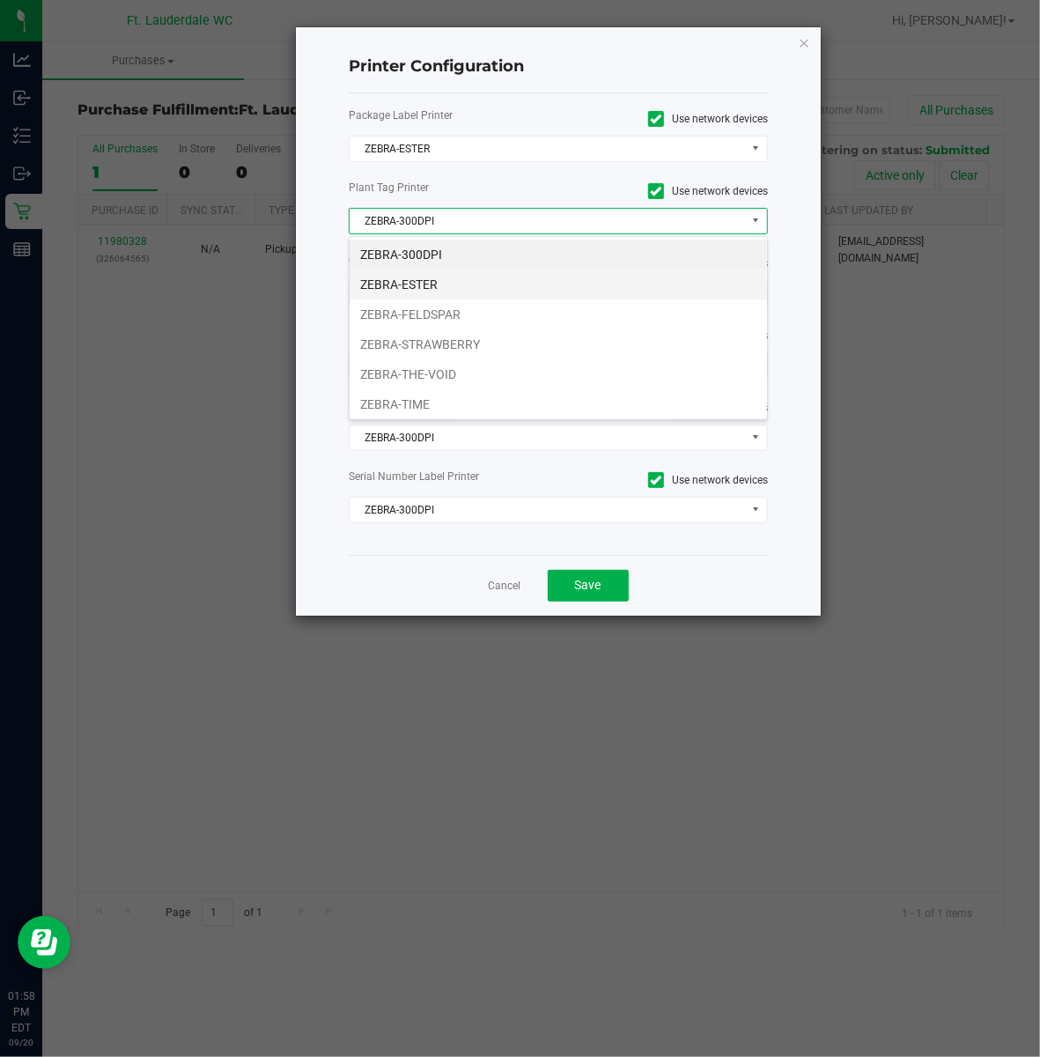
click at [423, 270] on li "ZEBRA-ESTER" at bounding box center [559, 285] width 418 height 30
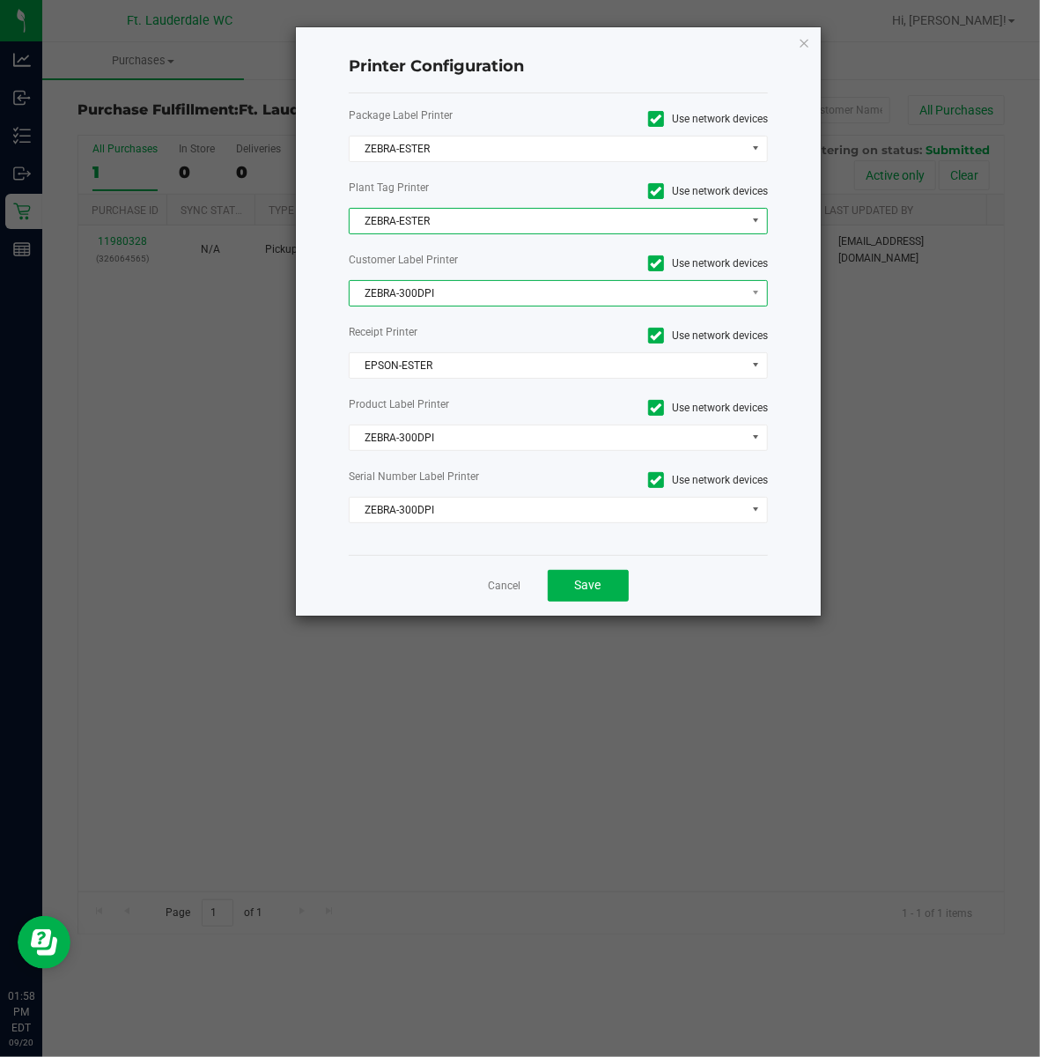
click at [426, 297] on span "ZEBRA-300DPI" at bounding box center [548, 293] width 396 height 25
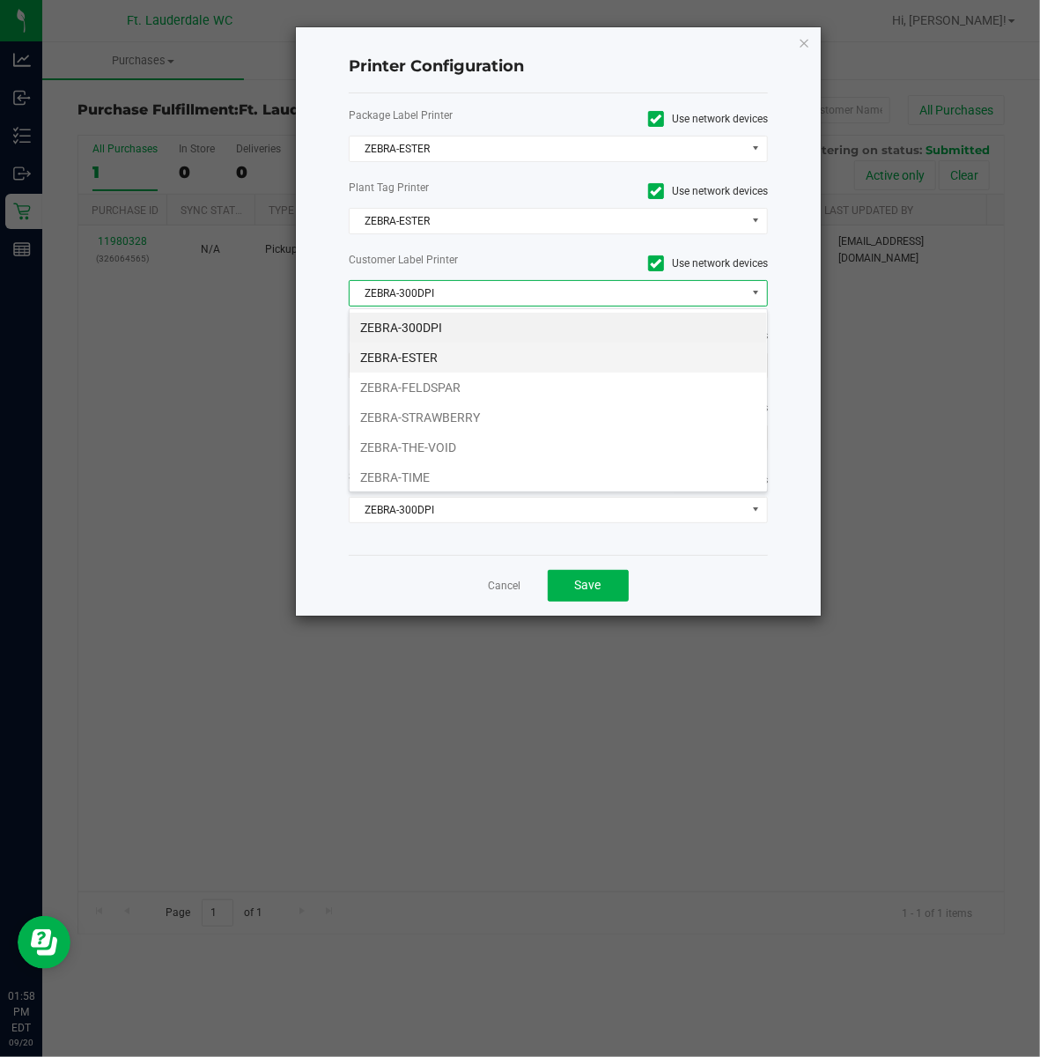
click at [426, 363] on li "ZEBRA-ESTER" at bounding box center [559, 358] width 418 height 30
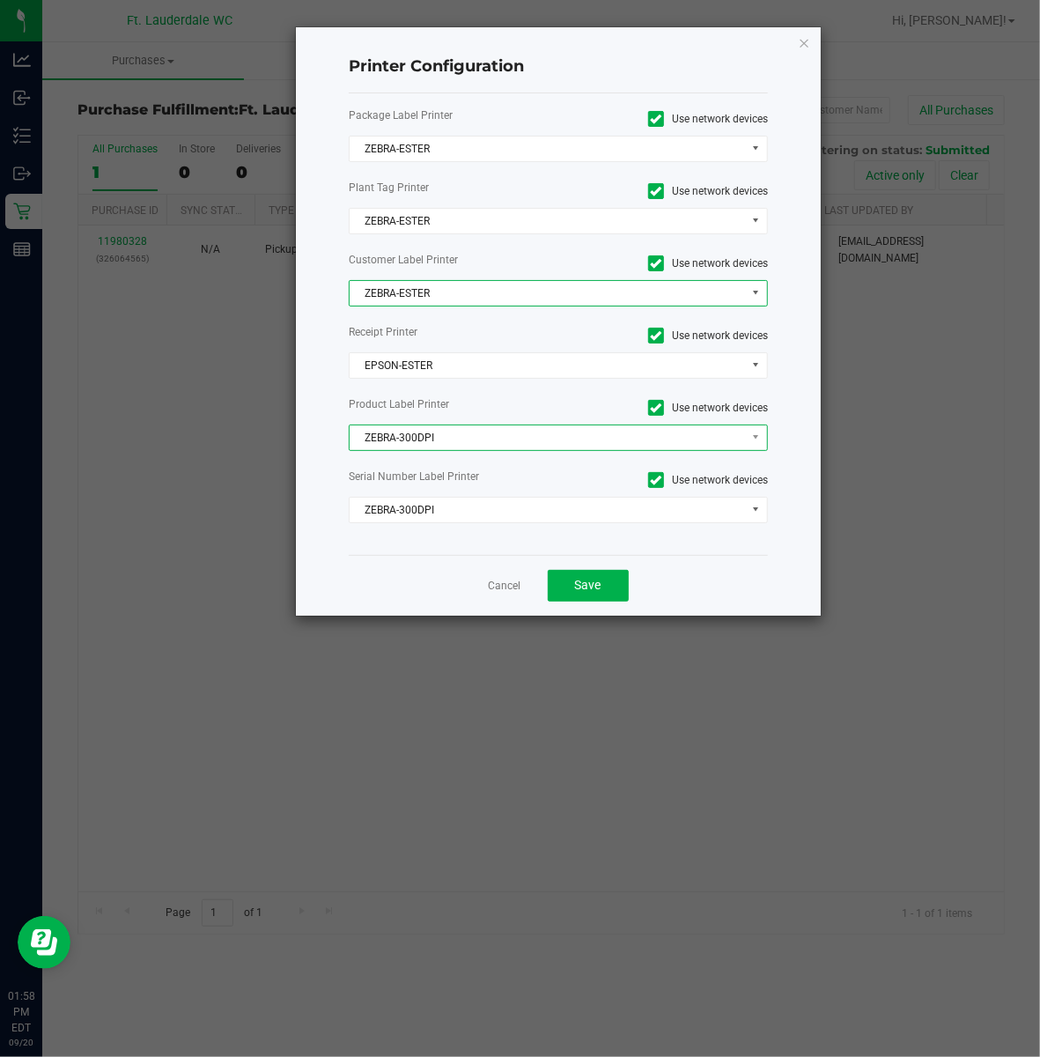
click at [433, 431] on span "ZEBRA-300DPI" at bounding box center [548, 437] width 396 height 25
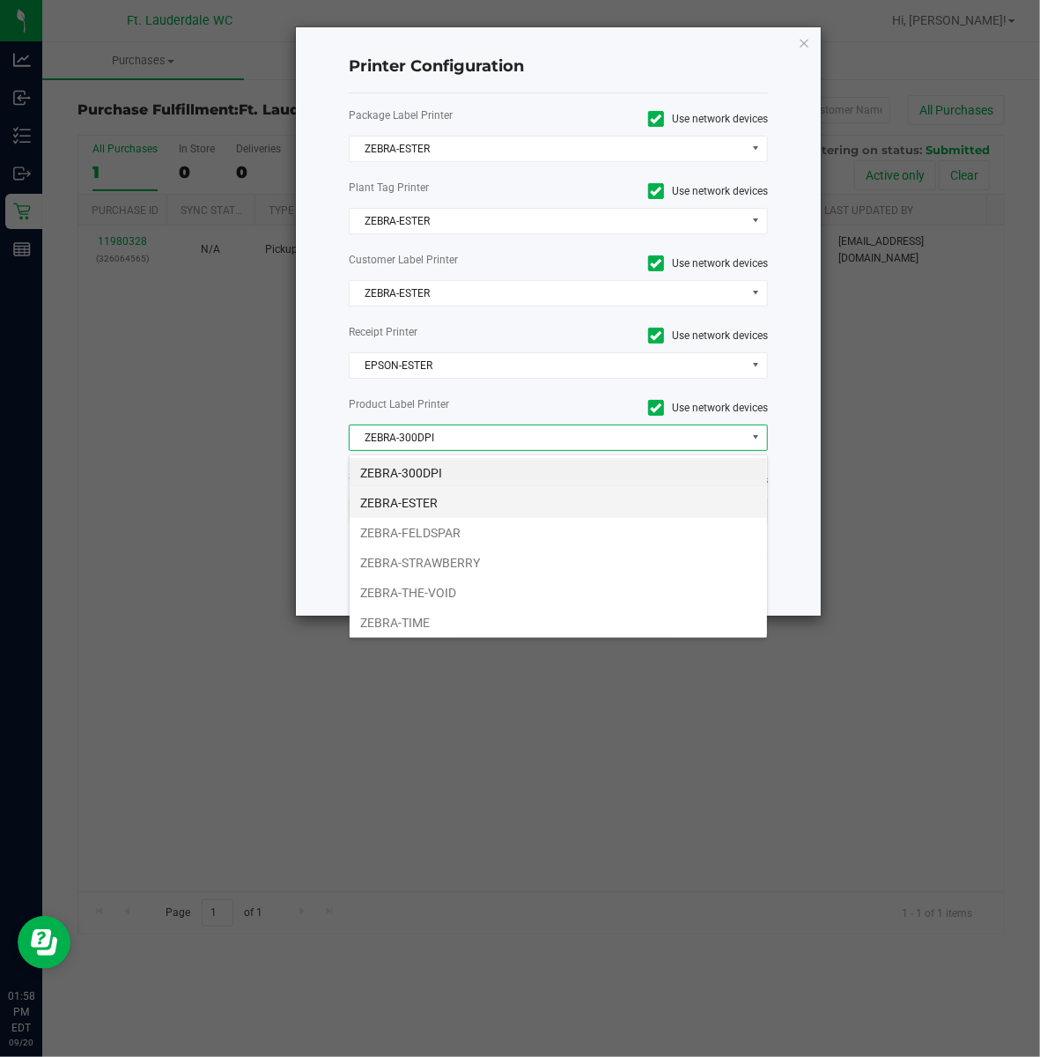
click at [423, 497] on li "ZEBRA-ESTER" at bounding box center [559, 503] width 418 height 30
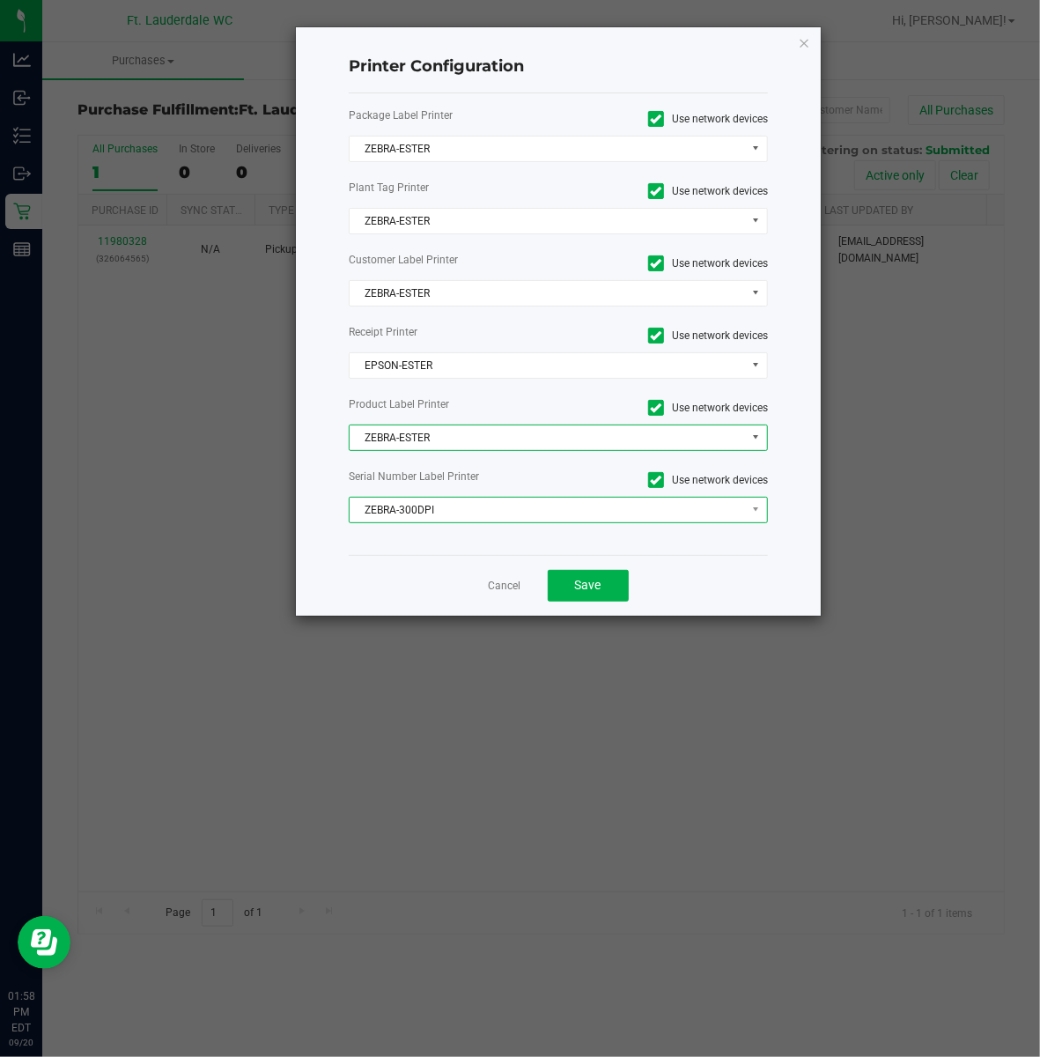
click at [417, 522] on span "ZEBRA-300DPI" at bounding box center [548, 510] width 396 height 25
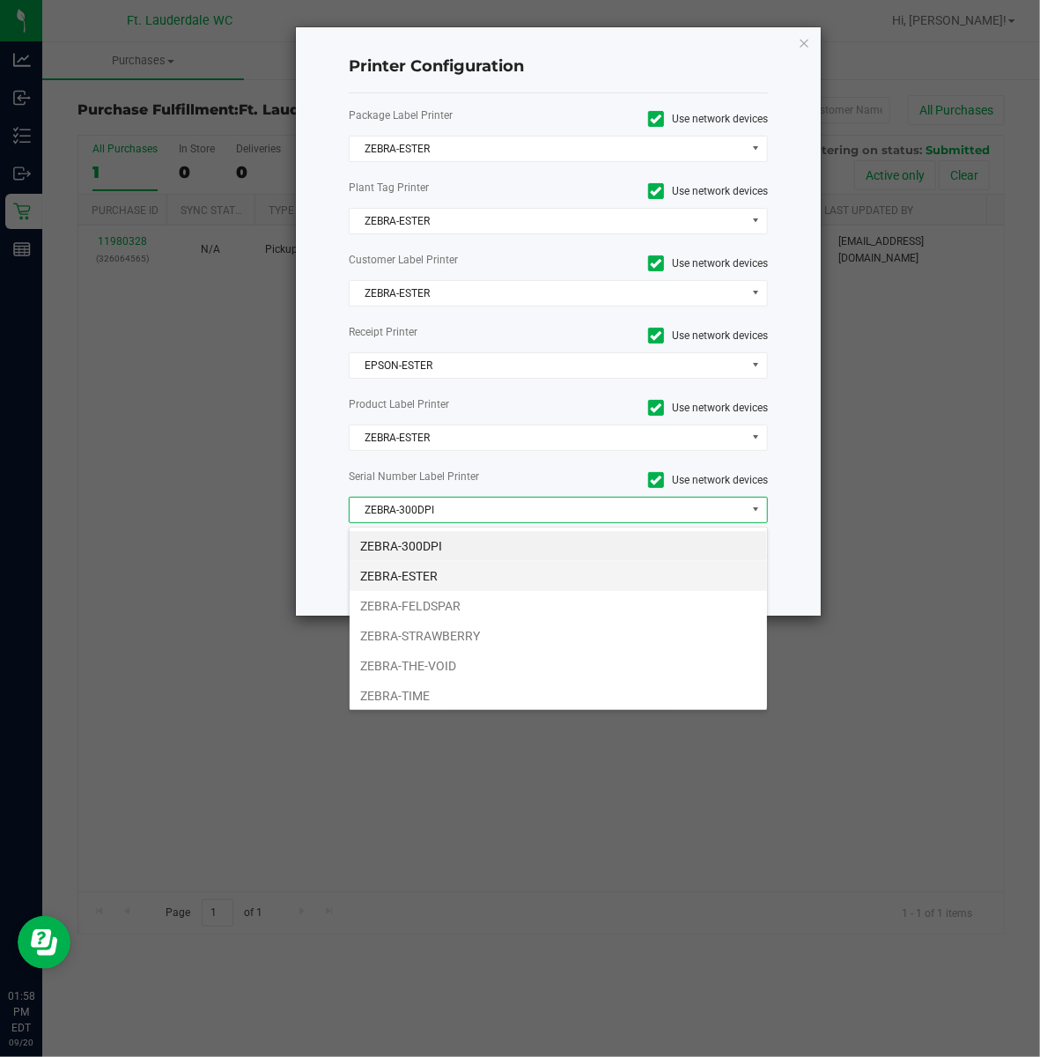
click at [421, 567] on li "ZEBRA-ESTER" at bounding box center [559, 576] width 418 height 30
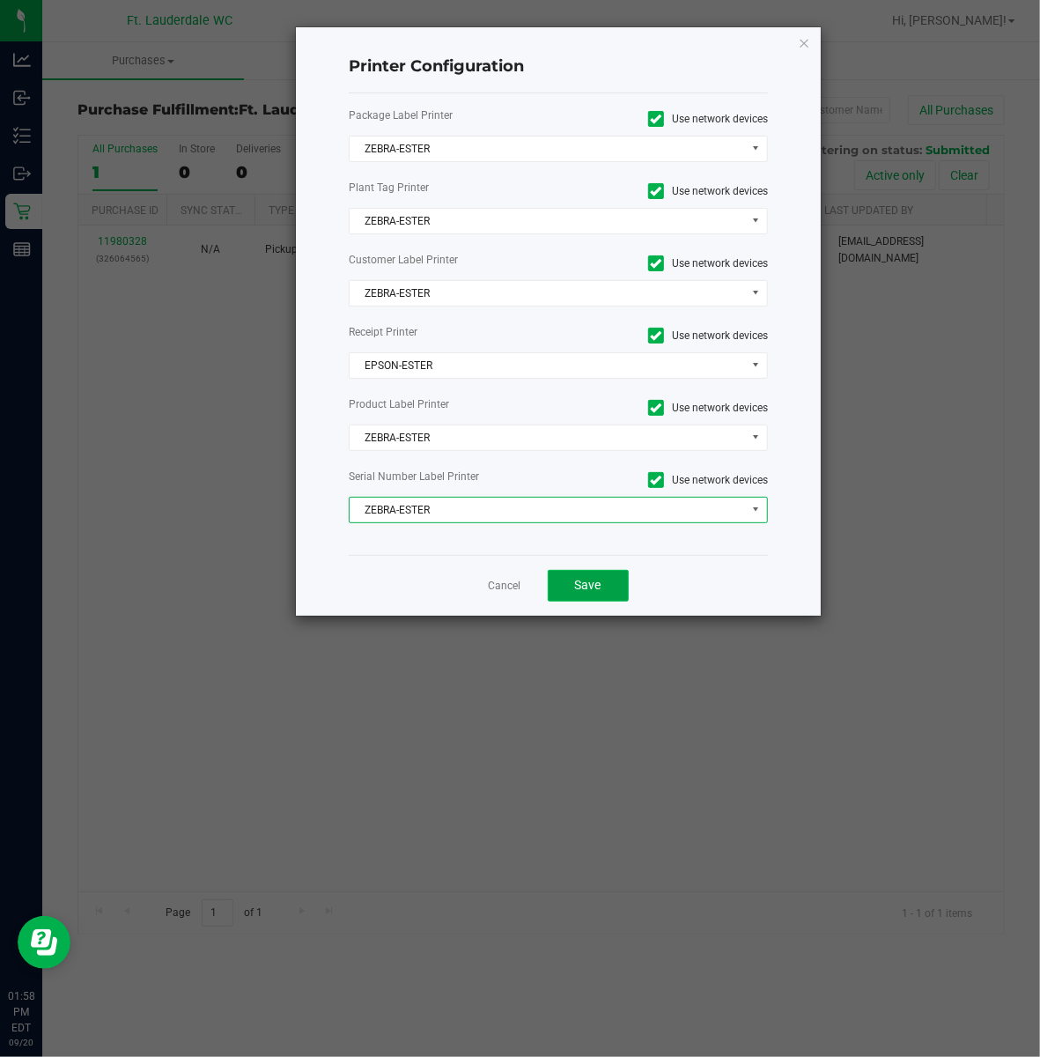
click at [575, 581] on span "Save" at bounding box center [588, 585] width 26 height 14
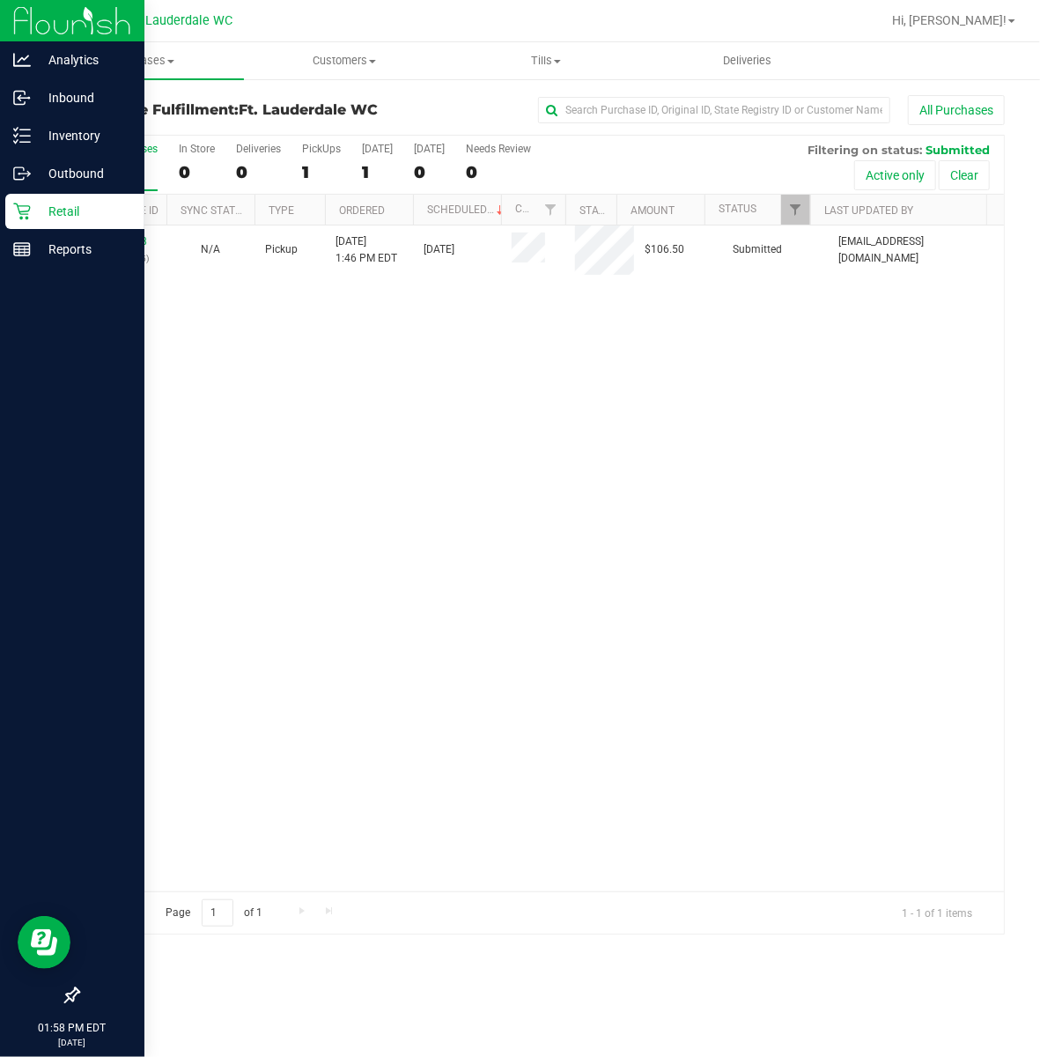
click at [39, 202] on p "Retail" at bounding box center [84, 211] width 106 height 21
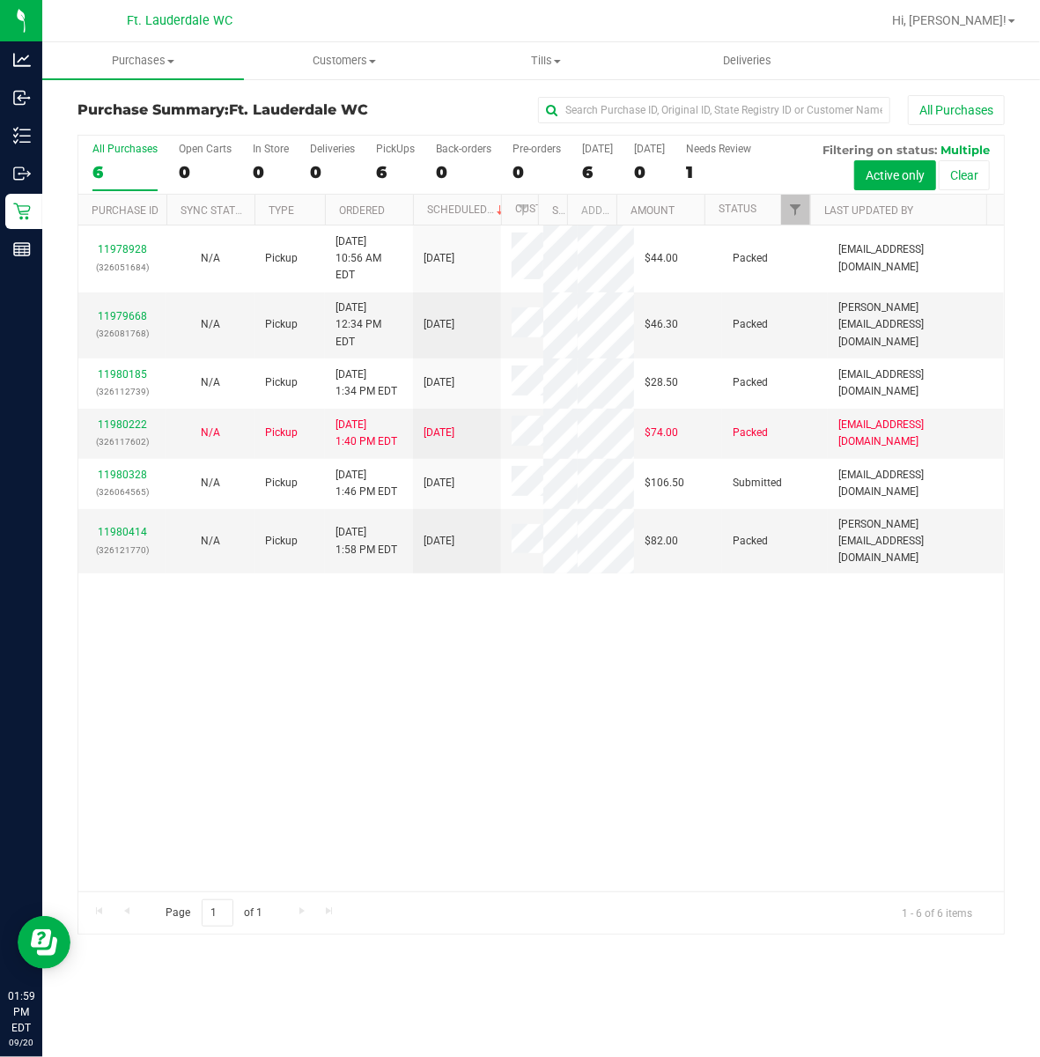
click at [365, 795] on div "11978928 (326051684) N/A Pickup 9/20/2025 10:56 AM EDT 9/20/2025 $44.00 Packed …" at bounding box center [541, 559] width 926 height 666
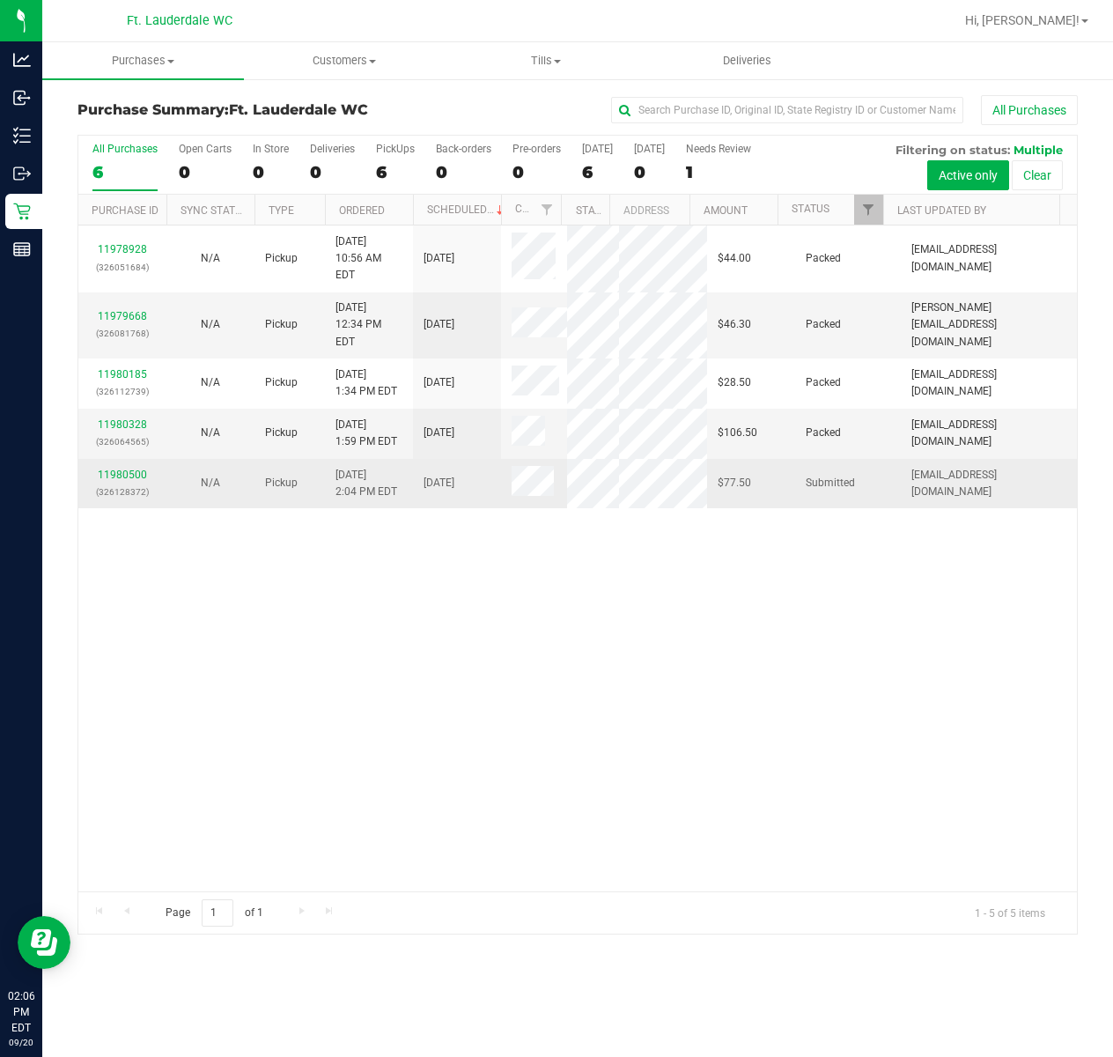
click at [118, 484] on p "(326128372)" at bounding box center [122, 492] width 67 height 17
click at [115, 469] on link "11980500" at bounding box center [122, 475] width 49 height 12
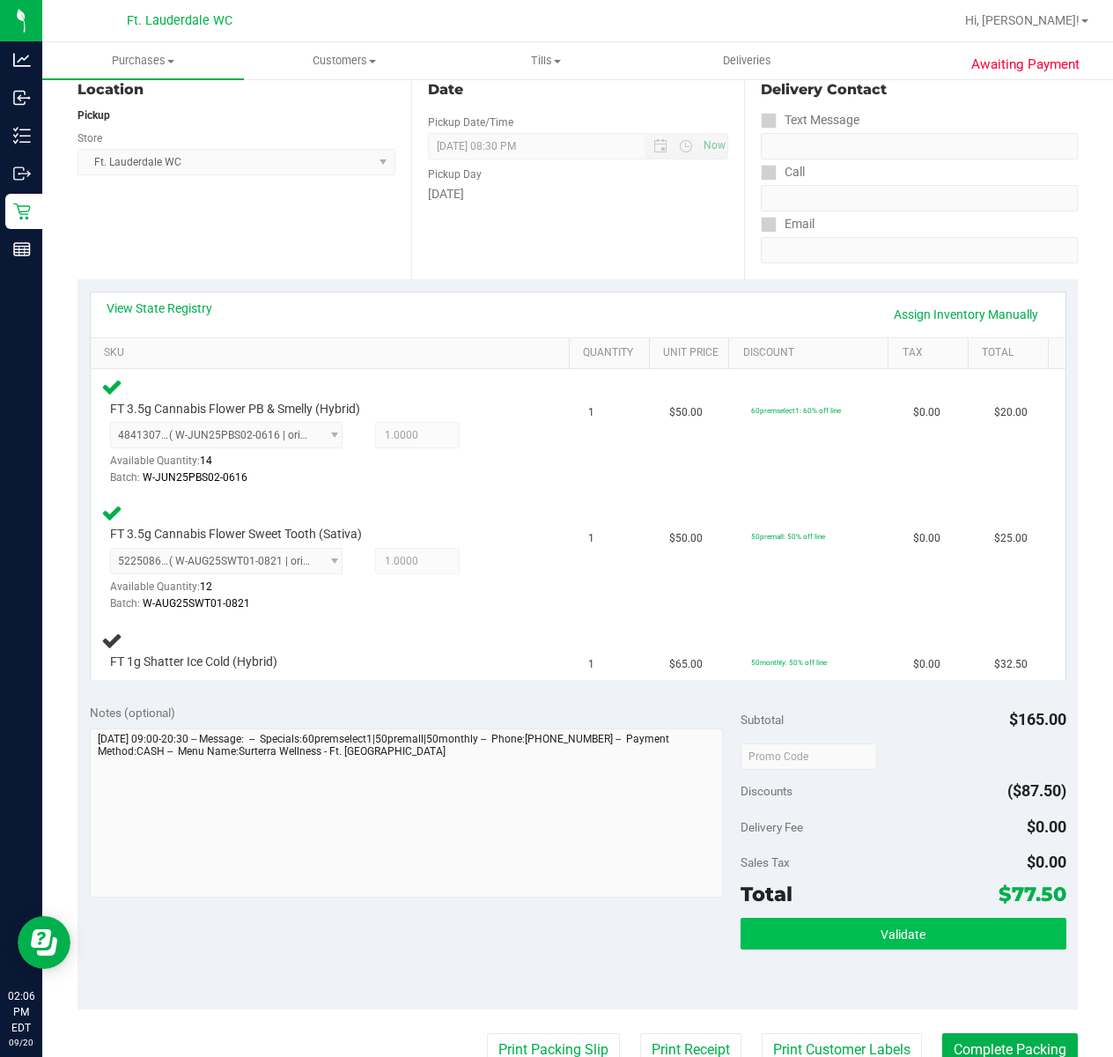
scroll to position [234, 0]
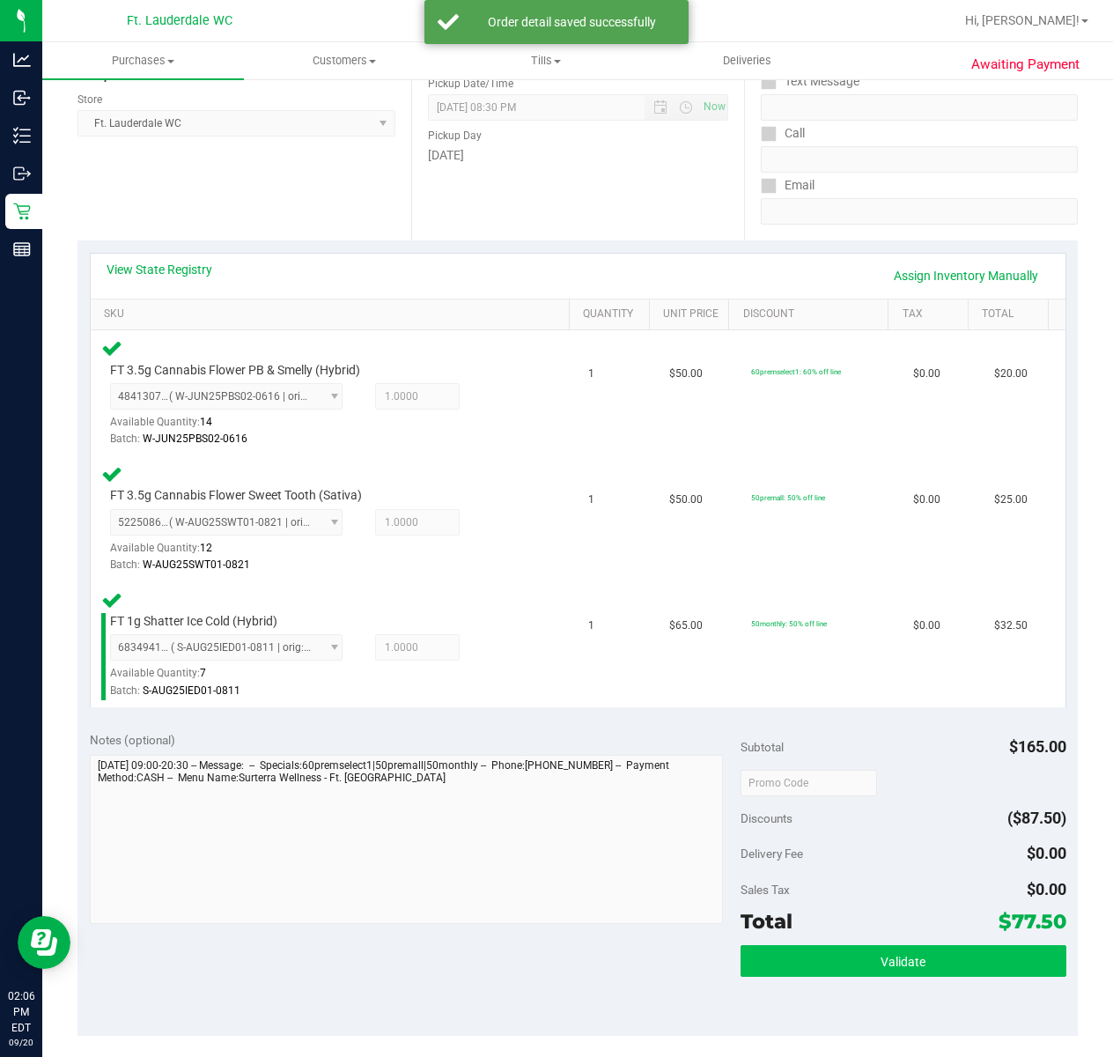
click at [851, 889] on div "Sales Tax $0.00" at bounding box center [904, 890] width 326 height 32
click at [836, 950] on button "Validate" at bounding box center [904, 961] width 326 height 32
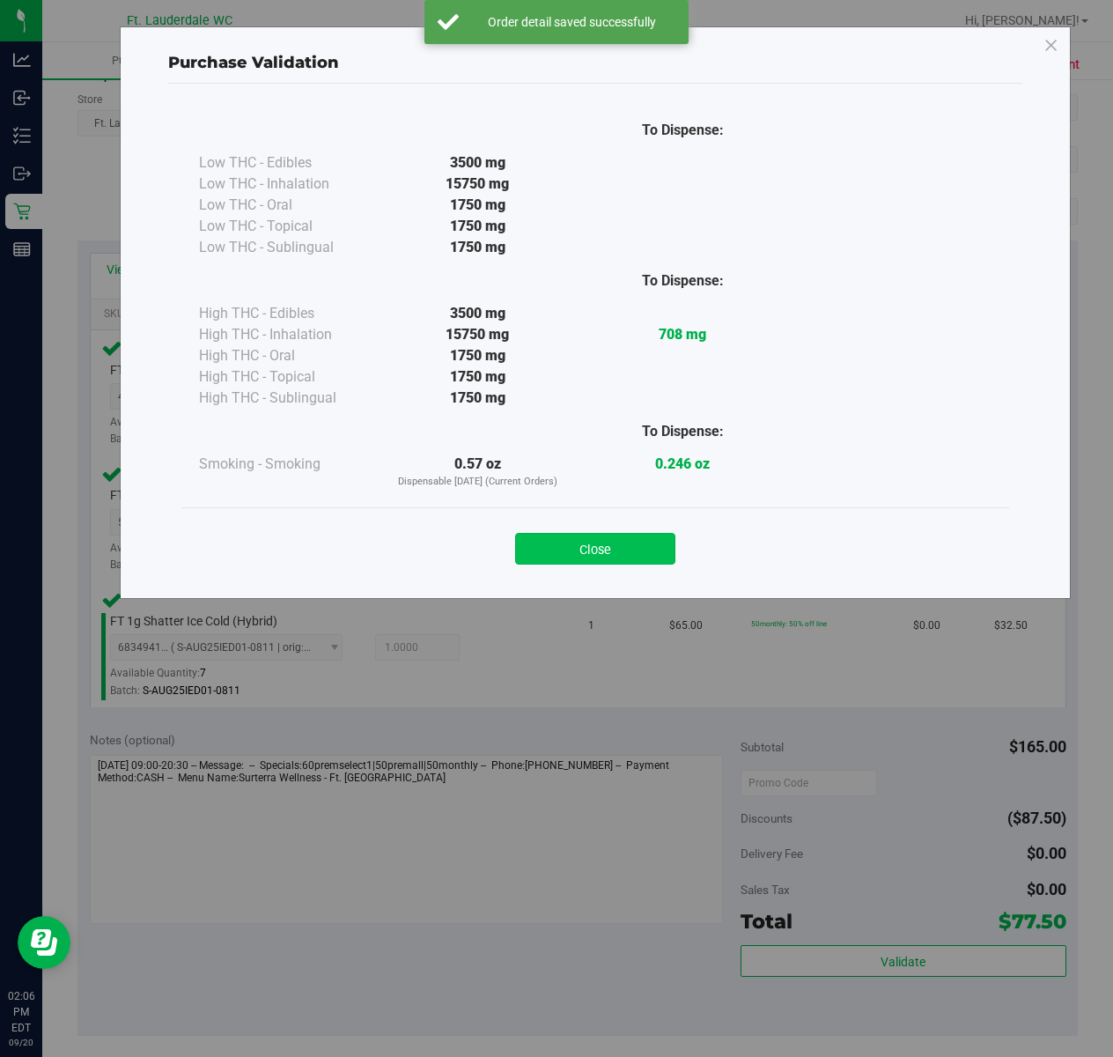
click at [530, 546] on button "Close" at bounding box center [595, 549] width 160 height 32
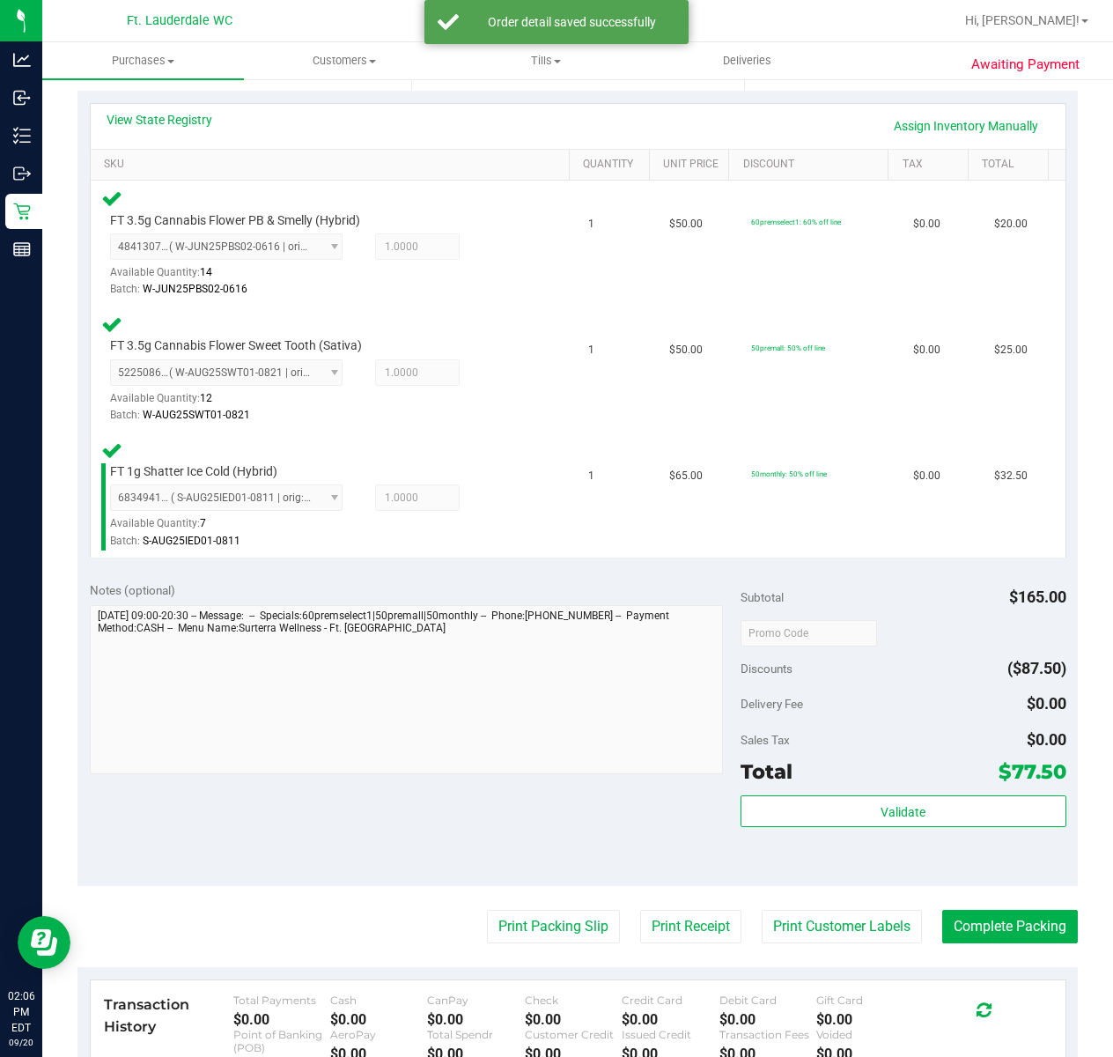
scroll to position [470, 0]
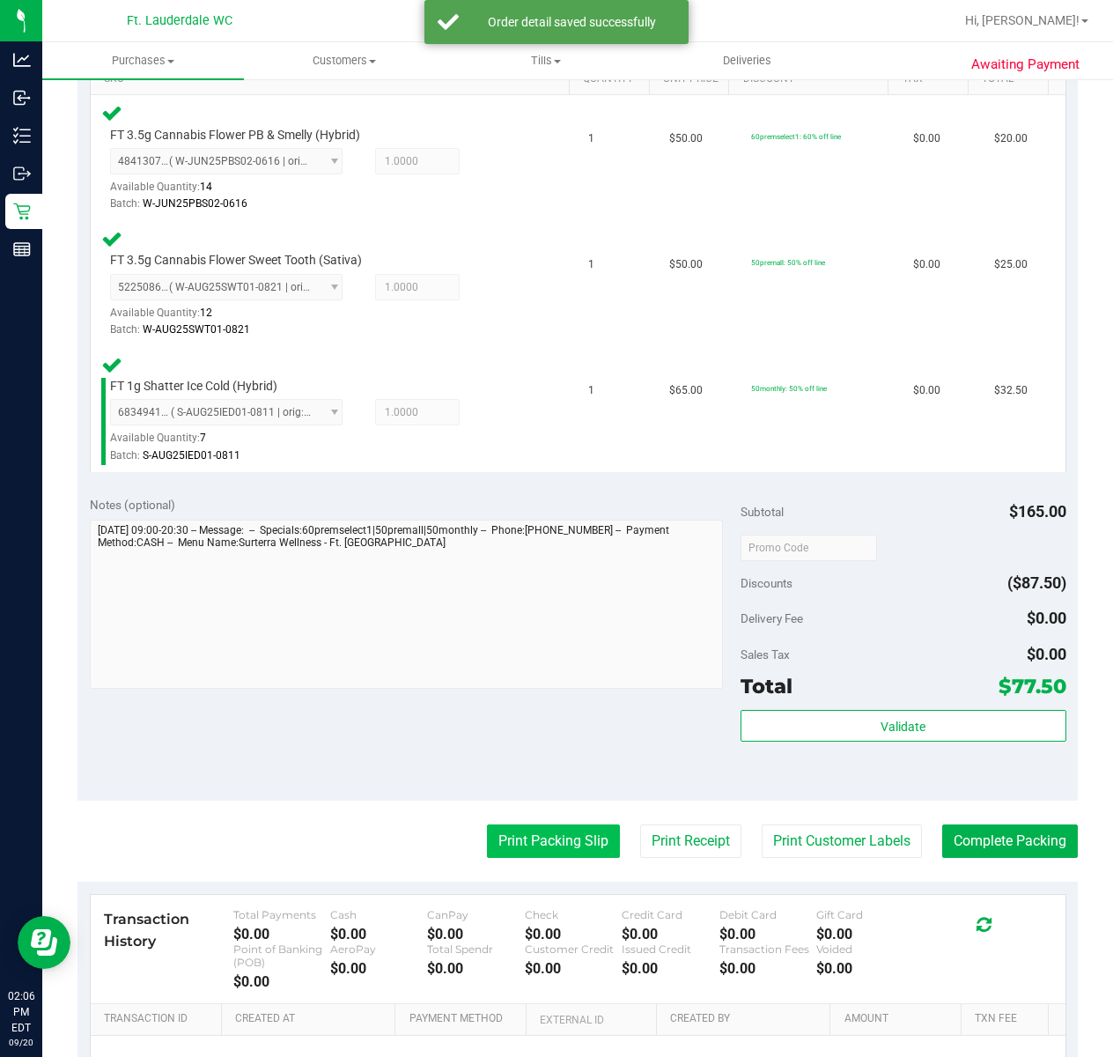
click at [547, 829] on button "Print Packing Slip" at bounding box center [553, 841] width 133 height 33
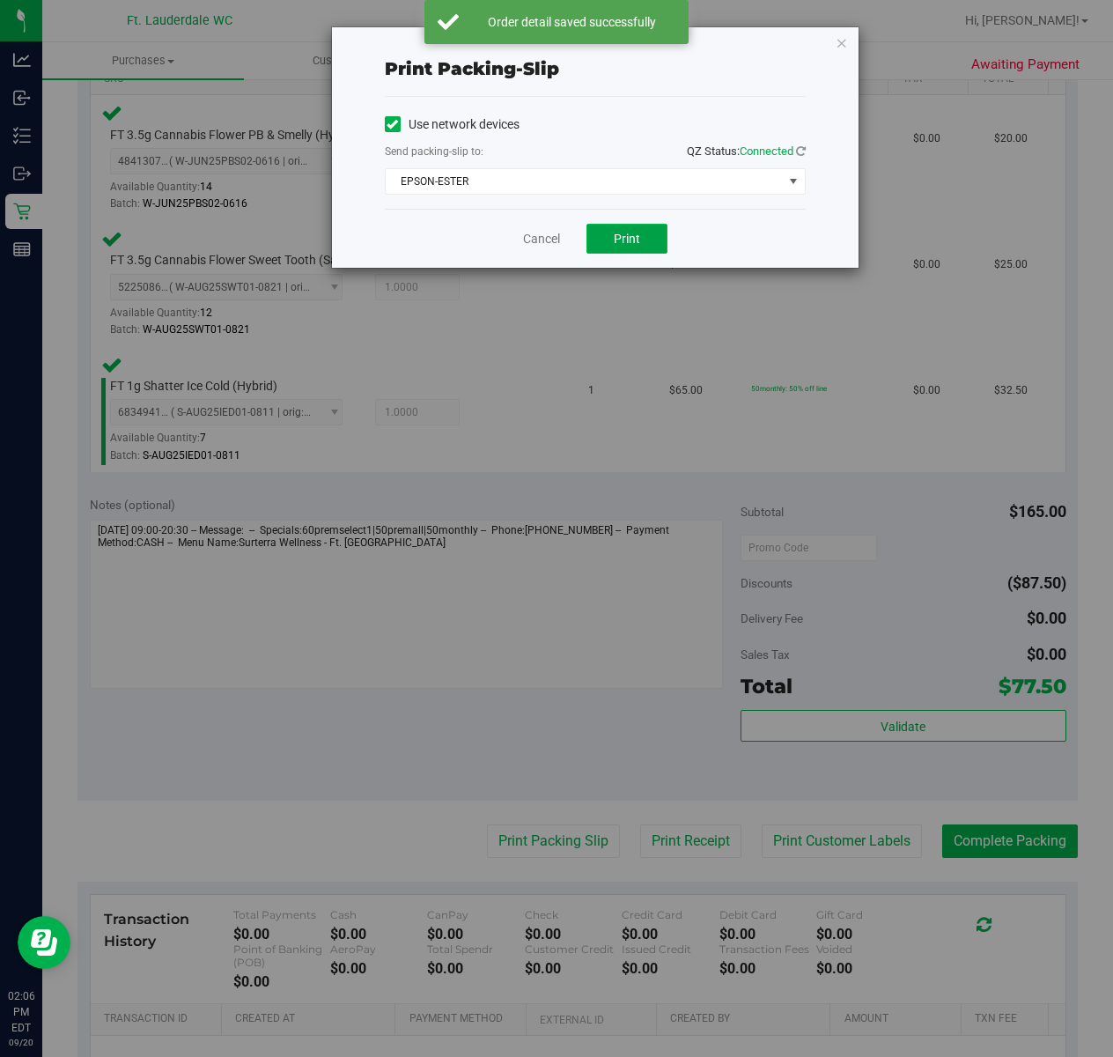
click at [601, 233] on button "Print" at bounding box center [627, 239] width 81 height 30
click at [527, 231] on link "Cancel" at bounding box center [541, 239] width 37 height 18
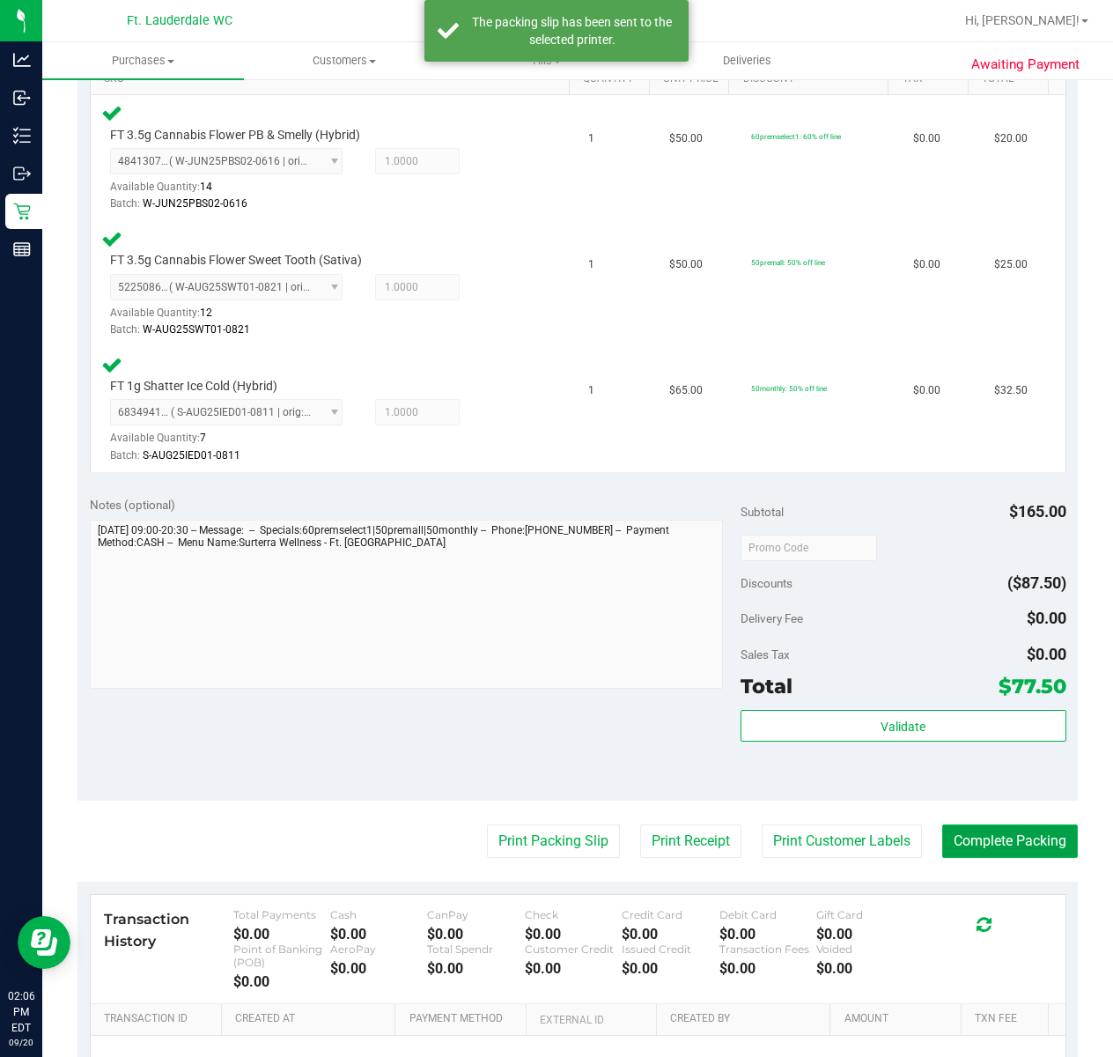
click at [1023, 837] on button "Complete Packing" at bounding box center [1011, 841] width 136 height 33
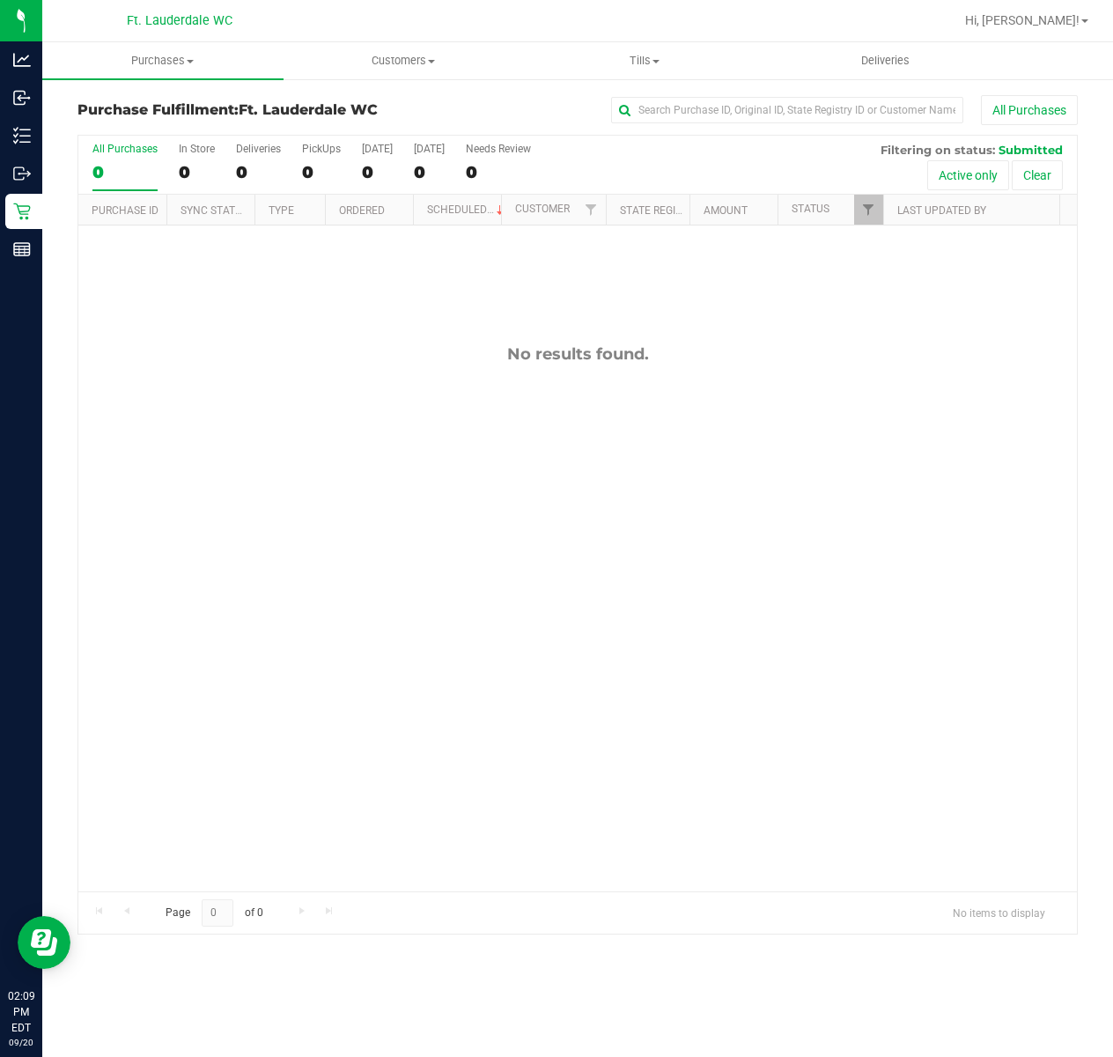
click at [136, 413] on div "No results found." at bounding box center [577, 618] width 999 height 785
click at [211, 579] on div "No results found." at bounding box center [577, 618] width 999 height 785
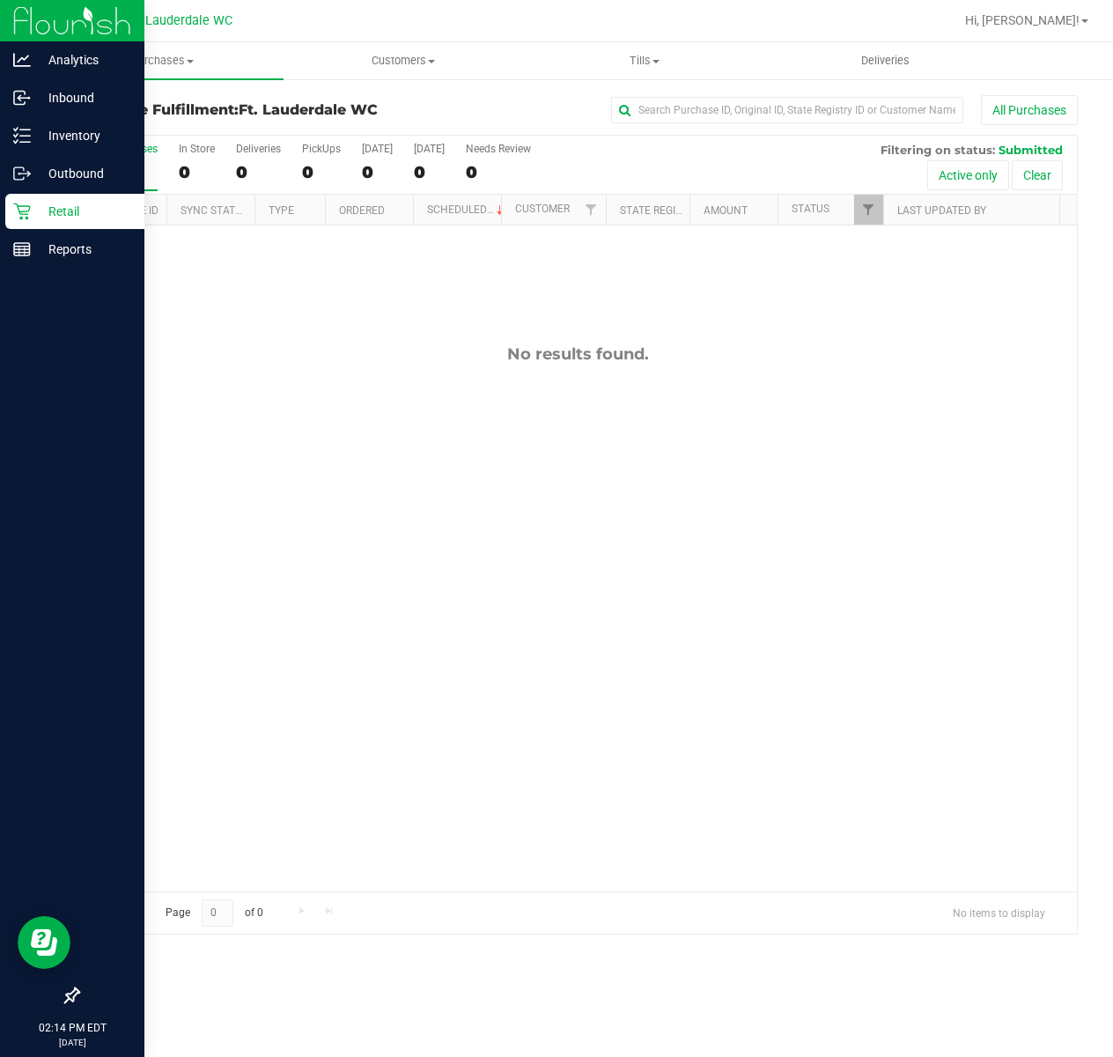
click at [21, 210] on icon at bounding box center [22, 212] width 18 height 18
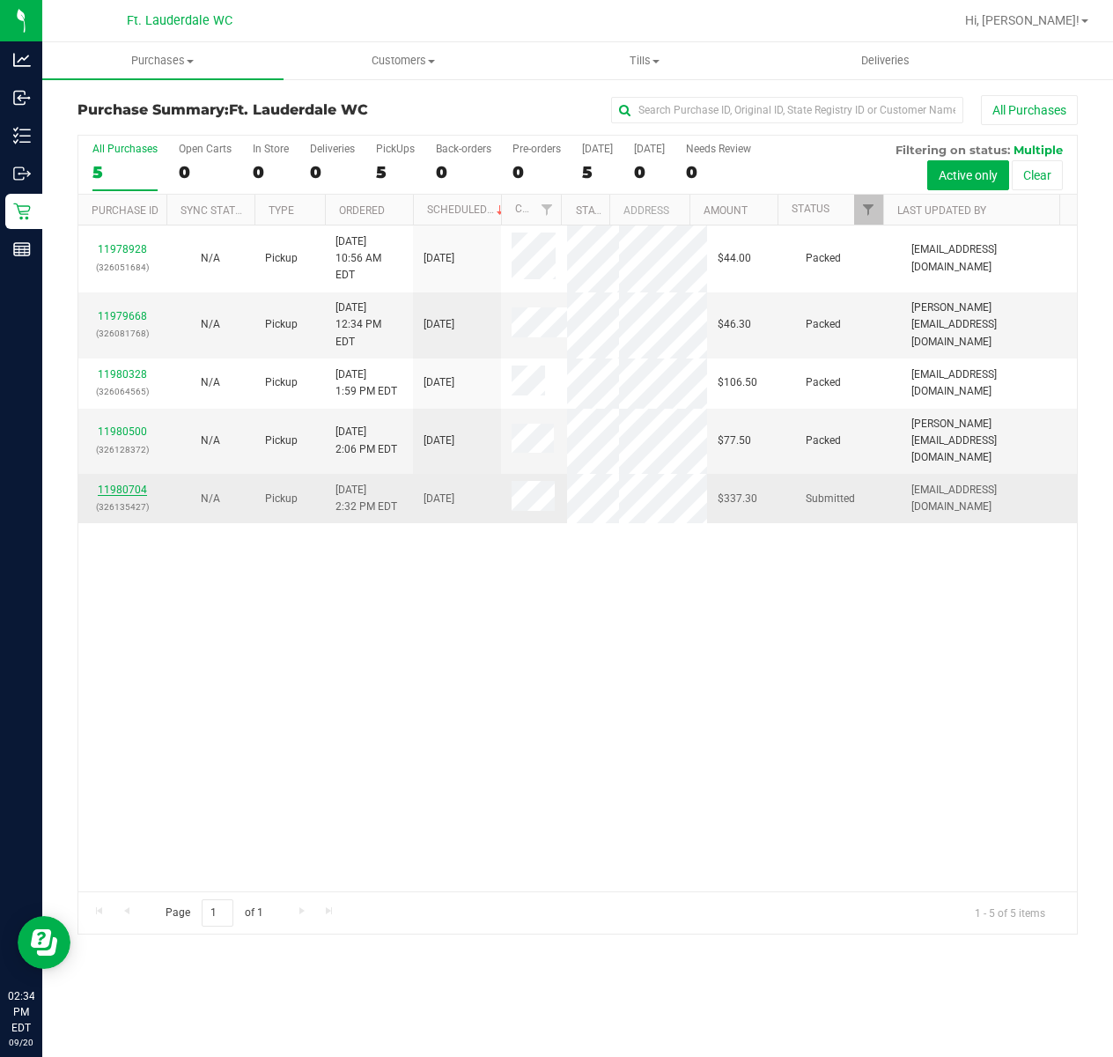
click at [122, 484] on link "11980704" at bounding box center [122, 490] width 49 height 12
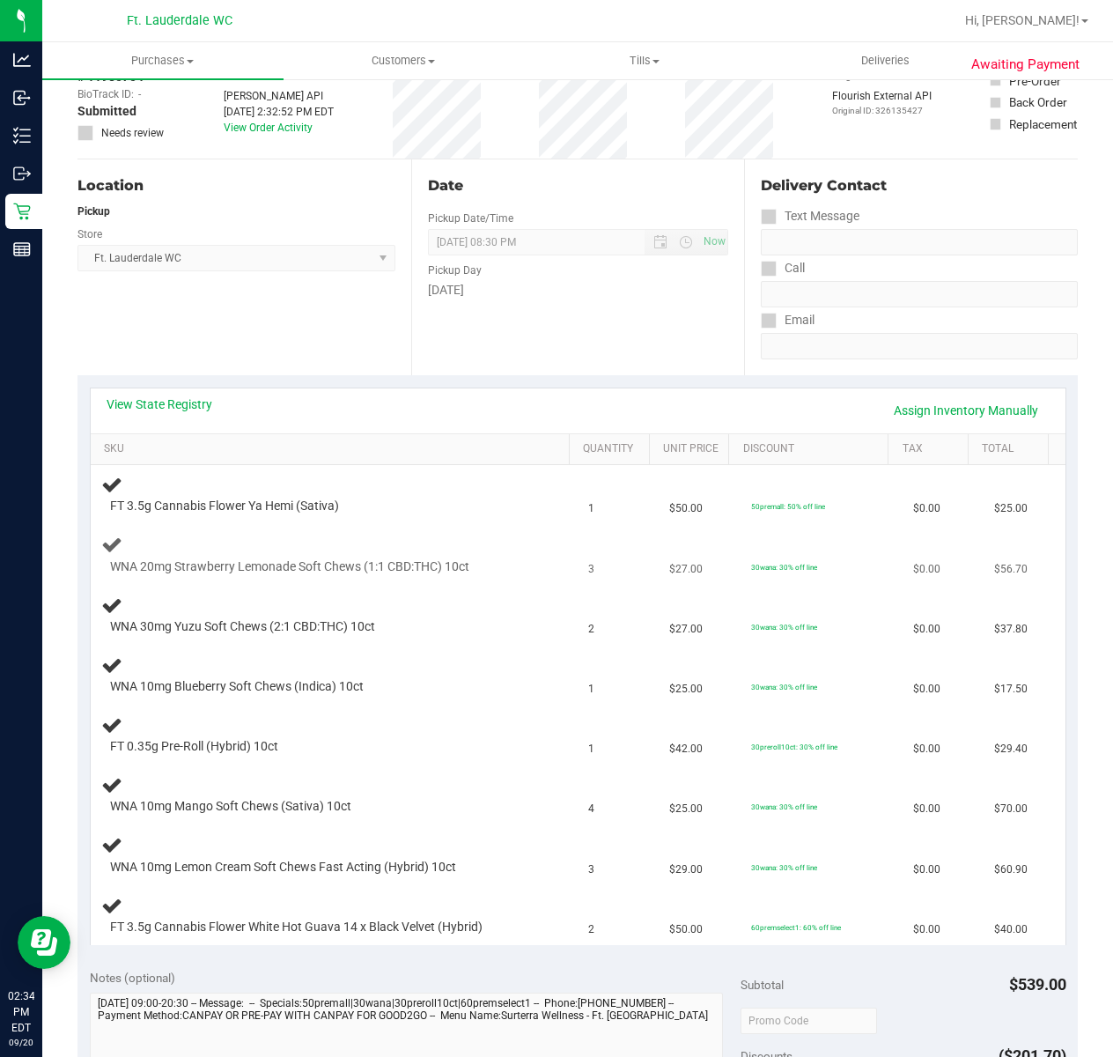
scroll to position [234, 0]
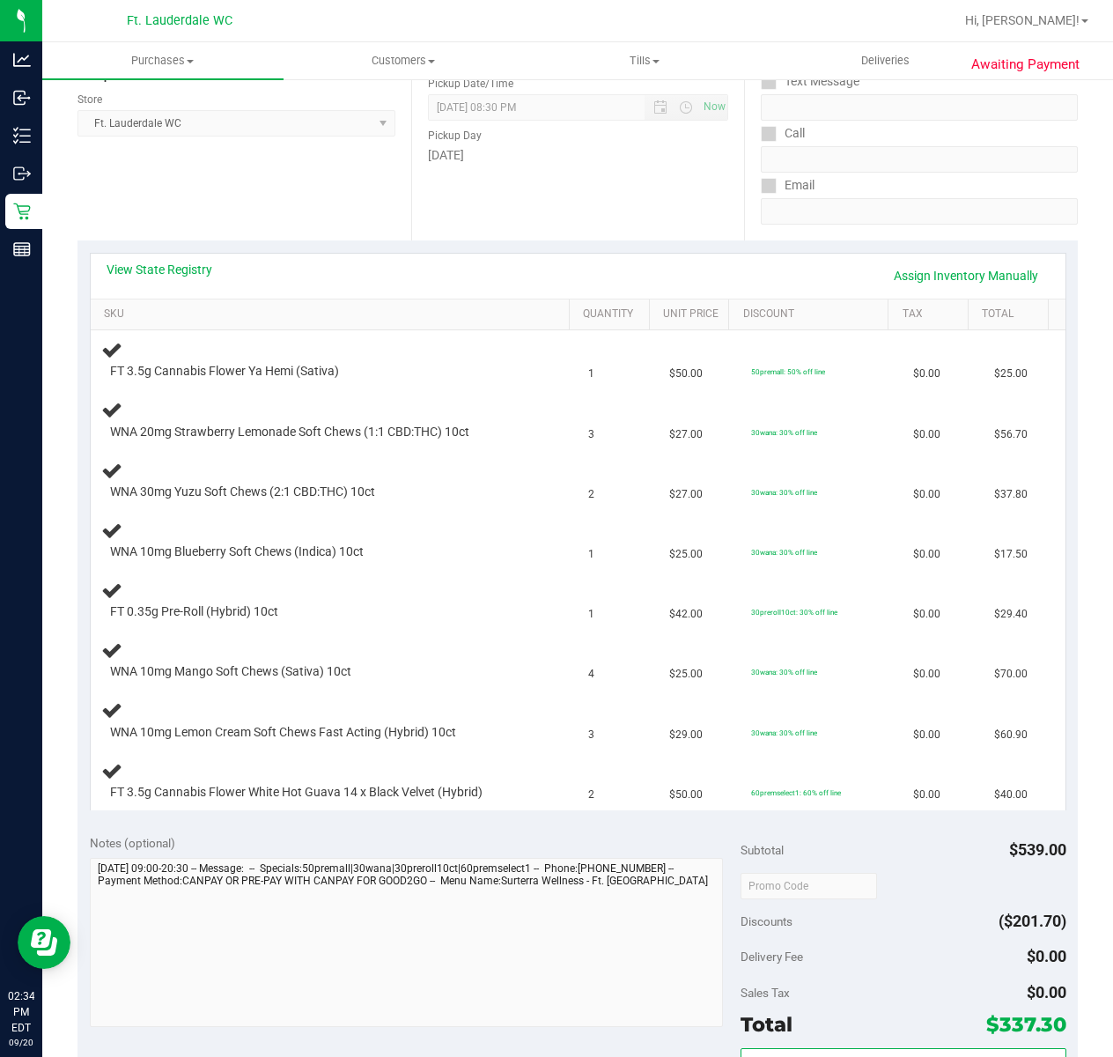
click at [210, 258] on div "View State Registry Assign Inventory Manually" at bounding box center [578, 276] width 975 height 45
click at [203, 261] on link "View State Registry" at bounding box center [160, 270] width 106 height 18
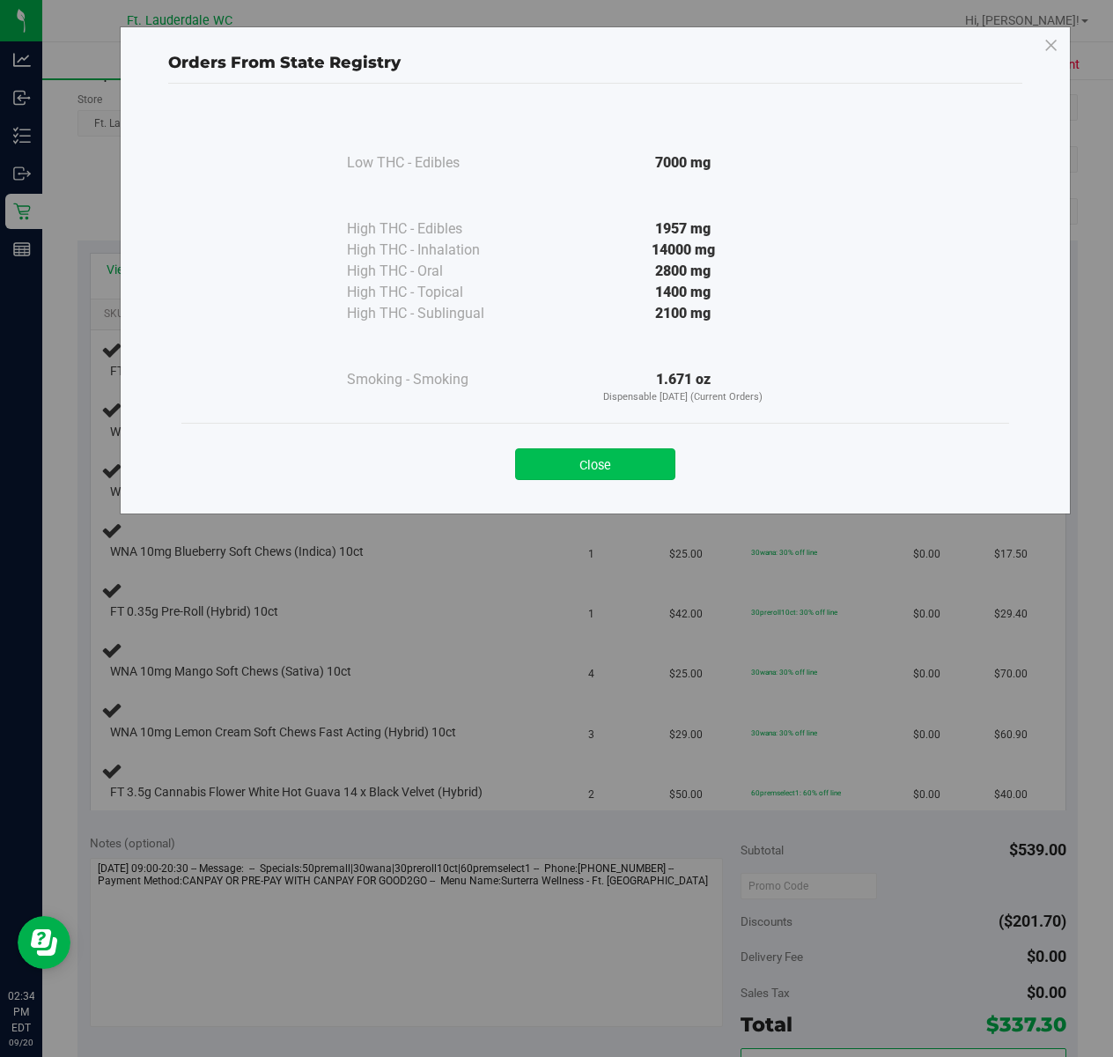
click at [587, 458] on button "Close" at bounding box center [595, 464] width 160 height 32
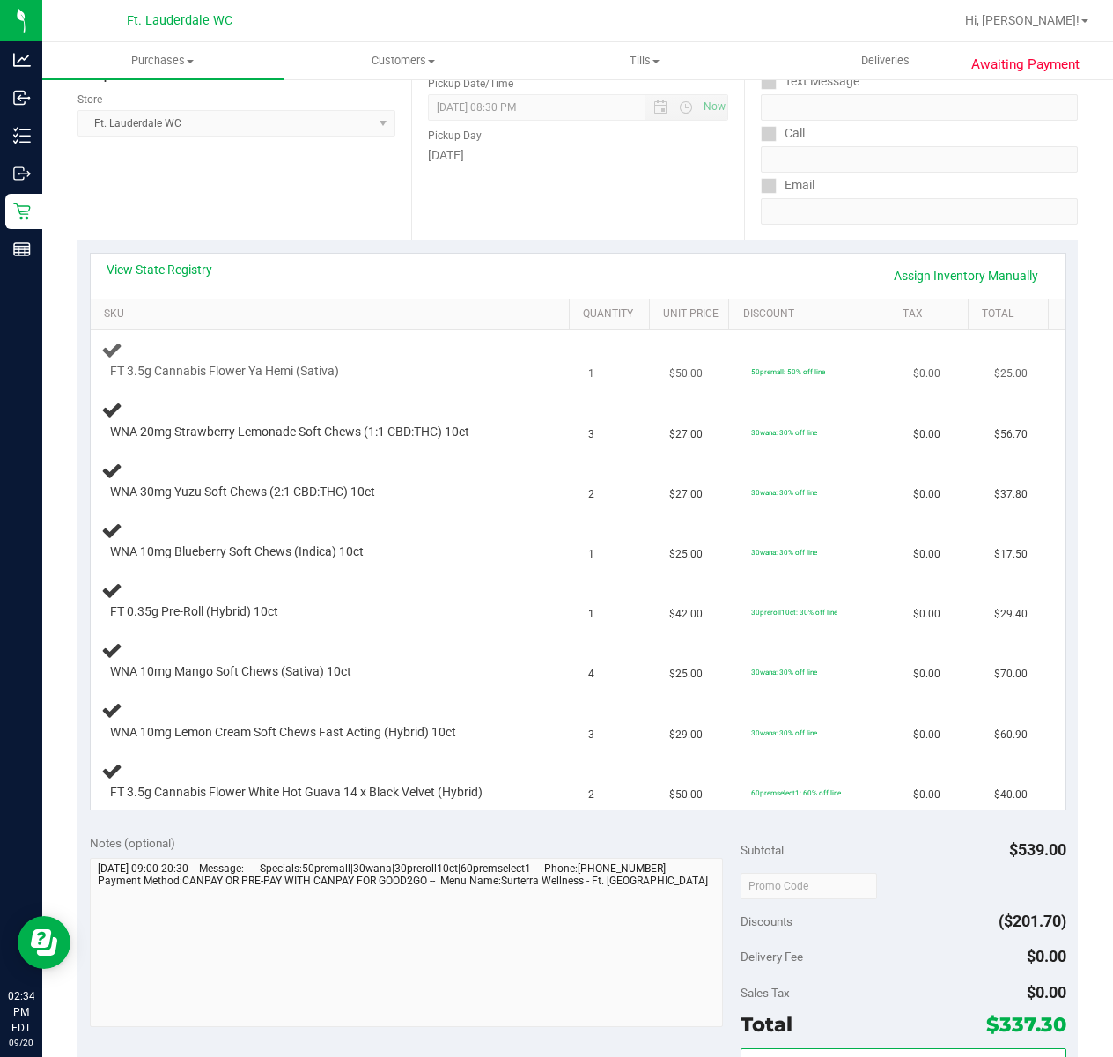
click at [582, 367] on td "1" at bounding box center [618, 360] width 81 height 60
click at [176, 273] on link "View State Registry" at bounding box center [160, 270] width 106 height 18
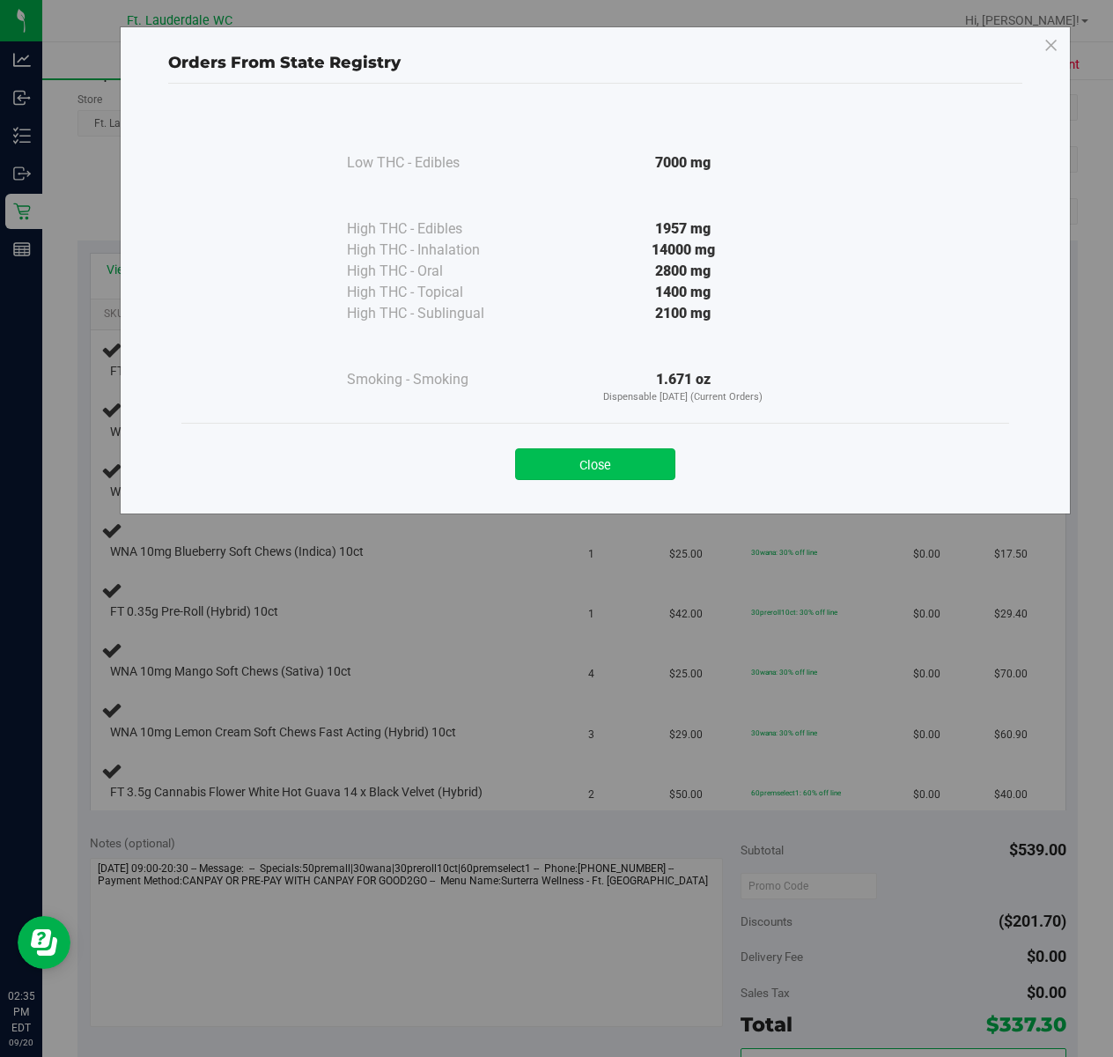
click at [607, 467] on button "Close" at bounding box center [595, 464] width 160 height 32
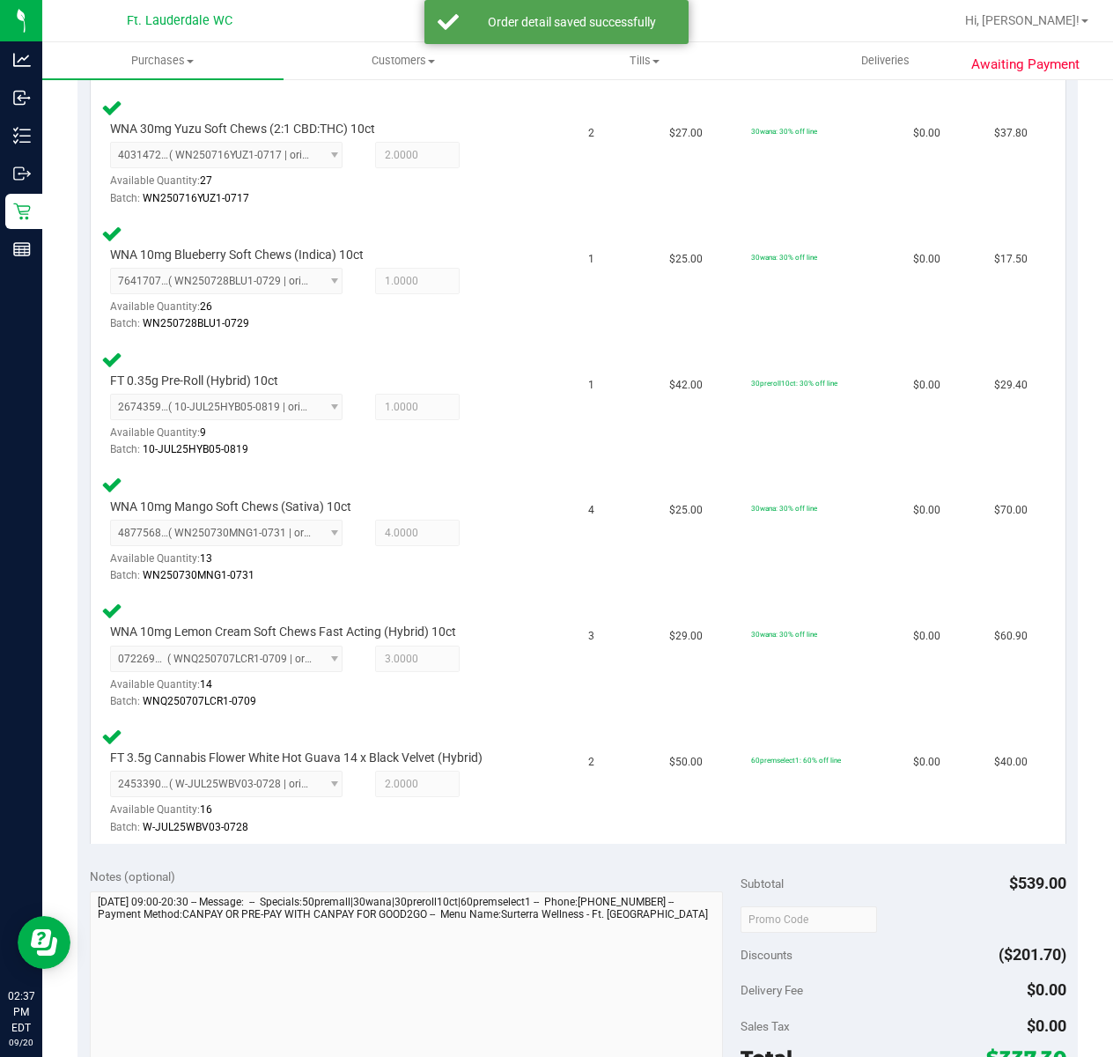
scroll to position [822, 0]
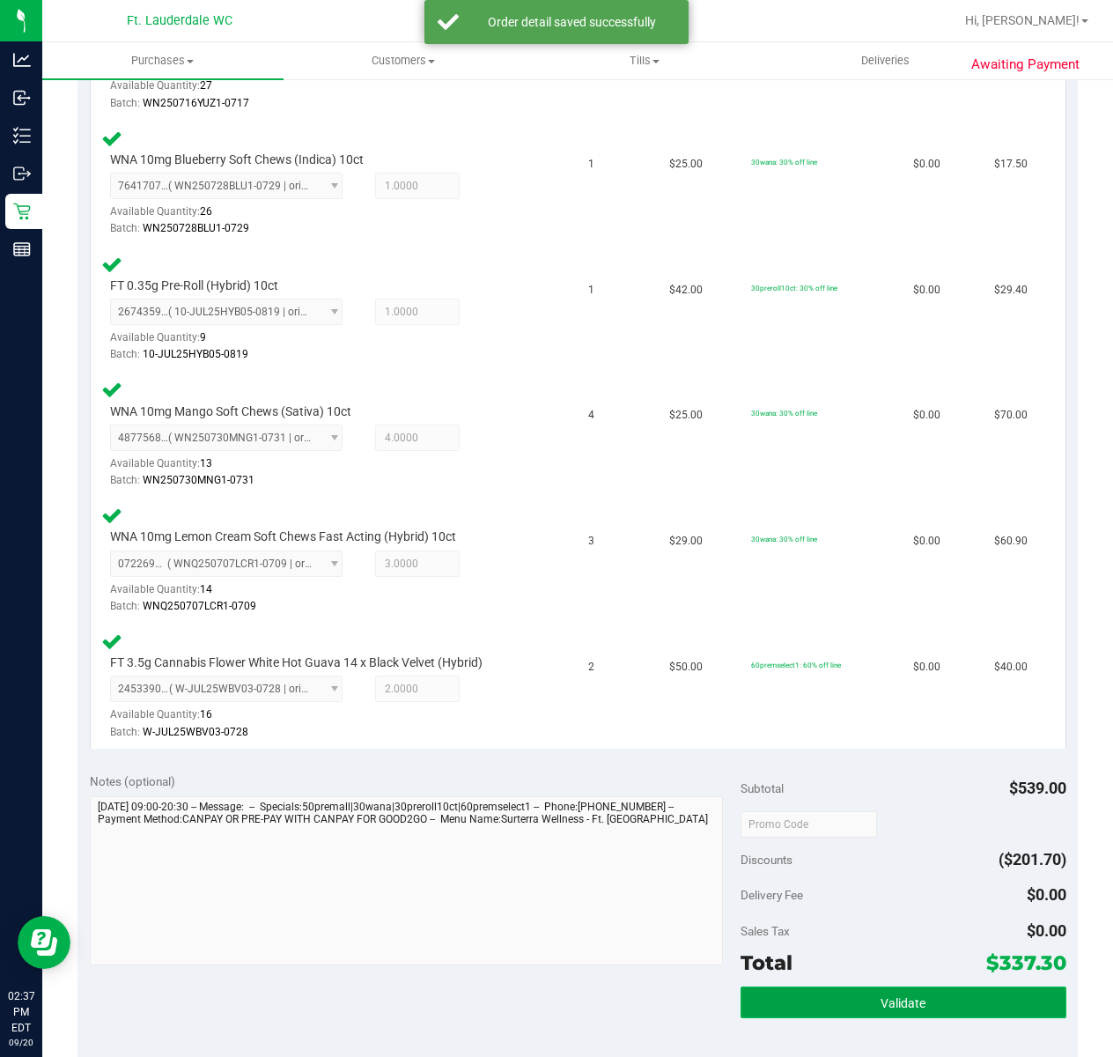
click at [865, 995] on button "Validate" at bounding box center [904, 1003] width 326 height 32
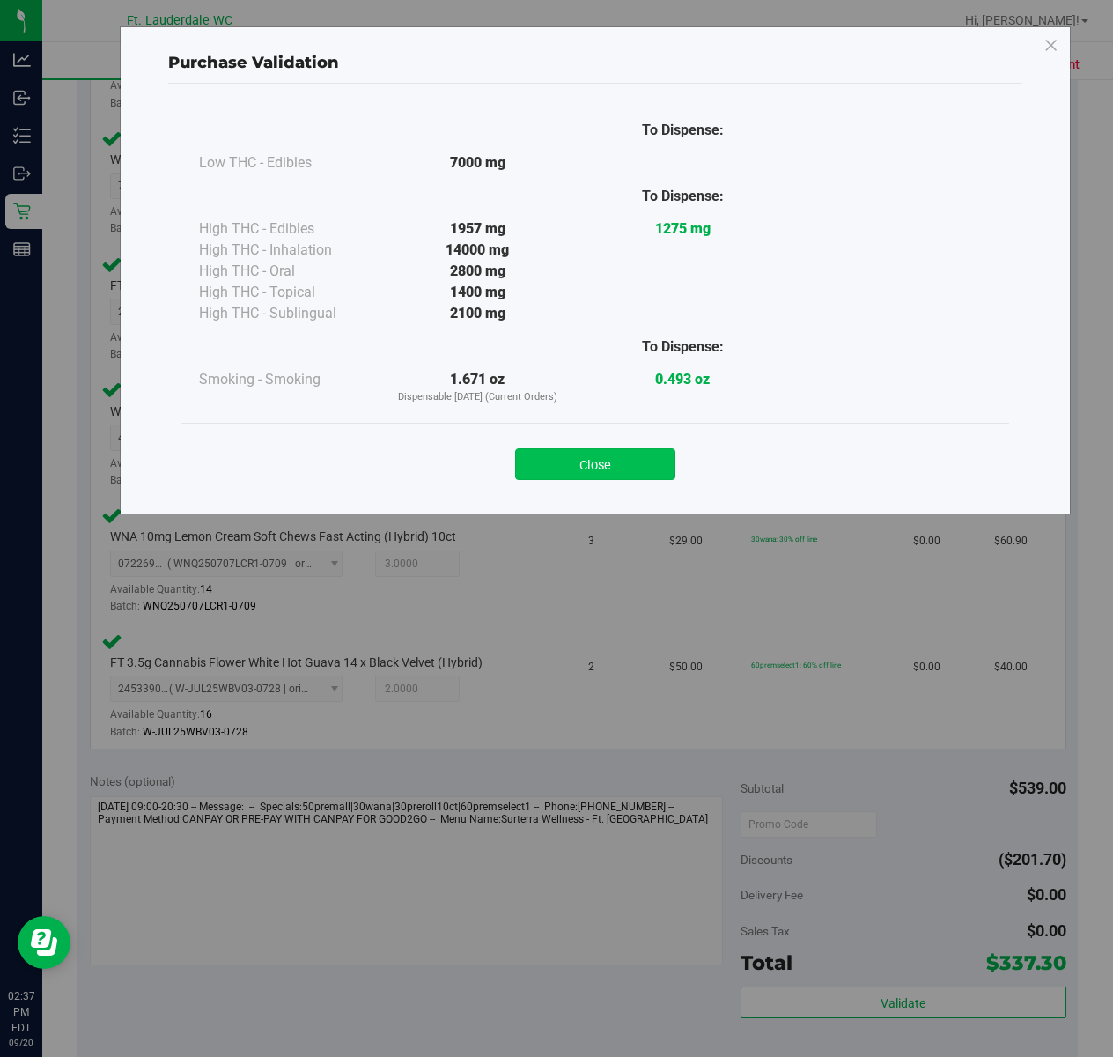
click at [642, 472] on button "Close" at bounding box center [595, 464] width 160 height 32
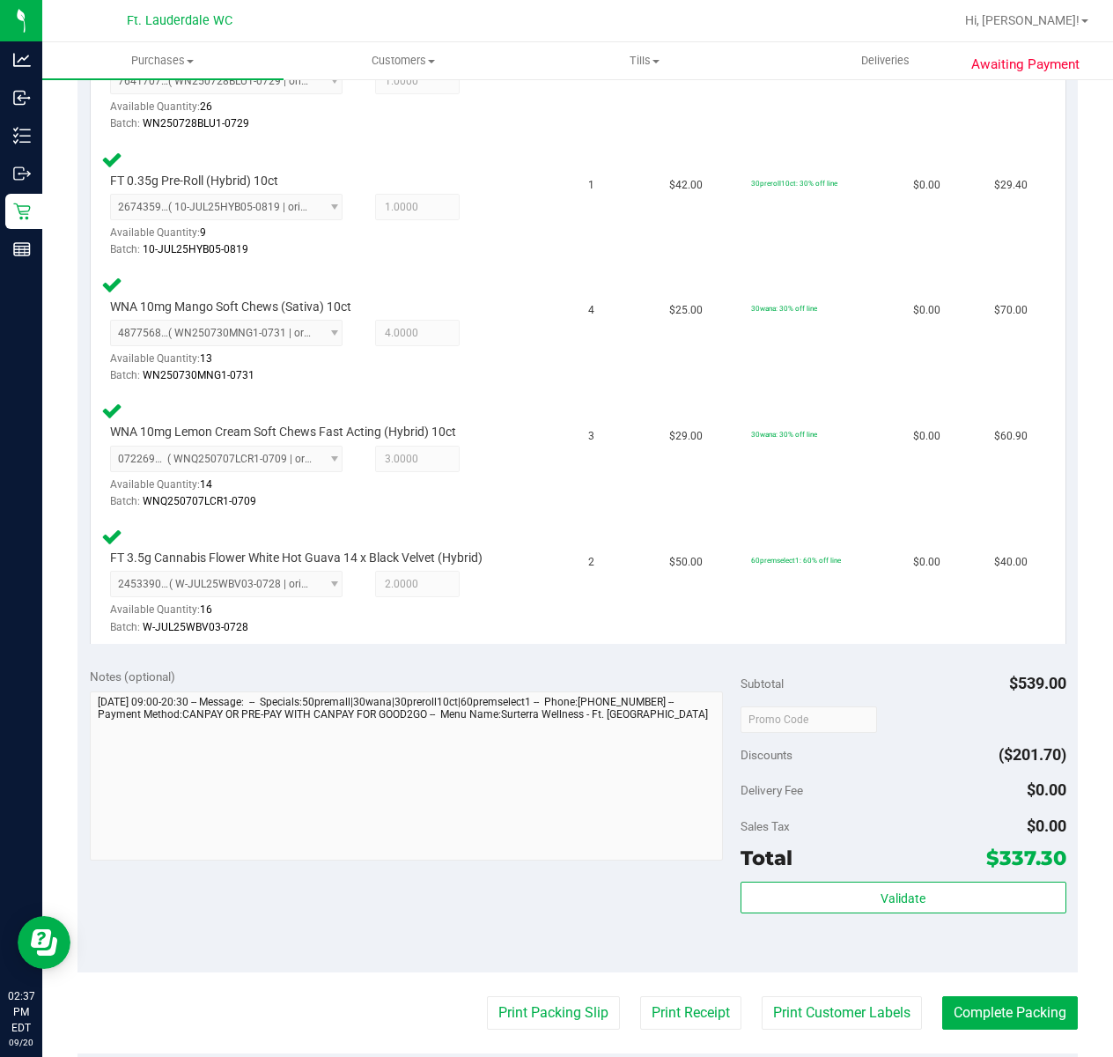
scroll to position [1057, 0]
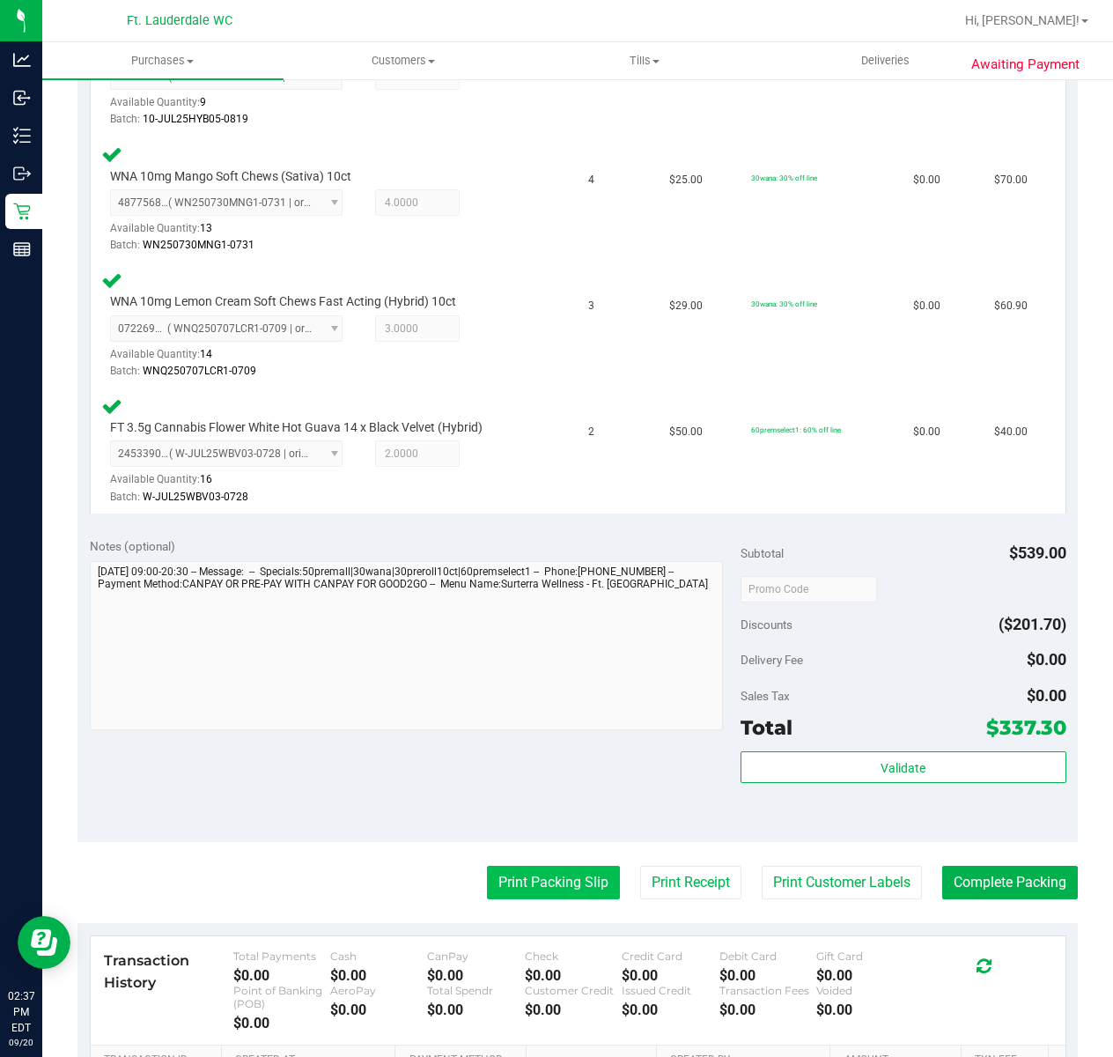
click at [554, 866] on button "Print Packing Slip" at bounding box center [553, 882] width 133 height 33
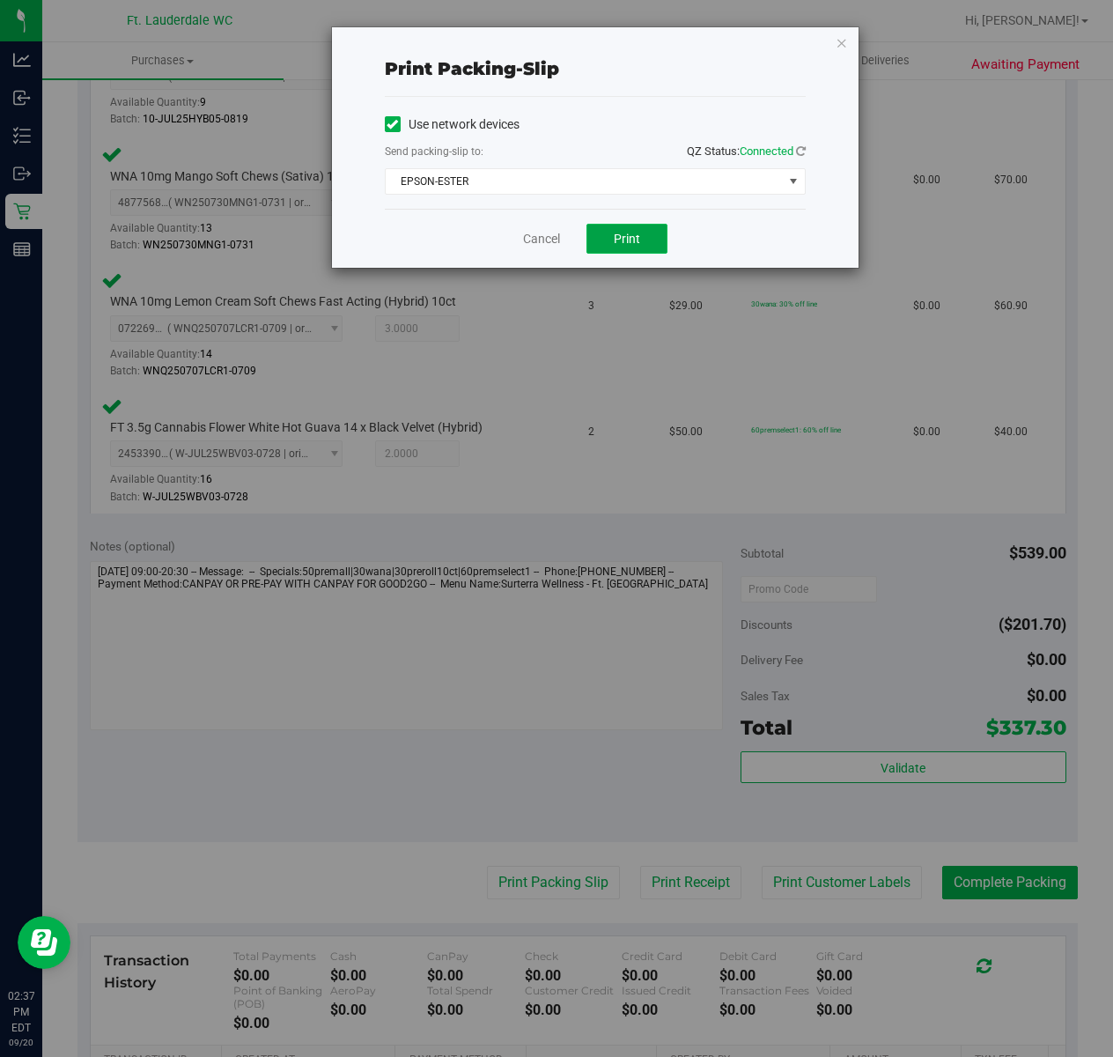
click at [642, 252] on button "Print" at bounding box center [627, 239] width 81 height 30
click at [544, 240] on link "Cancel" at bounding box center [541, 239] width 37 height 18
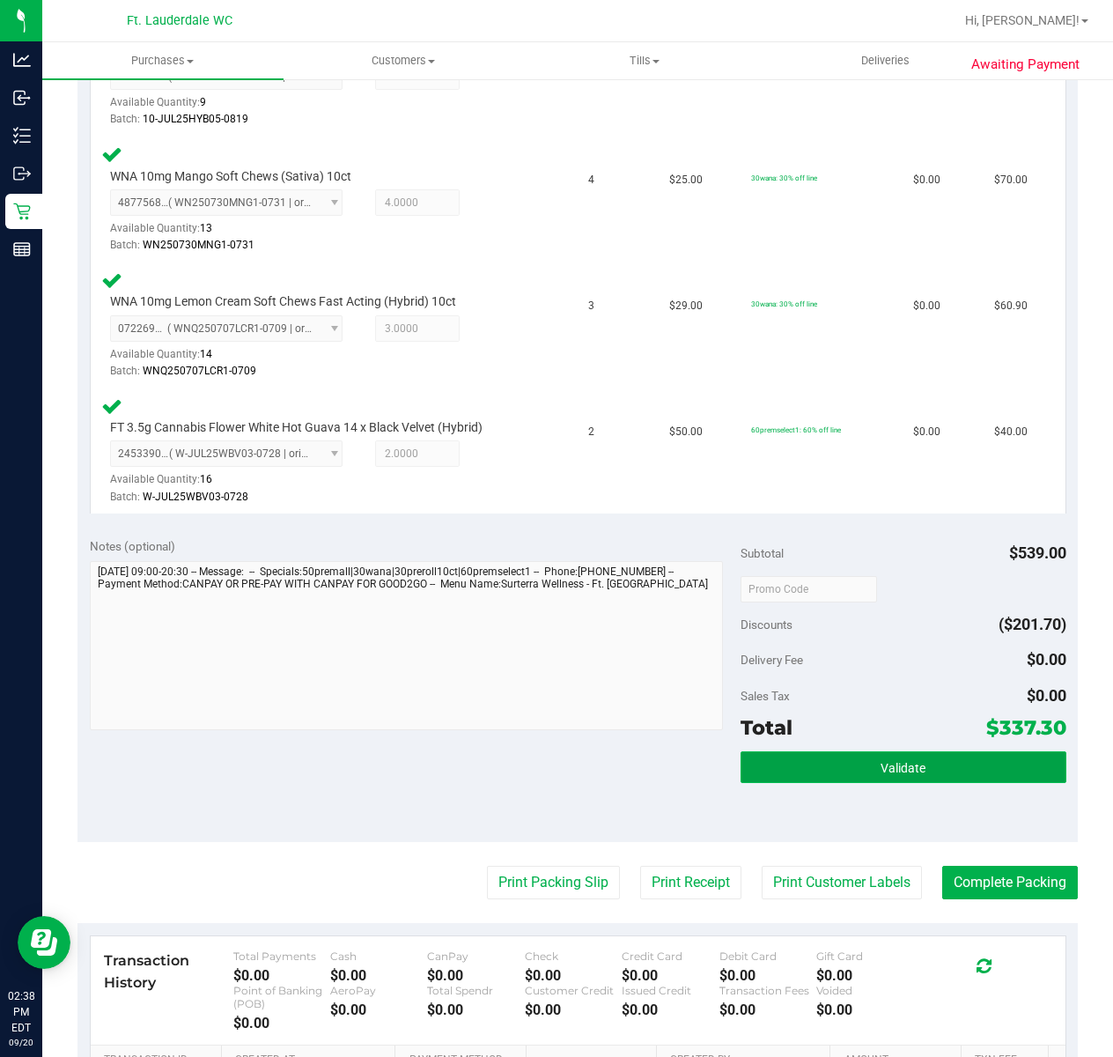
click at [893, 766] on span "Validate" at bounding box center [903, 768] width 45 height 14
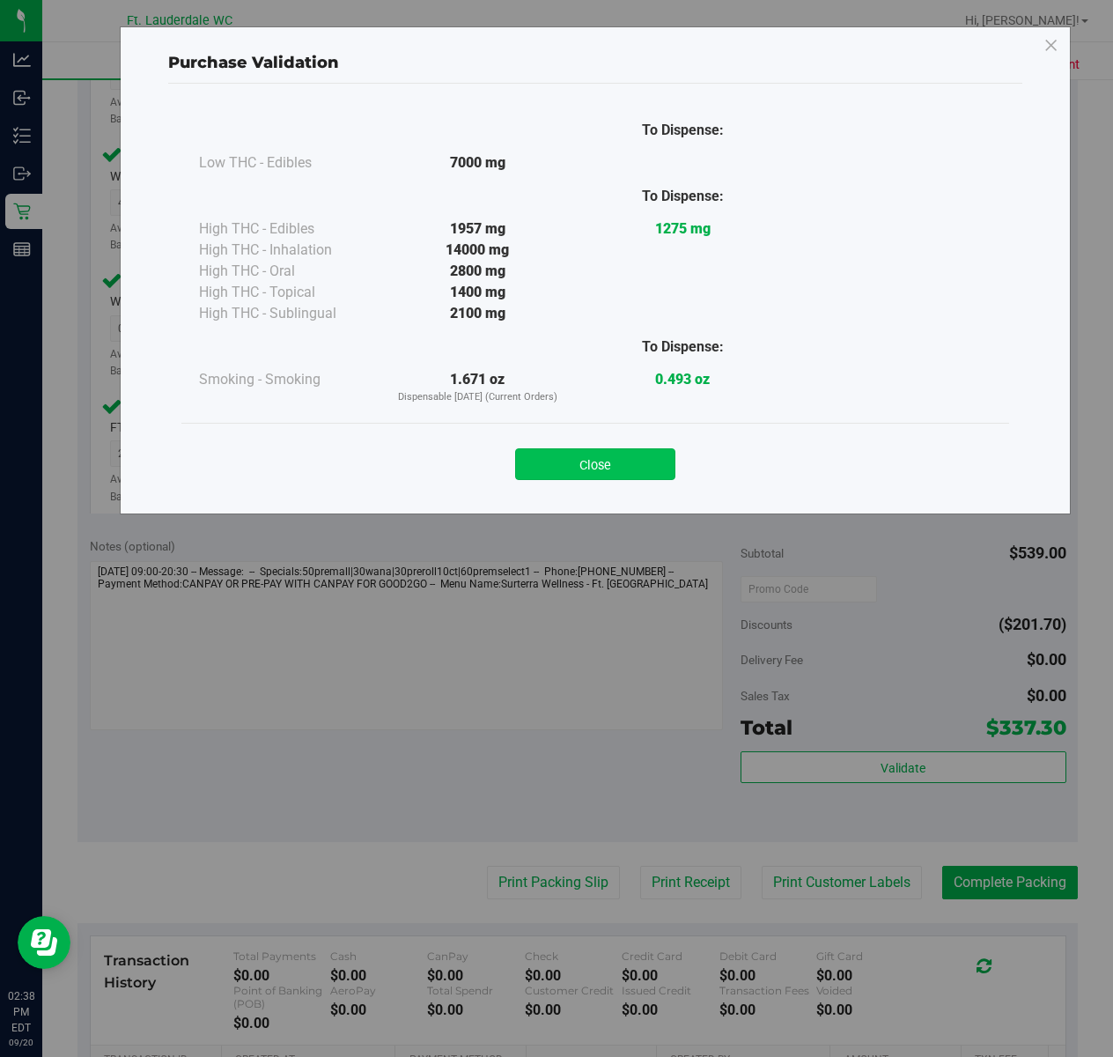
click at [595, 467] on button "Close" at bounding box center [595, 464] width 160 height 32
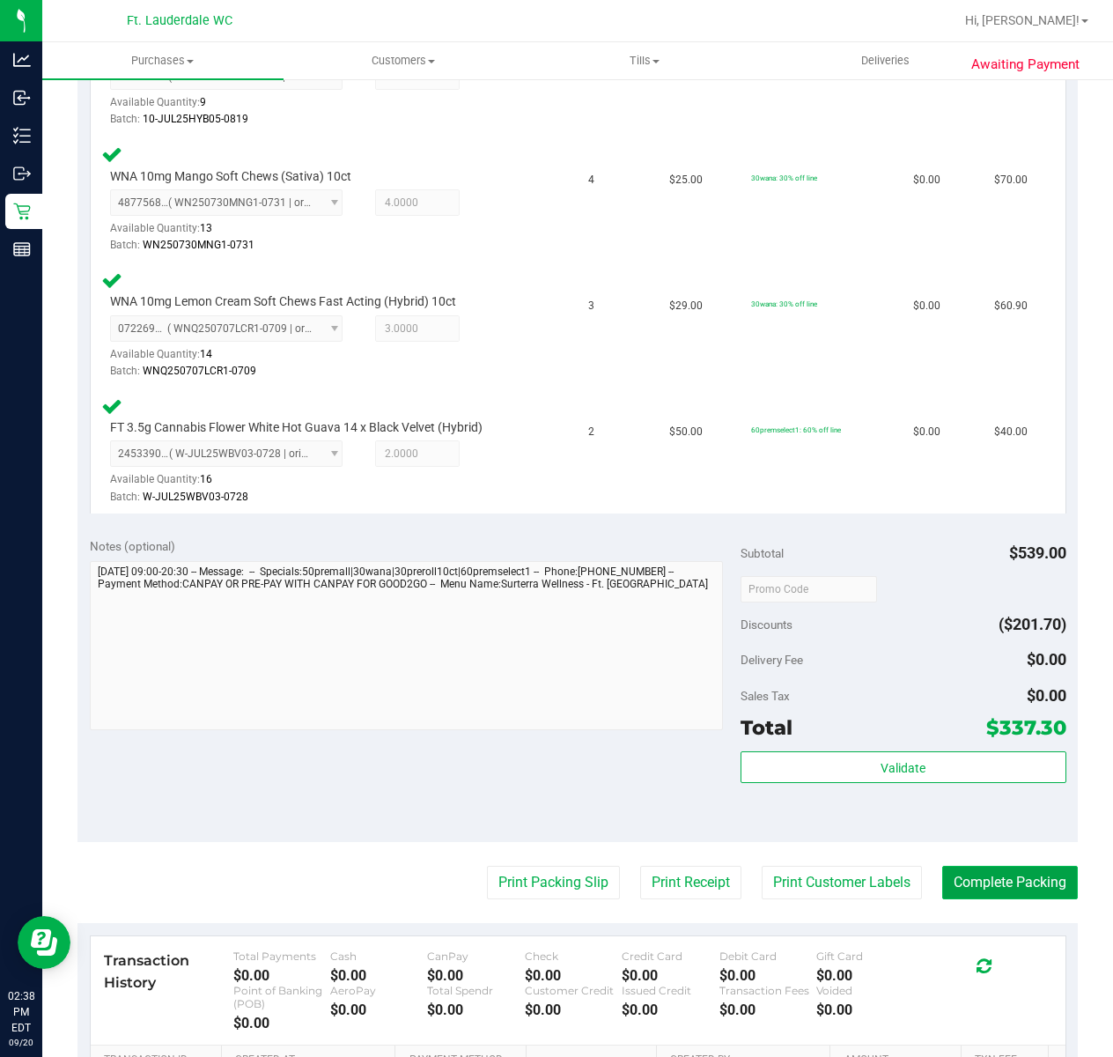
click at [1006, 881] on button "Complete Packing" at bounding box center [1011, 882] width 136 height 33
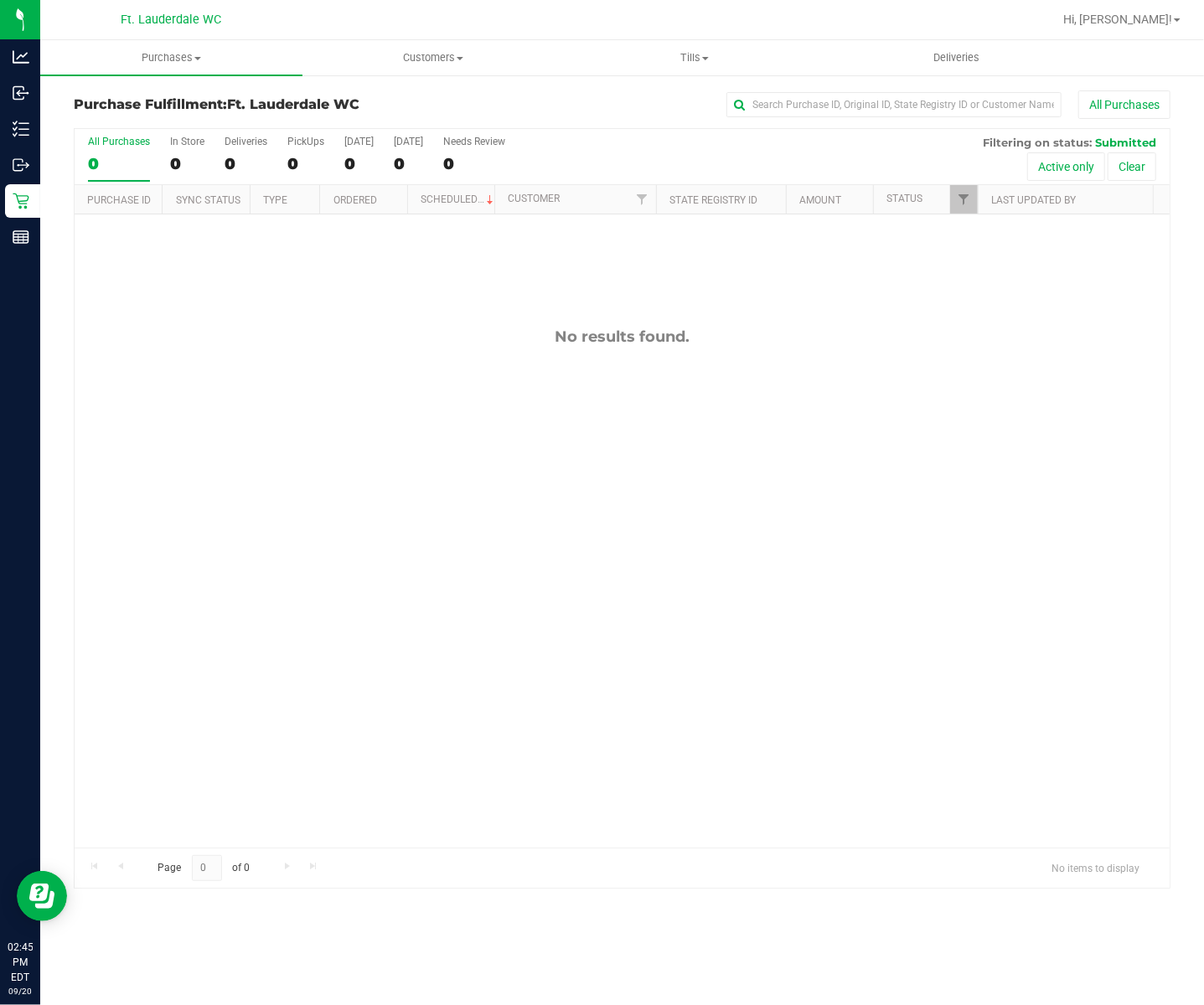
click at [630, 442] on div "No results found." at bounding box center [621, 588] width 1095 height 746
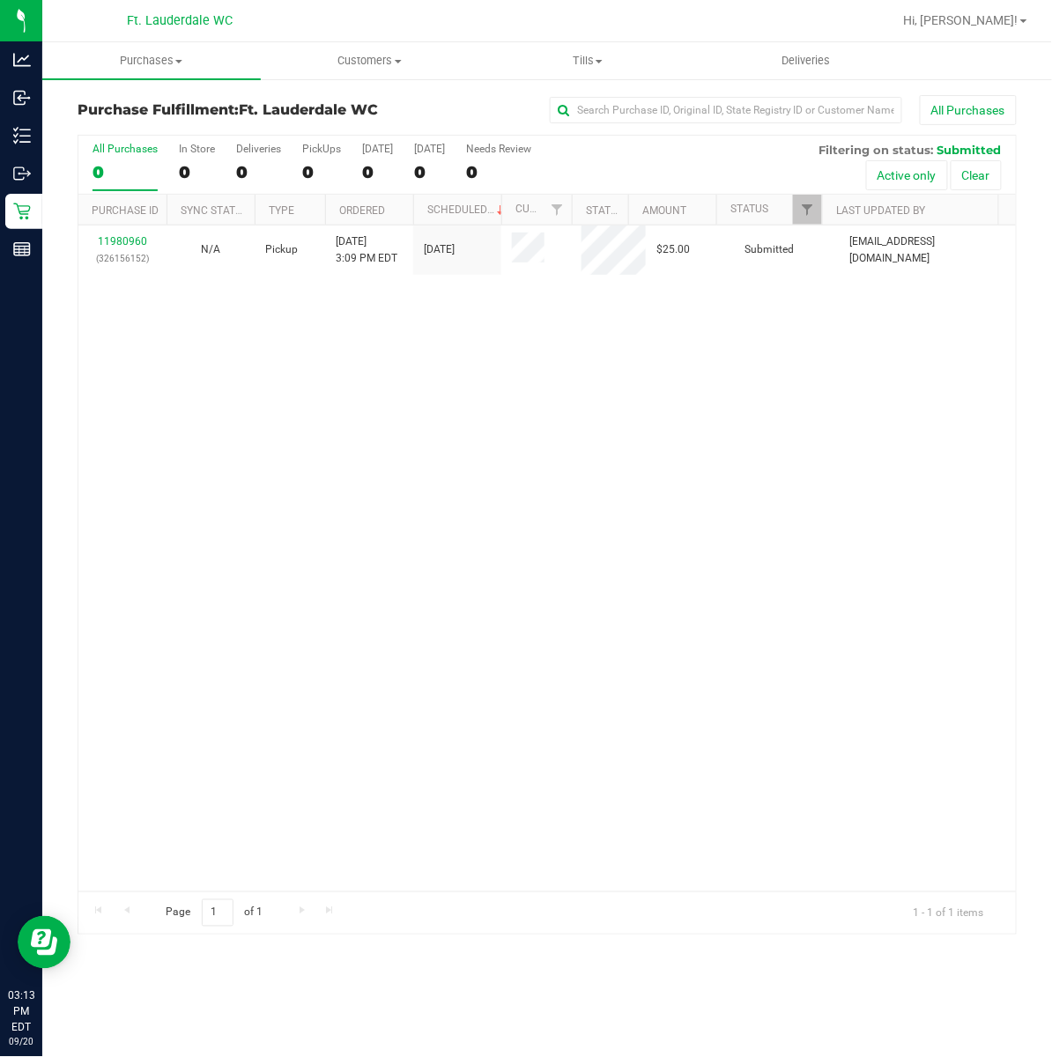
click at [505, 648] on div "11980960 (326156152) N/A Pickup [DATE] 3:09 PM EDT 9/20/2025 $25.00 Submitted […" at bounding box center [546, 559] width 937 height 666
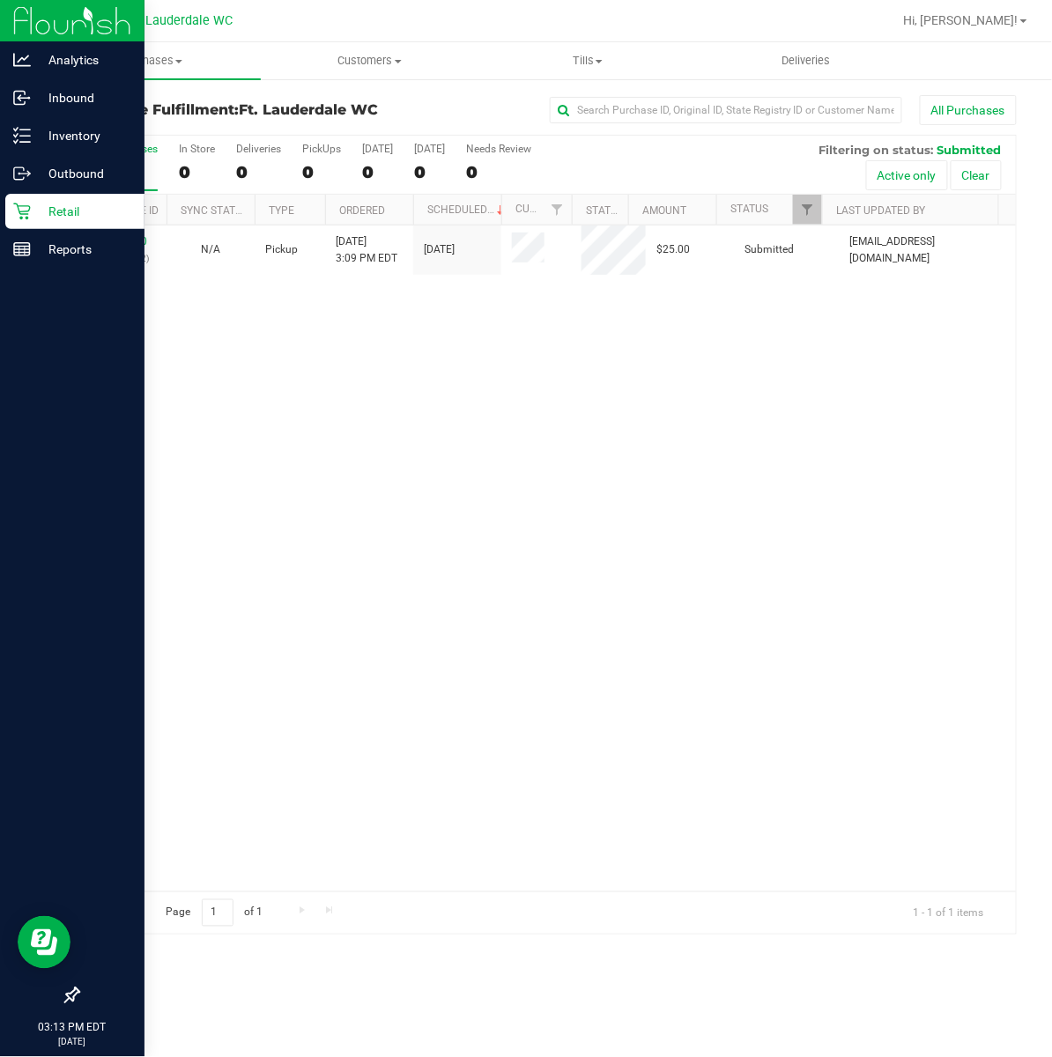
click at [12, 197] on div "Retail" at bounding box center [74, 211] width 139 height 35
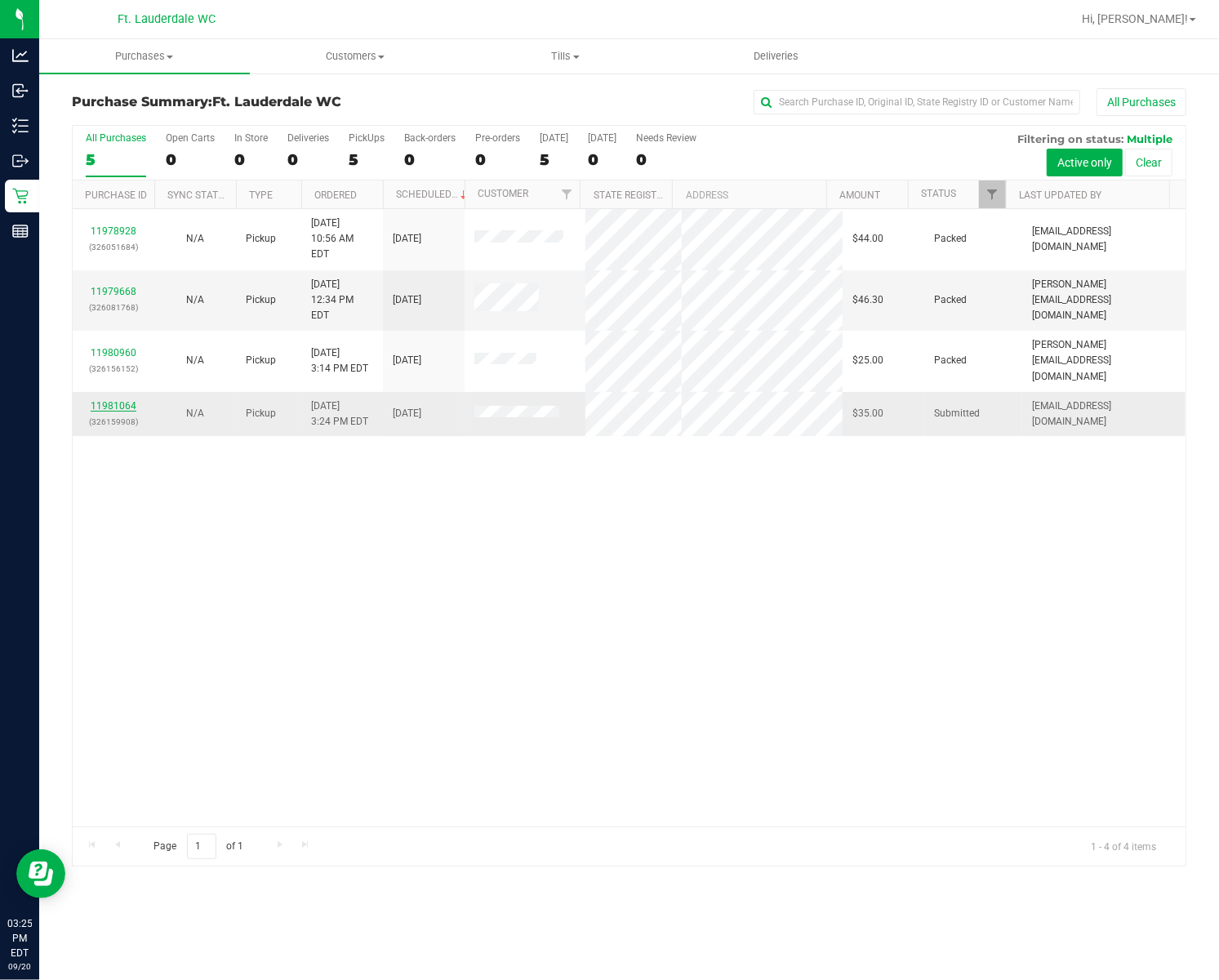
click at [109, 401] on link "11981064" at bounding box center [113, 406] width 45 height 11
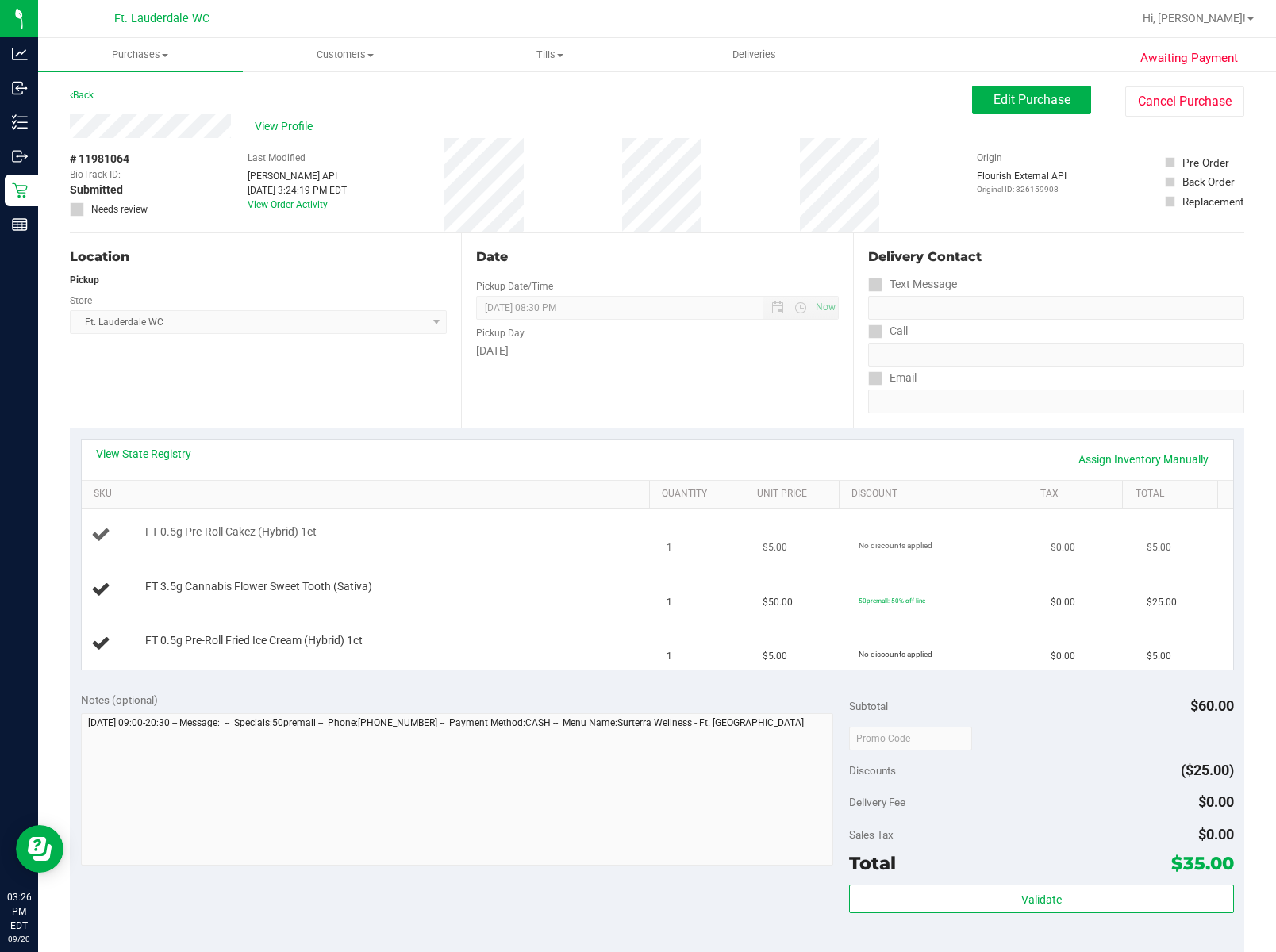
click at [667, 549] on span "1" at bounding box center [670, 548] width 5 height 15
click at [667, 600] on span "1" at bounding box center [670, 603] width 5 height 15
click at [635, 587] on td "FT 3.5g Cannabis Flower Sweet Tooth (Sativa)" at bounding box center [370, 590] width 577 height 54
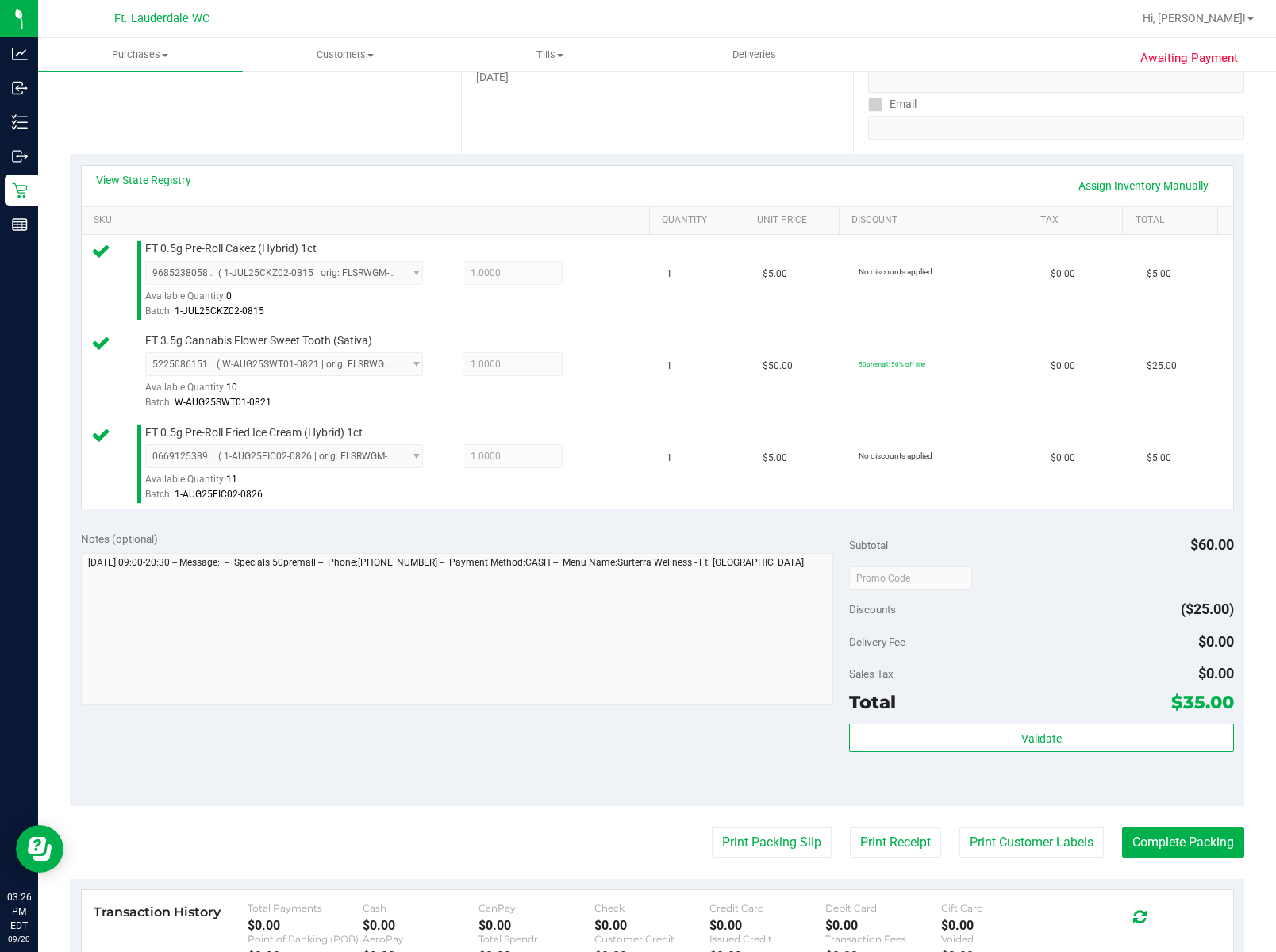
scroll to position [273, 0]
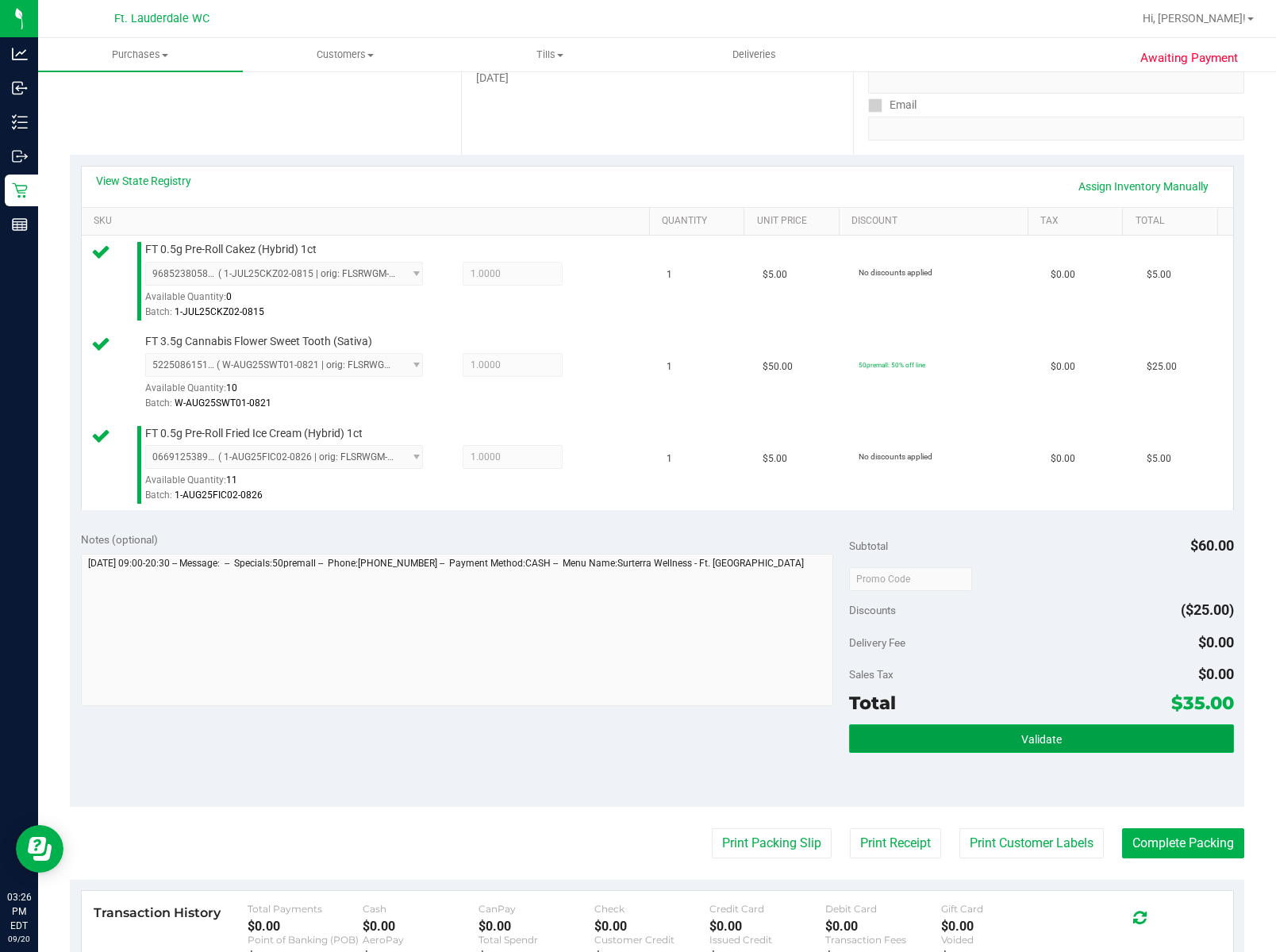
click at [947, 746] on span "Validate" at bounding box center [1042, 739] width 41 height 13
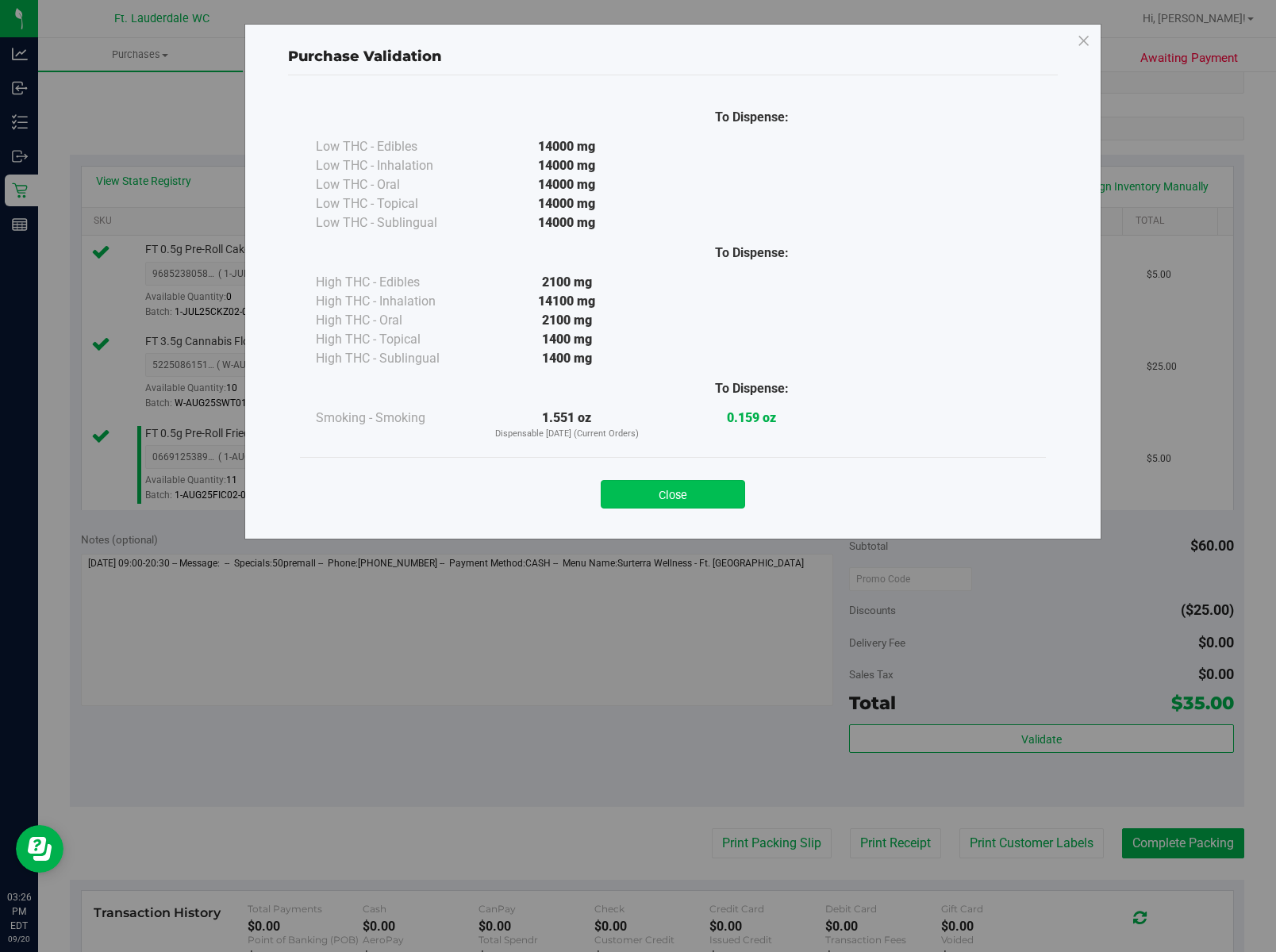
click at [683, 503] on button "Close" at bounding box center [673, 494] width 144 height 29
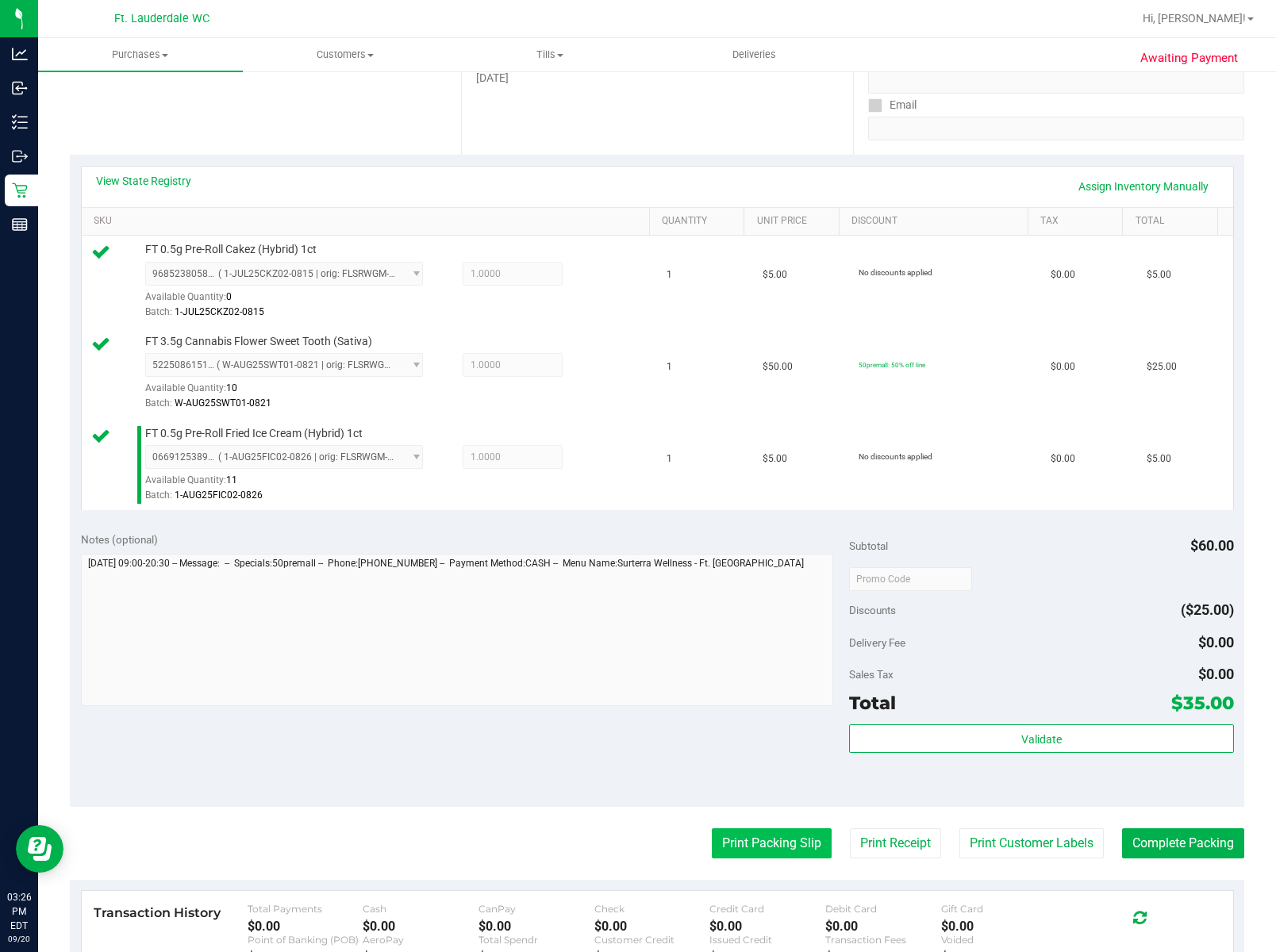
click at [756, 846] on button "Print Packing Slip" at bounding box center [771, 843] width 120 height 30
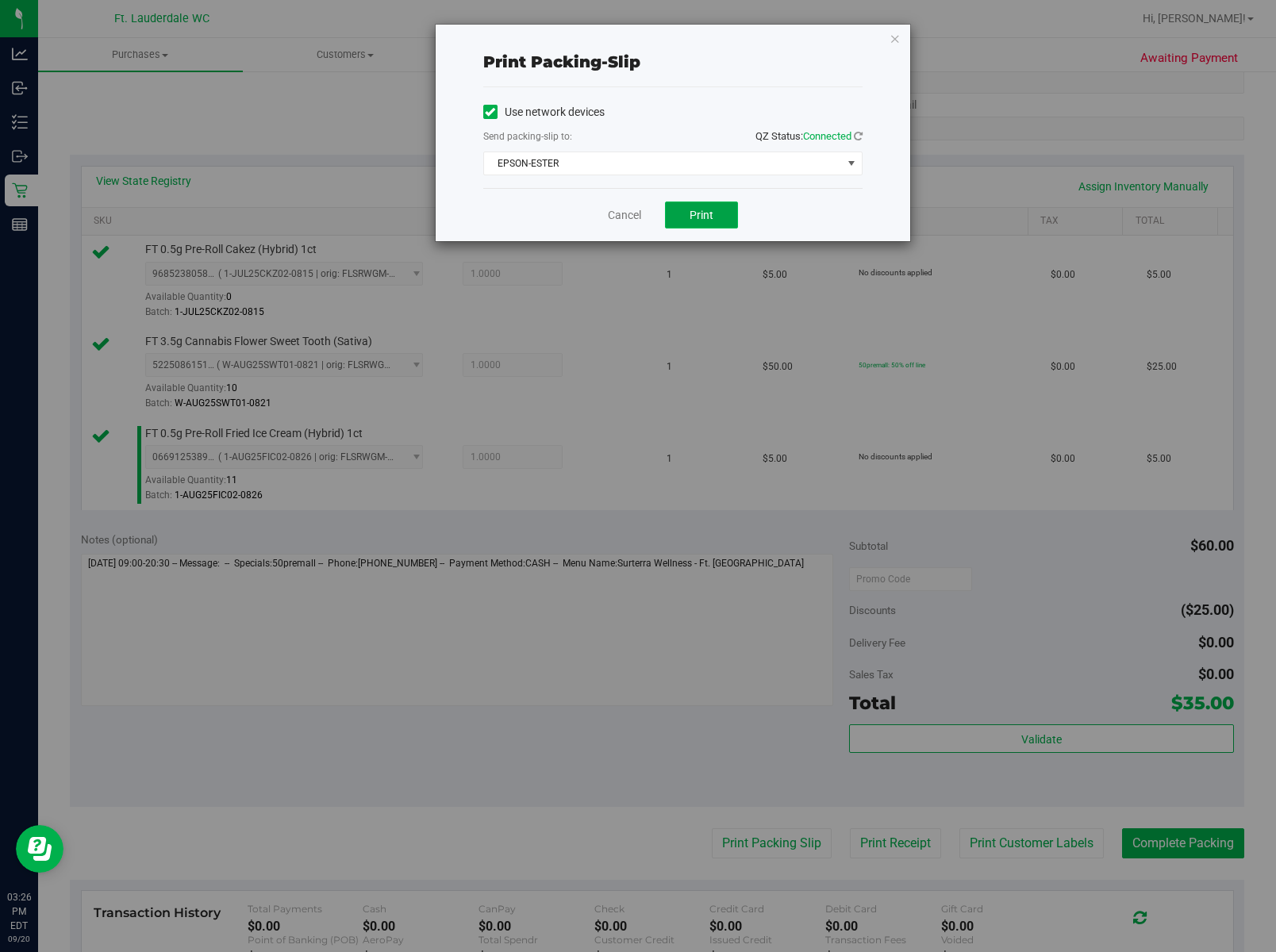
click at [703, 225] on button "Print" at bounding box center [701, 215] width 73 height 27
click at [588, 233] on div "Cancel Print" at bounding box center [672, 214] width 379 height 53
click at [608, 213] on link "Cancel" at bounding box center [624, 215] width 33 height 16
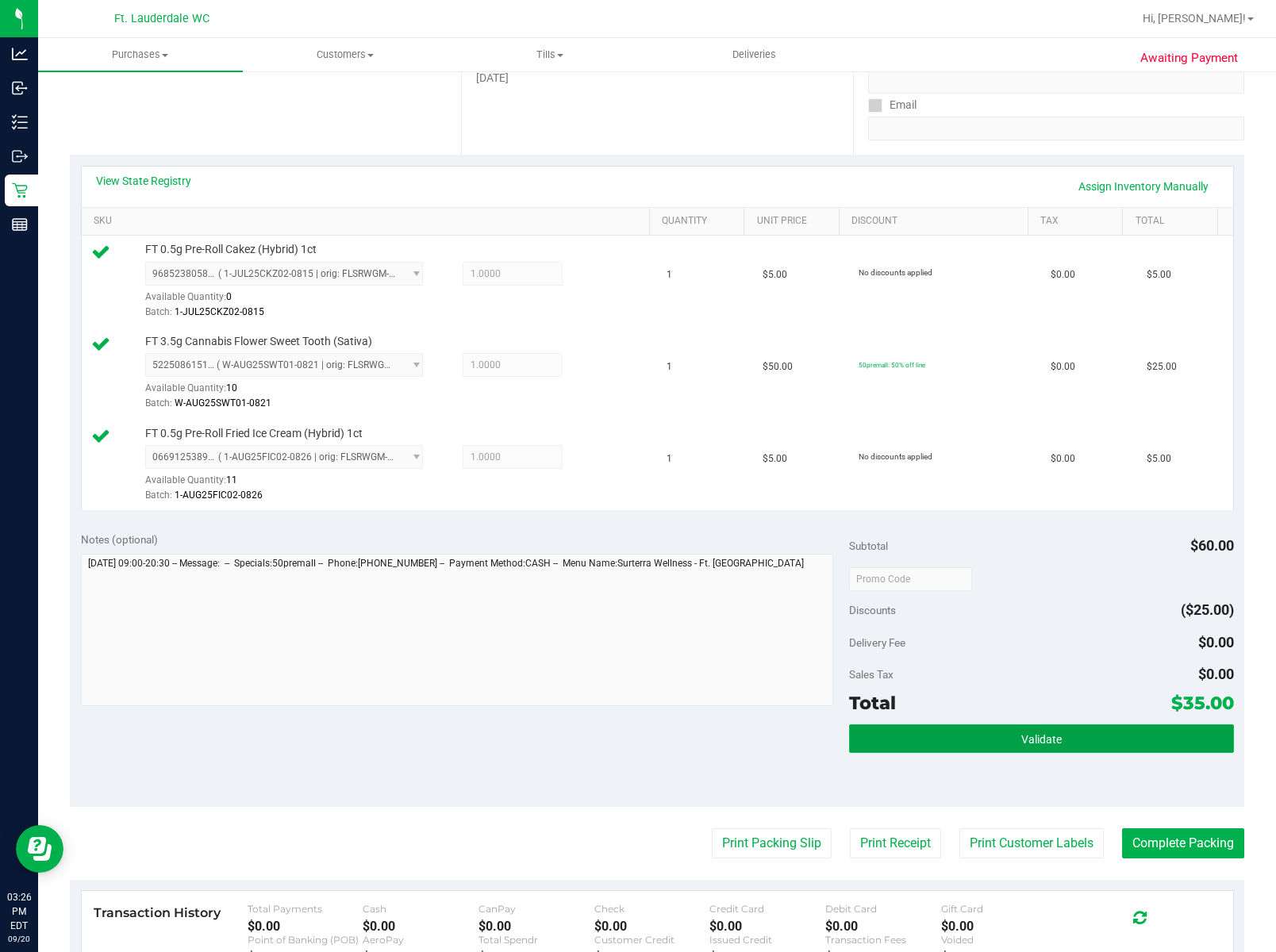
click at [947, 731] on button "Validate" at bounding box center [1042, 739] width 384 height 29
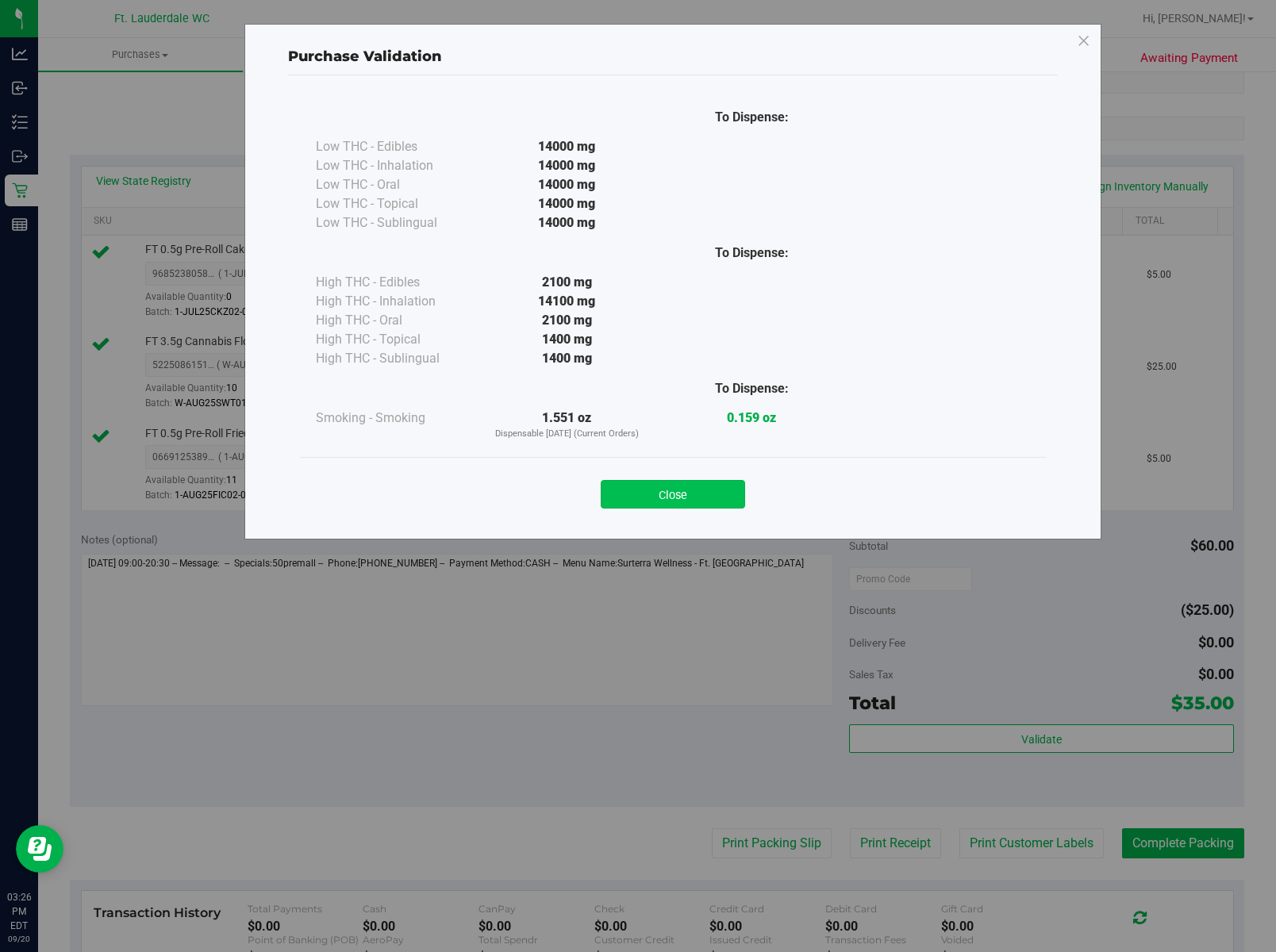
click at [694, 500] on button "Close" at bounding box center [673, 494] width 144 height 29
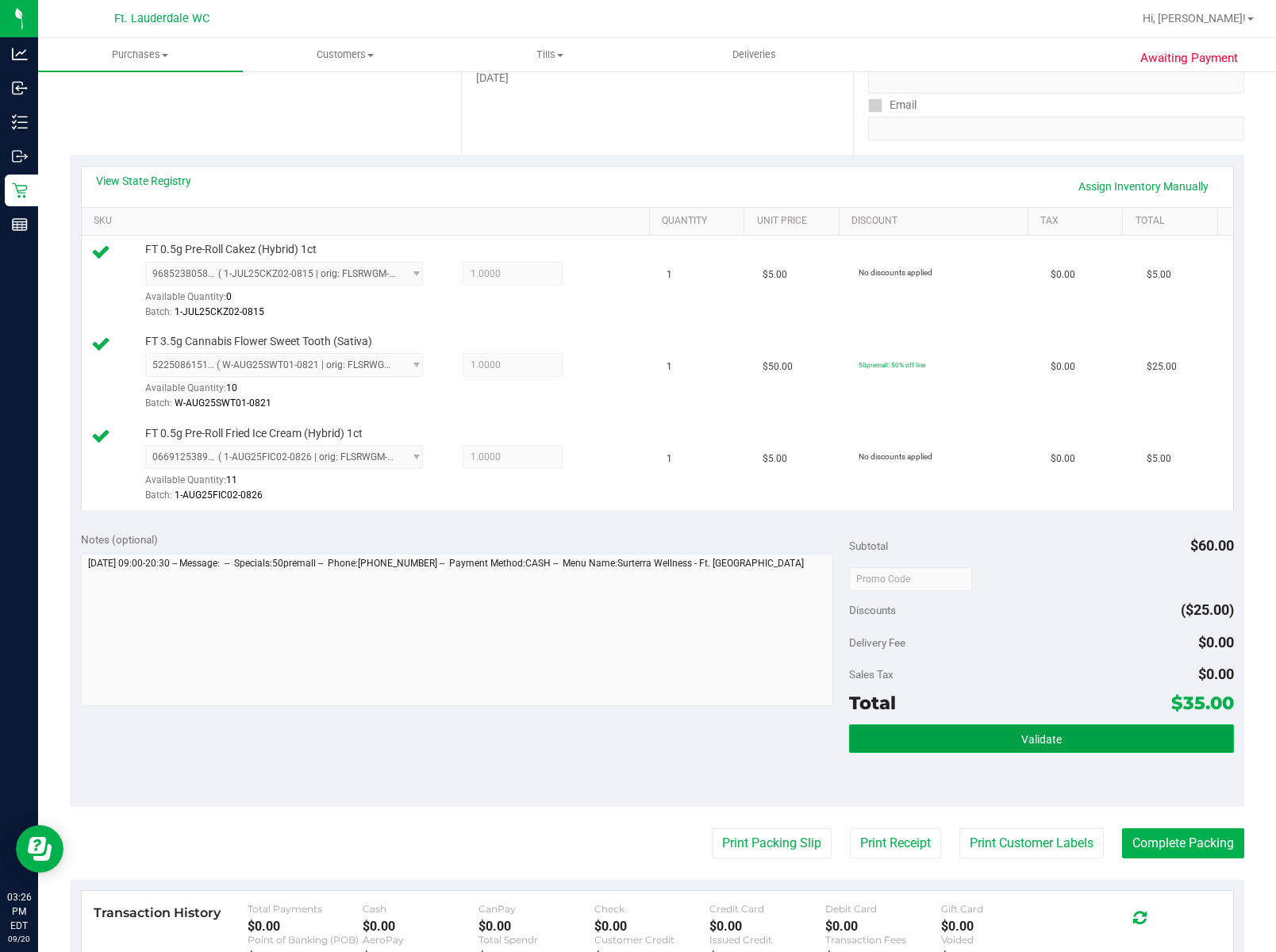
click at [947, 728] on button "Validate" at bounding box center [1042, 739] width 384 height 29
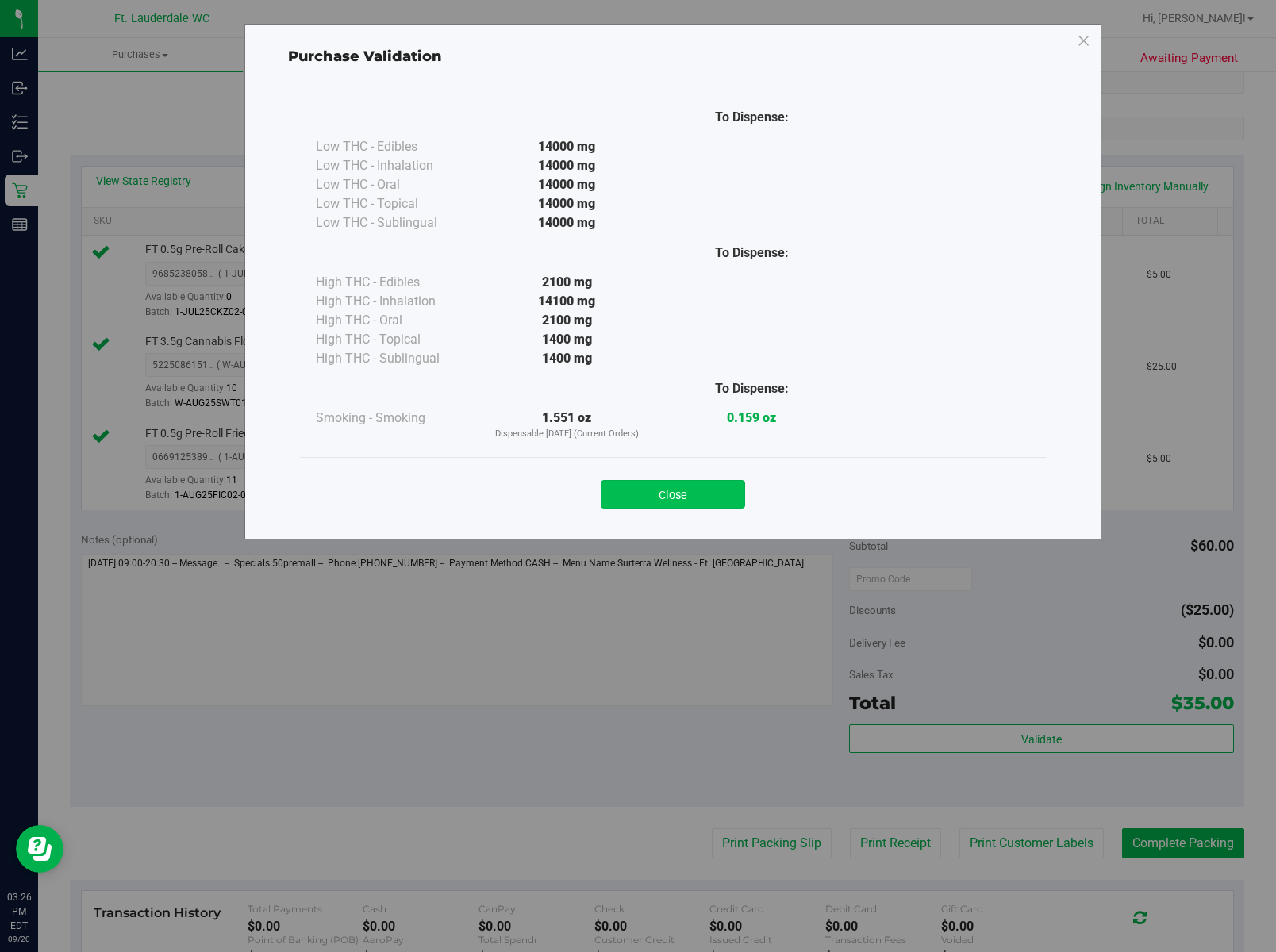
click at [690, 504] on button "Close" at bounding box center [673, 494] width 144 height 29
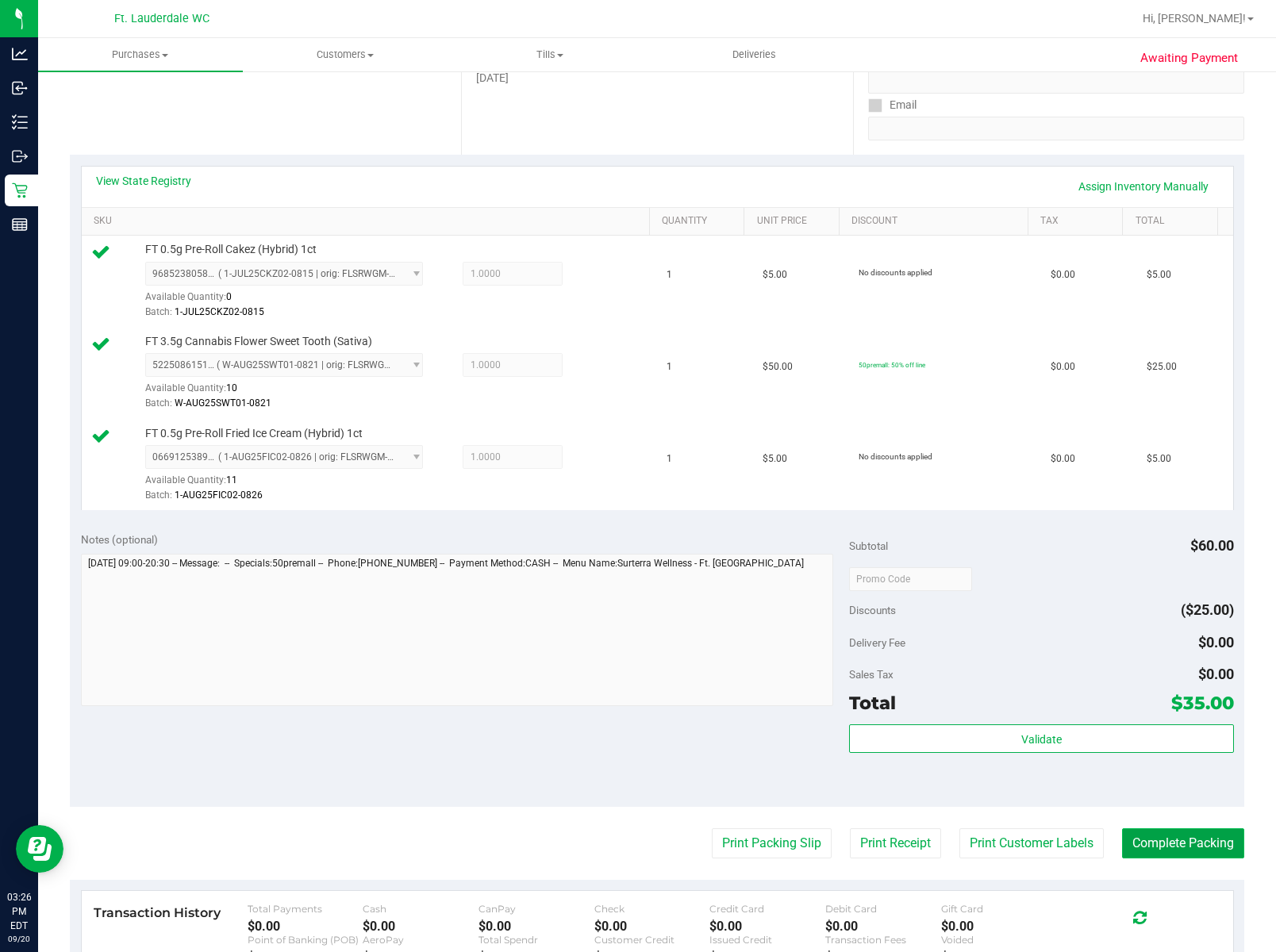
click at [947, 841] on button "Complete Packing" at bounding box center [1184, 843] width 123 height 30
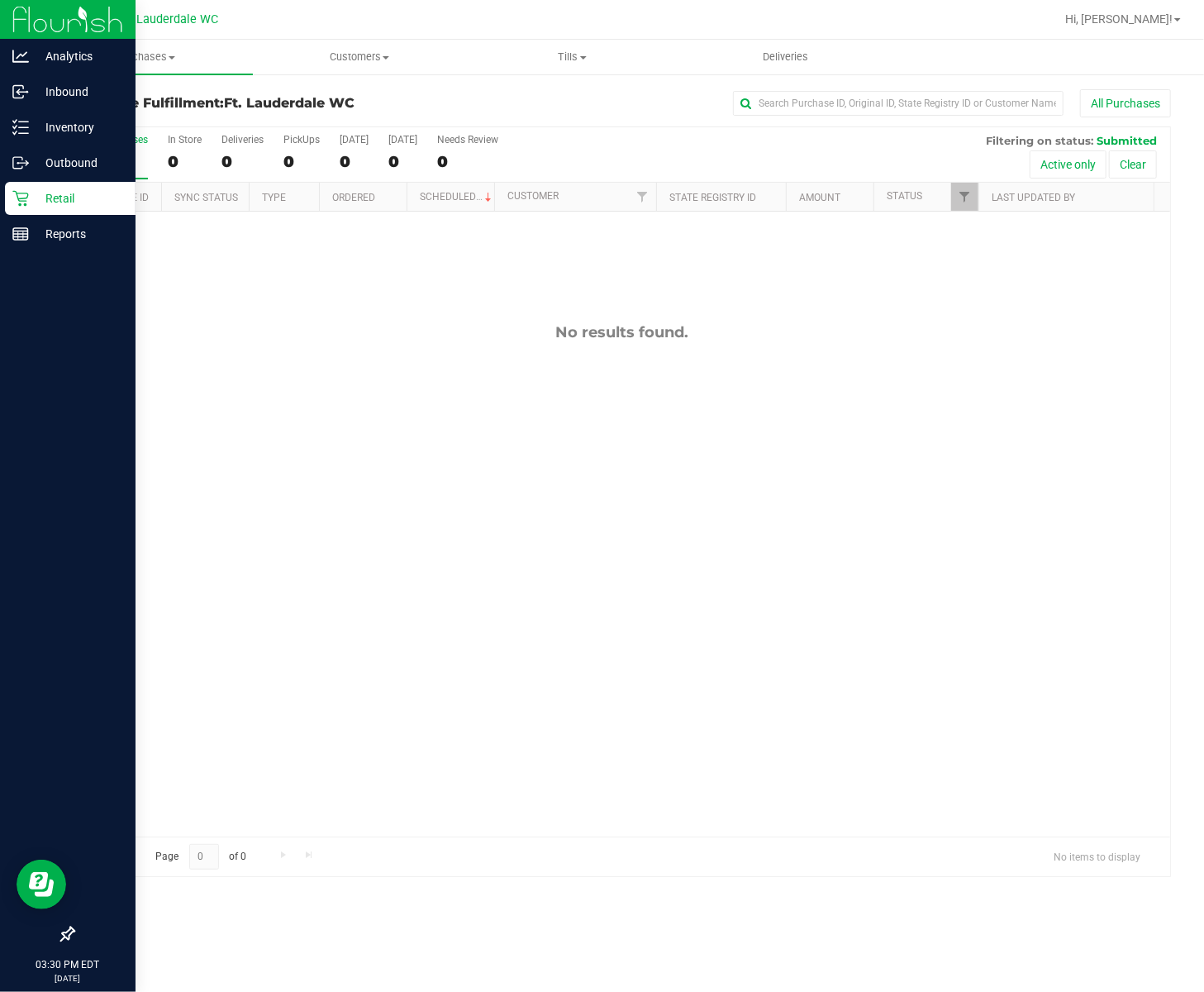
click at [21, 182] on div "Retail" at bounding box center [69, 198] width 130 height 33
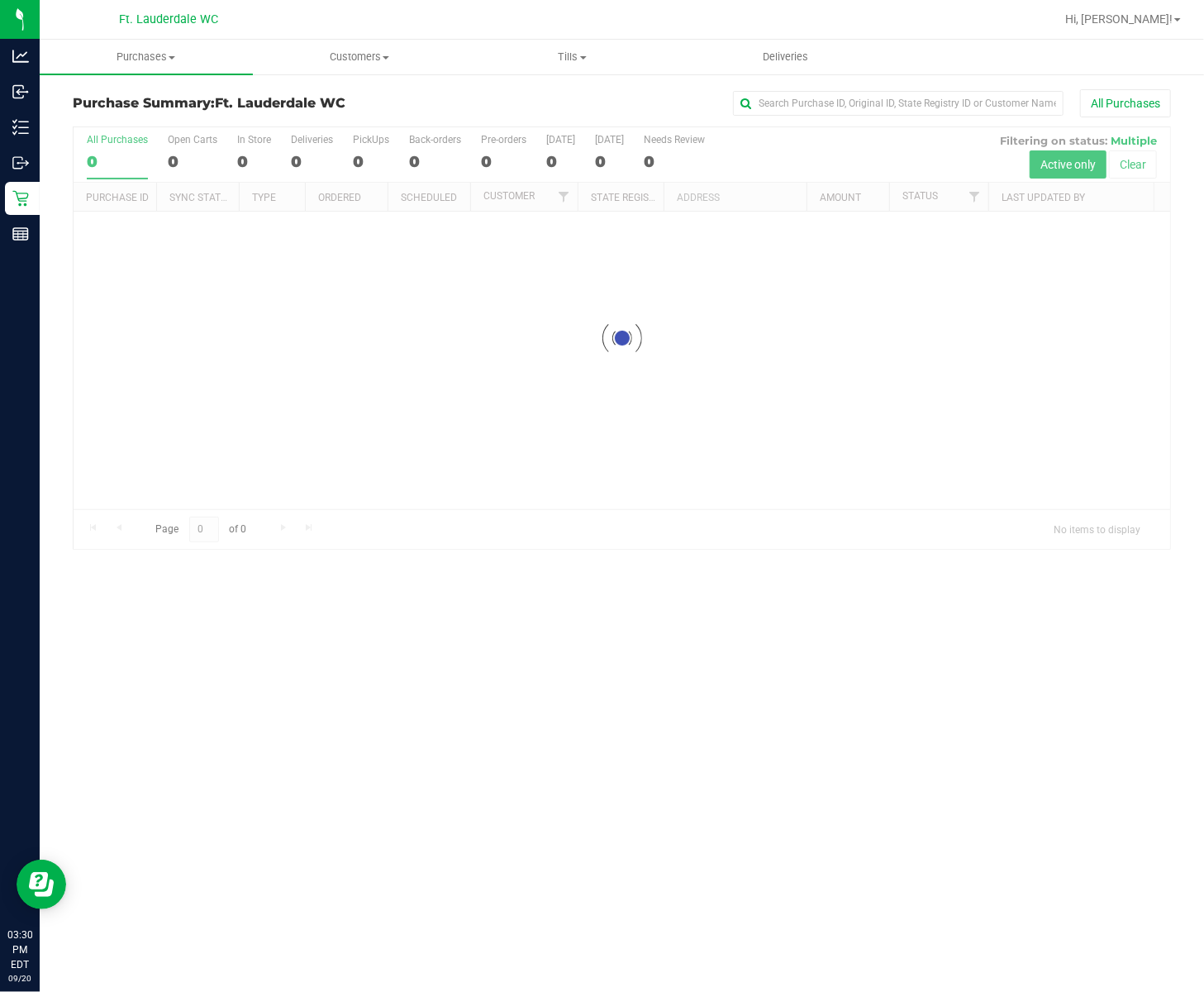
click at [278, 388] on div at bounding box center [621, 338] width 1097 height 421
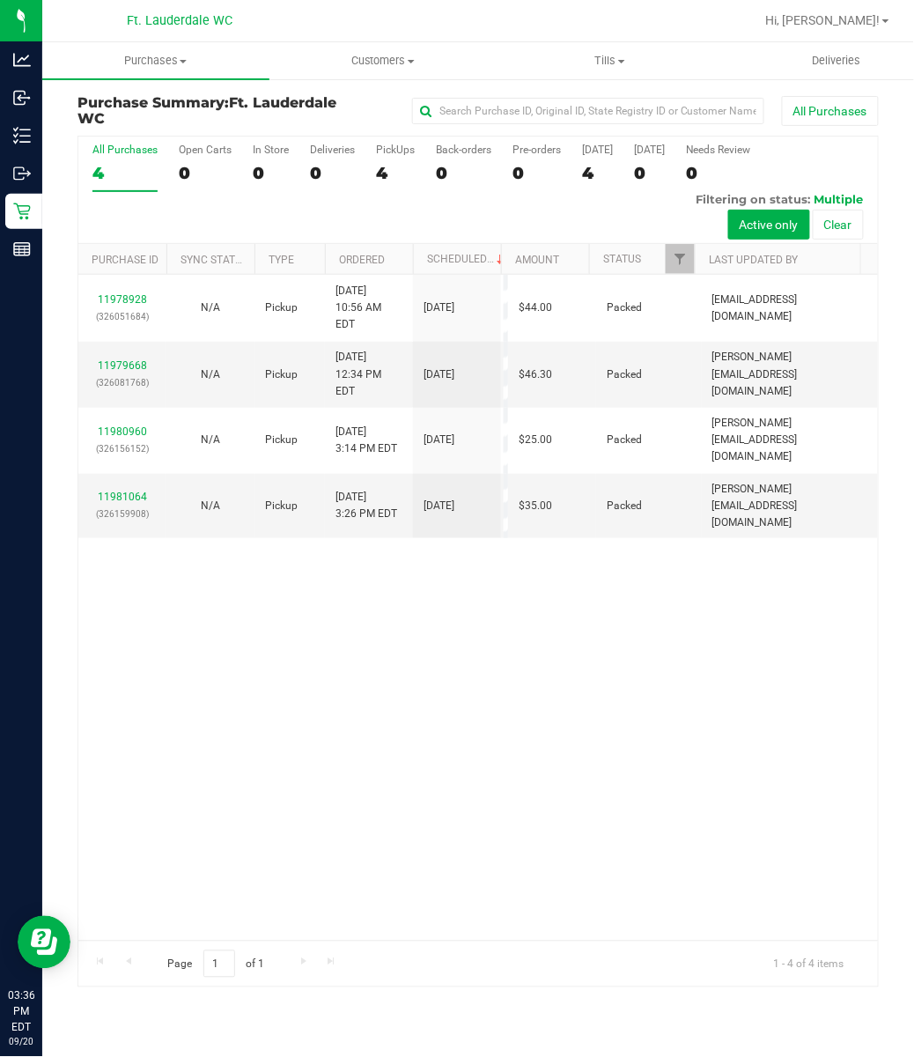
click at [430, 773] on div "11978928 (326051684) N/A Pickup 9/20/2025 10:56 AM EDT 9/20/2025 $44.00 Packed …" at bounding box center [478, 608] width 800 height 666
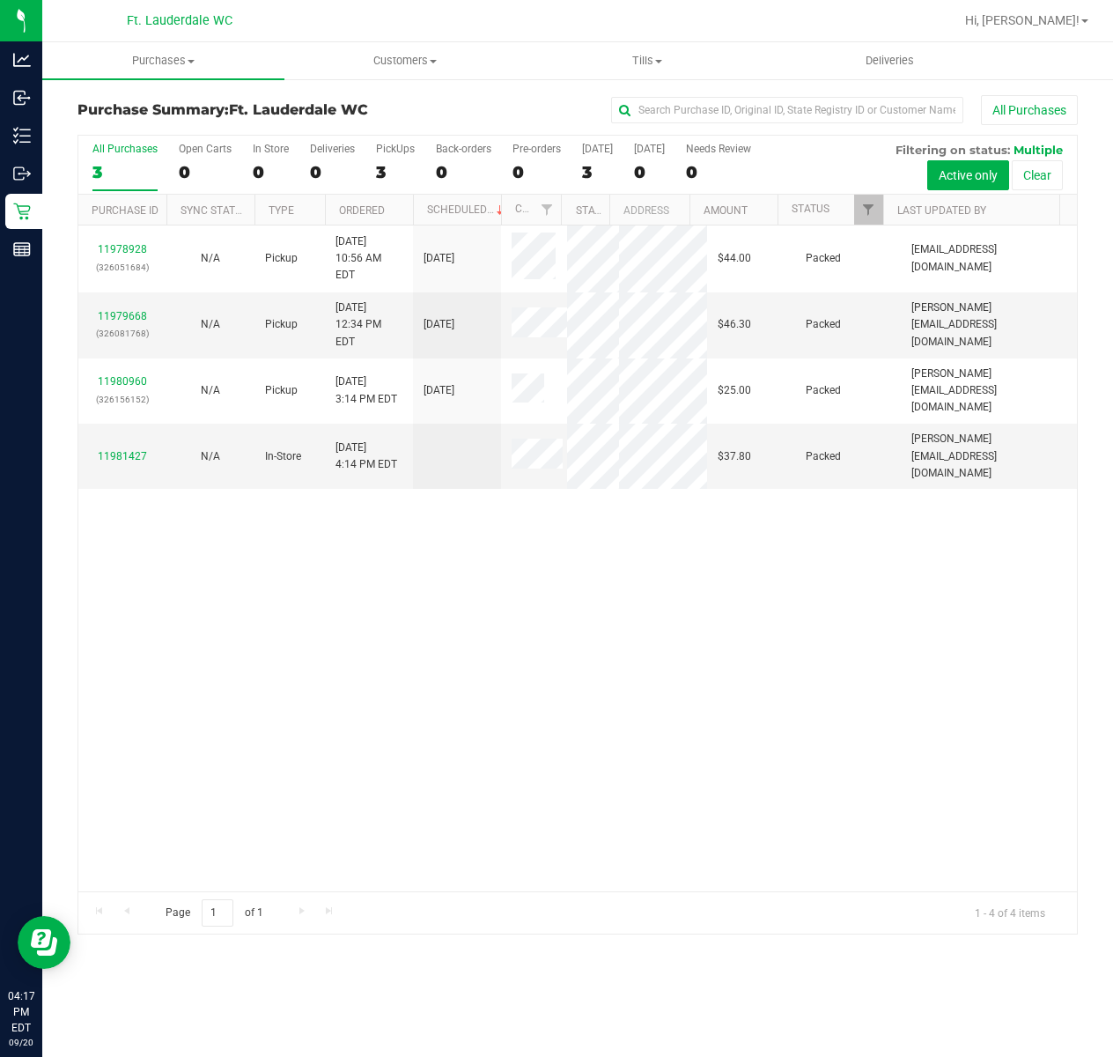
click at [581, 706] on div "11978928 (326051684) N/A Pickup [DATE] 10:56 AM EDT 9/20/2025 $44.00 Packed [EM…" at bounding box center [577, 559] width 999 height 666
click at [378, 174] on div "3" at bounding box center [395, 172] width 39 height 20
click at [0, 0] on input "PickUps 3" at bounding box center [0, 0] width 0 height 0
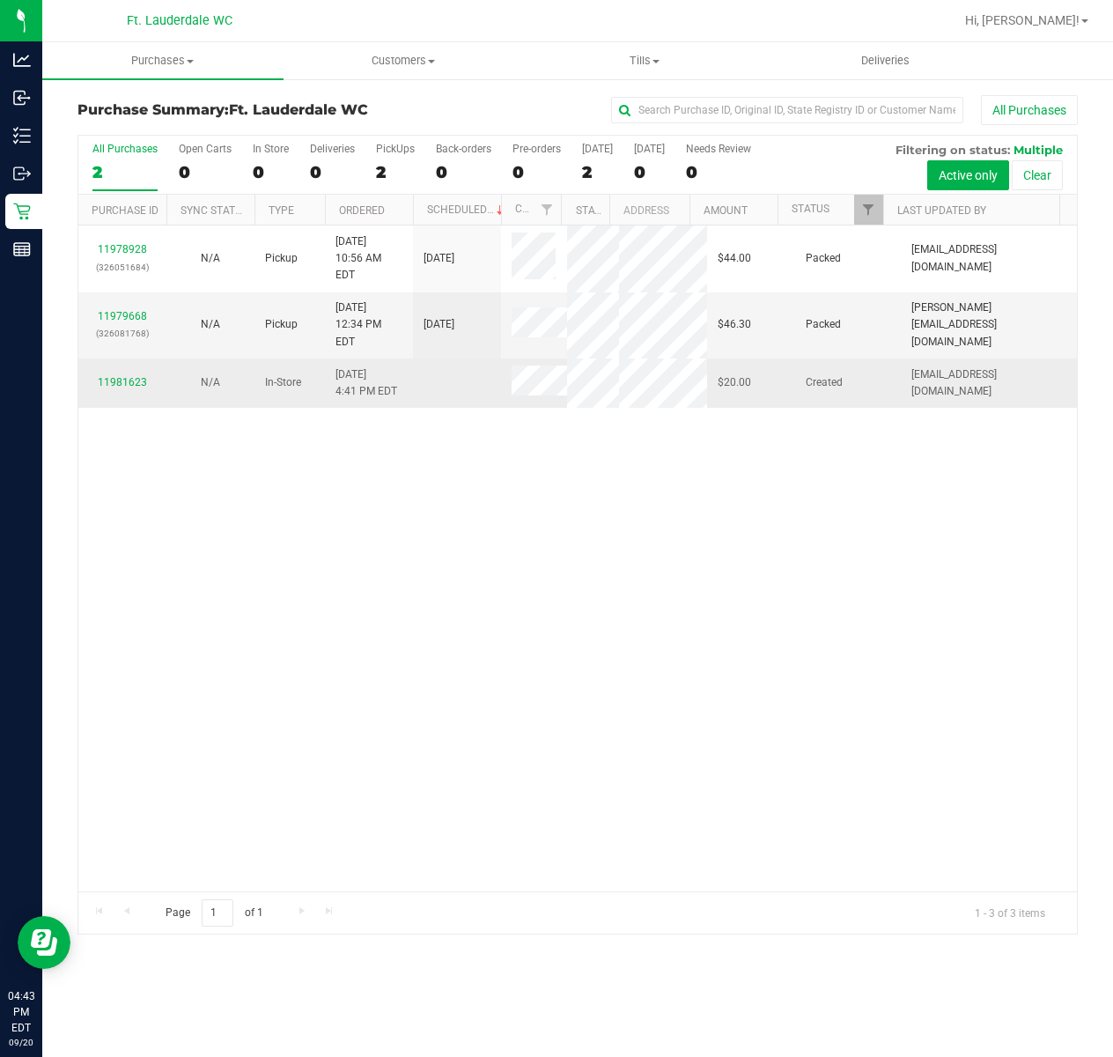
click at [176, 382] on td "N/A" at bounding box center [210, 383] width 88 height 49
click at [138, 376] on link "11981623" at bounding box center [122, 382] width 49 height 12
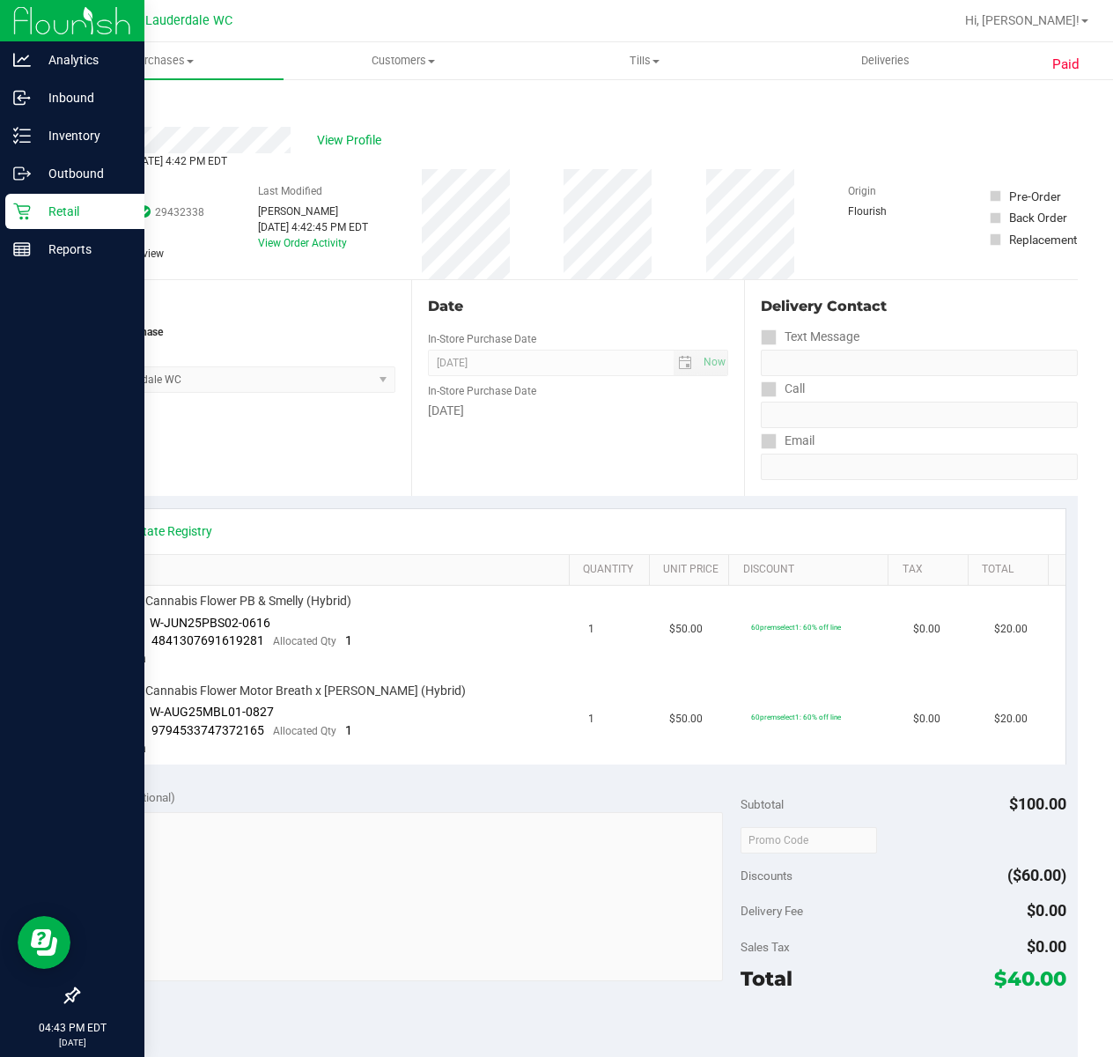
click at [21, 205] on icon at bounding box center [21, 211] width 17 height 17
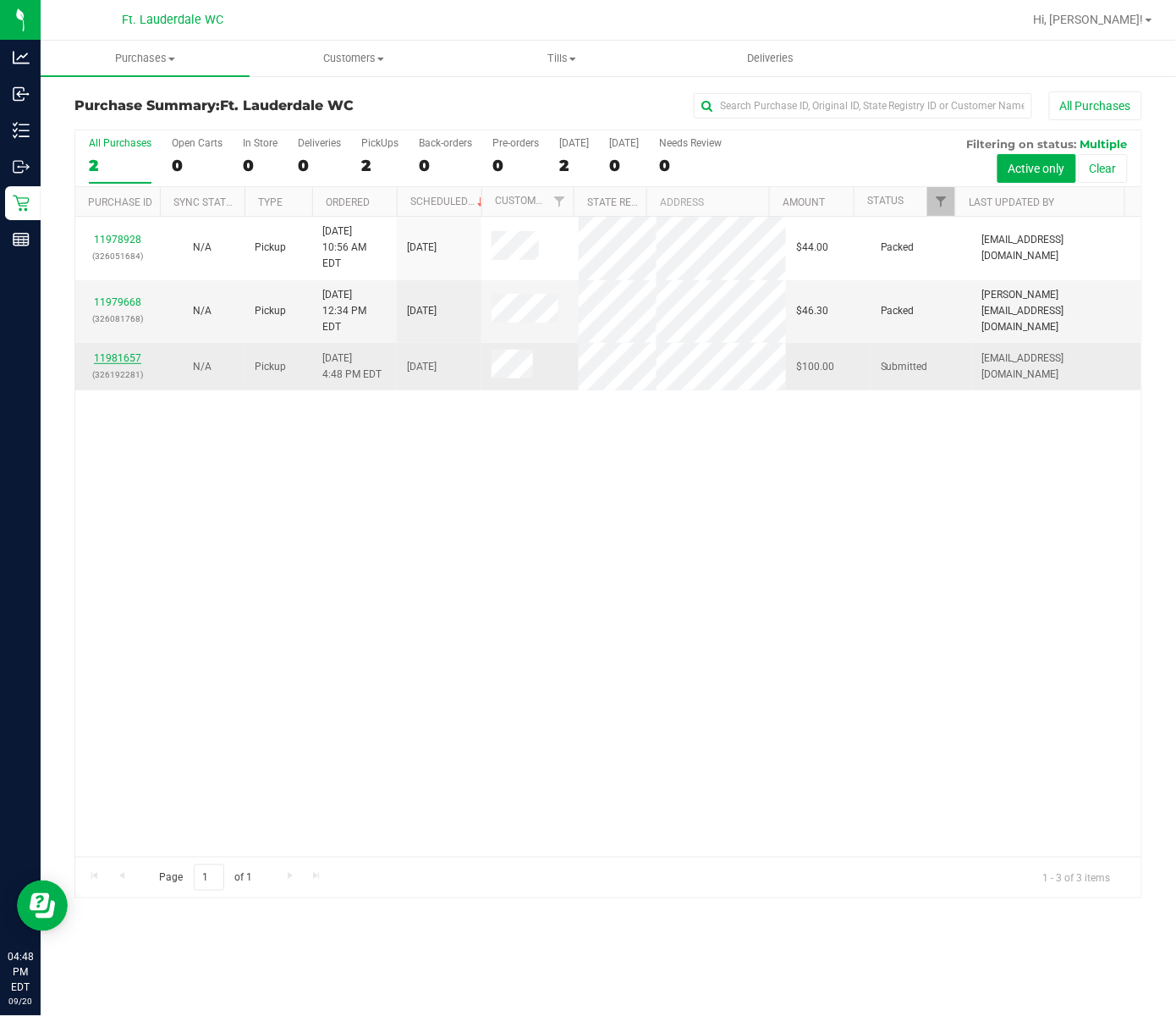
click at [122, 343] on td "11981657 (326192281)" at bounding box center [117, 366] width 85 height 47
click at [116, 352] on link "11981657" at bounding box center [117, 358] width 47 height 12
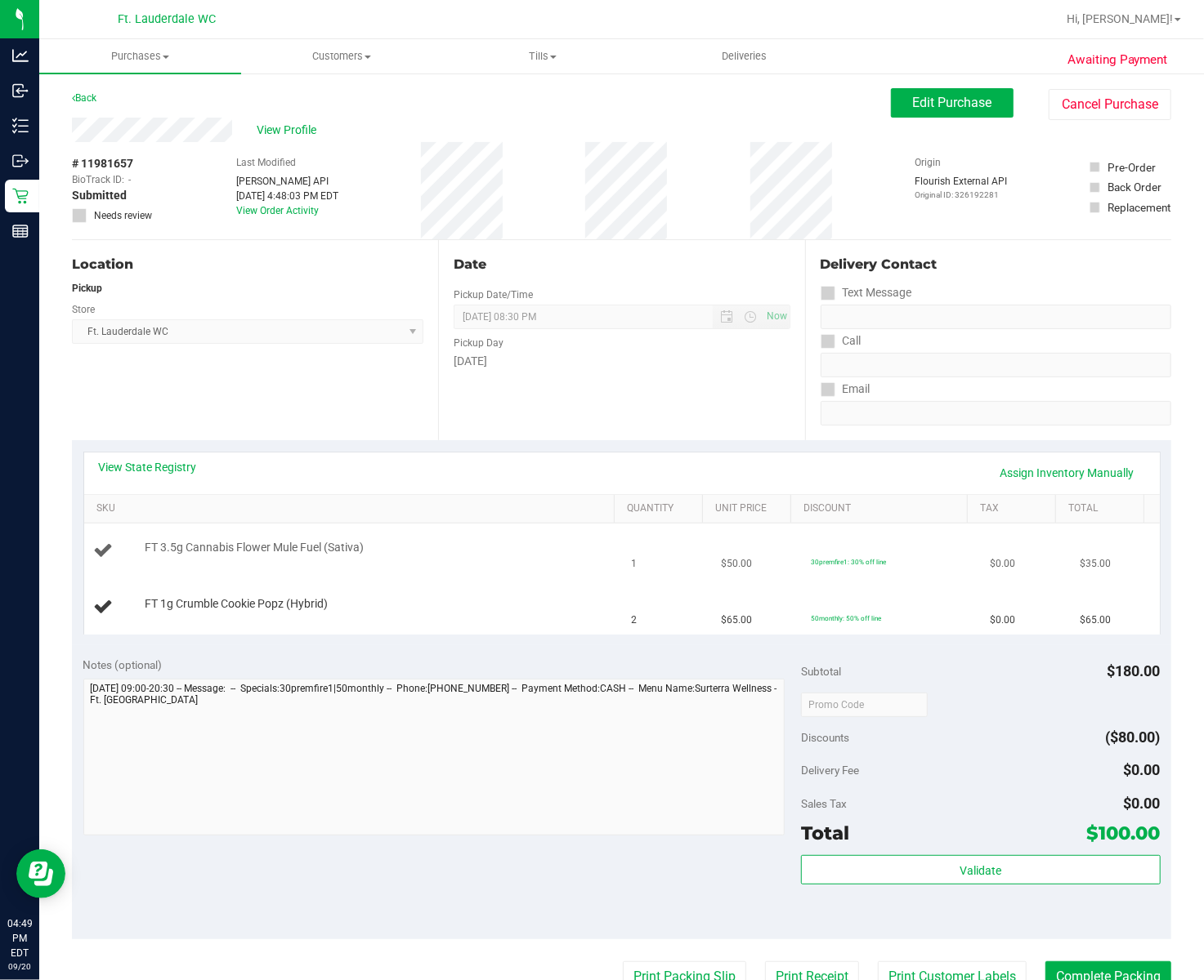
click at [534, 566] on td "FT 3.5g Cannabis Flower Mule Fuel (Sativa)" at bounding box center [353, 552] width 538 height 56
click at [502, 588] on td "FT 1g Crumble Cookie Popz (Hybrid)" at bounding box center [353, 606] width 538 height 55
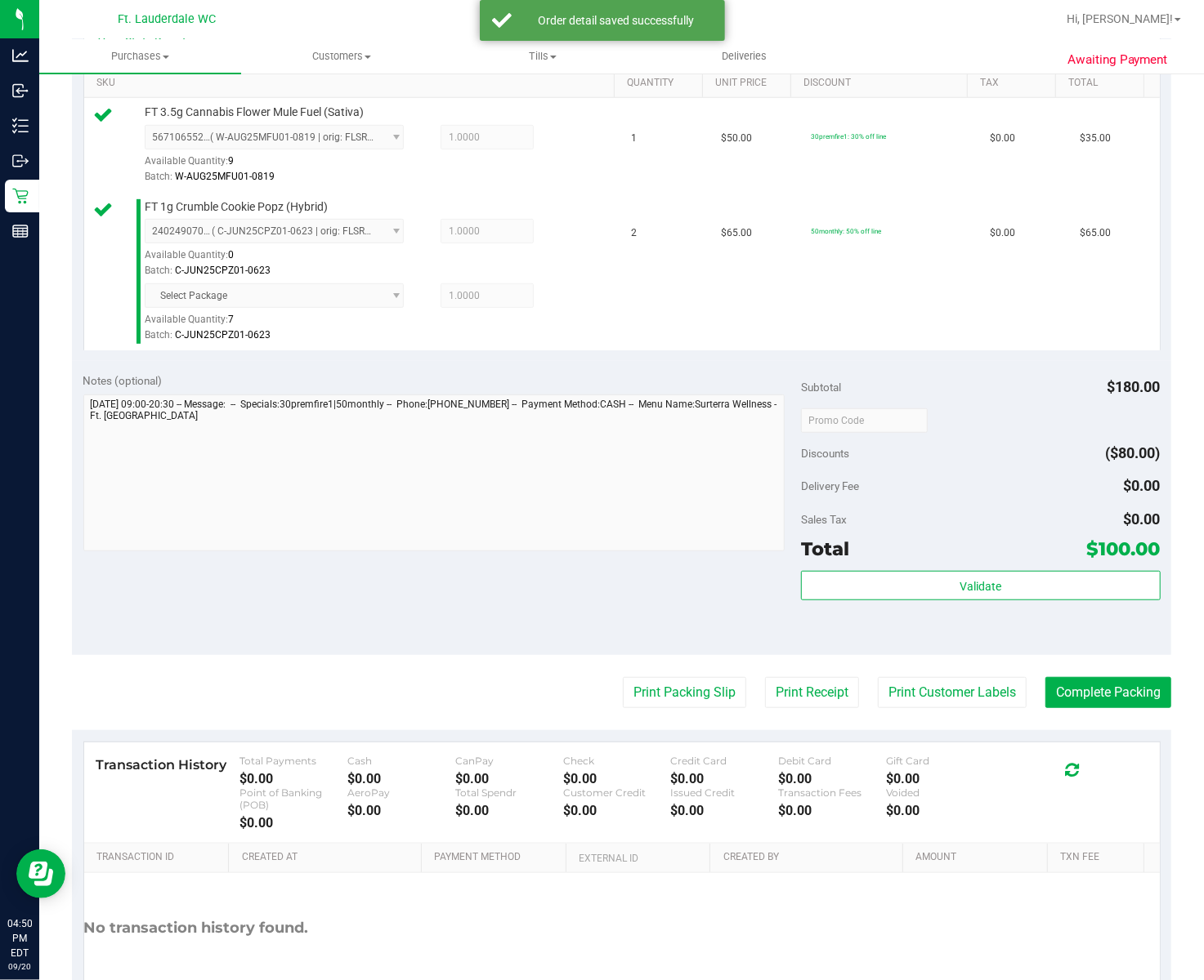
scroll to position [436, 0]
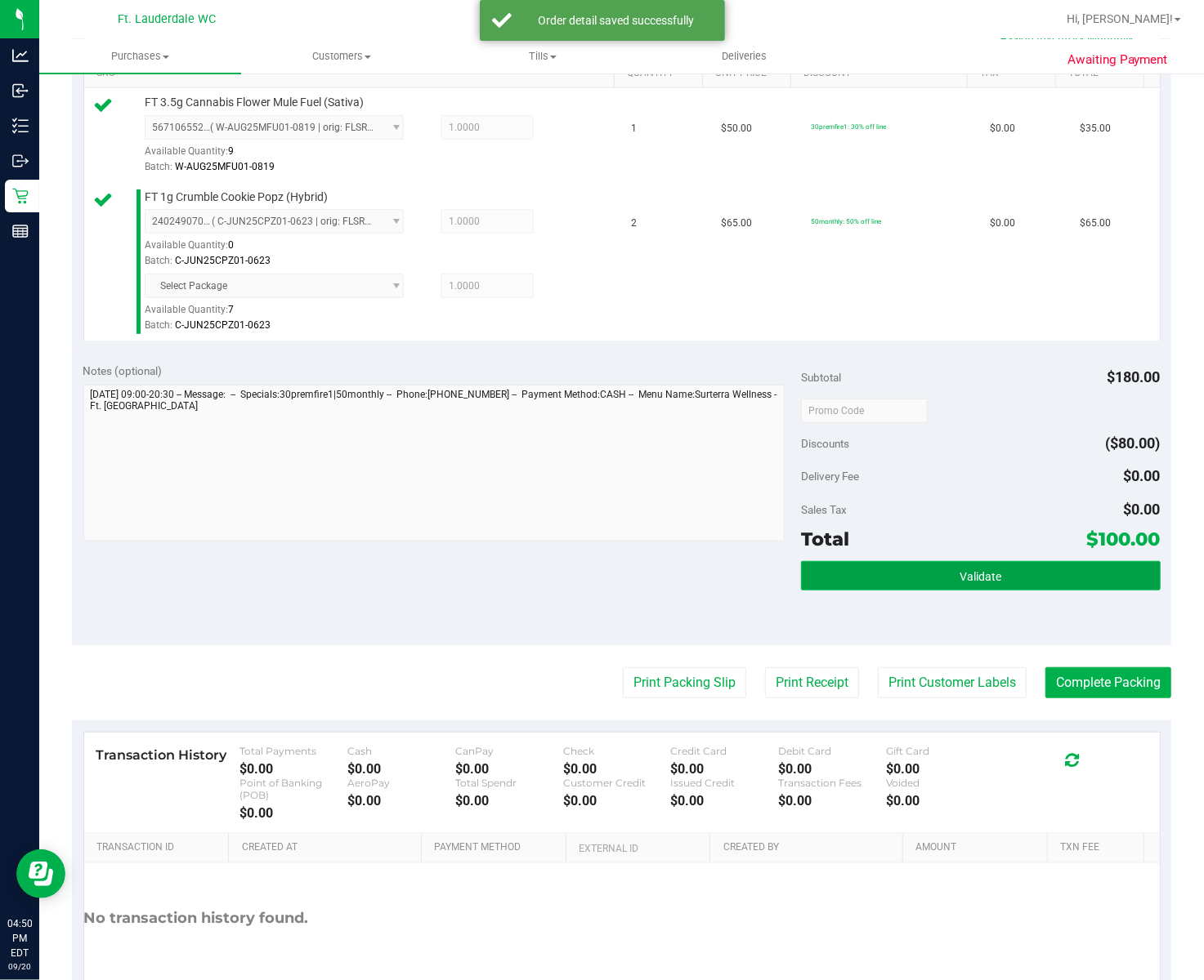
click at [865, 583] on button "Validate" at bounding box center [980, 576] width 359 height 30
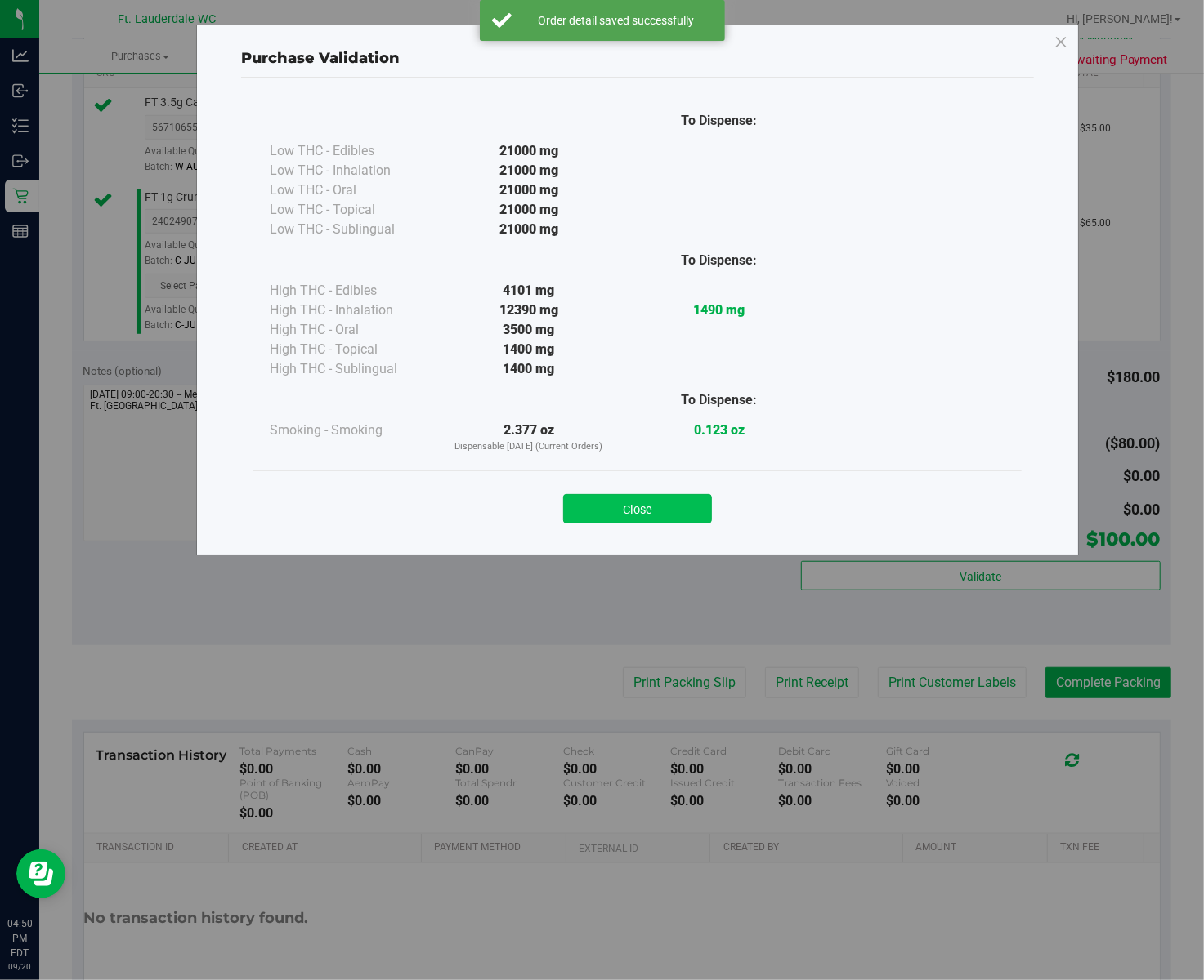
click at [646, 516] on button "Close" at bounding box center [637, 509] width 148 height 30
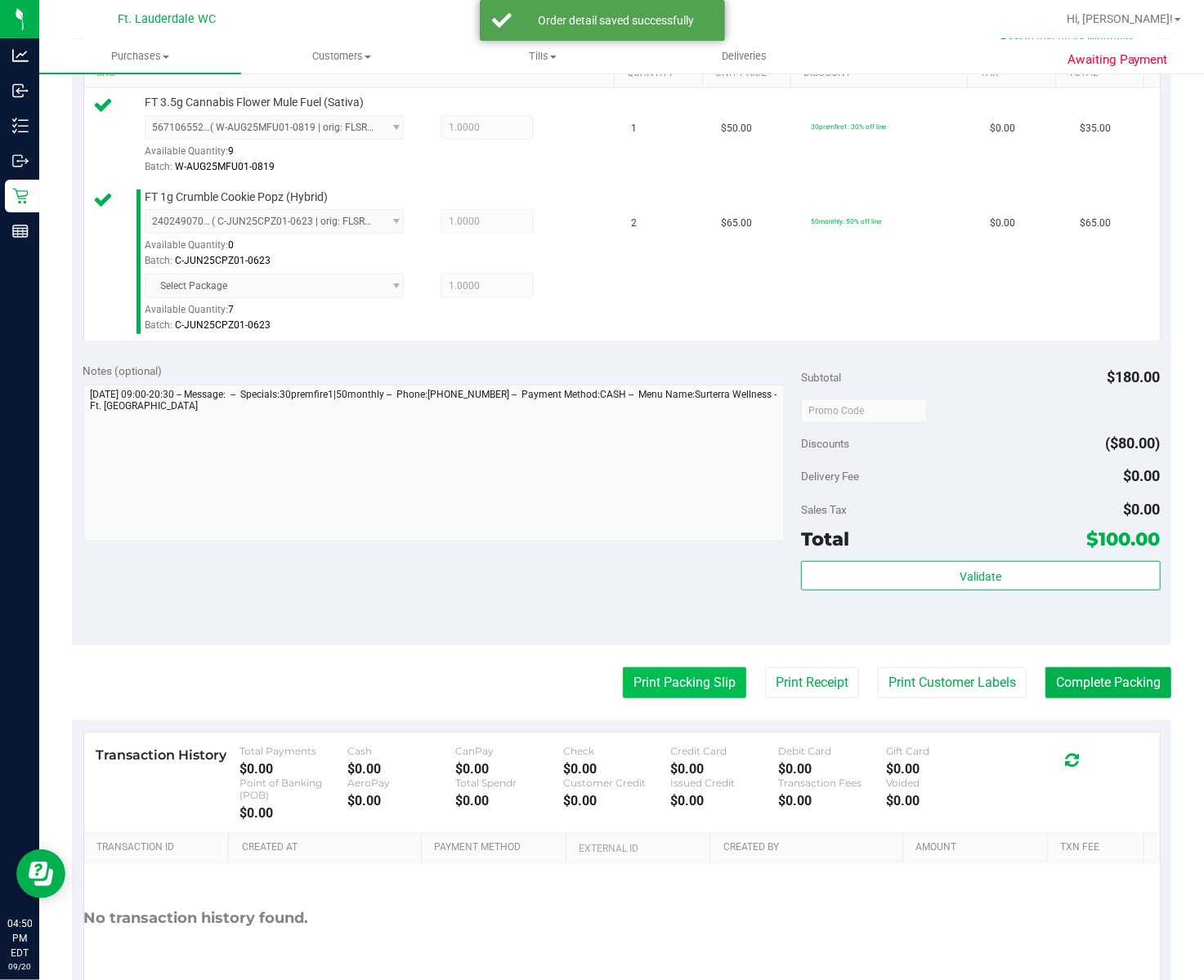
click at [680, 693] on button "Print Packing Slip" at bounding box center [684, 682] width 123 height 31
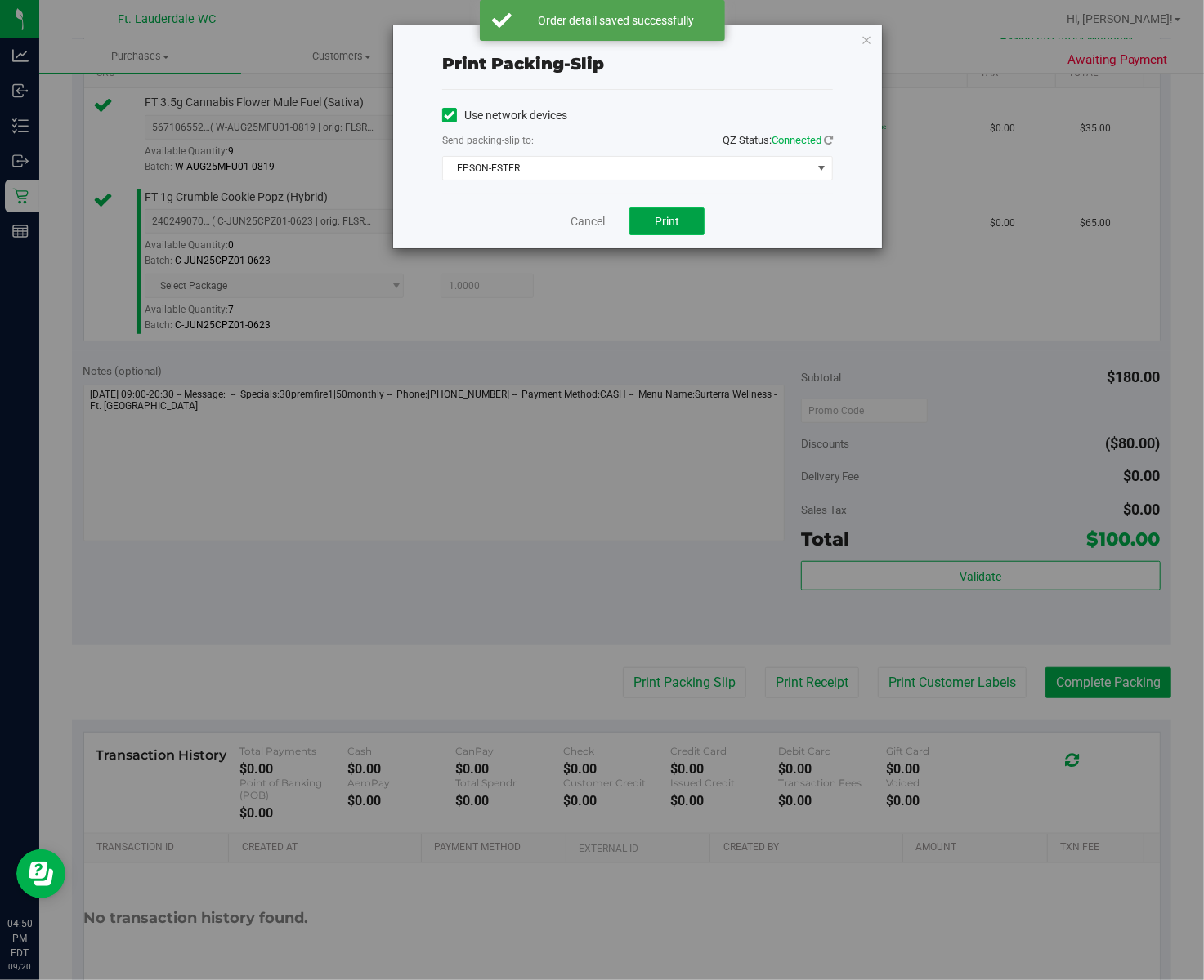
click at [670, 221] on span "Print" at bounding box center [667, 222] width 24 height 13
click at [596, 217] on link "Cancel" at bounding box center [587, 222] width 34 height 17
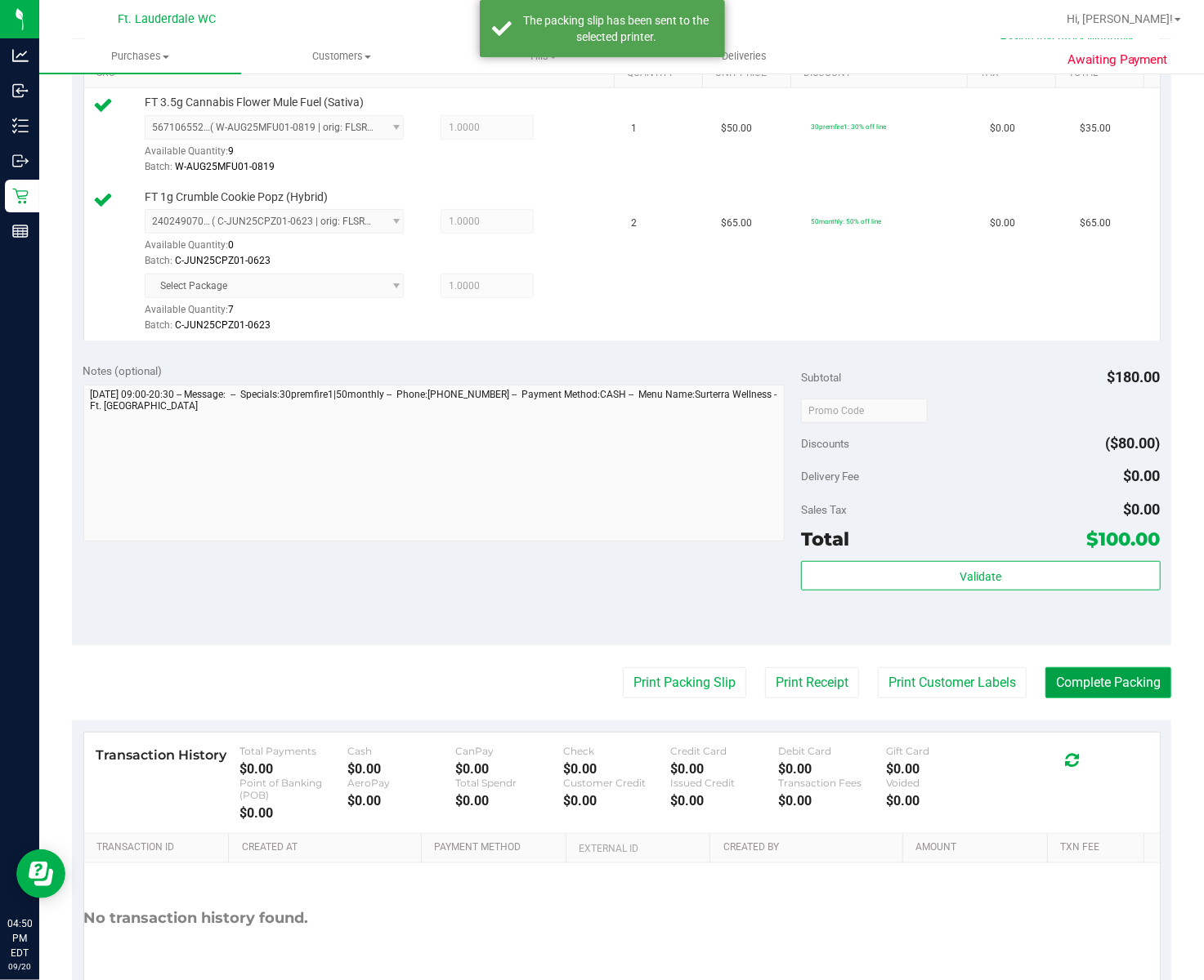
click at [934, 687] on button "Complete Packing" at bounding box center [1108, 682] width 126 height 31
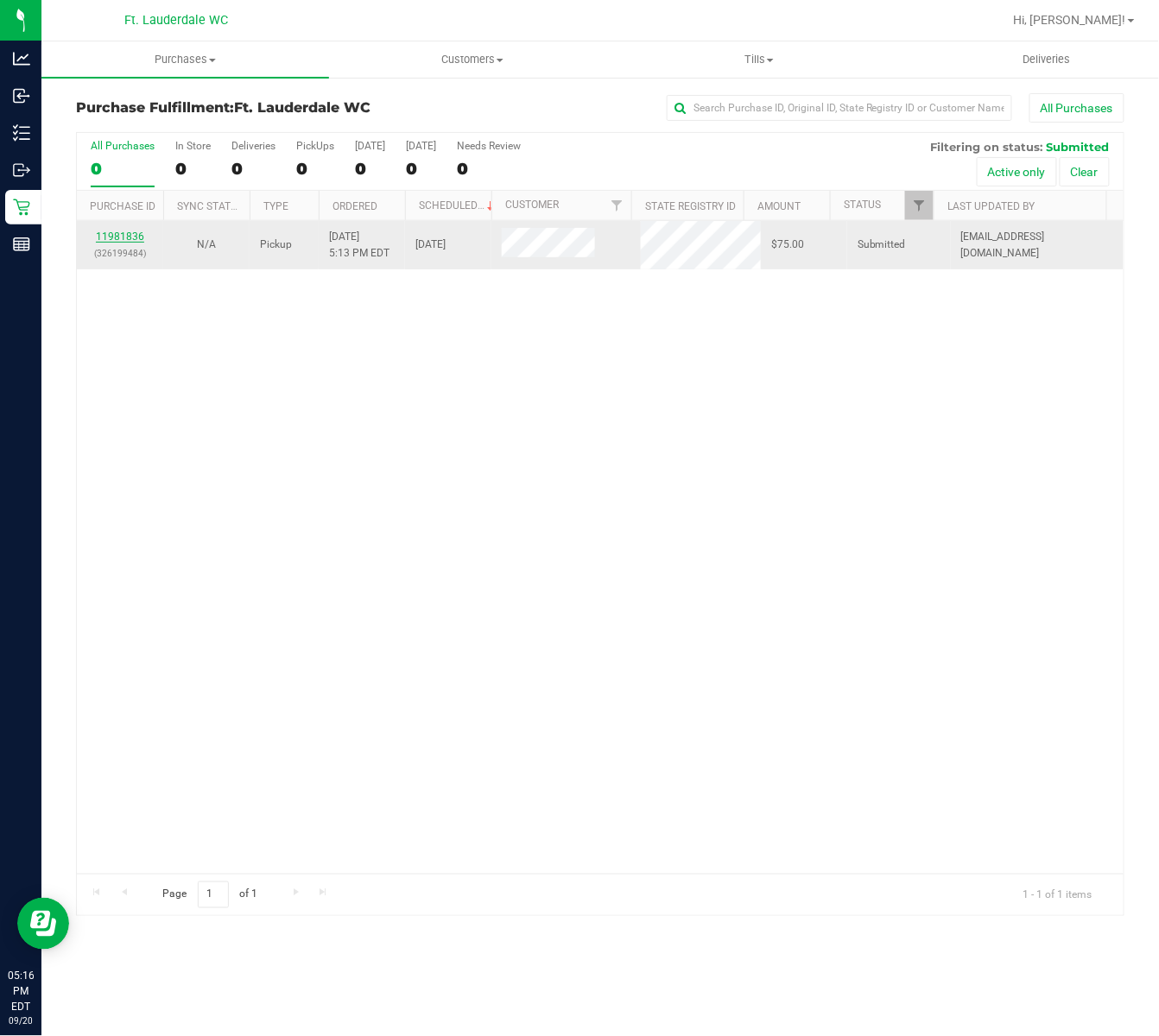
click at [118, 243] on link "11981836" at bounding box center [120, 236] width 48 height 12
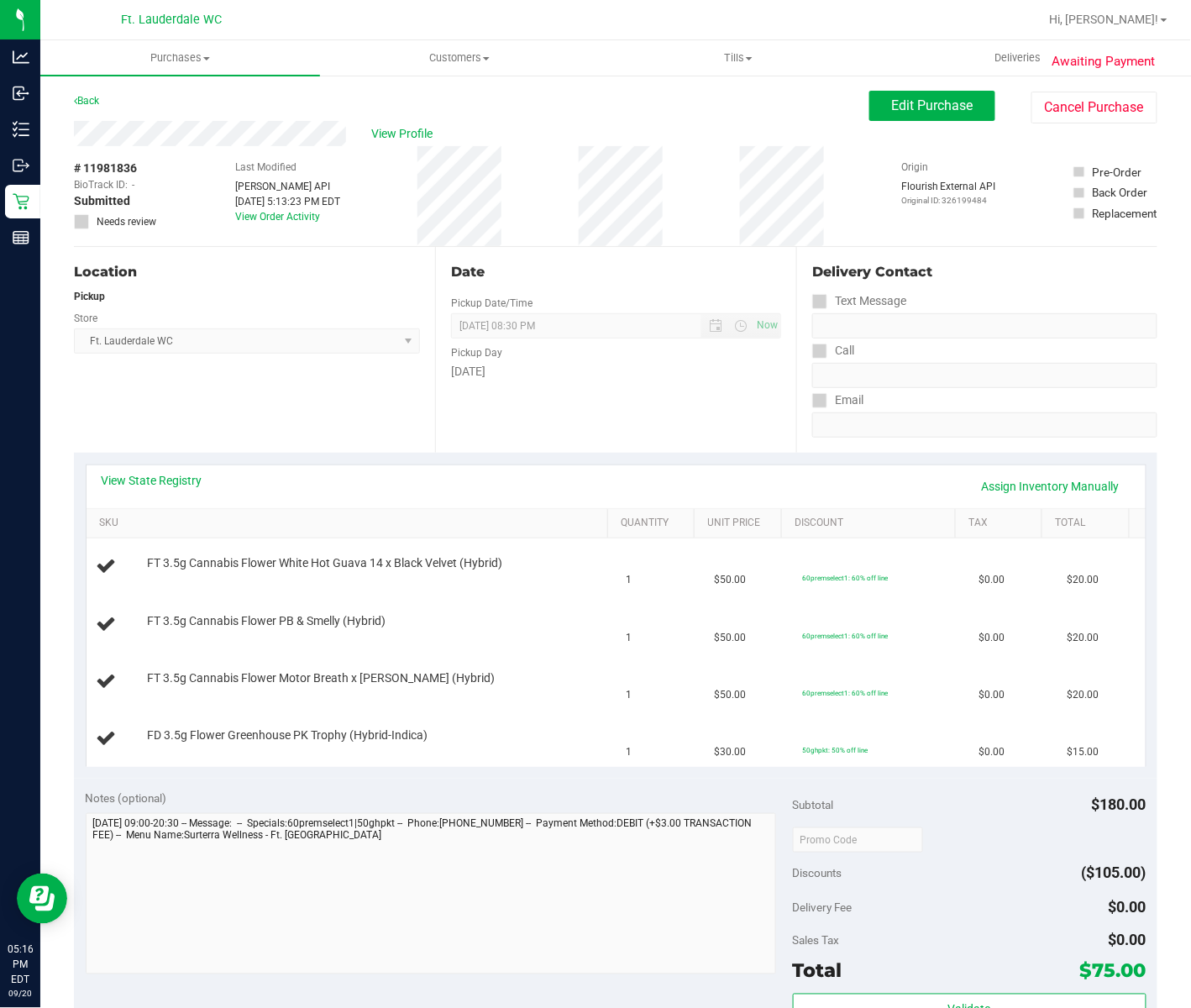
click at [168, 462] on div "View State Registry Assign Inventory Manually SKU Quantity Unit Price Discount …" at bounding box center [616, 616] width 1083 height 326
click at [159, 484] on link "View State Registry" at bounding box center [153, 481] width 101 height 17
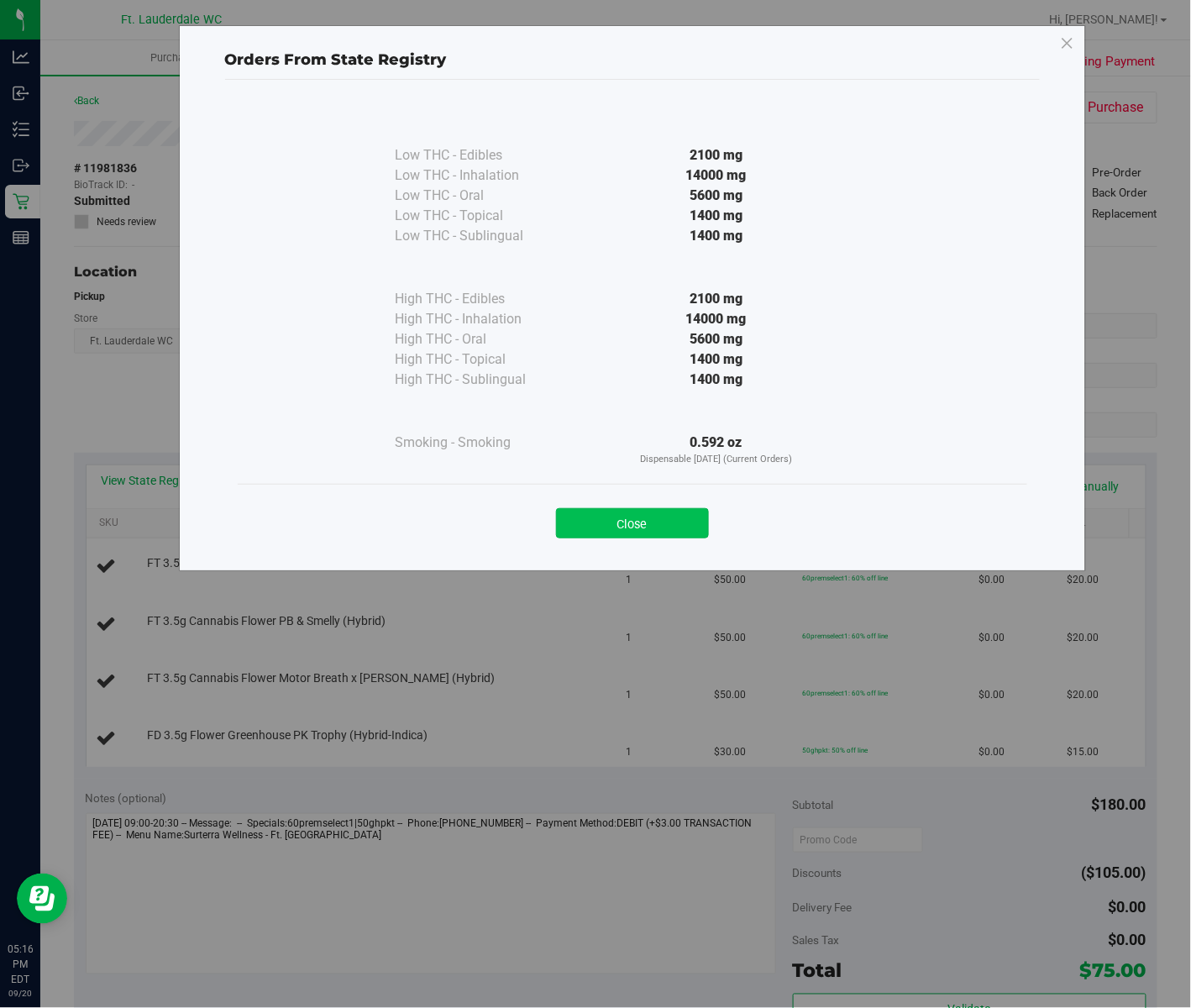
click at [631, 518] on button "Close" at bounding box center [632, 524] width 153 height 31
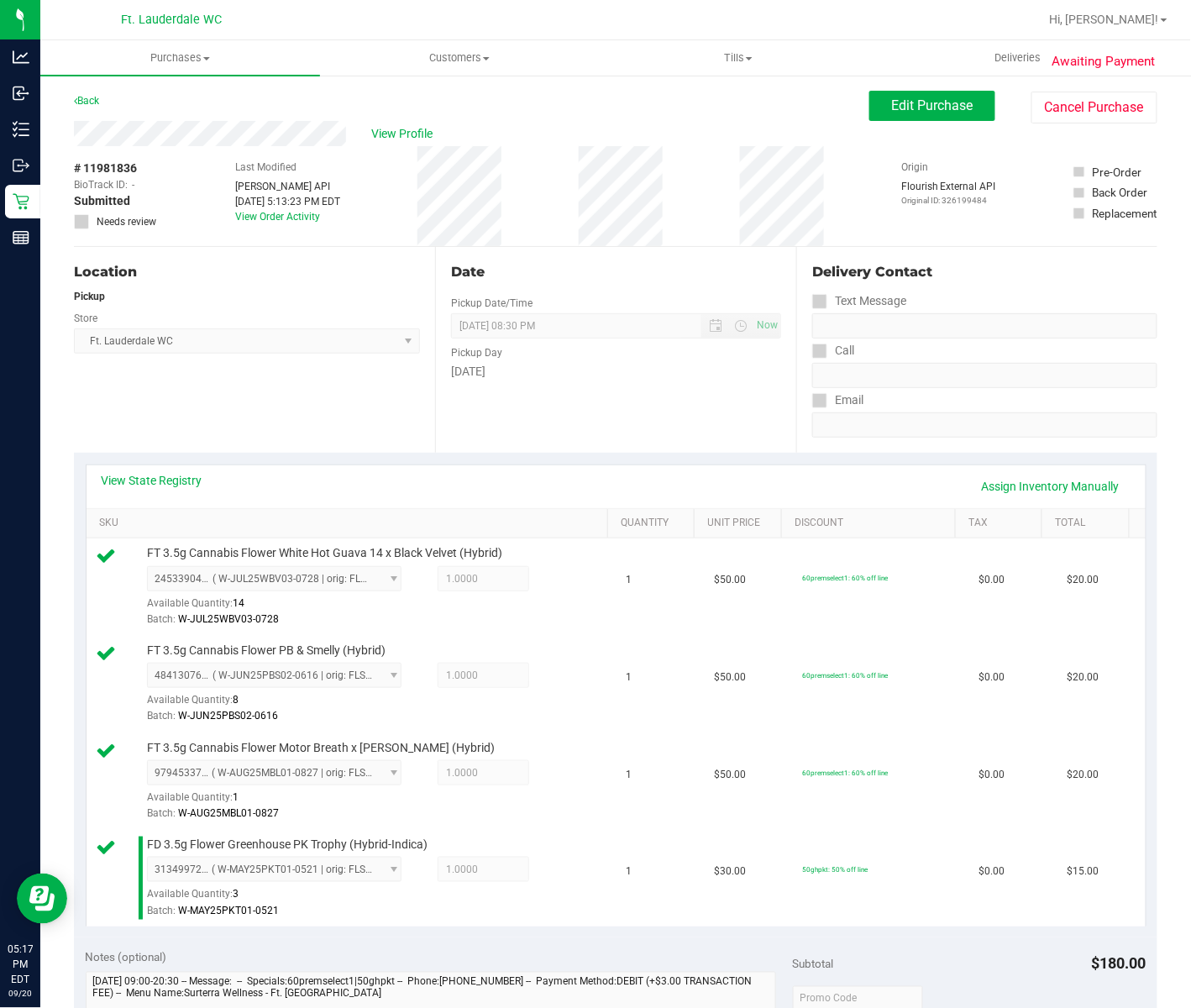
scroll to position [444, 0]
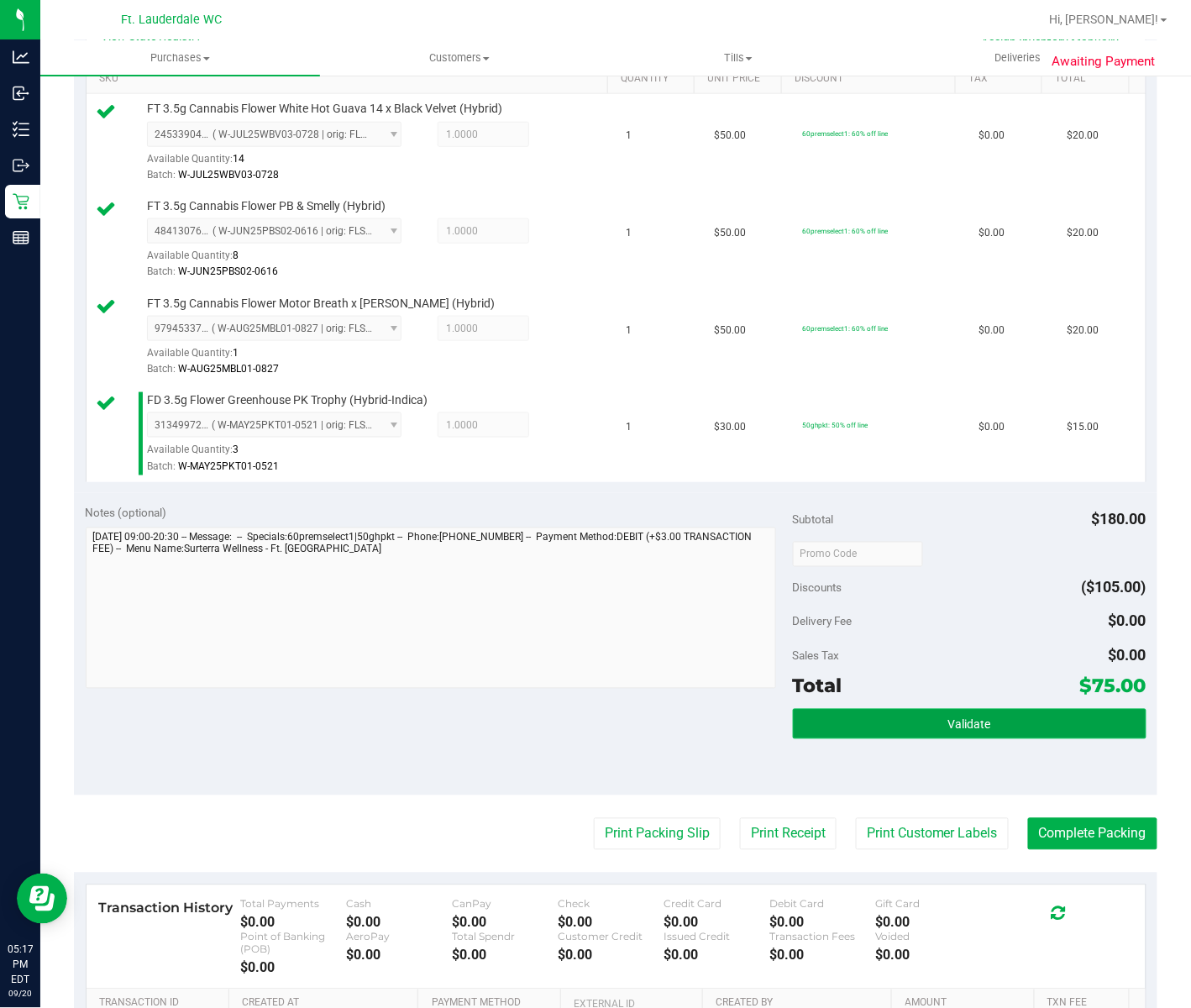
click at [949, 721] on span "Validate" at bounding box center [970, 725] width 43 height 13
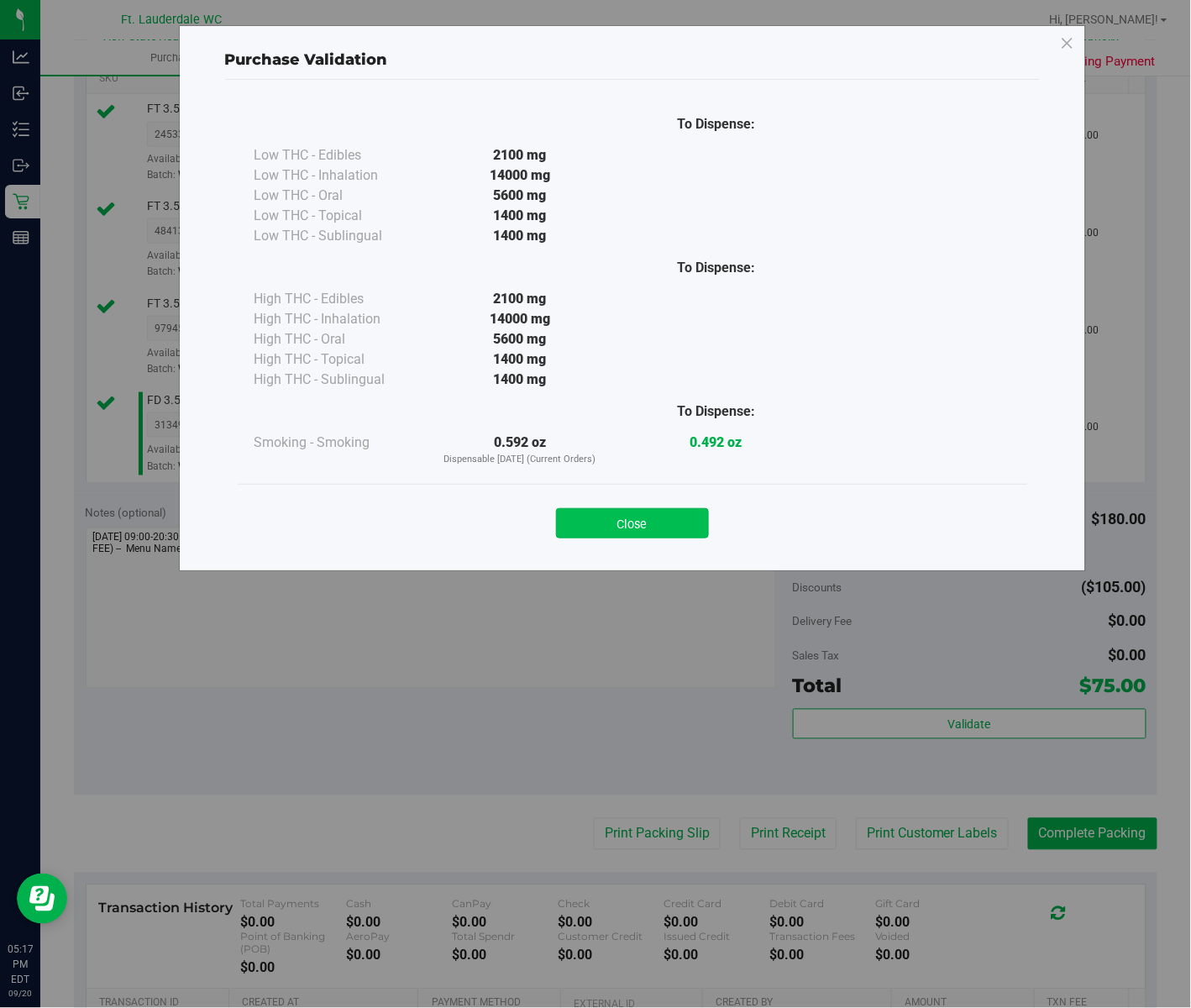
click at [648, 525] on button "Close" at bounding box center [632, 524] width 153 height 31
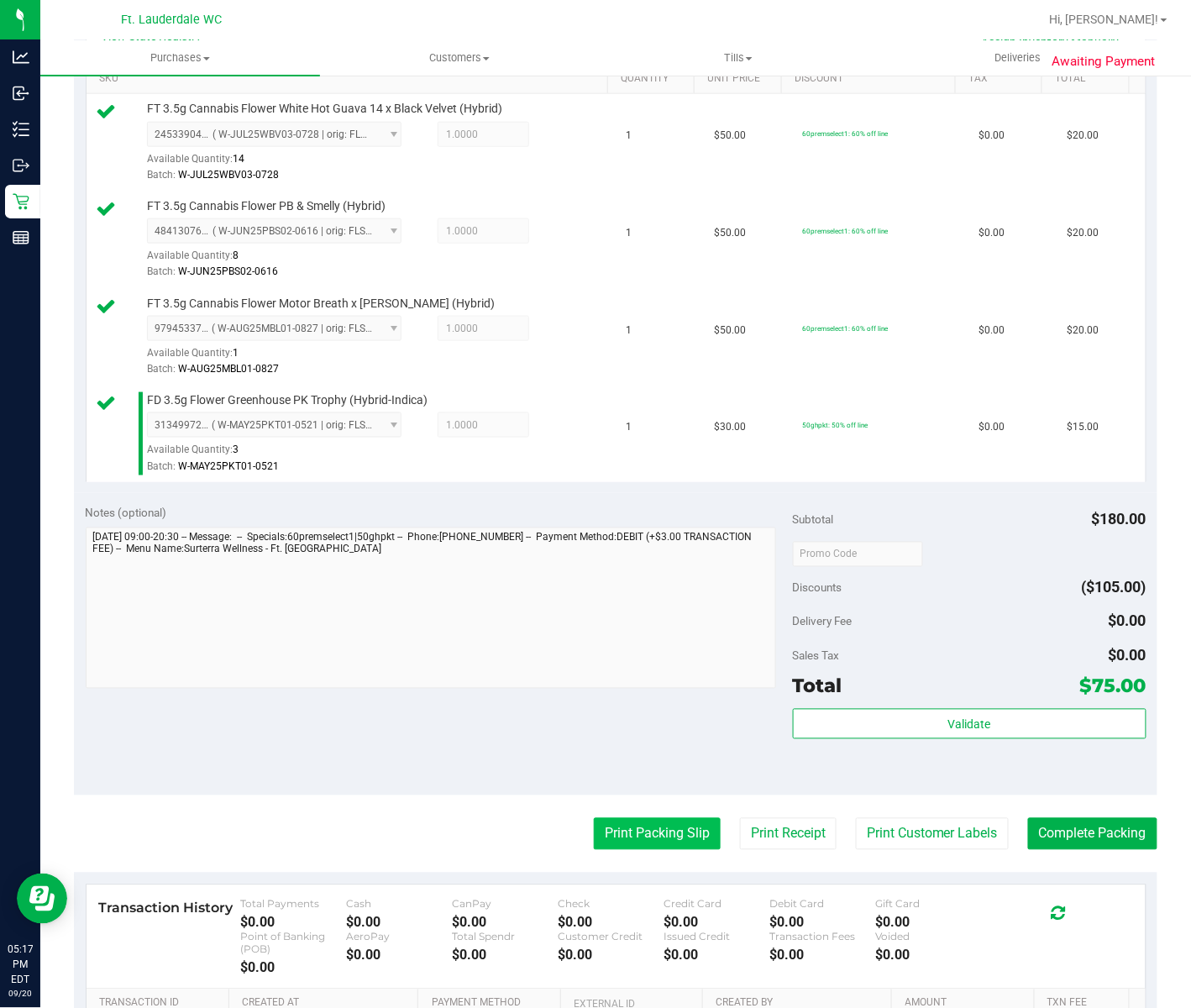
click at [640, 838] on button "Print Packing Slip" at bounding box center [657, 833] width 127 height 31
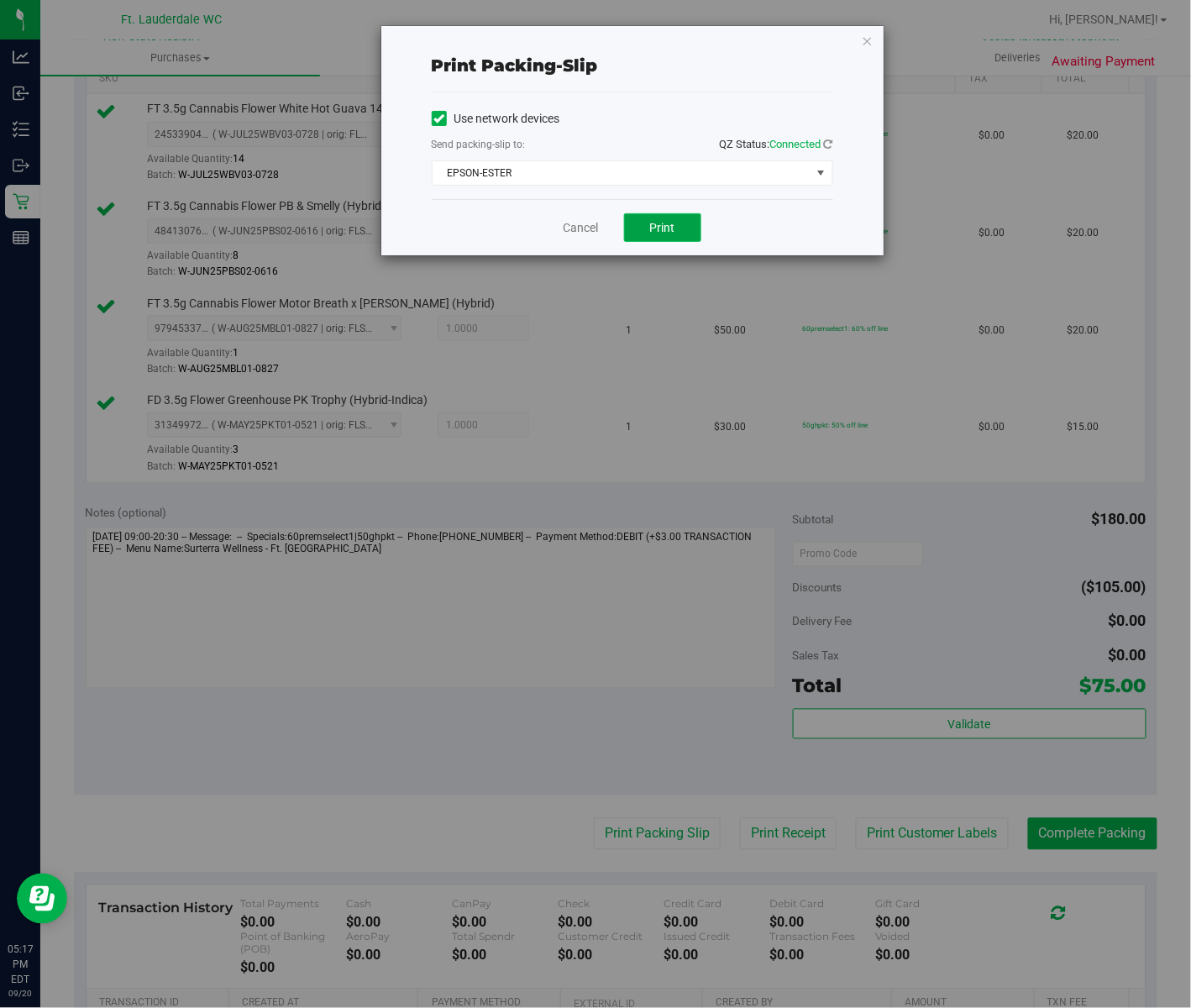
click at [669, 237] on button "Print" at bounding box center [662, 228] width 77 height 29
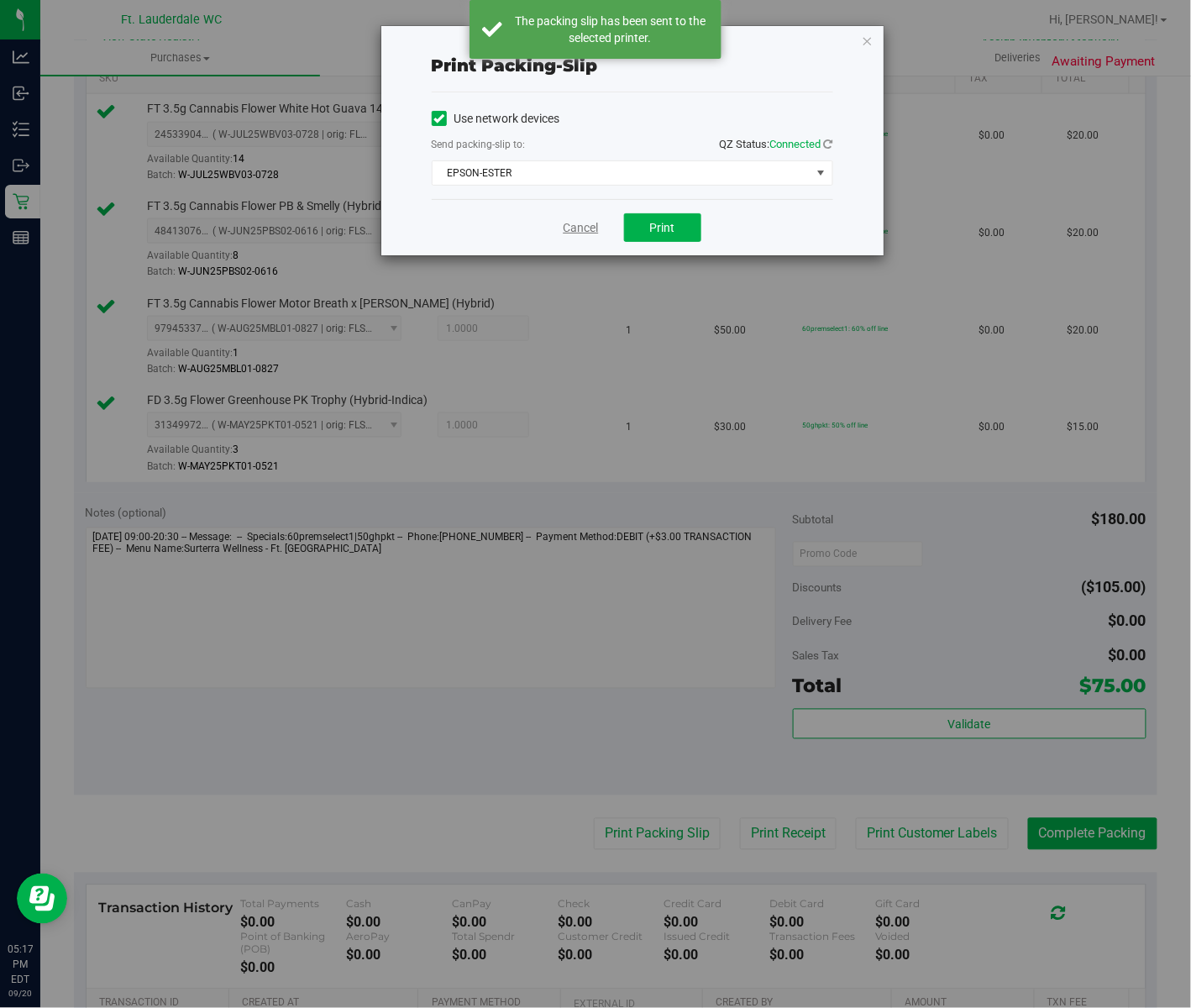
click at [565, 233] on link "Cancel" at bounding box center [581, 228] width 35 height 17
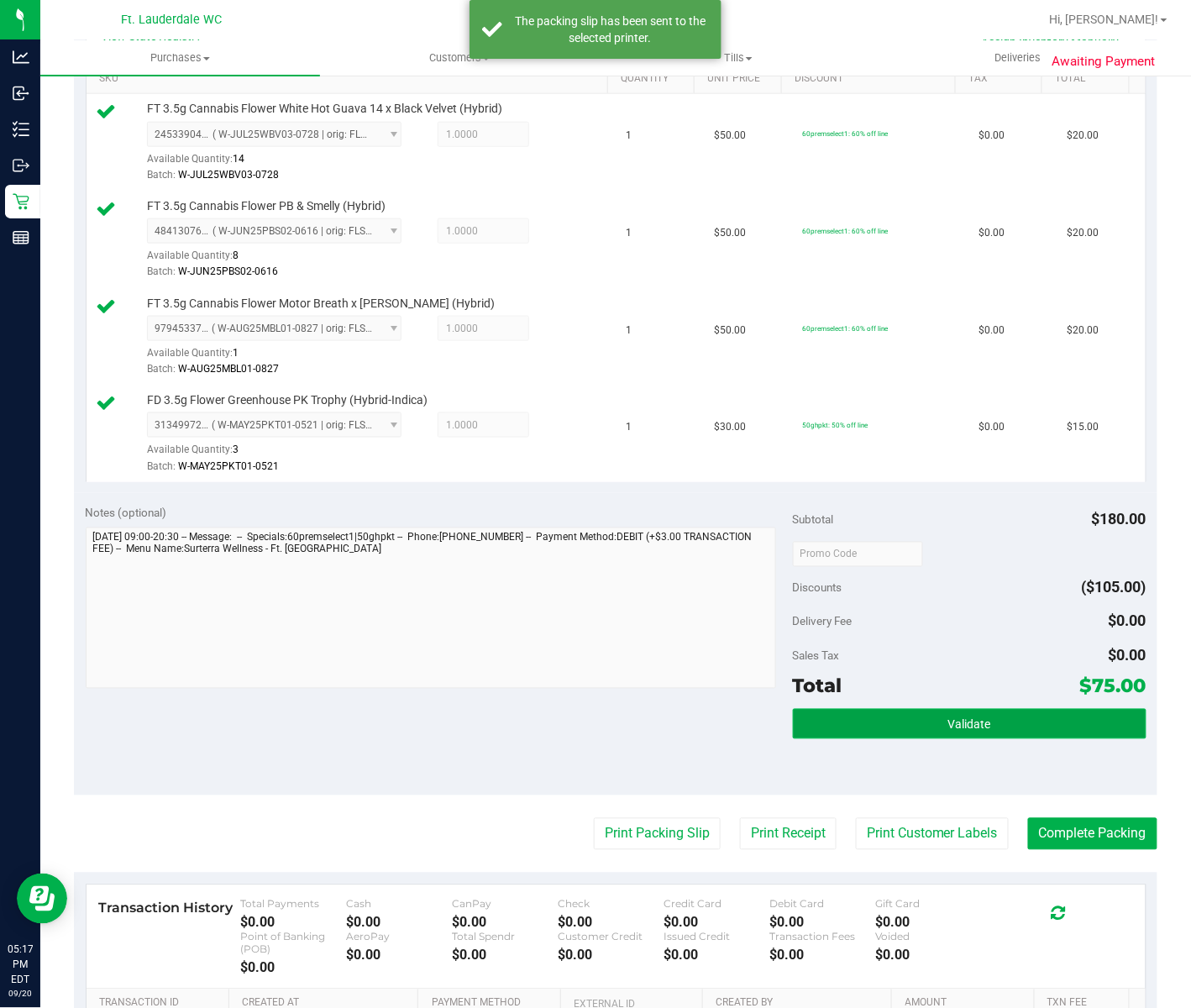
click at [983, 739] on button "Validate" at bounding box center [970, 724] width 354 height 31
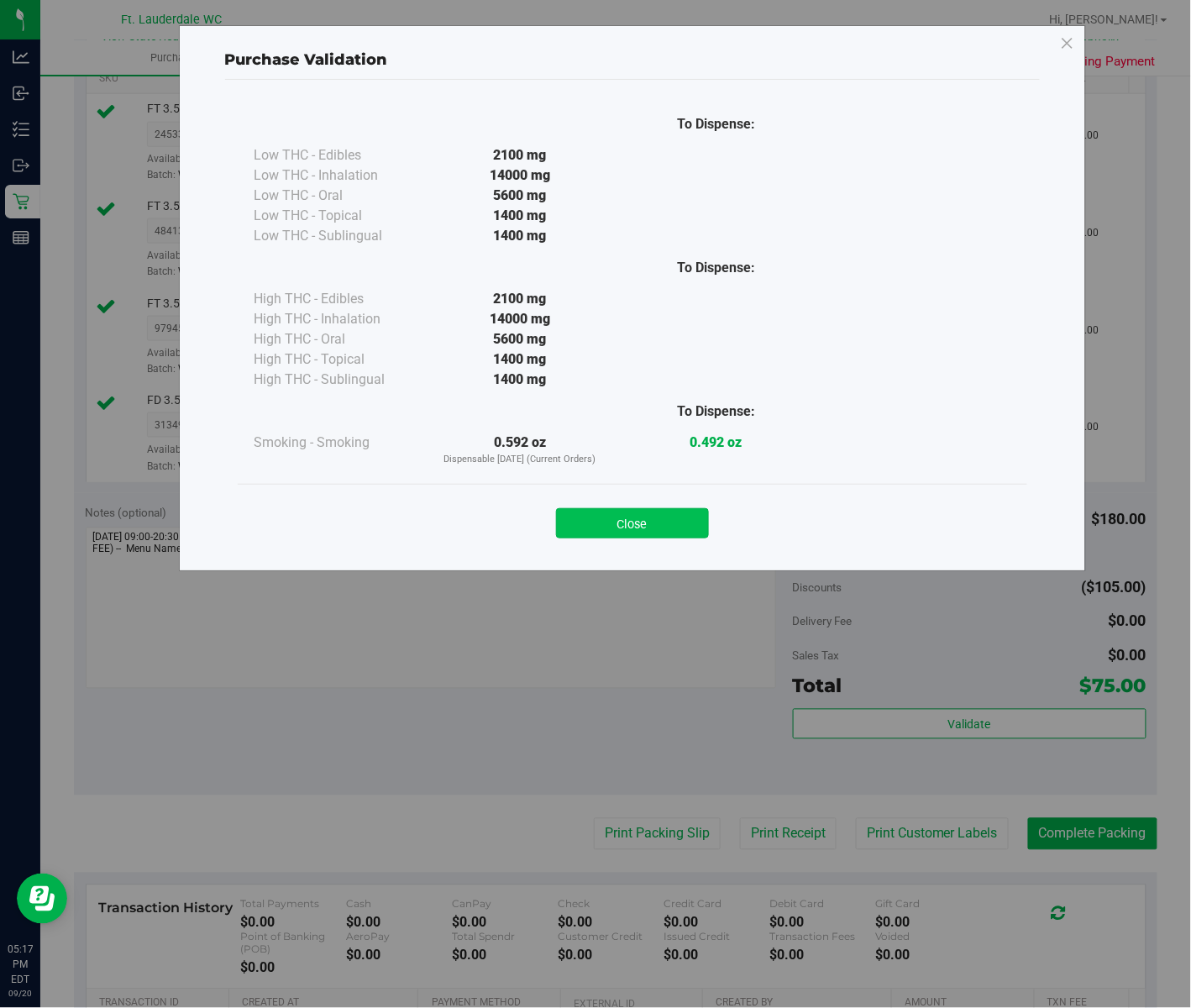
click at [644, 512] on button "Close" at bounding box center [632, 524] width 153 height 31
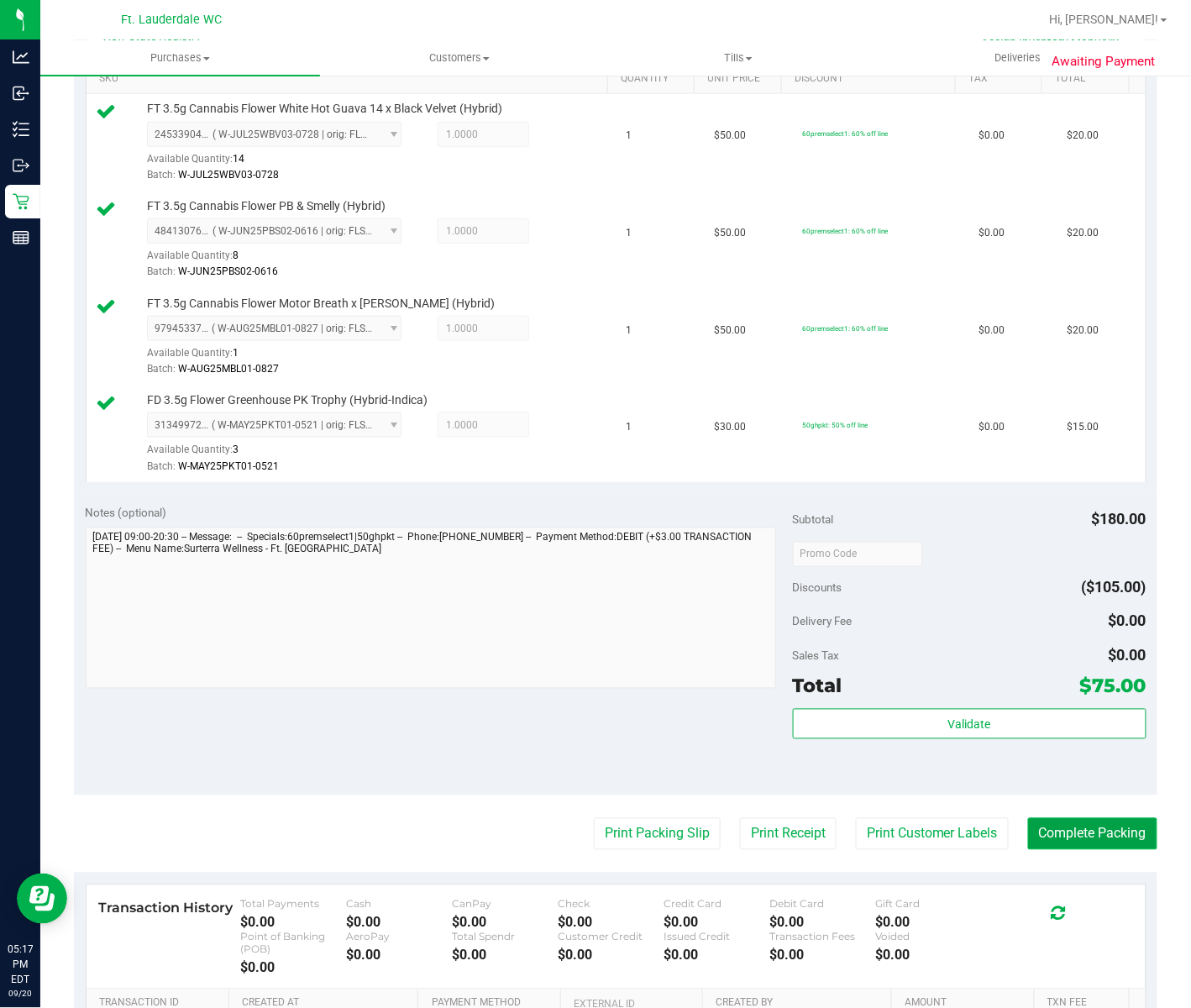
click at [1107, 829] on button "Complete Packing" at bounding box center [1093, 833] width 130 height 31
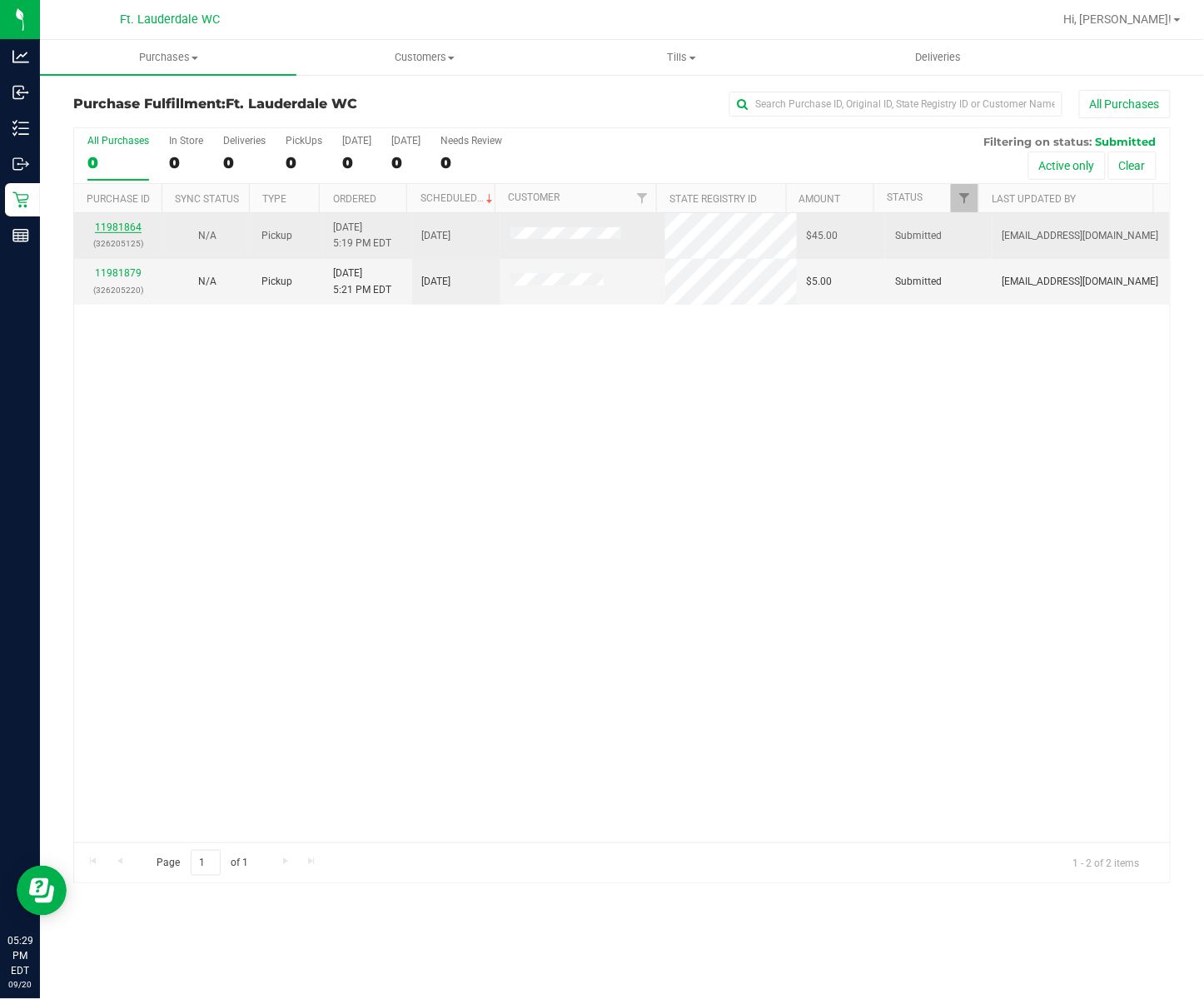
click at [117, 230] on link "11981864" at bounding box center [117, 227] width 46 height 11
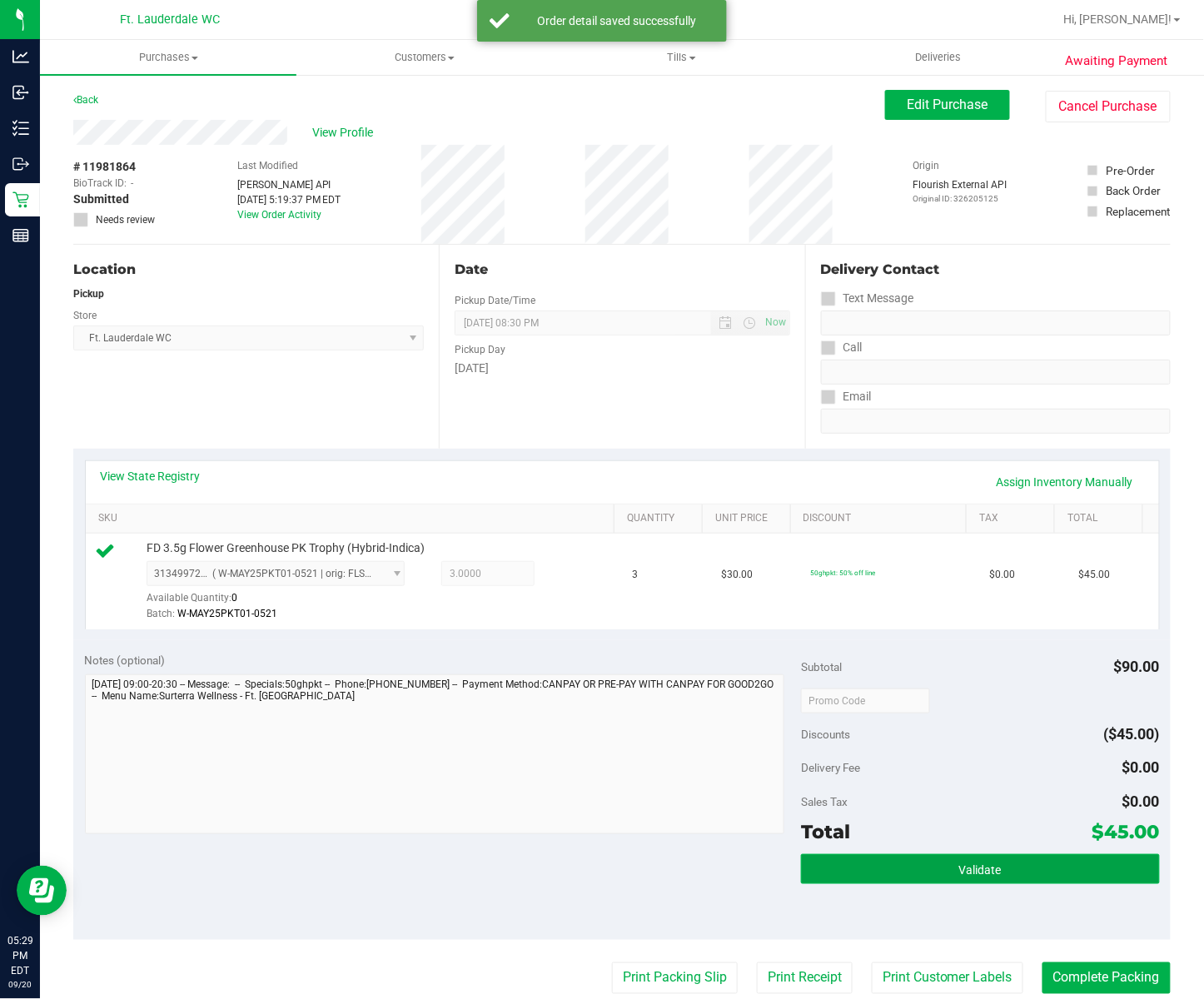
click at [966, 870] on span "Validate" at bounding box center [980, 870] width 43 height 13
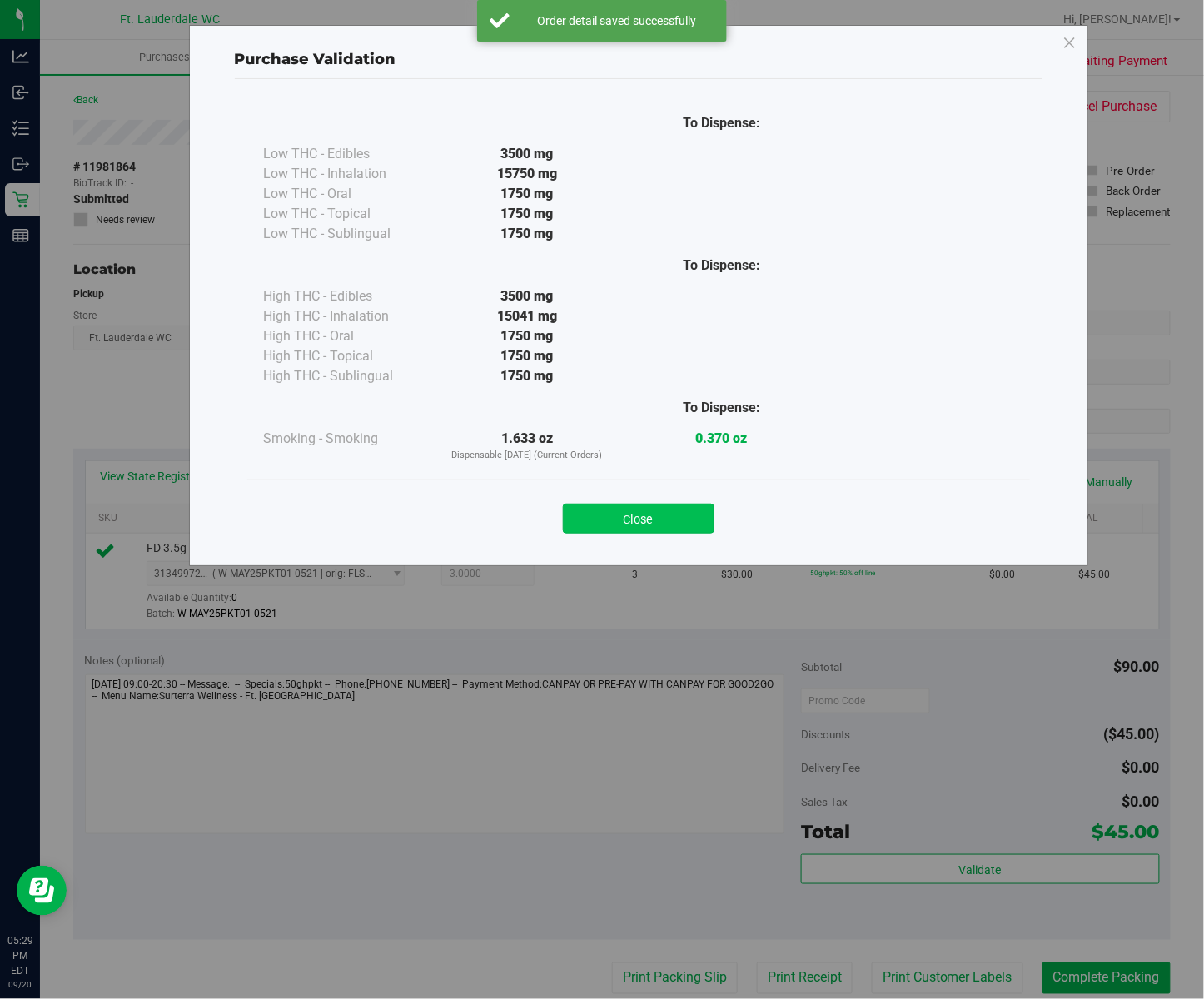
click at [643, 508] on button "Close" at bounding box center [638, 519] width 151 height 30
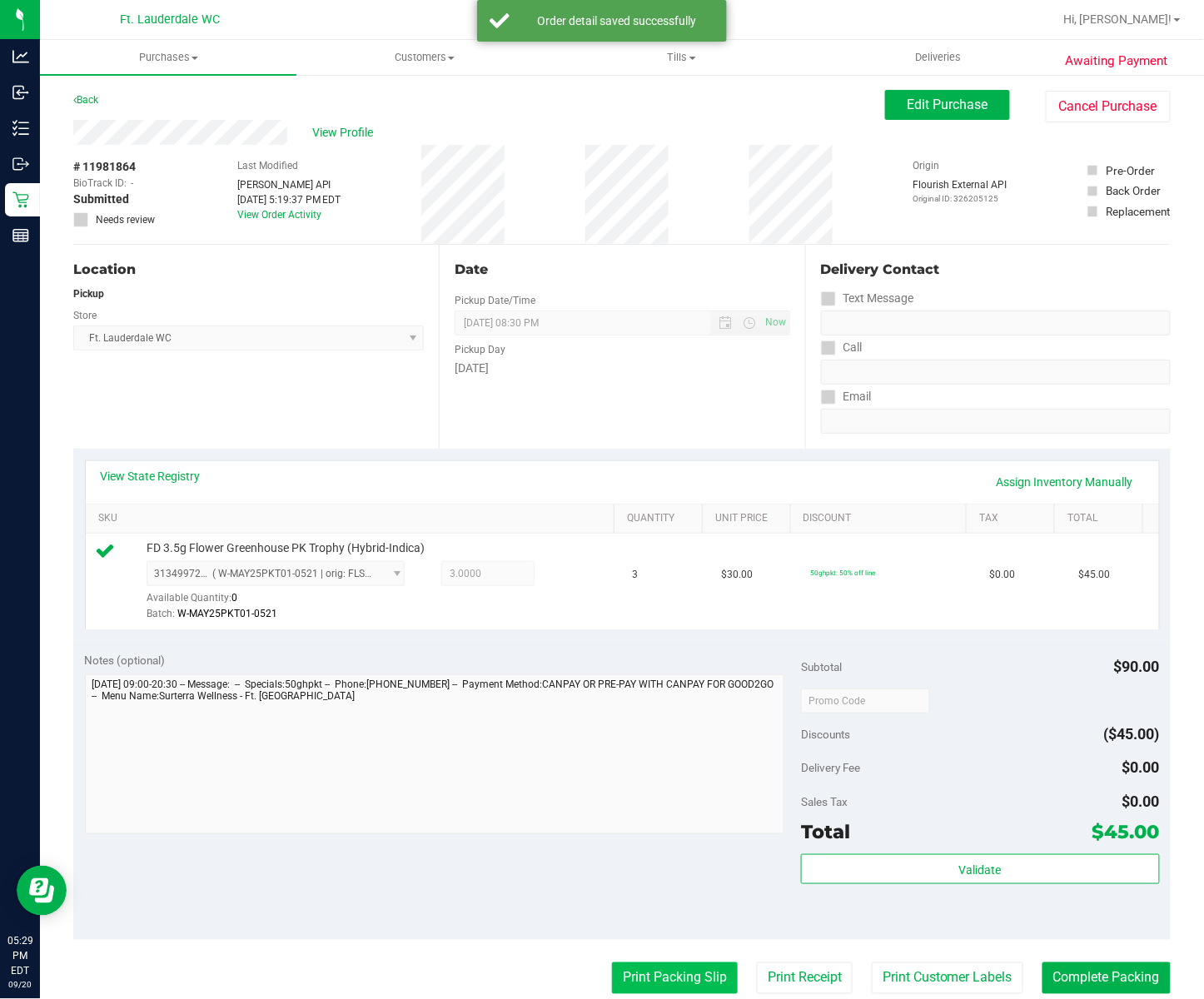
click at [656, 984] on button "Print Packing Slip" at bounding box center [674, 977] width 126 height 31
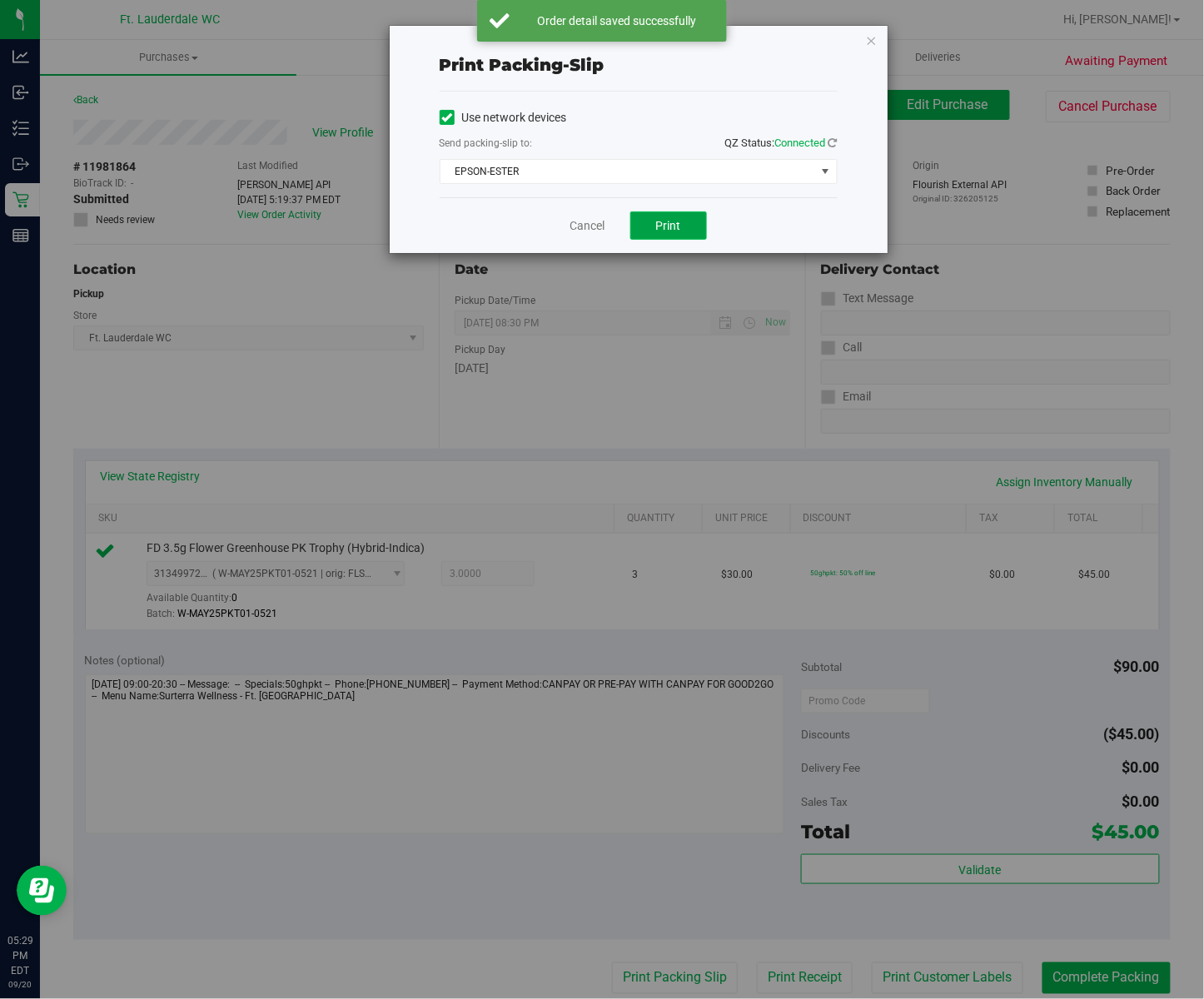
click at [676, 230] on span "Print" at bounding box center [668, 226] width 25 height 13
click at [594, 220] on link "Cancel" at bounding box center [587, 226] width 35 height 17
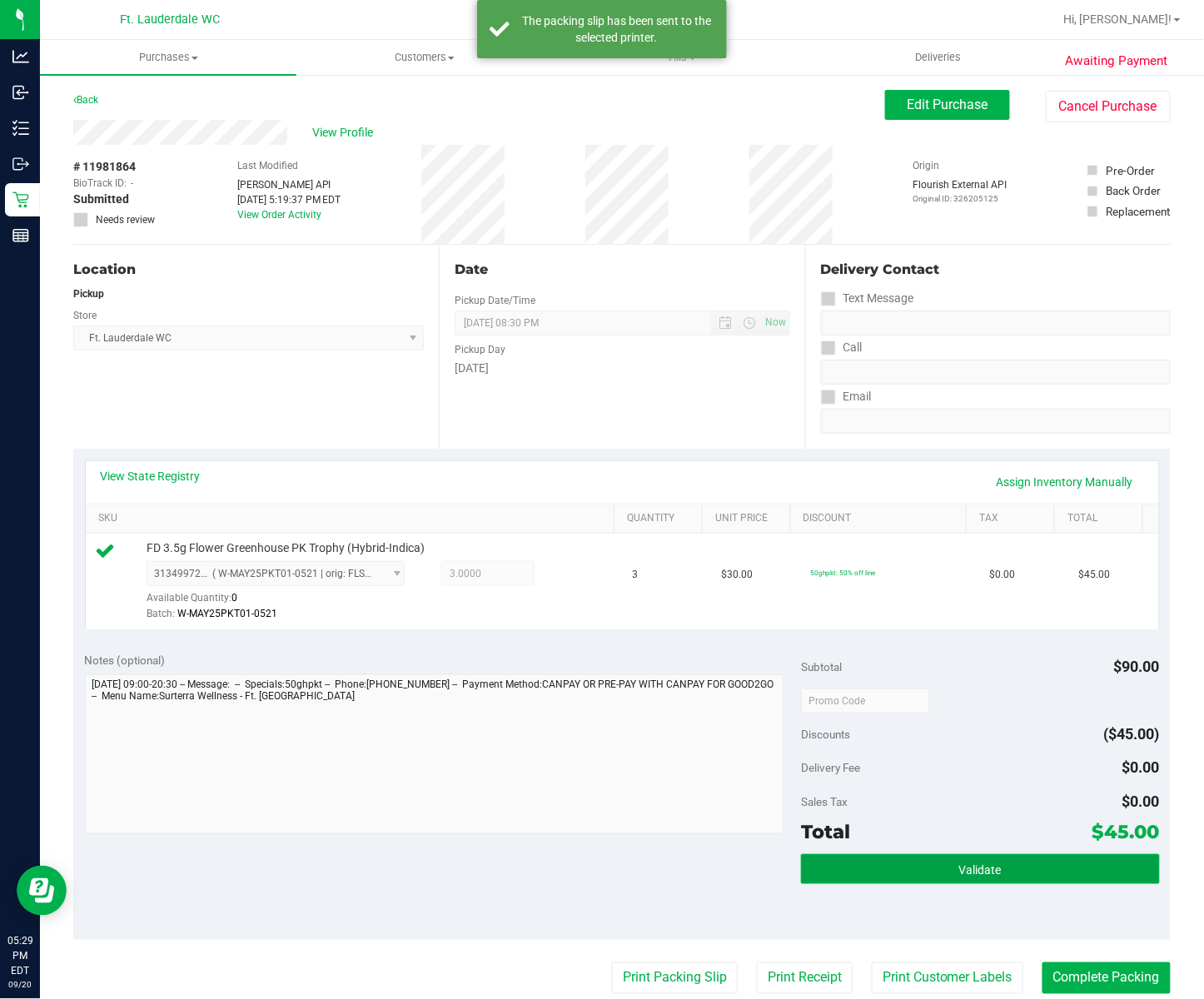
click at [989, 868] on button "Validate" at bounding box center [979, 870] width 358 height 30
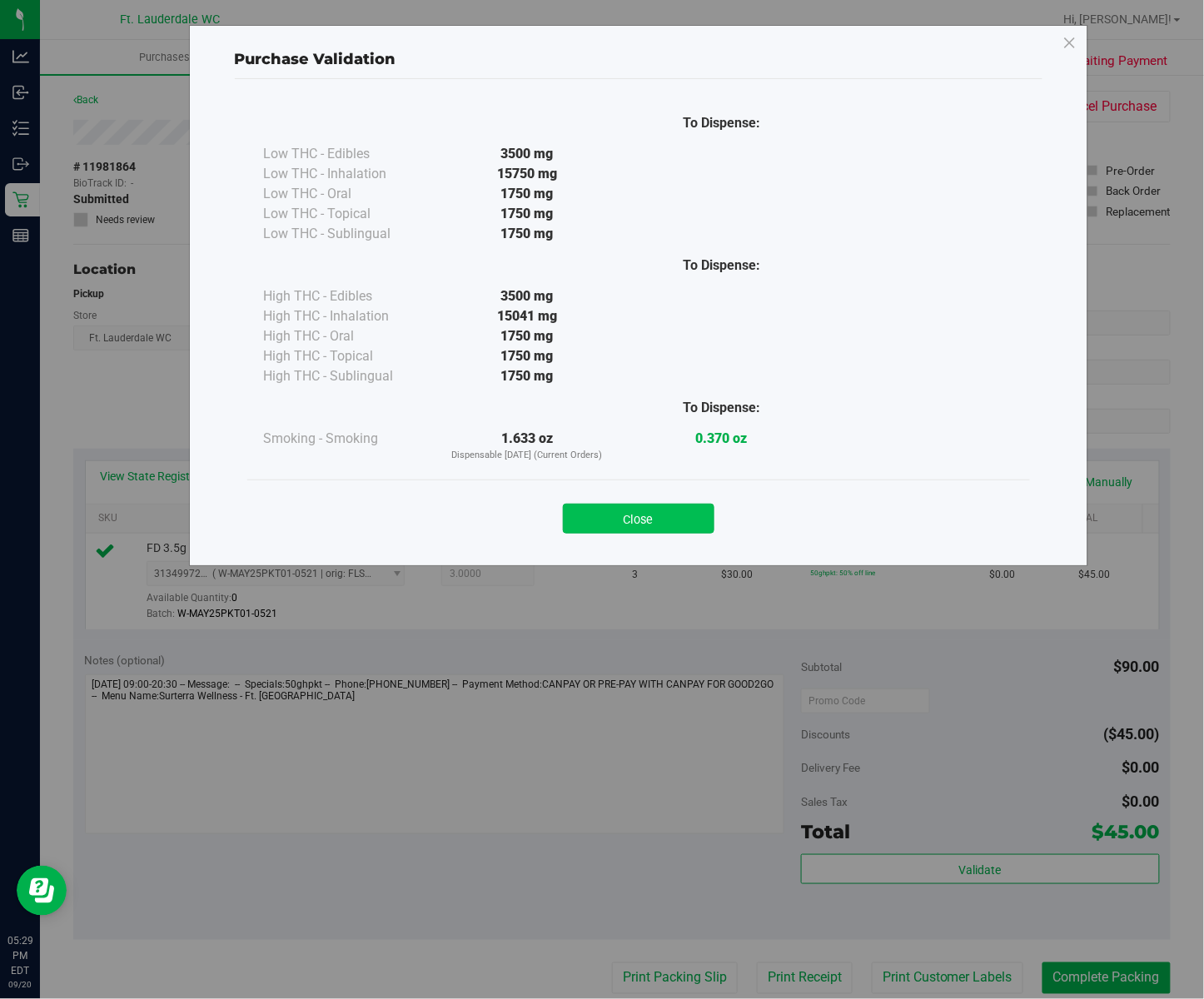
click at [667, 510] on button "Close" at bounding box center [638, 519] width 151 height 30
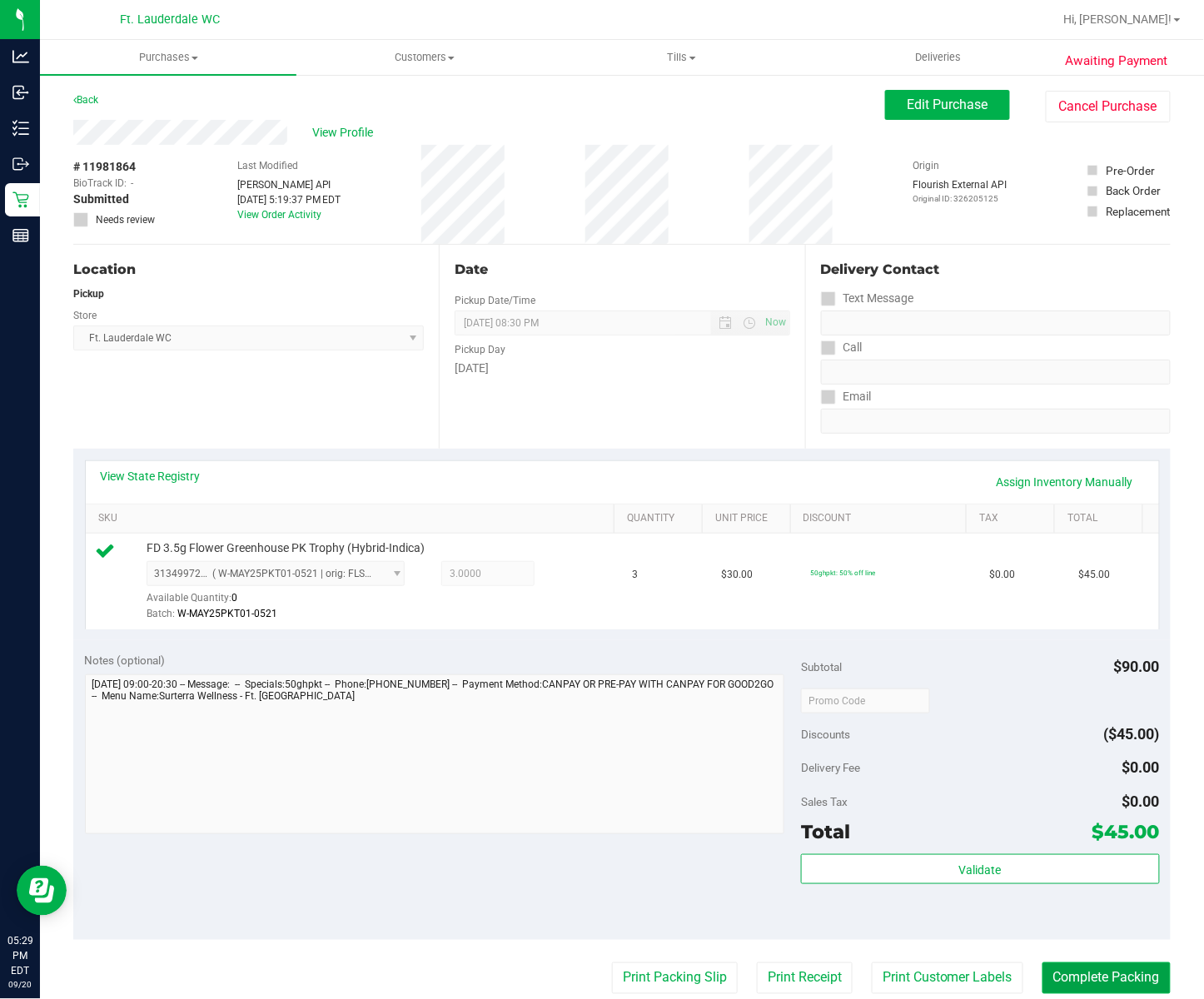
click at [1099, 980] on button "Complete Packing" at bounding box center [1107, 977] width 129 height 31
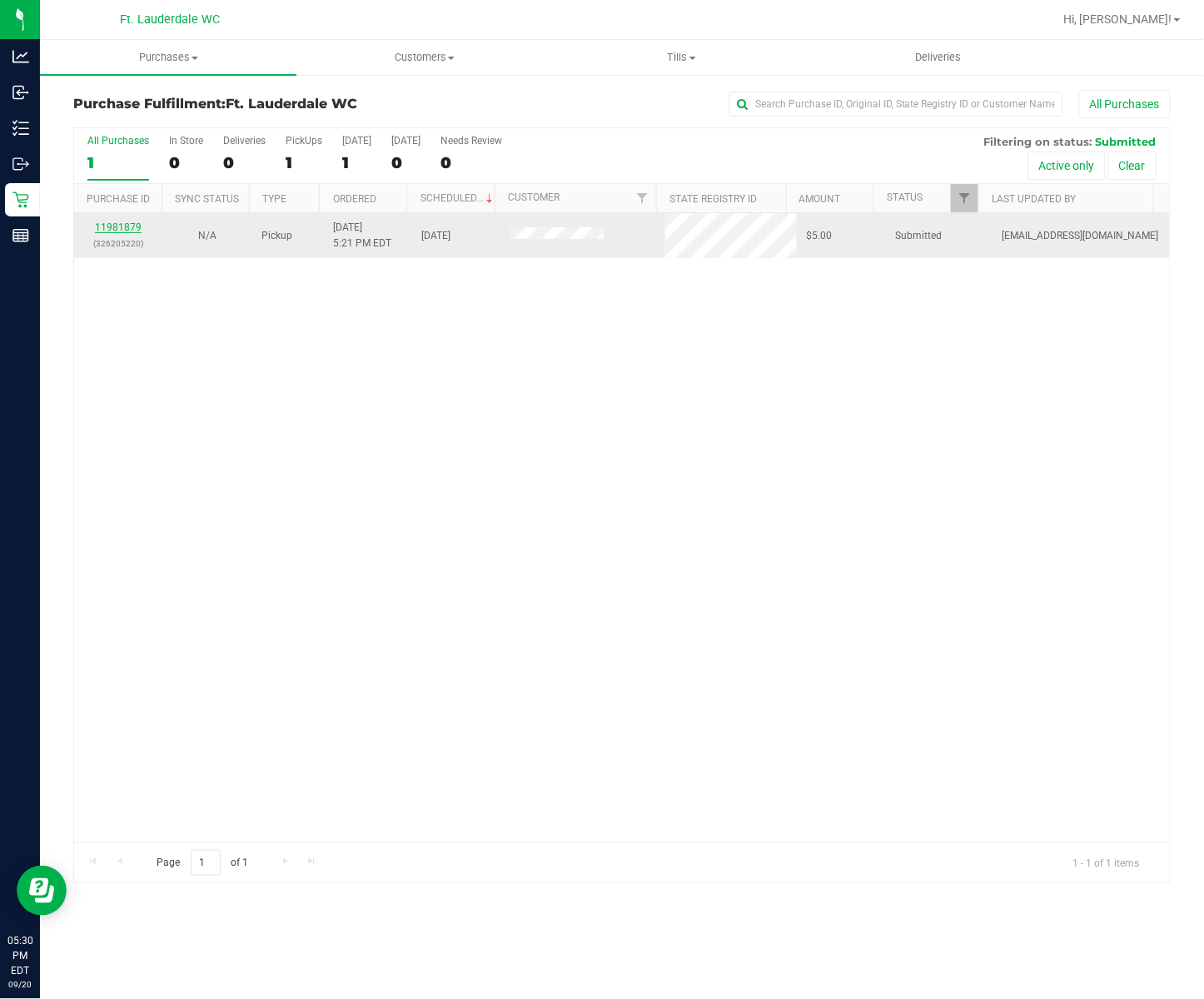
click at [120, 221] on link "11981879" at bounding box center [117, 227] width 46 height 11
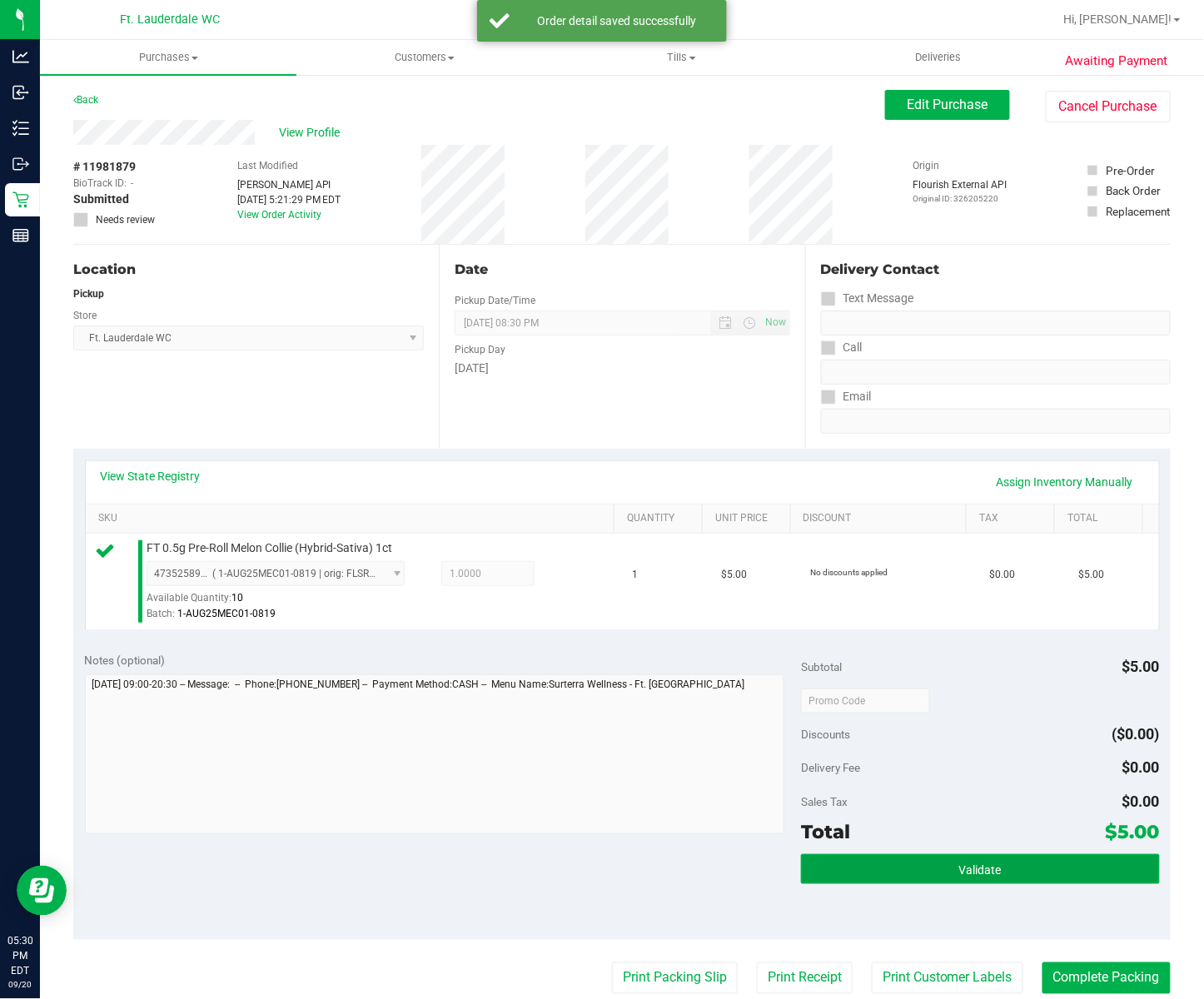
click at [999, 863] on button "Validate" at bounding box center [979, 870] width 358 height 30
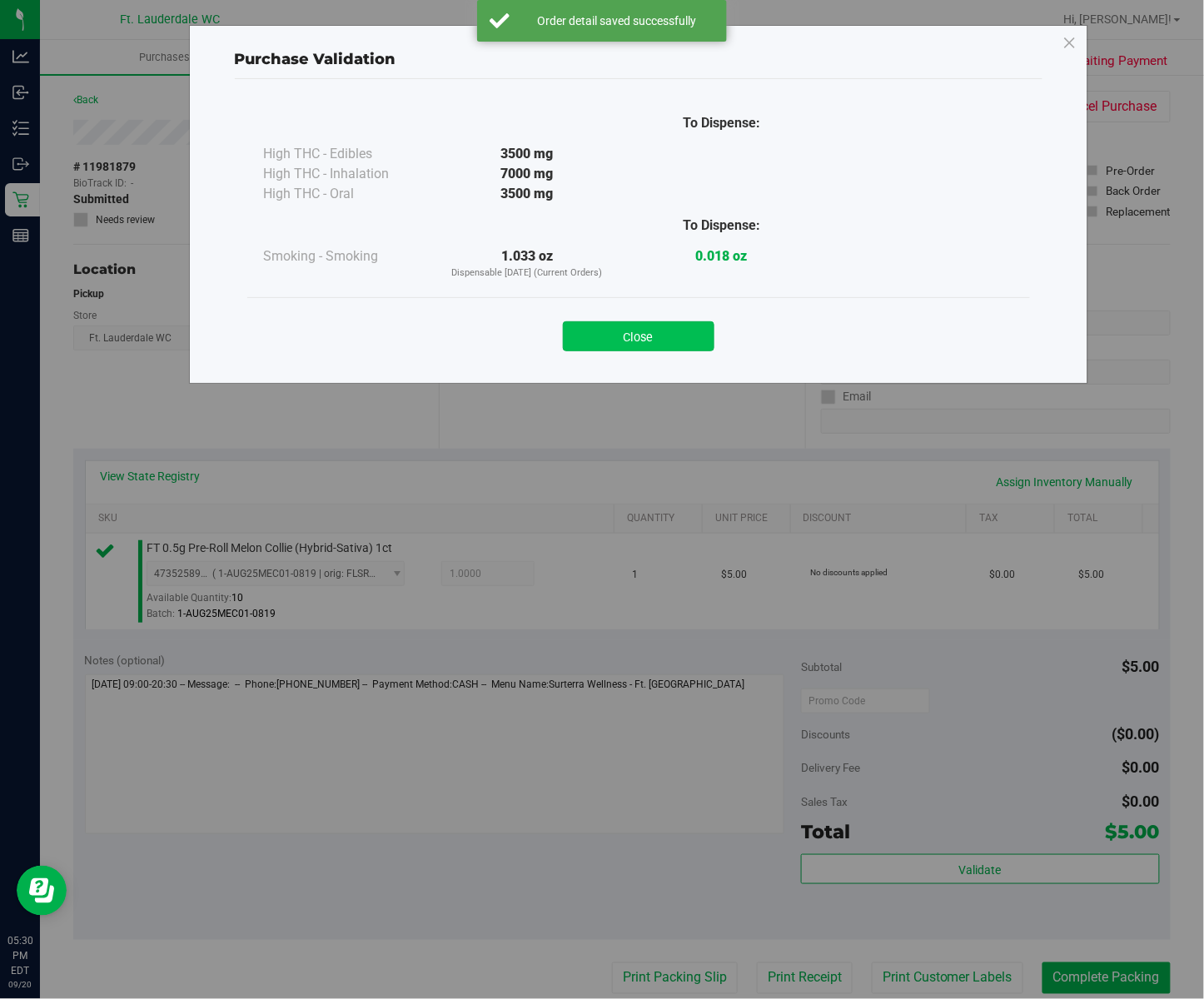
click at [640, 341] on button "Close" at bounding box center [638, 336] width 151 height 30
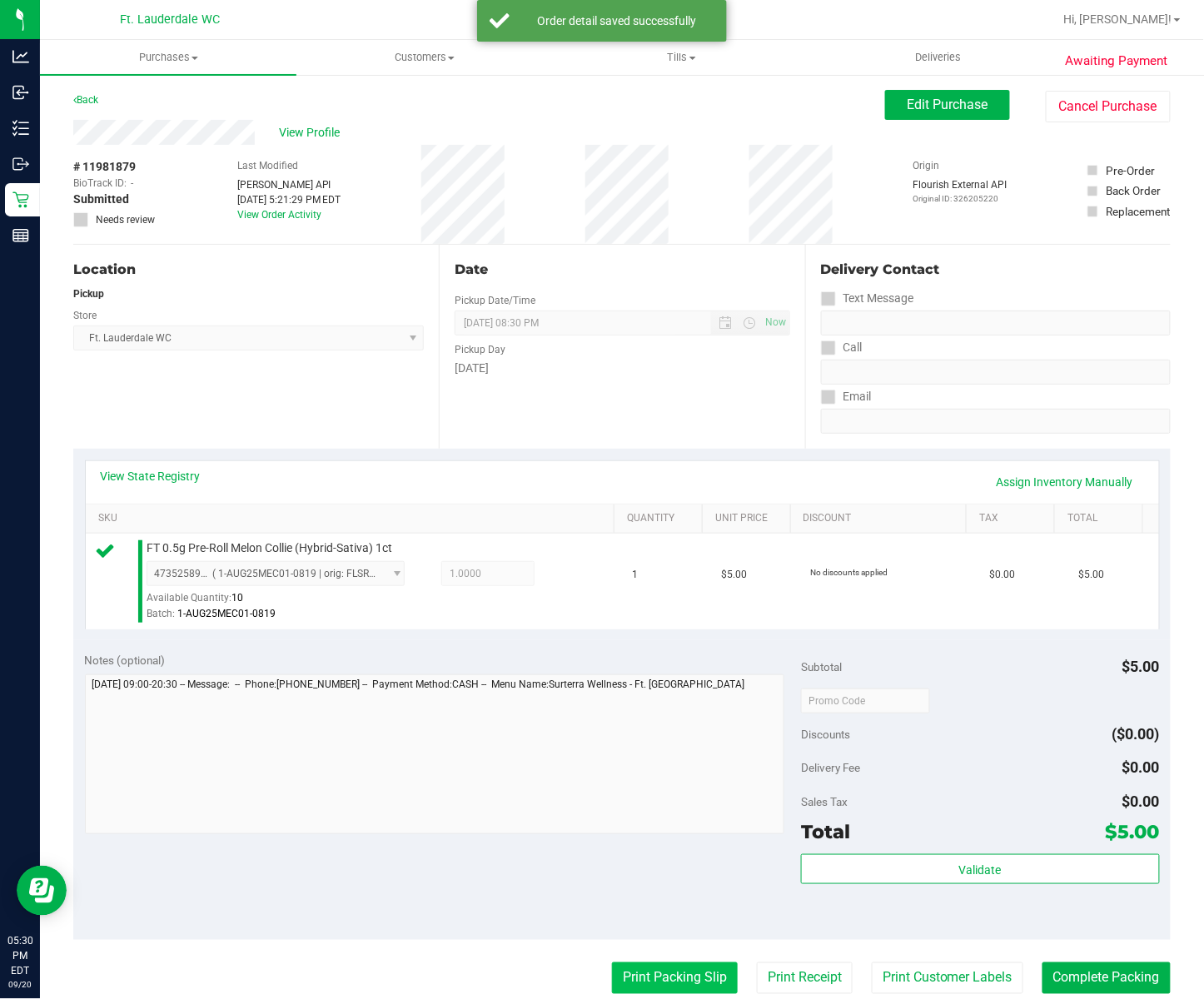
click at [647, 988] on button "Print Packing Slip" at bounding box center [674, 977] width 126 height 31
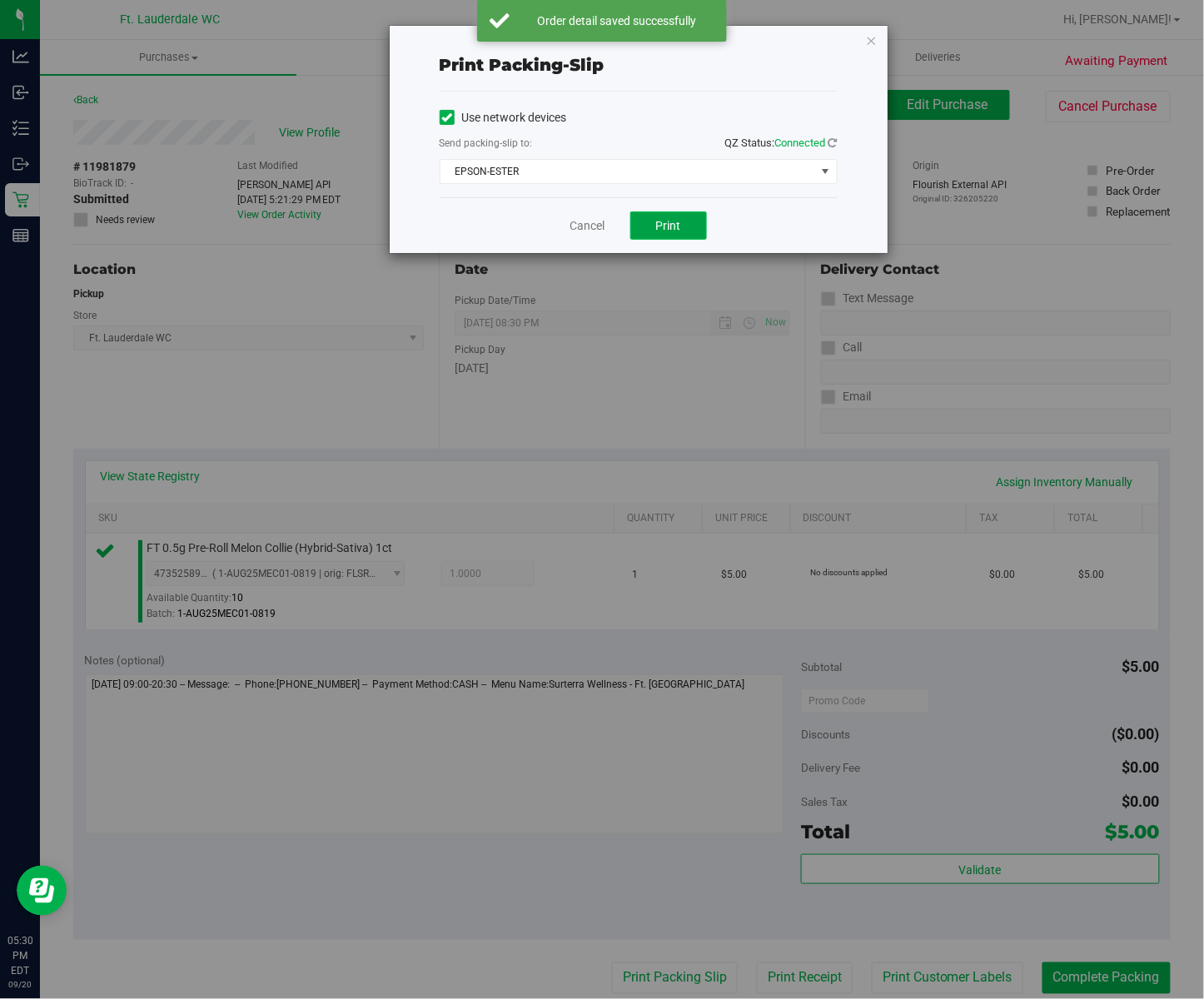
click at [704, 232] on button "Print" at bounding box center [668, 226] width 77 height 28
click at [586, 228] on link "Cancel" at bounding box center [587, 226] width 35 height 17
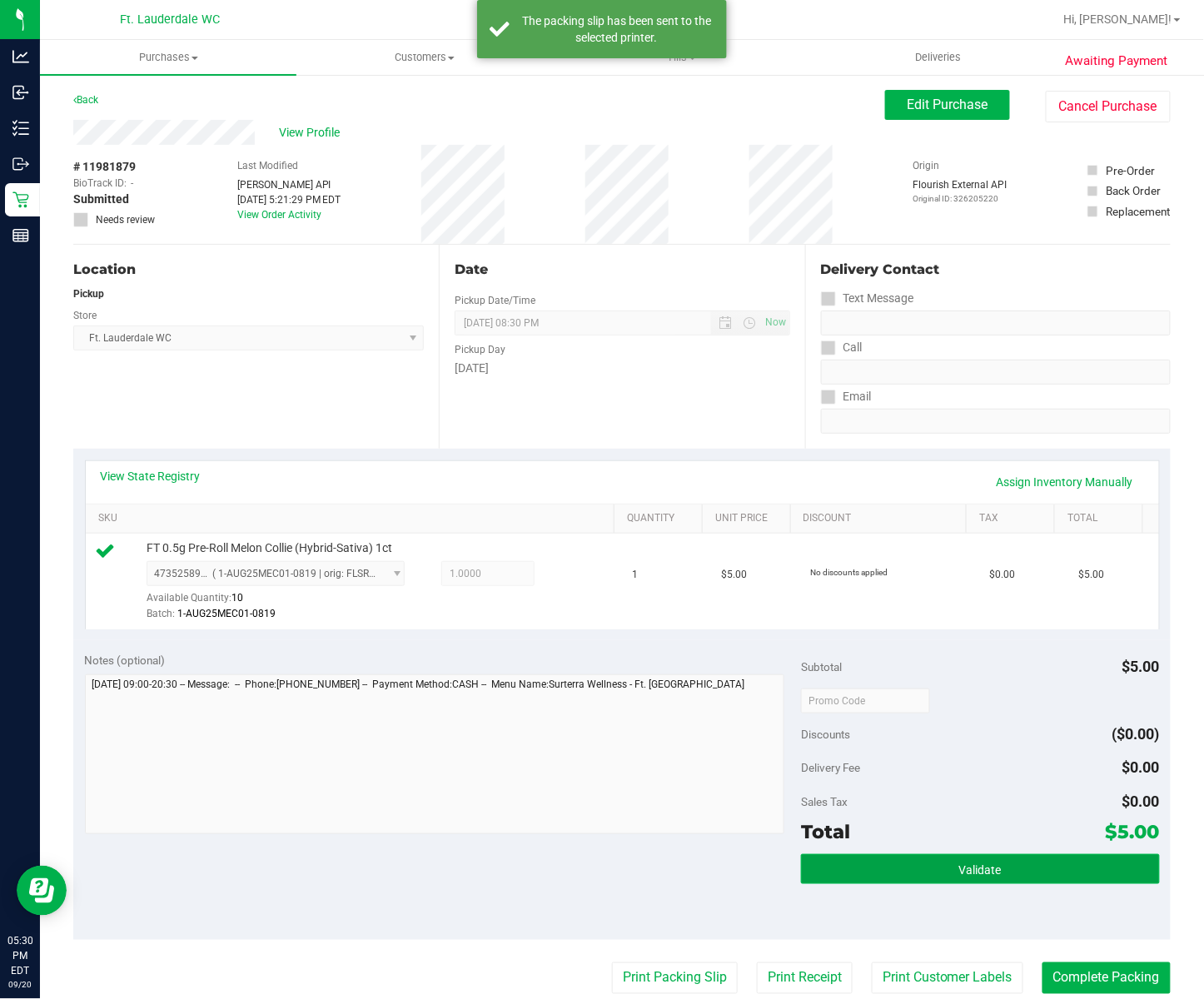
click at [1013, 870] on button "Validate" at bounding box center [979, 870] width 358 height 30
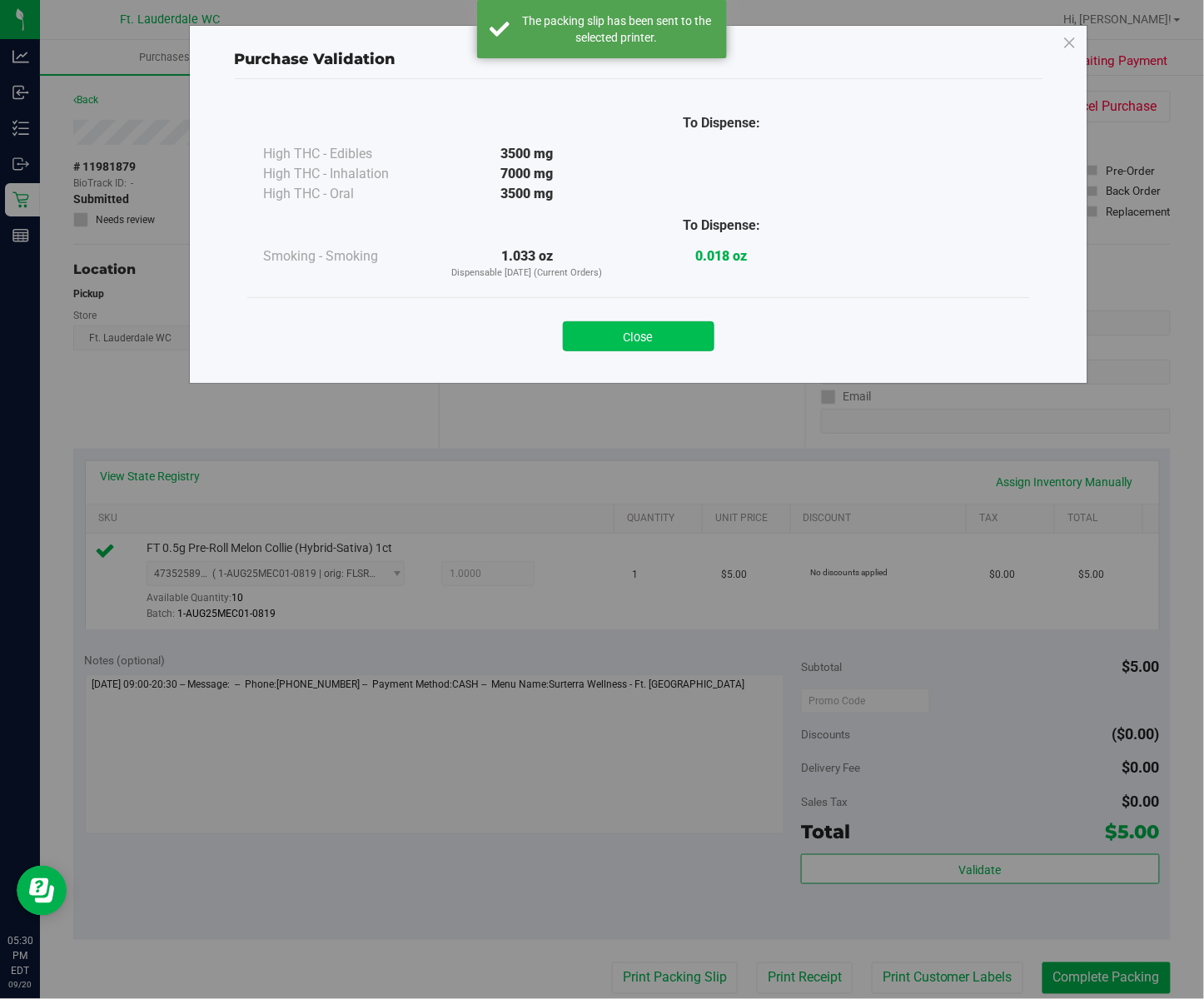
click at [649, 344] on button "Close" at bounding box center [638, 336] width 151 height 30
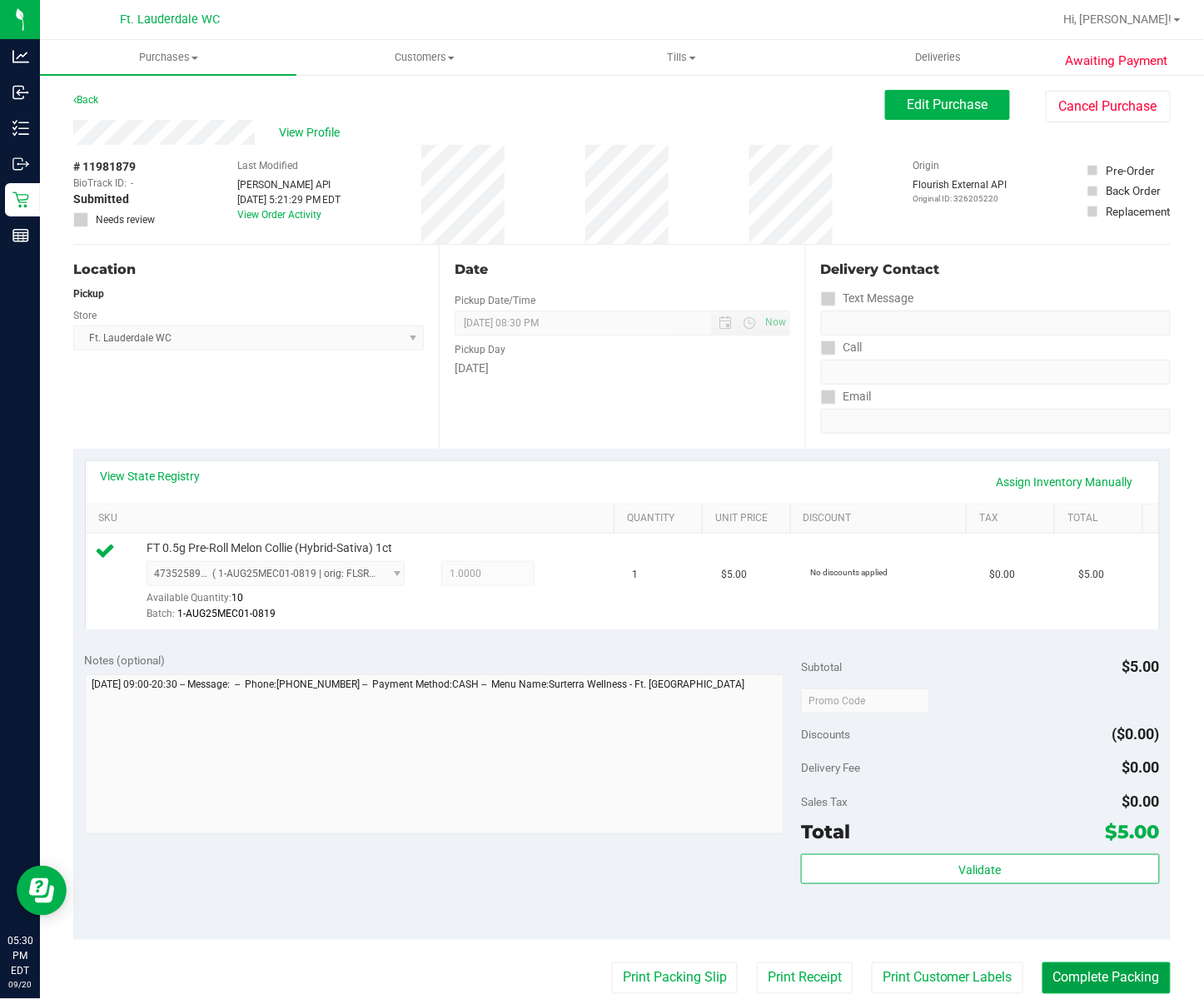
click at [1127, 976] on button "Complete Packing" at bounding box center [1107, 977] width 129 height 31
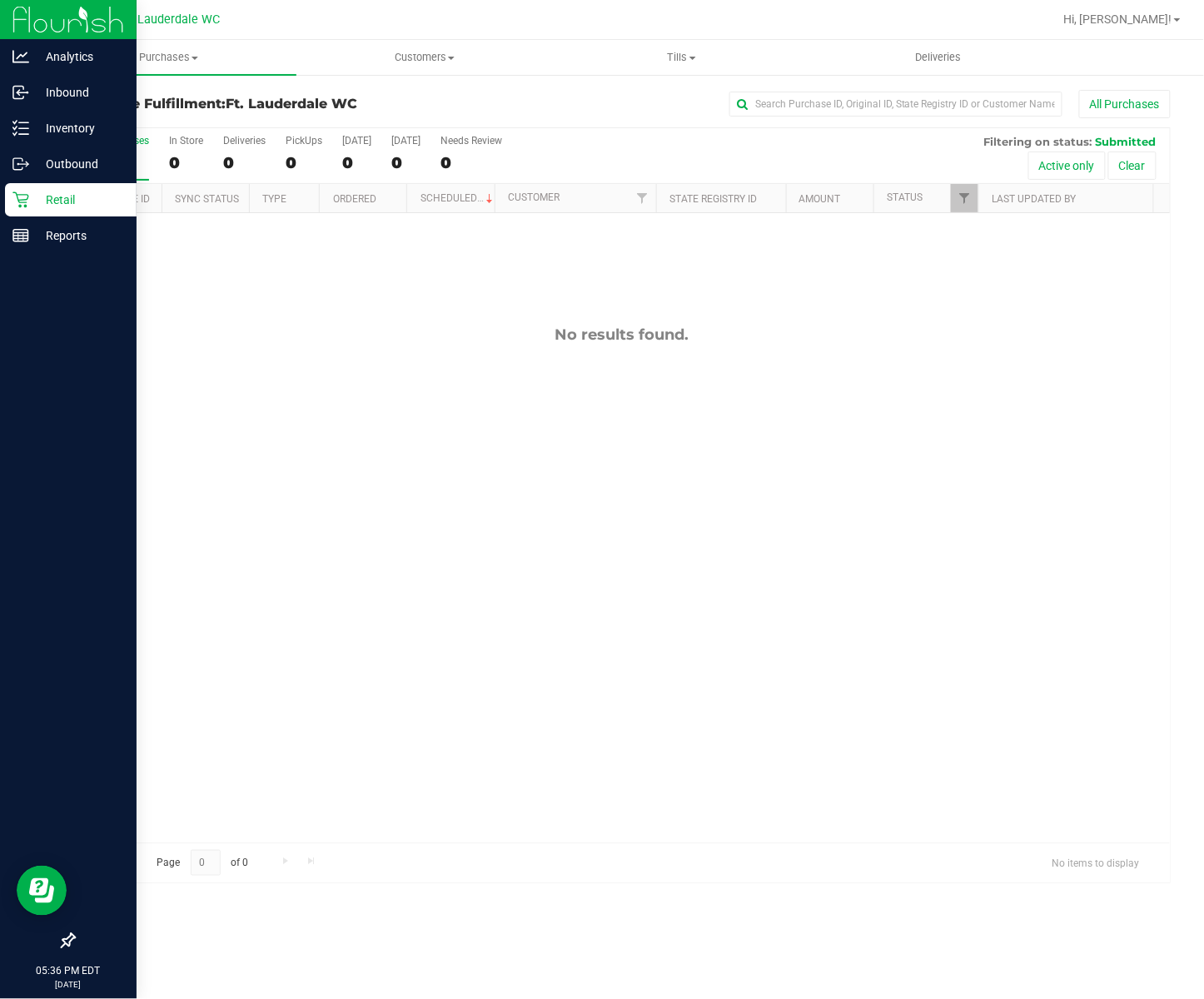
click at [34, 198] on p "Retail" at bounding box center [79, 199] width 100 height 20
